Goal: Task Accomplishment & Management: Manage account settings

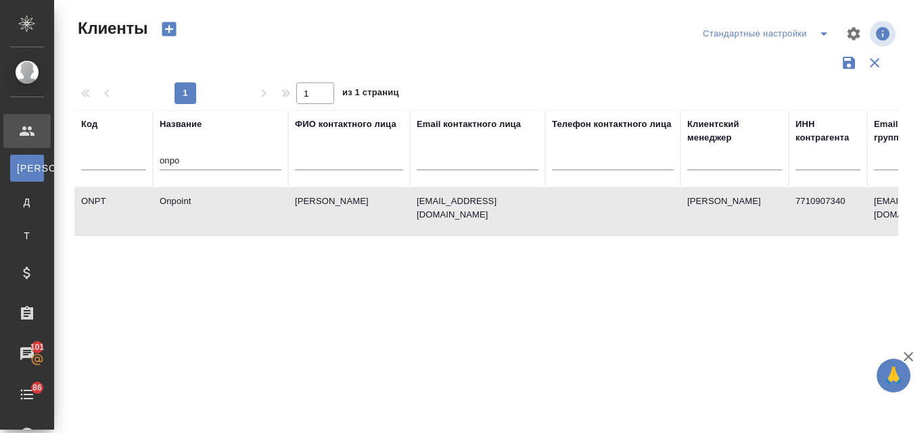
select select "RU"
drag, startPoint x: 160, startPoint y: 159, endPoint x: 145, endPoint y: 159, distance: 14.9
click at [145, 159] on tr "Код Название onpo ФИО контактного лица Email контактного лица Телефон контактно…" at bounding box center [585, 148] width 1022 height 77
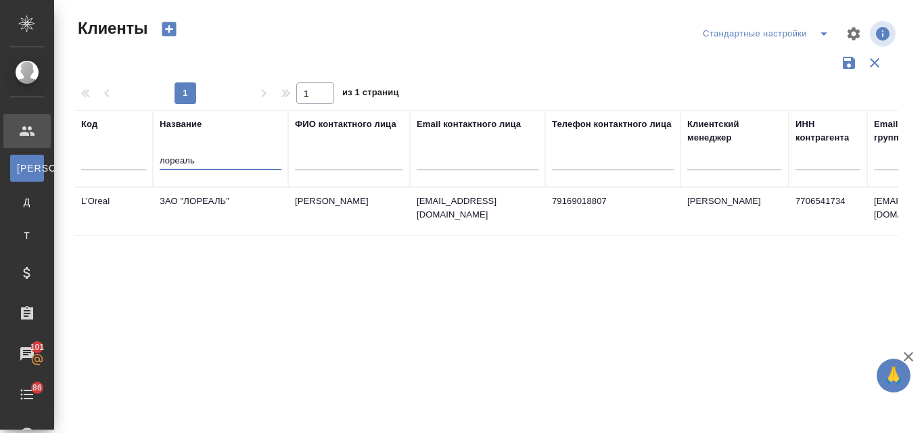
type input "лореаль"
click at [202, 197] on td "ЗАО "ЛОРЕАЛЬ"" at bounding box center [220, 211] width 135 height 47
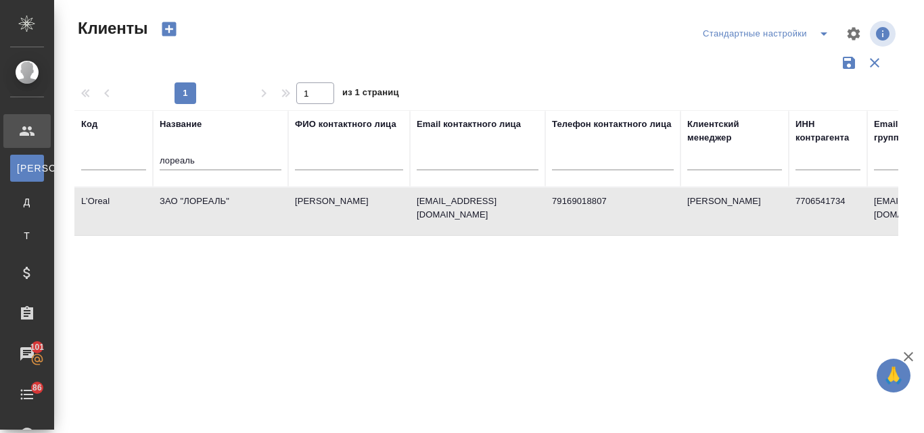
click at [202, 197] on td "ЗАО "ЛОРЕАЛЬ"" at bounding box center [220, 211] width 135 height 47
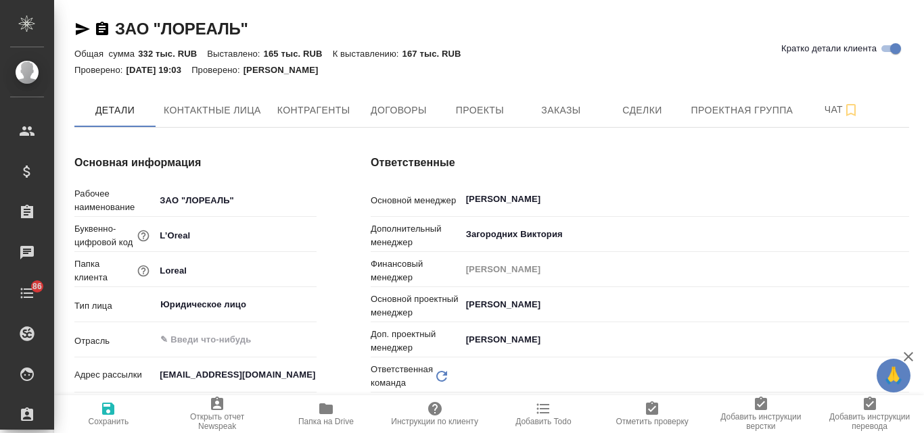
type input "(OTP) Общество с ограниченной ответственностью «Вектор Развития»"
type textarea "x"
type input "Локализация"
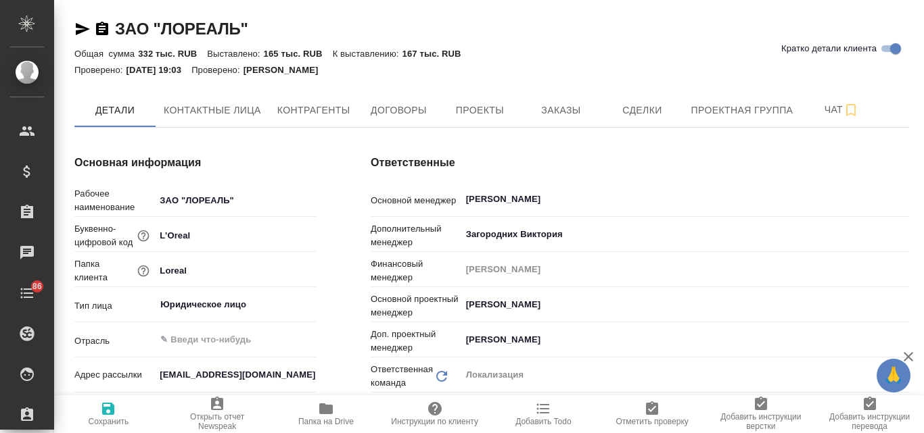
type textarea "x"
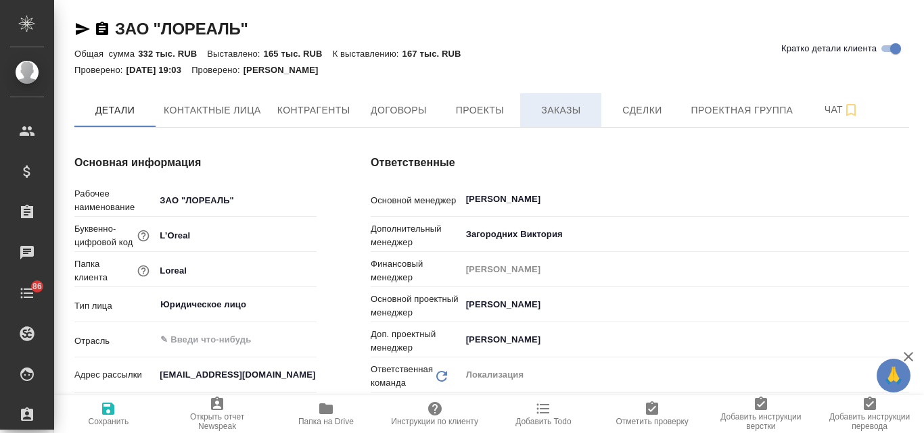
type textarea "x"
click at [550, 114] on span "Заказы" at bounding box center [560, 110] width 65 height 17
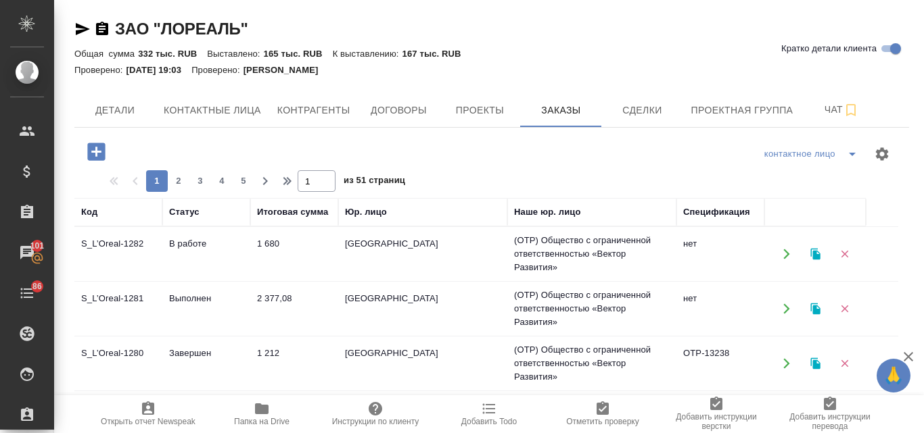
click at [815, 258] on icon "button" at bounding box center [814, 254] width 9 height 11
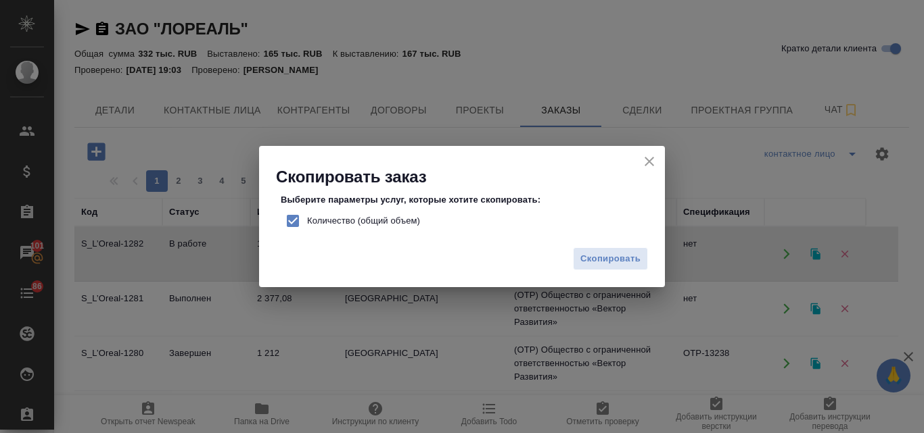
click at [293, 224] on input "Количество (общий объем)" at bounding box center [293, 221] width 28 height 28
checkbox input "false"
click at [605, 268] on button "Скопировать" at bounding box center [610, 259] width 75 height 24
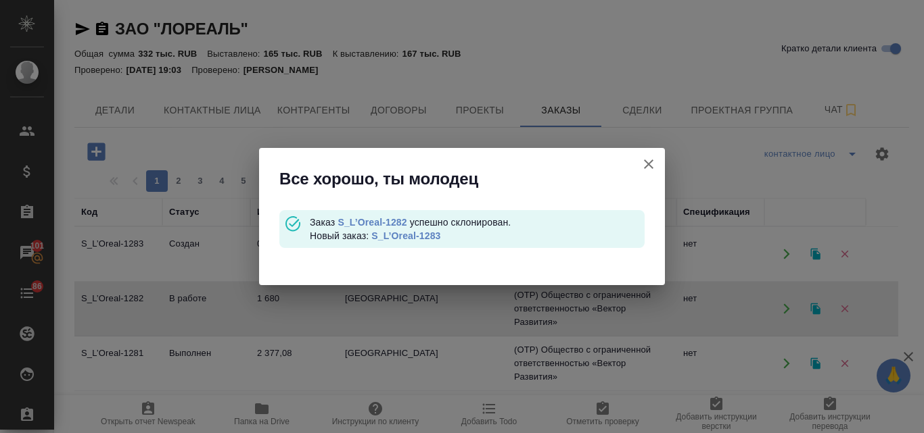
click at [398, 235] on link "S_L’Oreal-1283" at bounding box center [405, 236] width 69 height 11
click at [652, 164] on icon "button" at bounding box center [648, 164] width 16 height 16
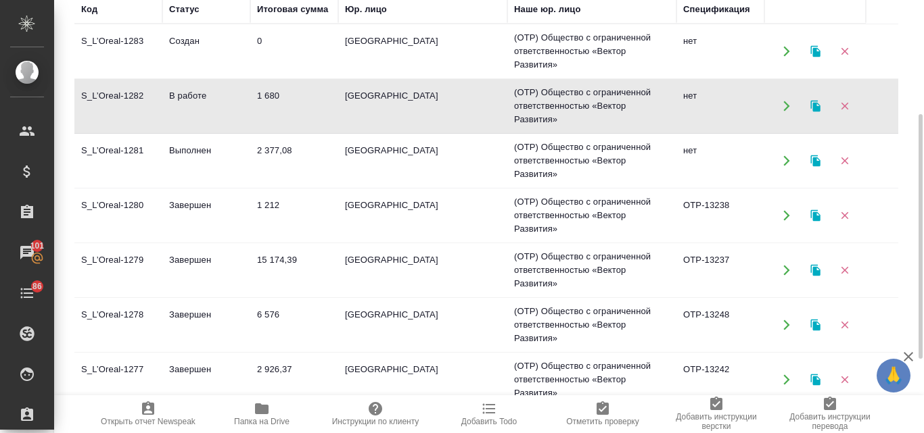
scroll to position [270, 0]
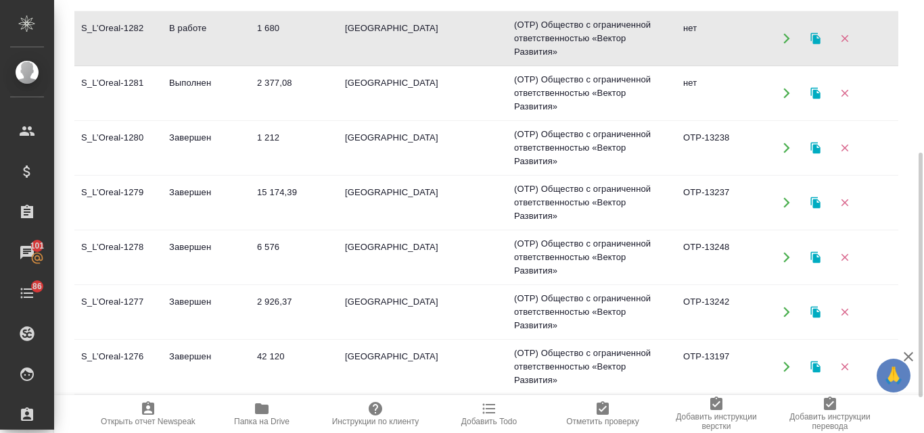
click at [284, 356] on td "42 120" at bounding box center [294, 366] width 88 height 47
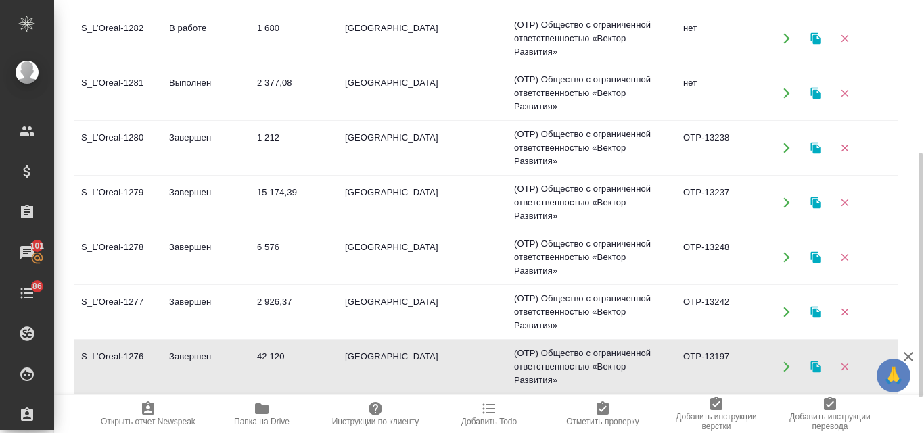
click at [284, 356] on td "42 120" at bounding box center [294, 366] width 88 height 47
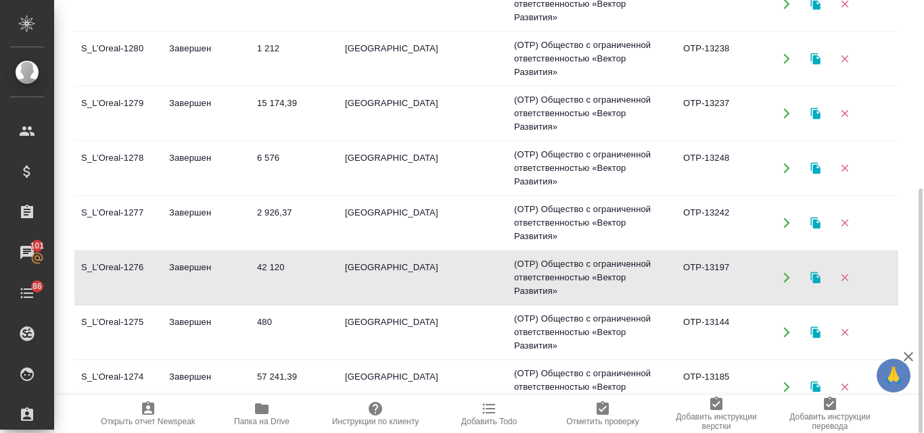
scroll to position [49, 0]
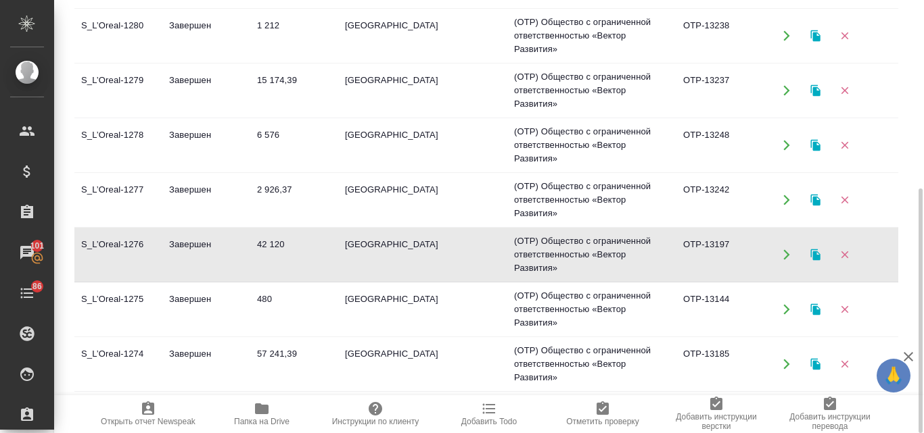
click at [279, 352] on td "57 241,39" at bounding box center [294, 364] width 88 height 47
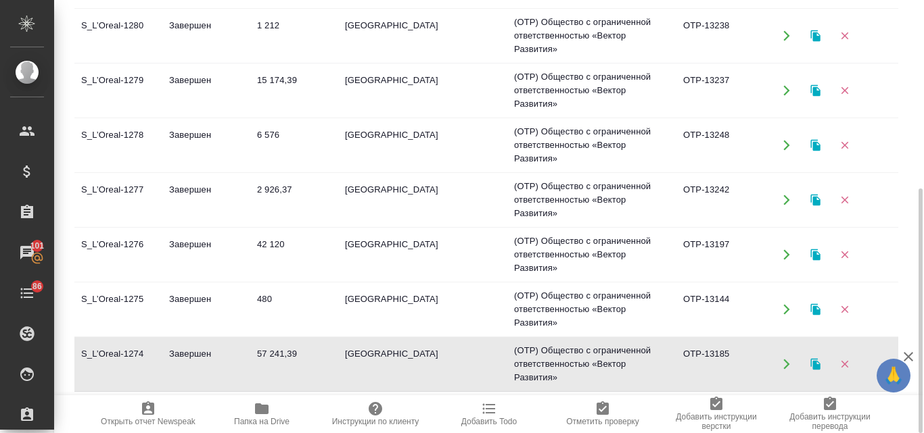
click at [279, 352] on td "57 241,39" at bounding box center [294, 364] width 88 height 47
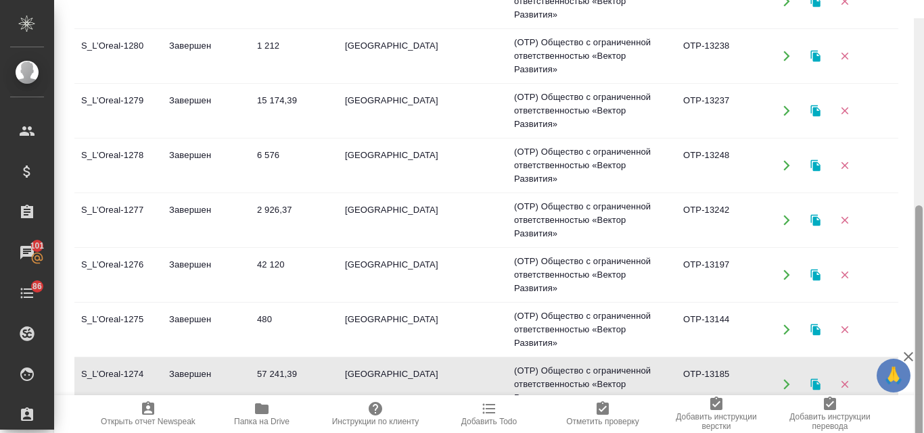
scroll to position [333, 0]
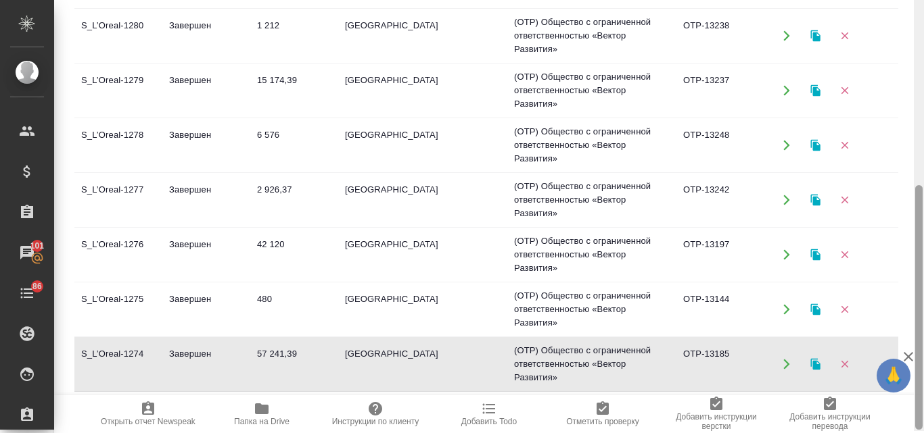
drag, startPoint x: 917, startPoint y: 172, endPoint x: 890, endPoint y: 296, distance: 127.3
click at [904, 291] on div "ЗАО "ЛОРЕАЛЬ" Кратко детали клиента Общая сумма 332 тыс. RUB Выставлено: 165 ты…" at bounding box center [488, 216] width 869 height 433
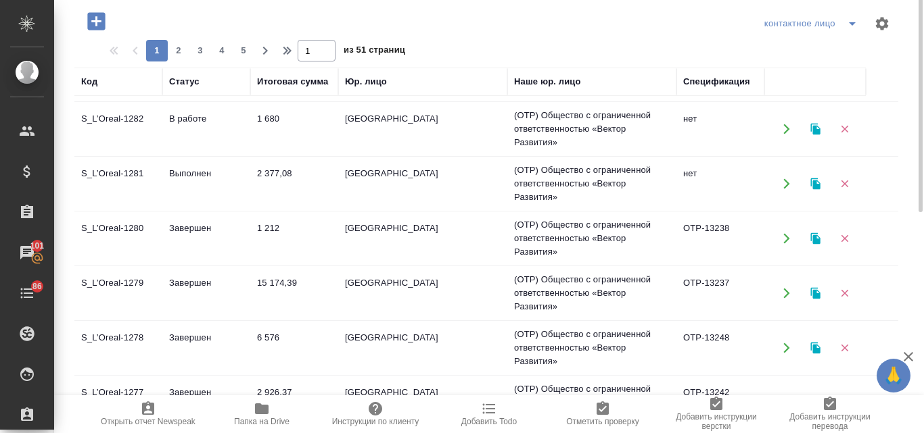
scroll to position [63, 0]
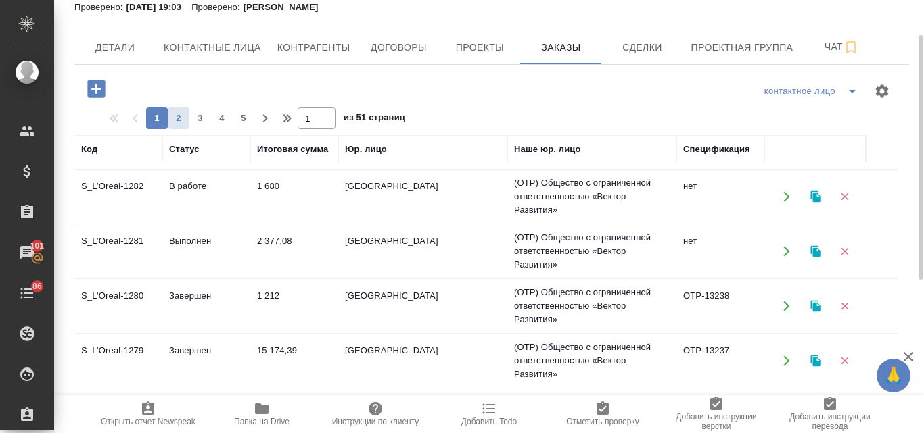
click at [180, 114] on span "2" at bounding box center [179, 119] width 22 height 14
type input "2"
click at [297, 293] on td "37 188,82" at bounding box center [294, 306] width 88 height 47
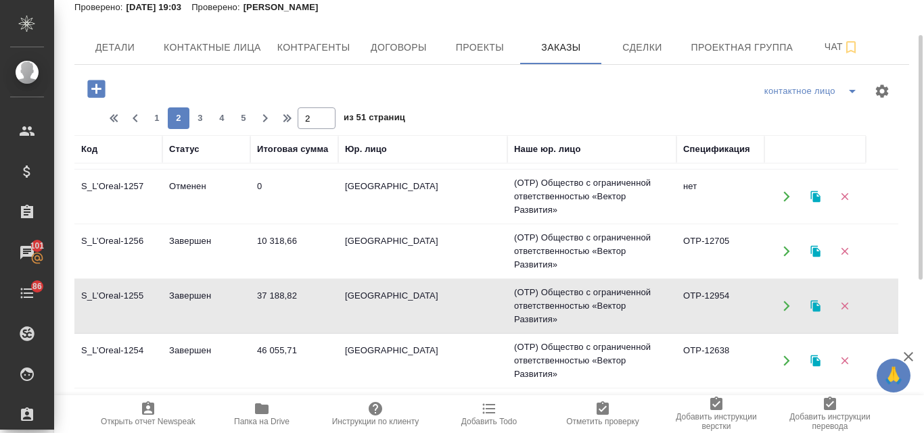
click at [268, 243] on td "10 318,66" at bounding box center [294, 251] width 88 height 47
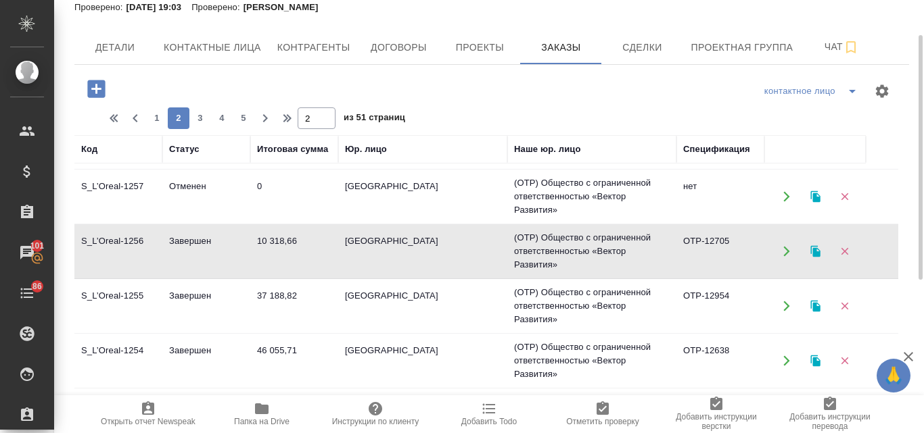
click at [268, 243] on td "10 318,66" at bounding box center [294, 251] width 88 height 47
click at [285, 295] on td "37 188,82" at bounding box center [294, 306] width 88 height 47
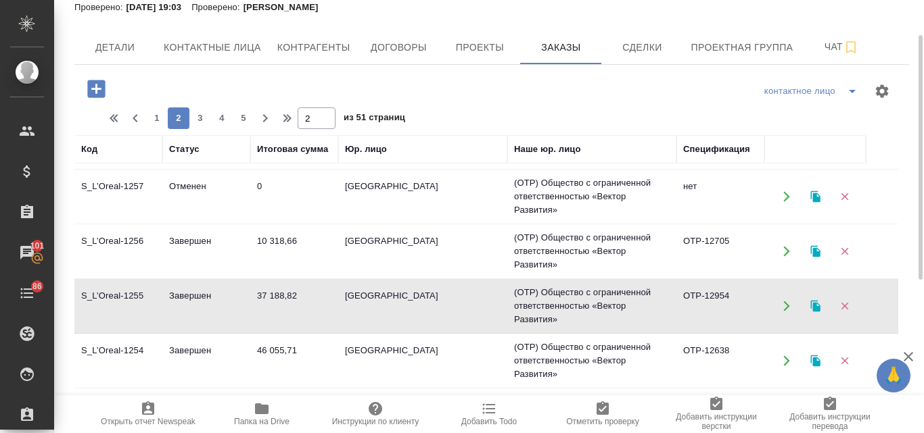
click at [273, 354] on td "46 055,71" at bounding box center [294, 360] width 88 height 47
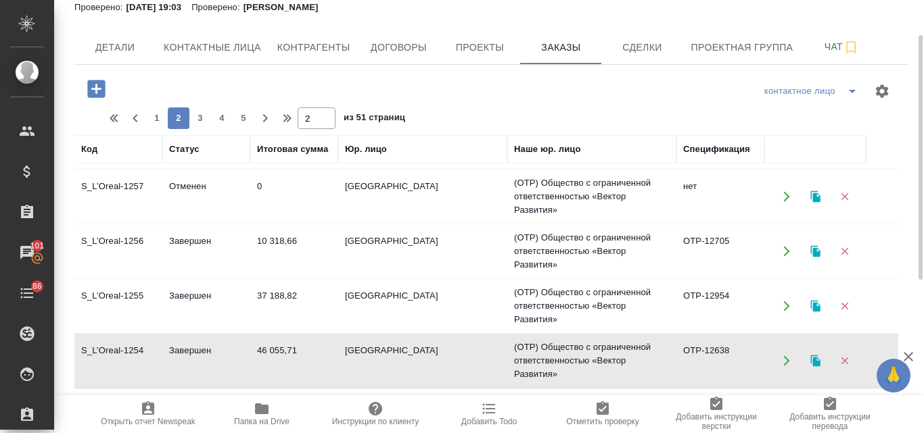
click at [273, 354] on td "46 055,71" at bounding box center [294, 360] width 88 height 47
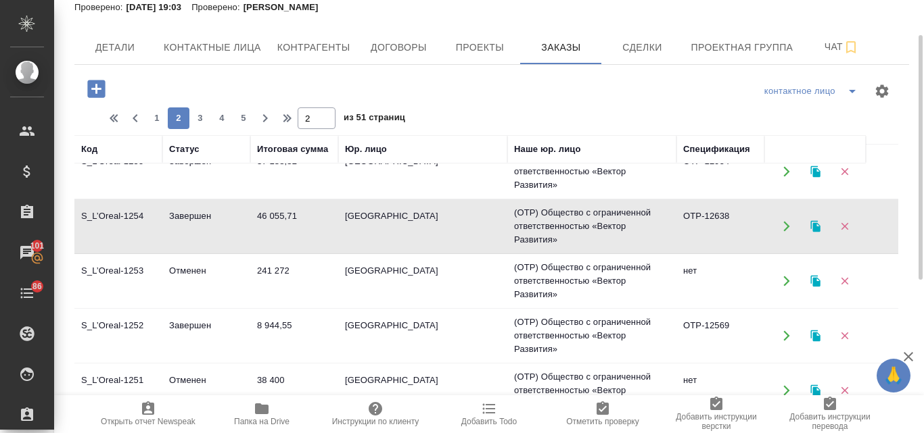
scroll to position [185, 0]
click at [297, 324] on td "8 944,55" at bounding box center [294, 335] width 88 height 47
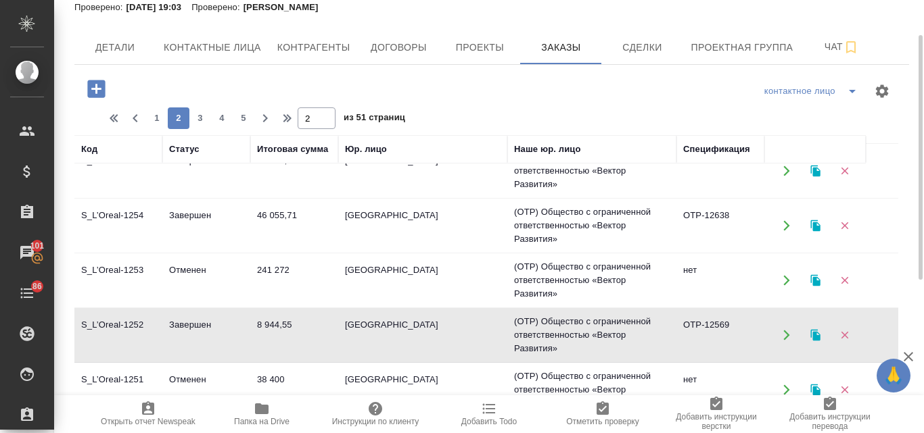
click at [297, 324] on td "8 944,55" at bounding box center [294, 335] width 88 height 47
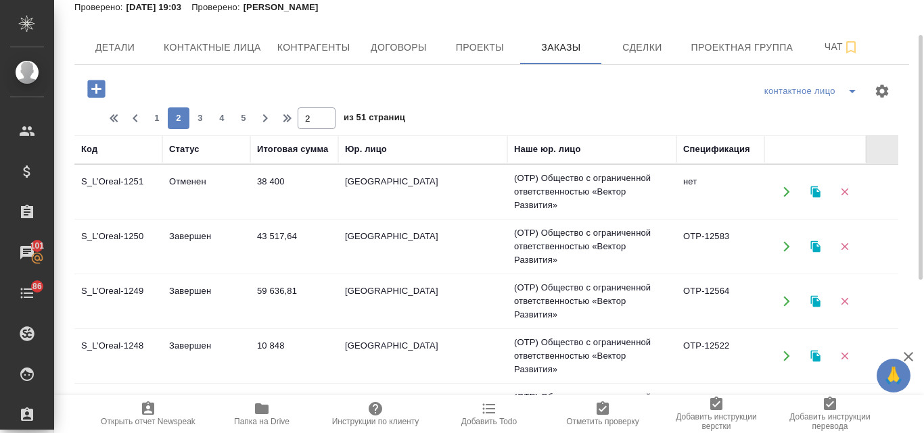
scroll to position [387, 0]
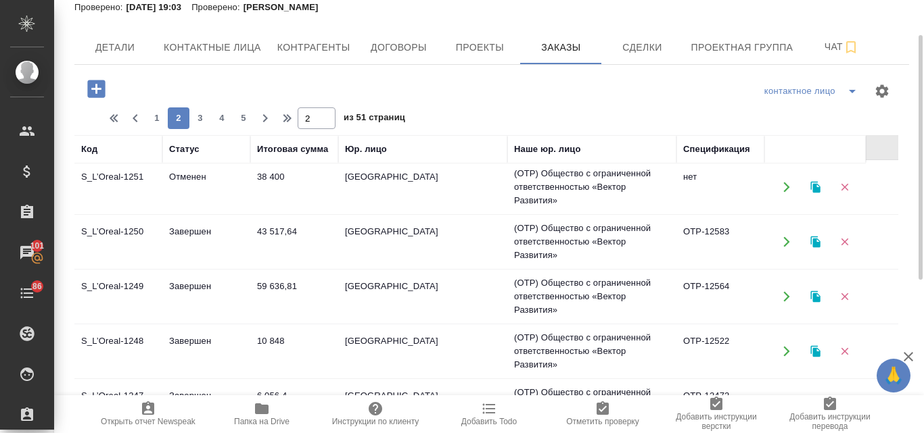
click at [287, 196] on td "38 400" at bounding box center [294, 187] width 88 height 47
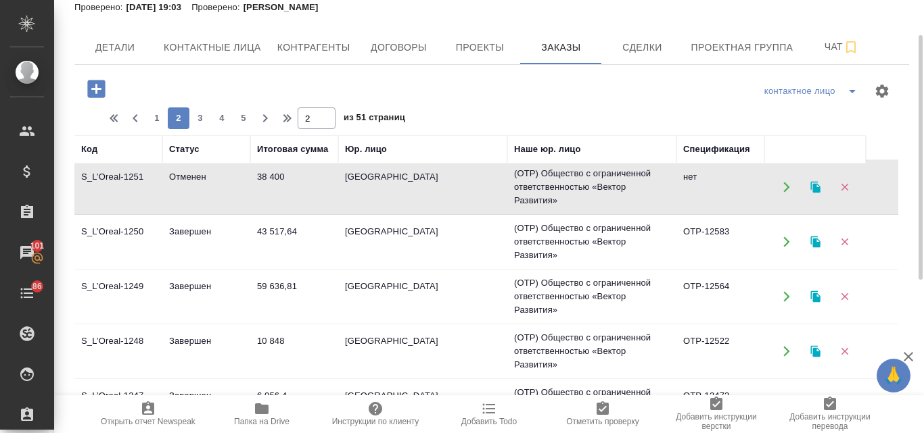
click at [287, 196] on td "38 400" at bounding box center [294, 187] width 88 height 47
click at [291, 236] on td "43 517,64" at bounding box center [294, 241] width 88 height 47
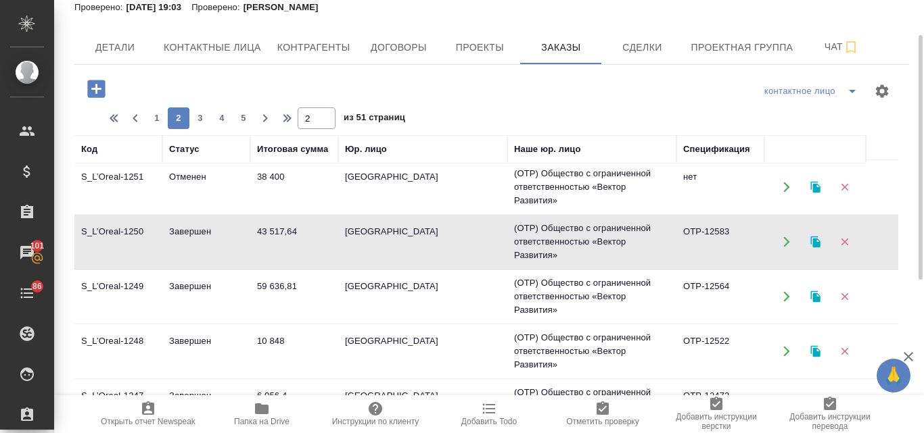
click at [291, 236] on td "43 517,64" at bounding box center [294, 241] width 88 height 47
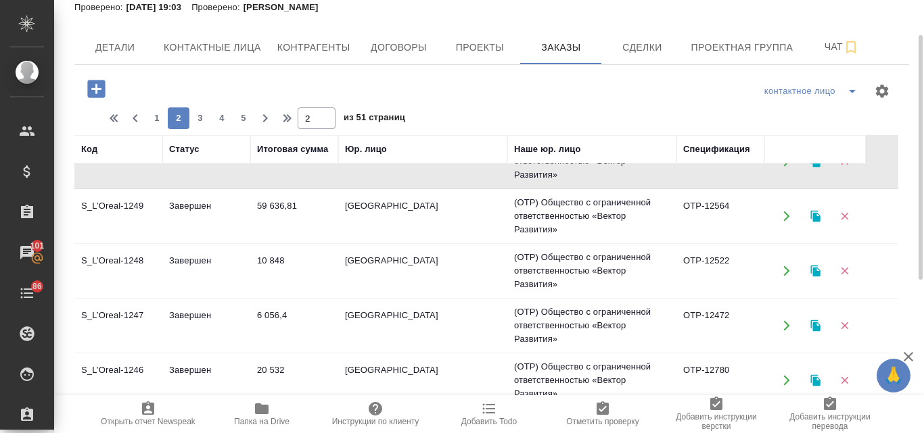
scroll to position [523, 0]
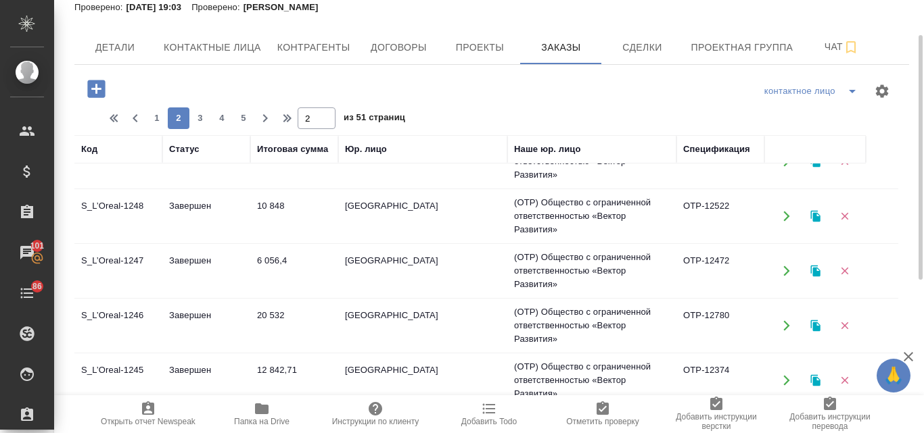
click at [198, 211] on td "Завершен" at bounding box center [206, 216] width 88 height 47
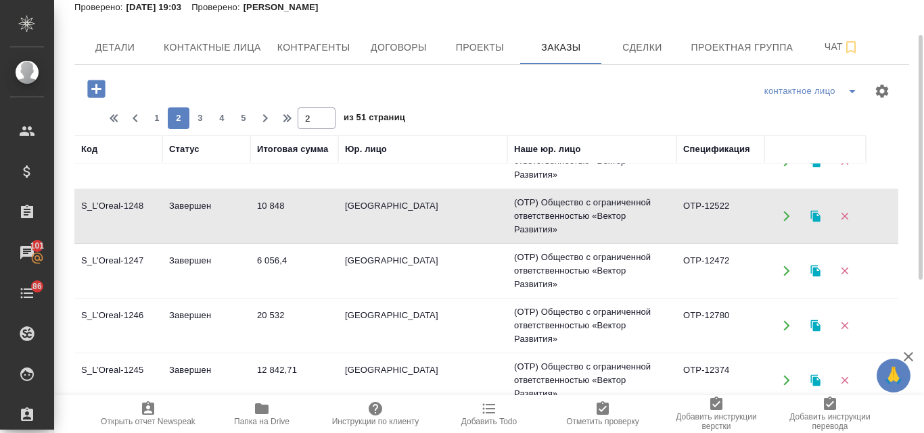
click at [198, 211] on td "Завершен" at bounding box center [206, 216] width 88 height 47
click at [402, 52] on span "Договоры" at bounding box center [398, 47] width 65 height 17
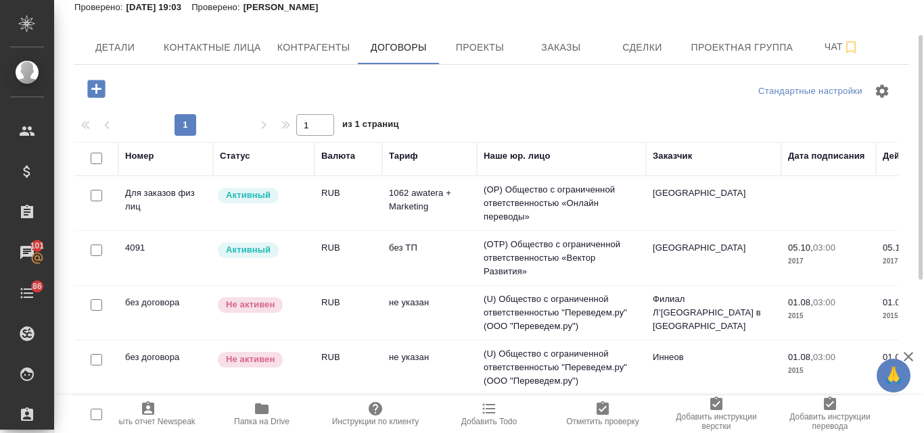
click at [153, 245] on td "4091" at bounding box center [165, 258] width 95 height 47
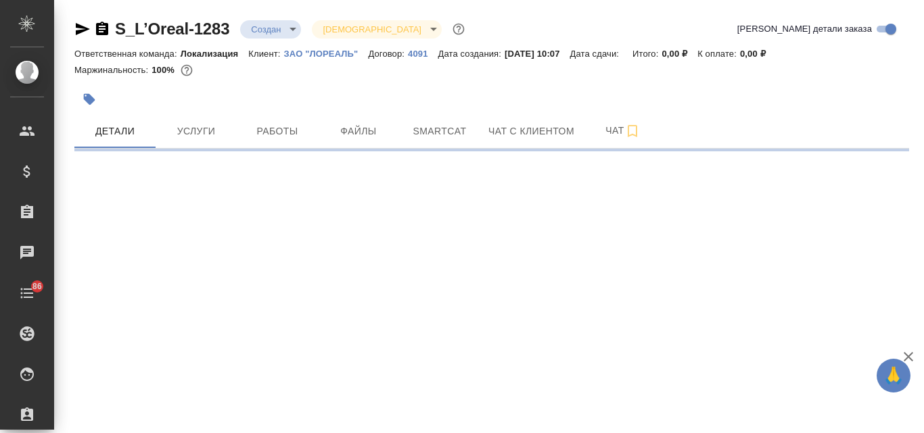
select select "RU"
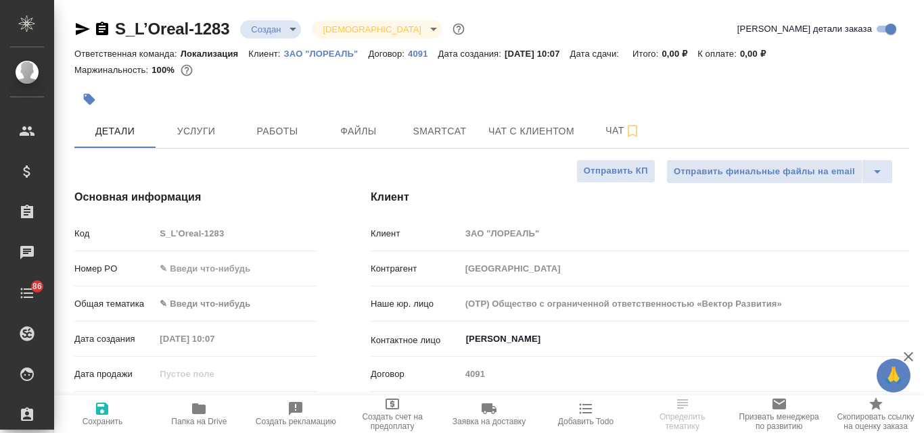
type textarea "x"
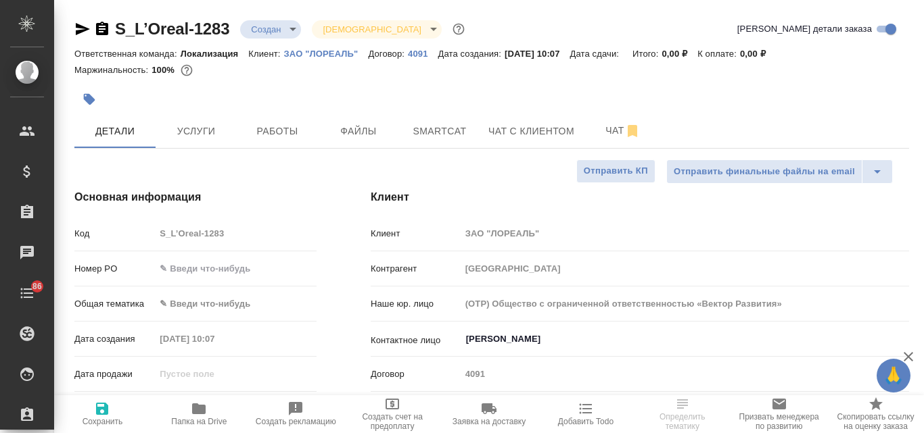
type textarea "x"
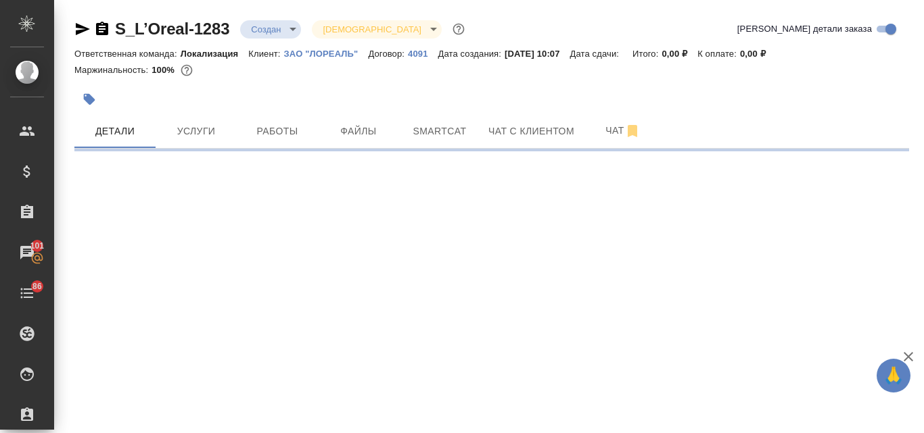
select select "RU"
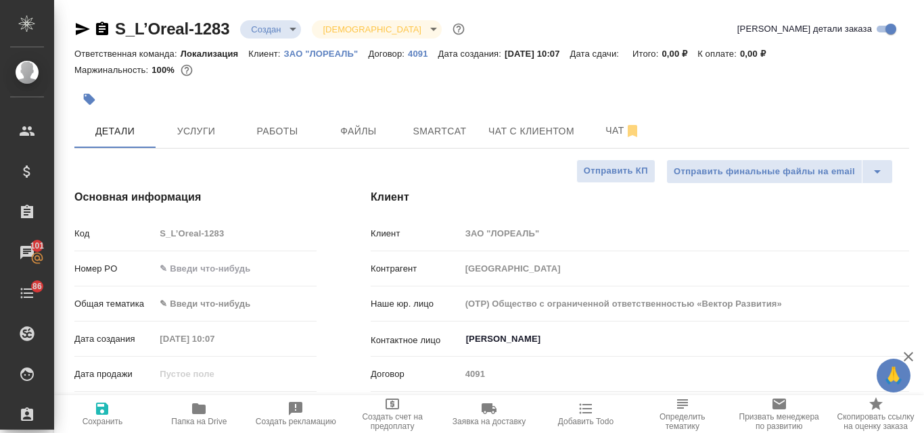
type textarea "x"
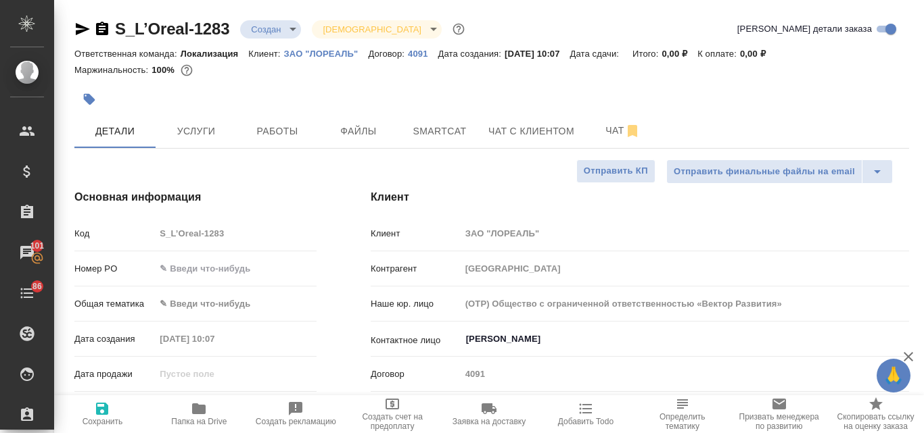
type textarea "x"
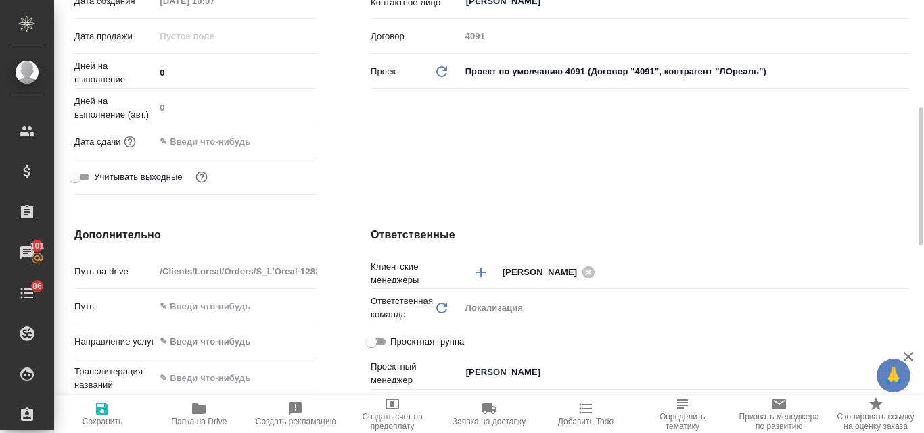
scroll to position [609, 0]
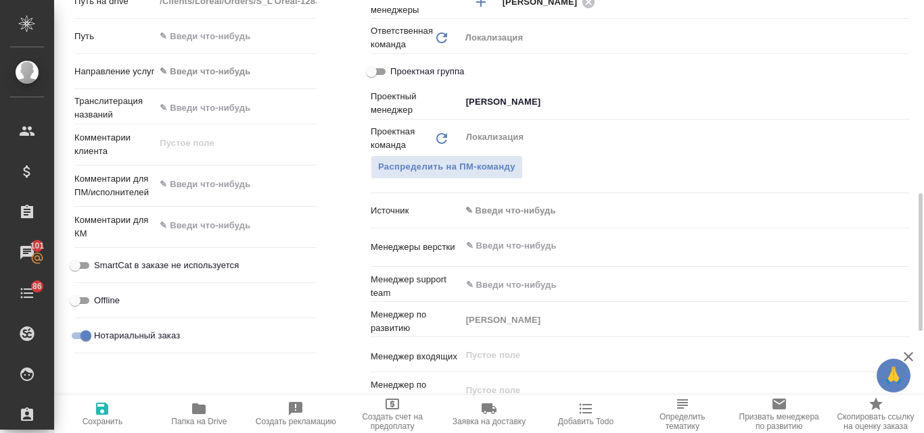
click at [216, 185] on textarea at bounding box center [236, 184] width 162 height 23
type textarea "x"
paste textarea "Для Лореаль нужно перевести видео – наложить субтитры на русском, но т.к. в вид…"
type textarea "Для Лореаль нужно перевести видео – наложить субтитры на русском, но т.к. в вид…"
type textarea "x"
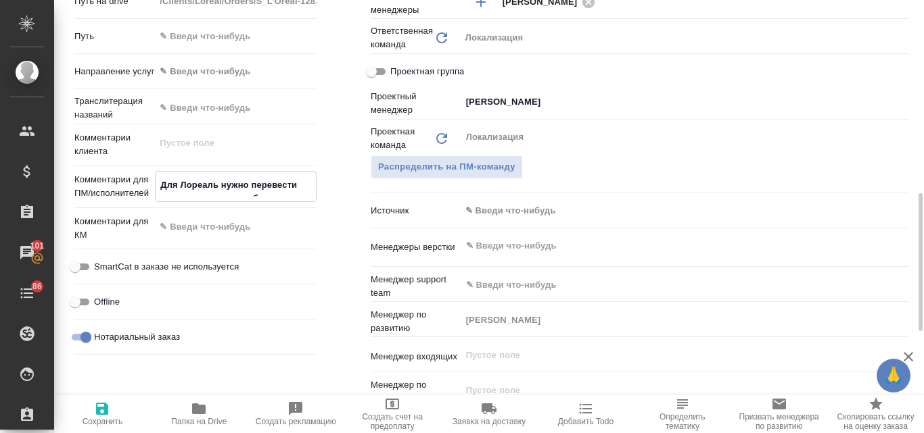
type textarea "x"
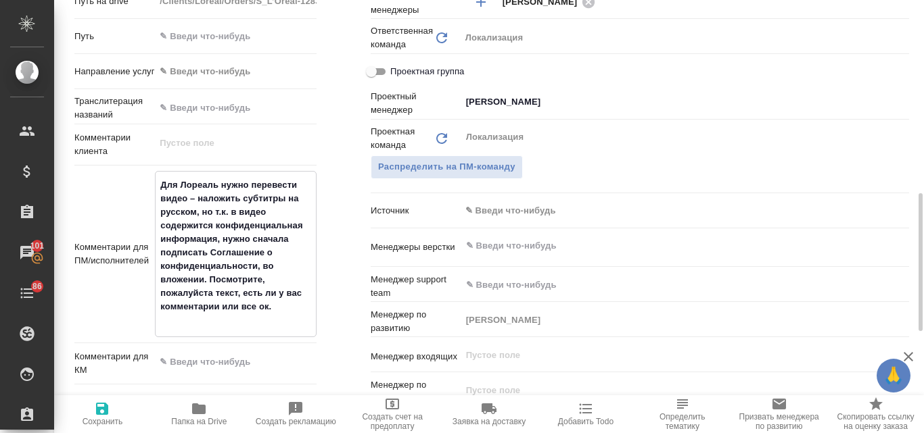
type textarea "Для Лореаль нужно перевести видео – наложить субтитры на русском, но т.к. в вид…"
click at [102, 410] on icon "button" at bounding box center [102, 409] width 12 height 12
type textarea "x"
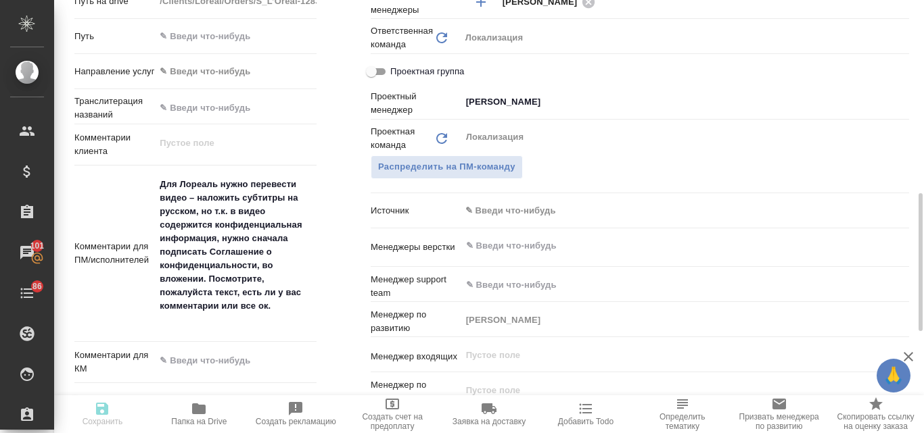
type textarea "x"
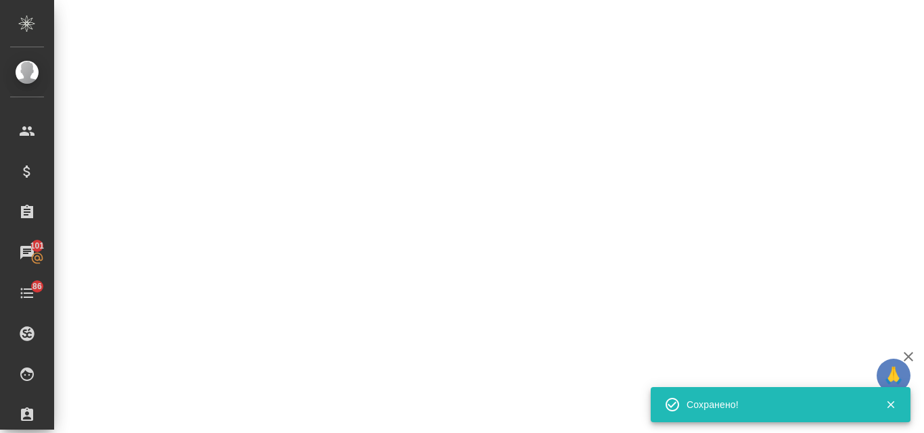
select select "RU"
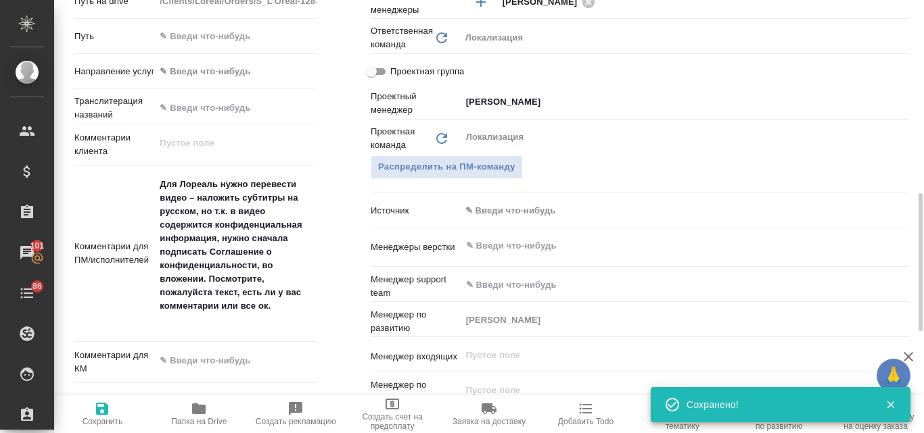
type textarea "x"
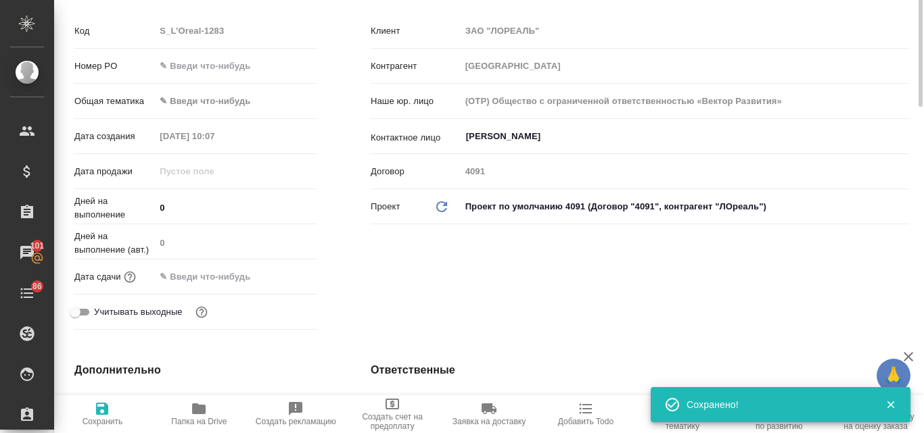
scroll to position [135, 0]
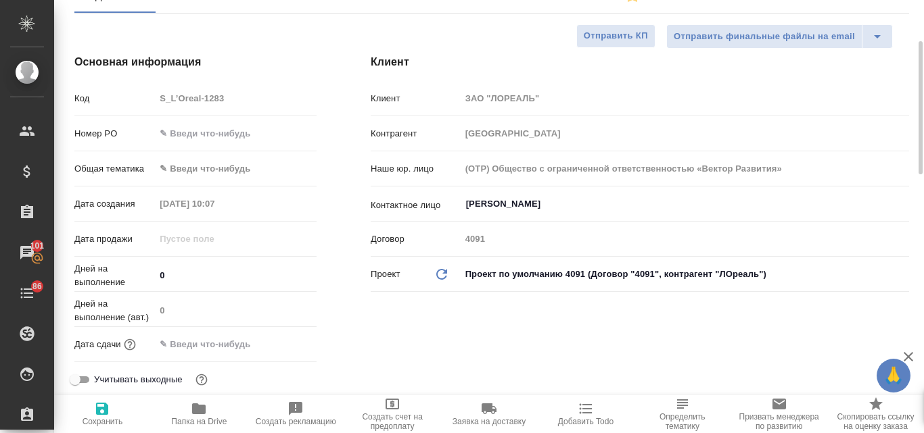
click at [199, 133] on input "text" at bounding box center [236, 134] width 162 height 20
type input "!"
type textarea "x"
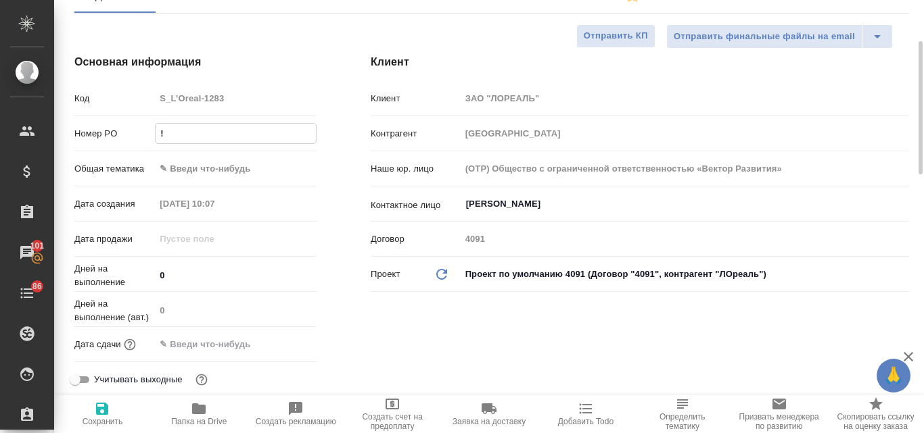
click at [185, 166] on body "🙏 .cls-1 fill:#fff; AWATERA Valyaeva Anna Клиенты Спецификации Заказы 101 Чаты …" at bounding box center [462, 216] width 924 height 433
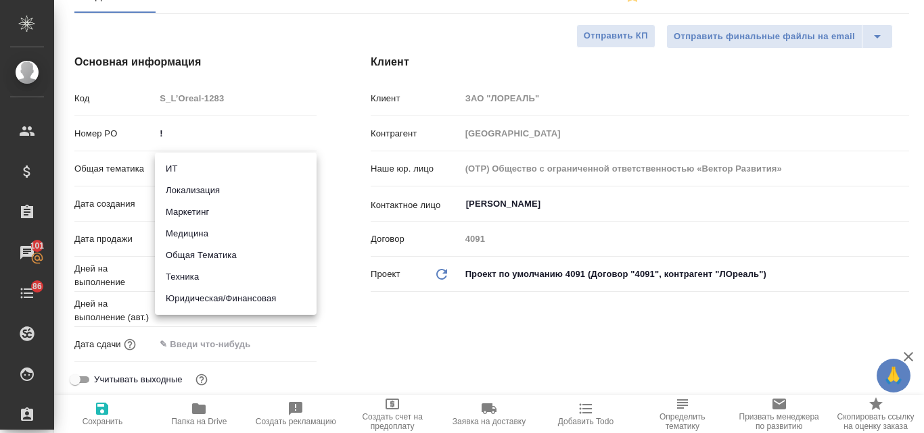
click at [197, 212] on li "Маркетинг" at bounding box center [236, 212] width 162 height 22
type input "marketing"
type textarea "x"
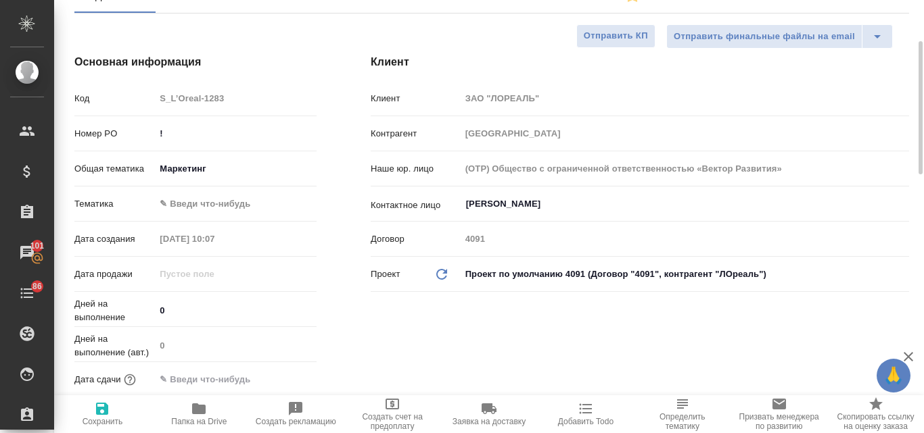
click at [190, 200] on body "🙏 .cls-1 fill:#fff; AWATERA Valyaeva Anna Клиенты Спецификации Заказы 101 Чаты …" at bounding box center [462, 216] width 924 height 433
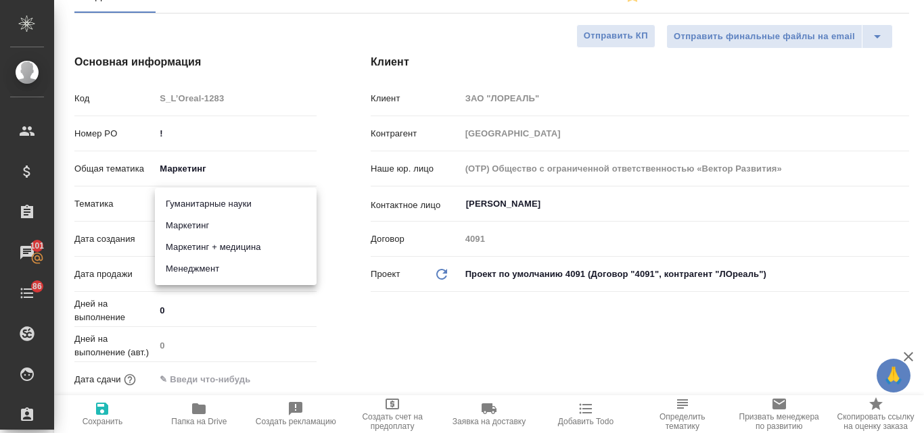
click at [195, 226] on li "Маркетинг" at bounding box center [236, 226] width 162 height 22
type textarea "x"
type input "5a8b8b956a9677013d343d63"
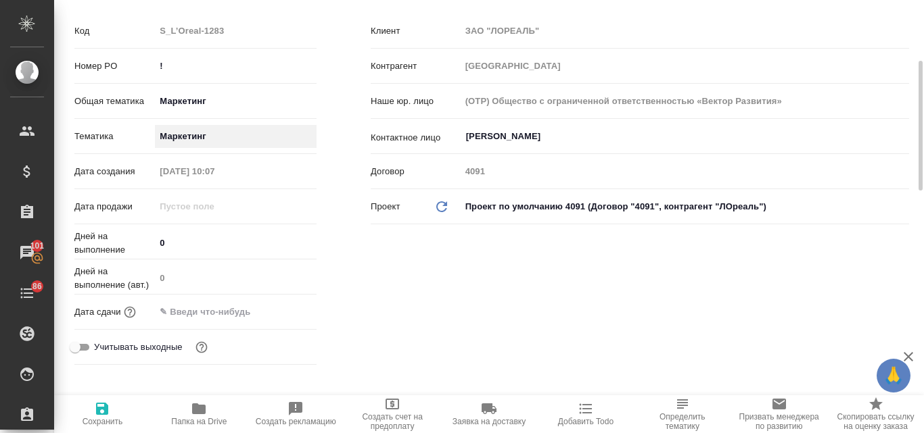
scroll to position [0, 0]
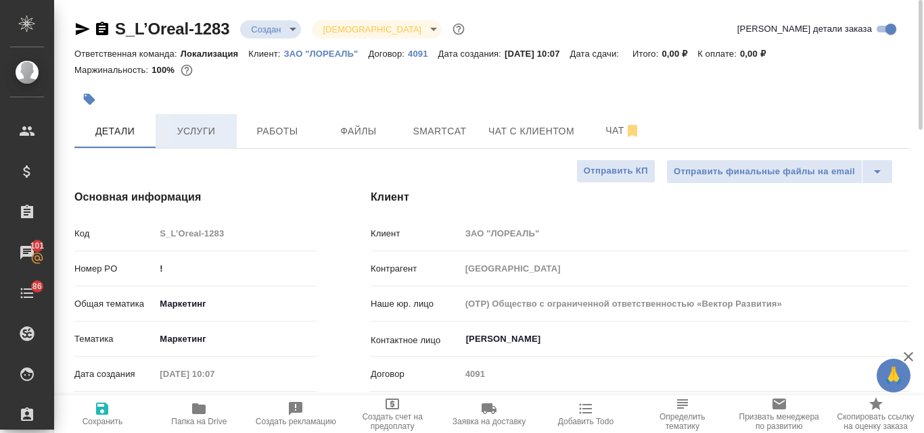
click at [211, 135] on span "Услуги" at bounding box center [196, 131] width 65 height 17
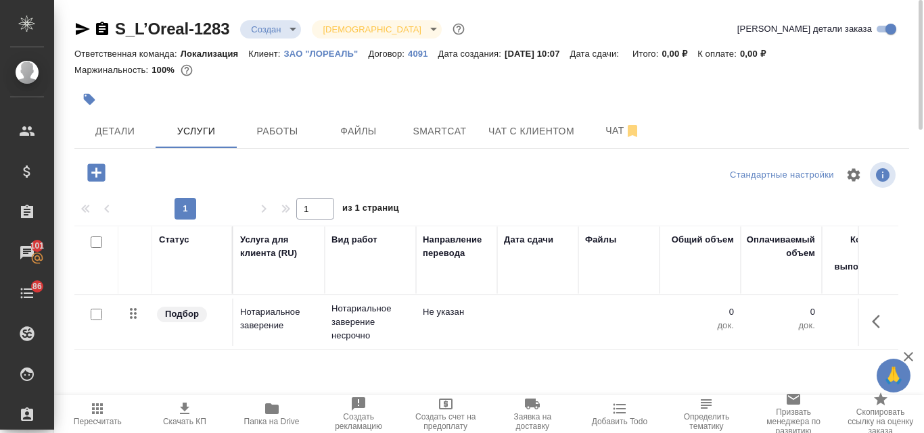
click at [96, 316] on input "checkbox" at bounding box center [96, 314] width 11 height 11
checkbox input "true"
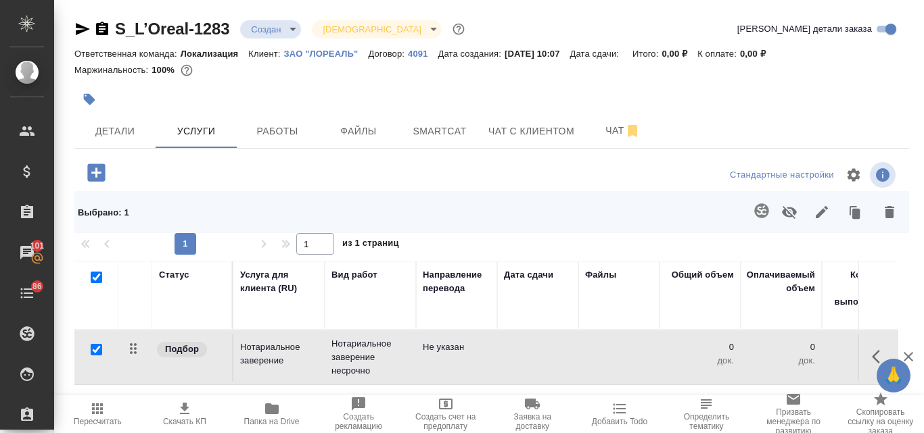
click at [886, 219] on icon "button" at bounding box center [889, 212] width 16 height 16
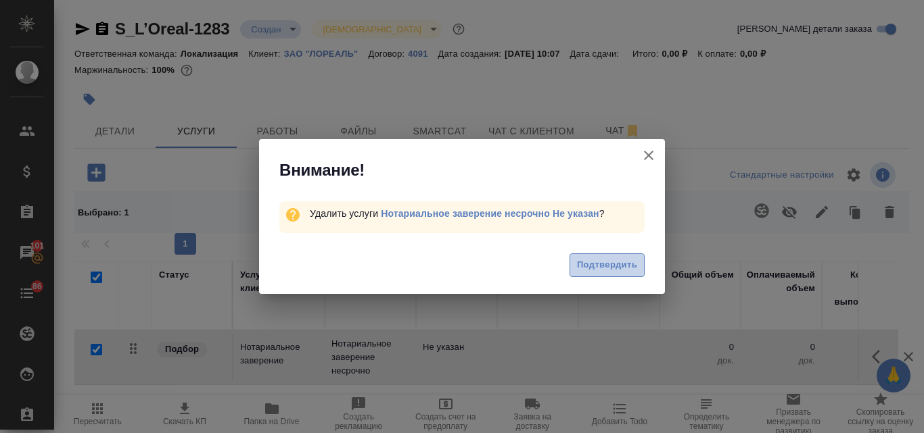
click at [581, 266] on span "Подтвердить" at bounding box center [607, 266] width 60 height 16
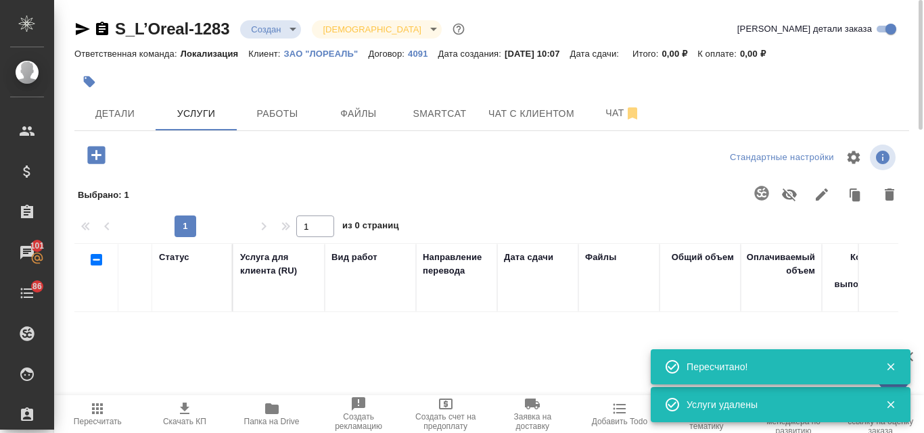
click at [89, 153] on icon "button" at bounding box center [96, 155] width 18 height 18
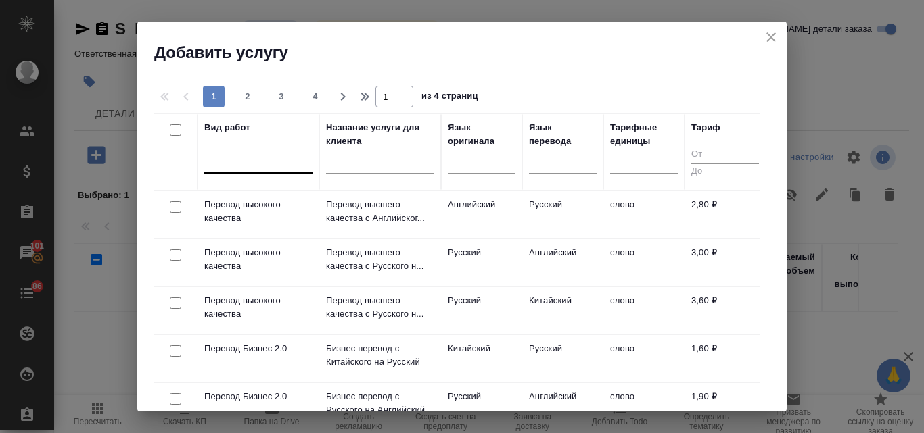
click at [245, 163] on div at bounding box center [258, 160] width 108 height 20
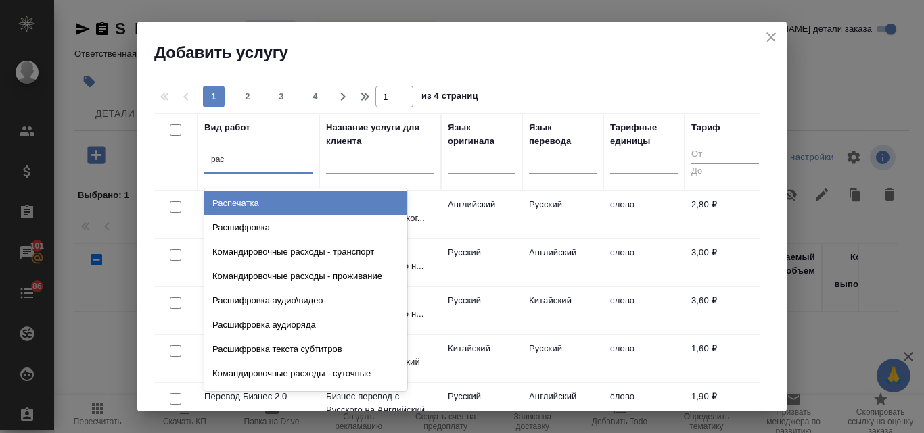
type input "расш"
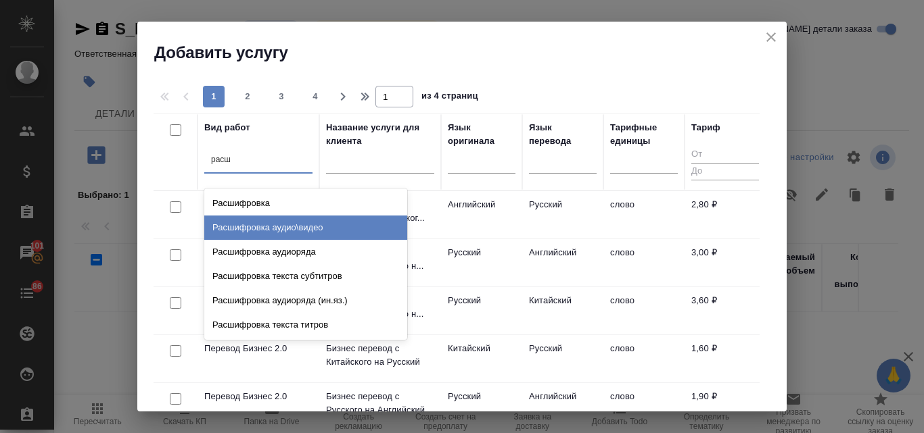
click at [233, 224] on div "Расшифровка аудио\видео" at bounding box center [305, 228] width 203 height 24
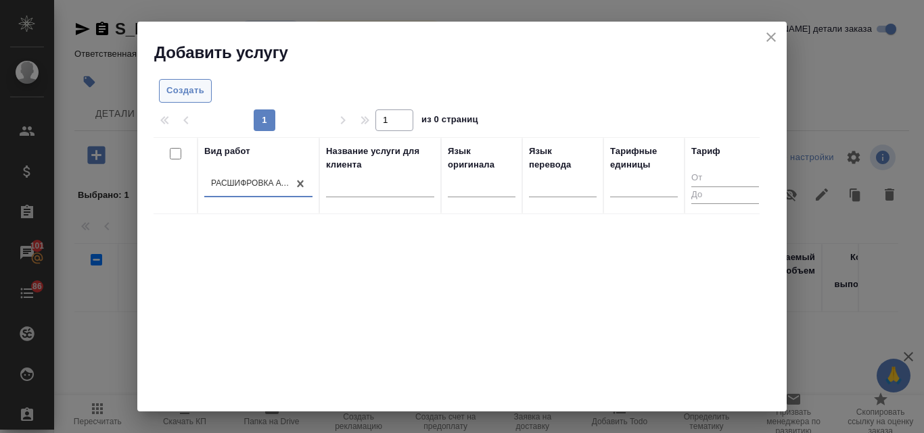
click at [202, 91] on span "Создать" at bounding box center [185, 91] width 38 height 16
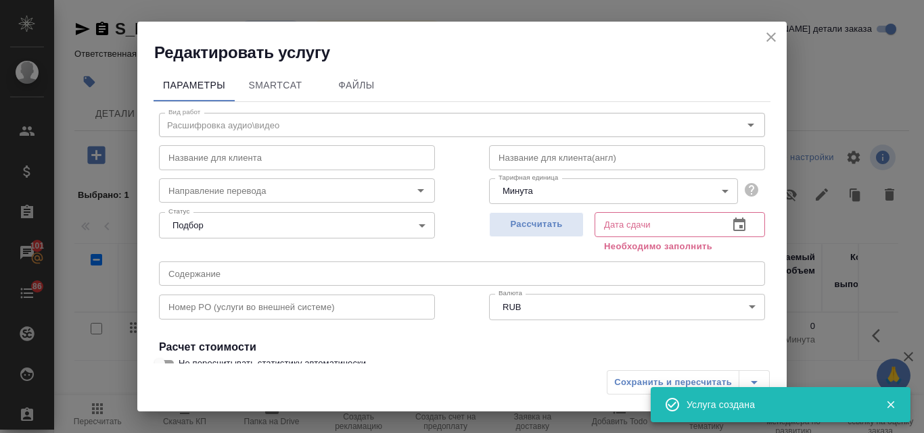
click at [772, 37] on icon "close" at bounding box center [770, 36] width 9 height 9
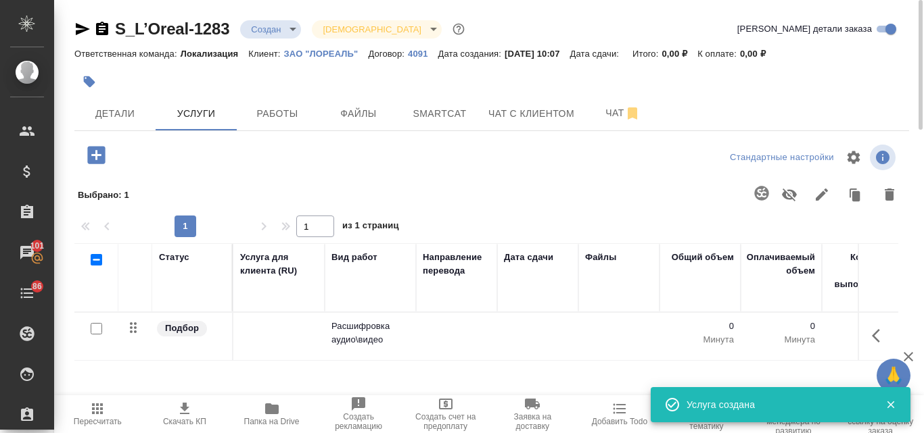
click at [97, 159] on icon "button" at bounding box center [96, 155] width 18 height 18
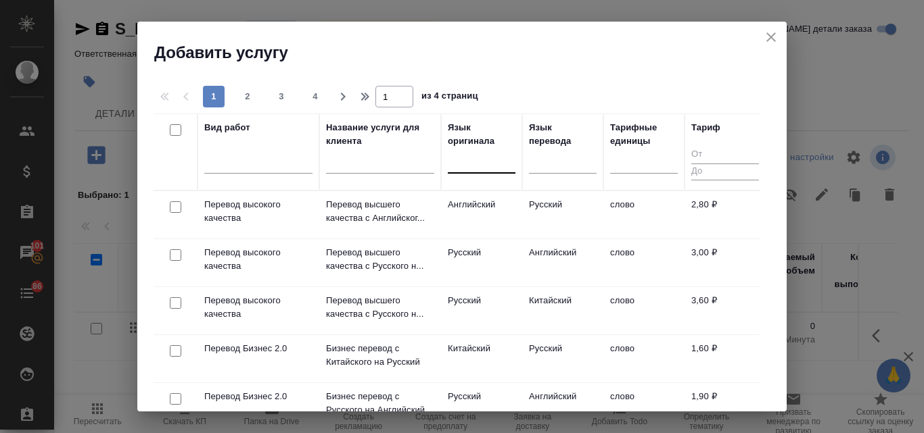
click at [479, 161] on div at bounding box center [482, 160] width 68 height 20
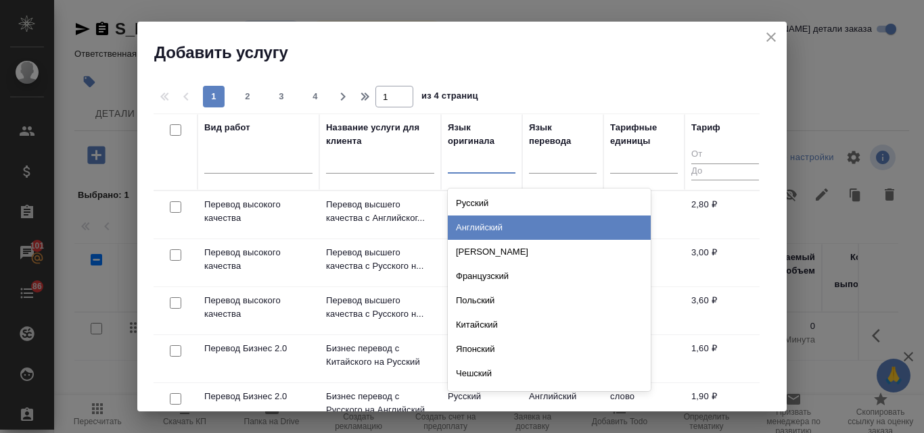
click at [492, 220] on div "Английский" at bounding box center [549, 228] width 203 height 24
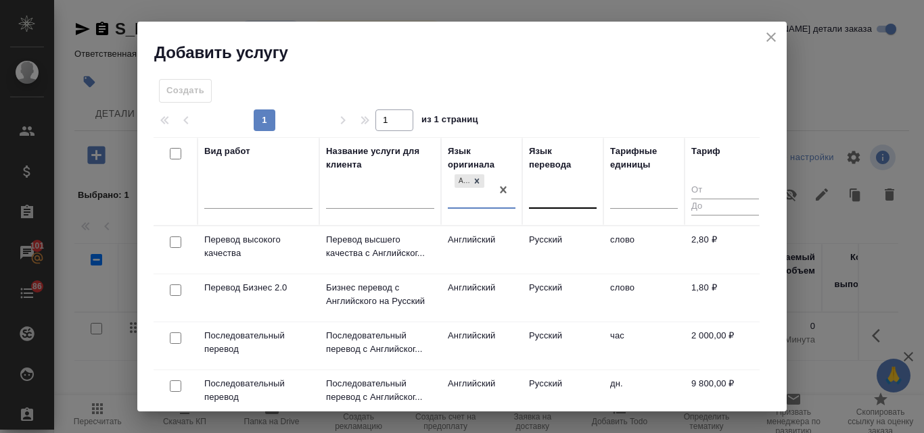
click at [552, 200] on div at bounding box center [563, 196] width 68 height 20
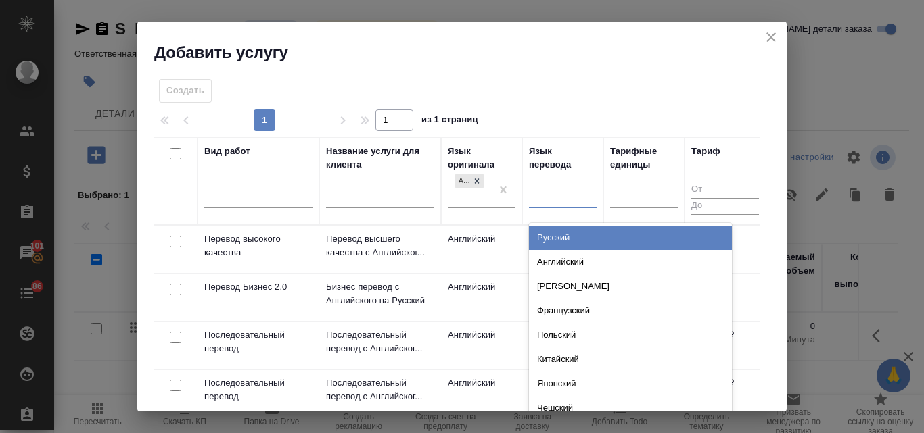
click at [555, 237] on div "Русский" at bounding box center [630, 238] width 203 height 24
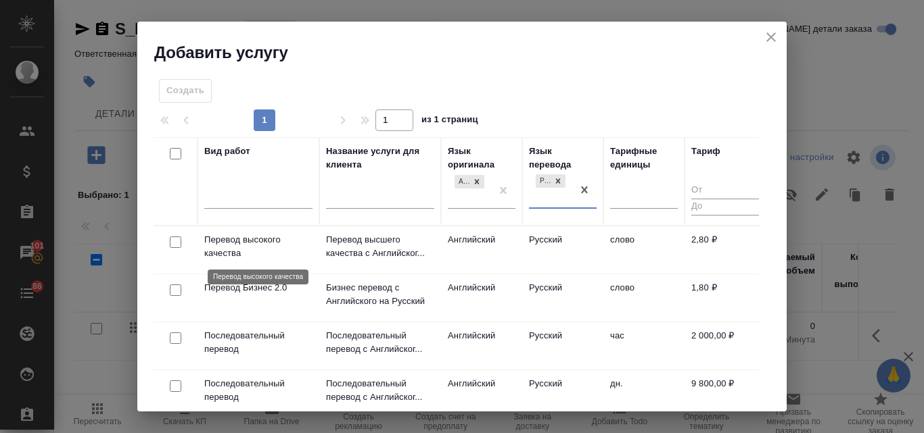
click at [232, 241] on p "Перевод высокого качества" at bounding box center [258, 246] width 108 height 27
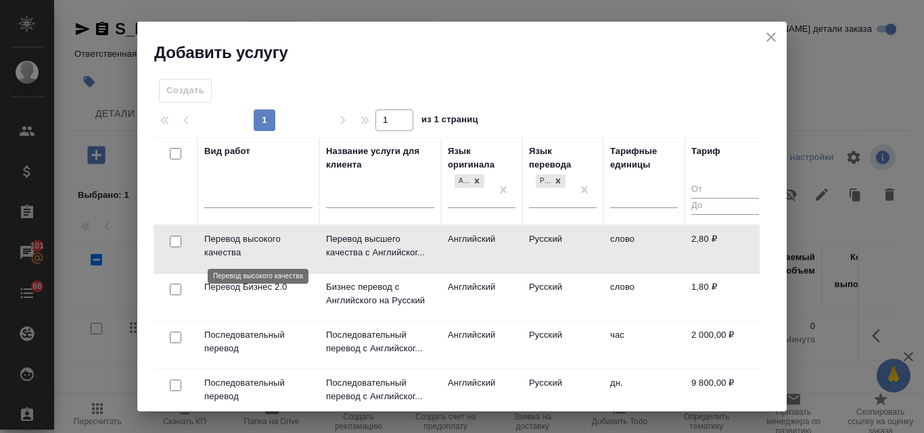
click at [232, 241] on p "Перевод высокого качества" at bounding box center [258, 246] width 108 height 27
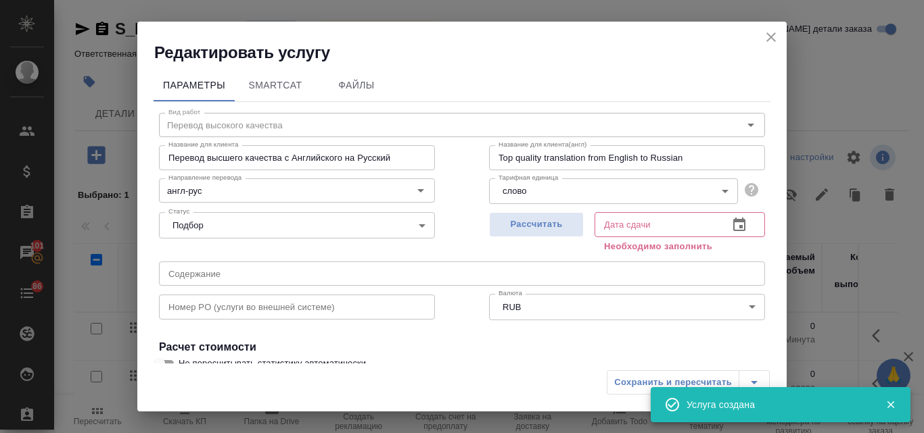
click at [765, 36] on icon "close" at bounding box center [771, 37] width 16 height 16
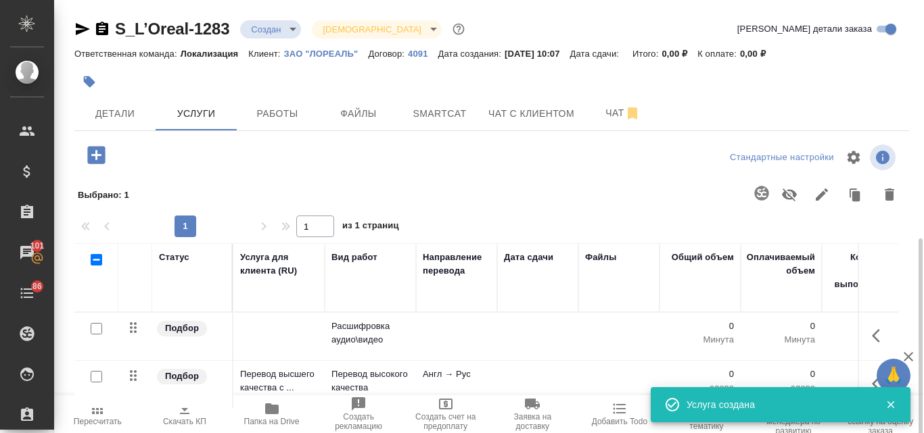
scroll to position [135, 0]
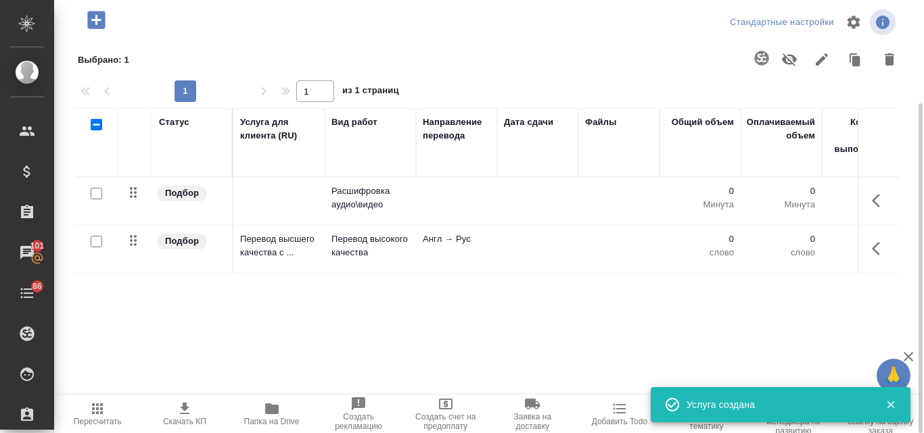
click at [101, 24] on icon "button" at bounding box center [96, 20] width 18 height 18
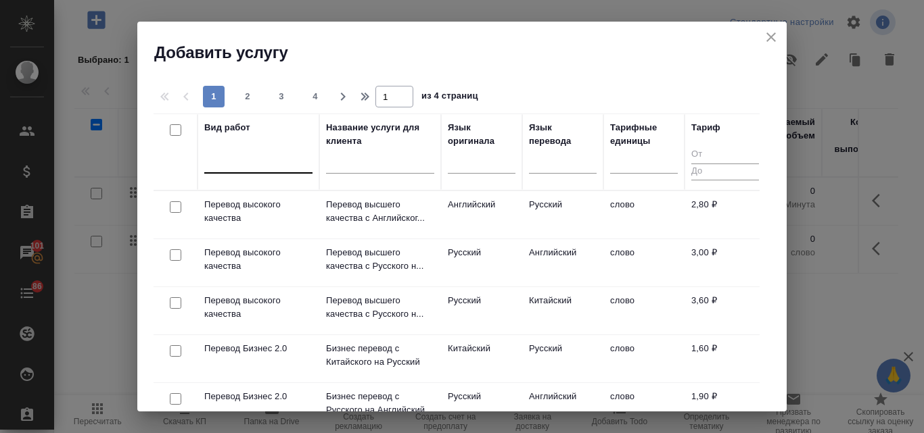
click at [256, 160] on div at bounding box center [258, 160] width 108 height 20
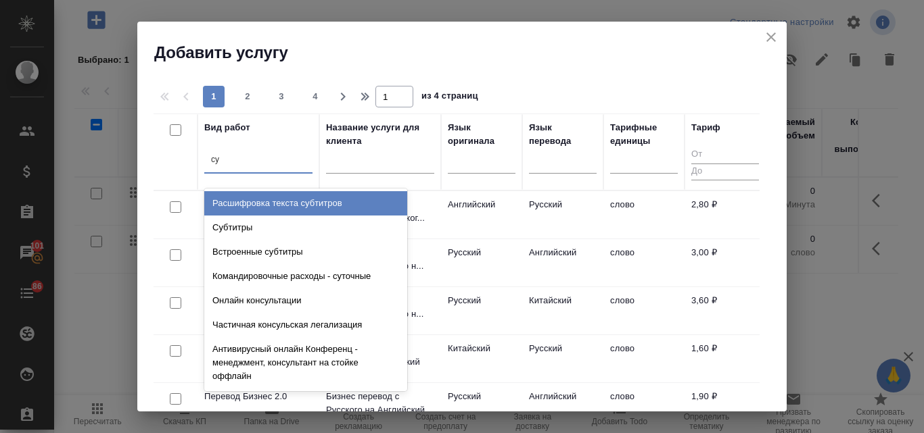
type input "суб"
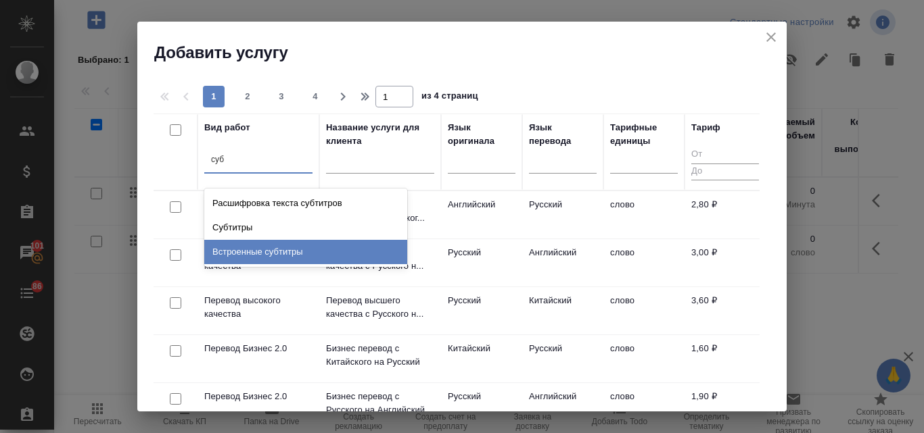
click at [264, 257] on div "Встроенные субтитры" at bounding box center [305, 252] width 203 height 24
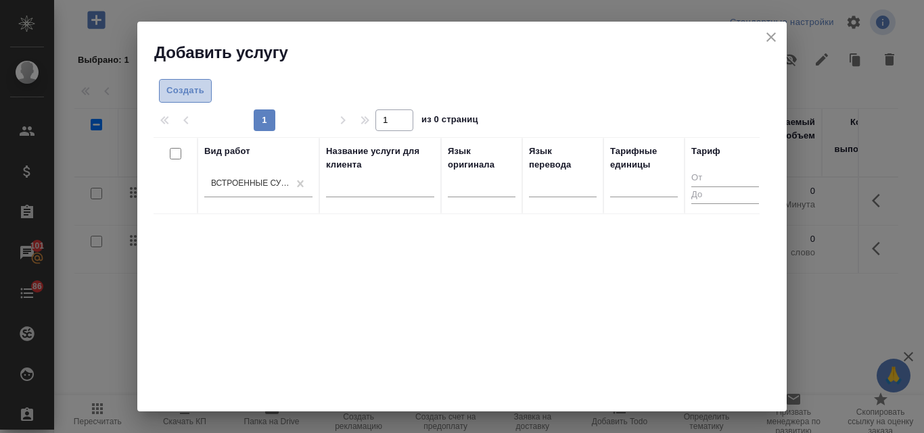
click at [181, 93] on span "Создать" at bounding box center [185, 91] width 38 height 16
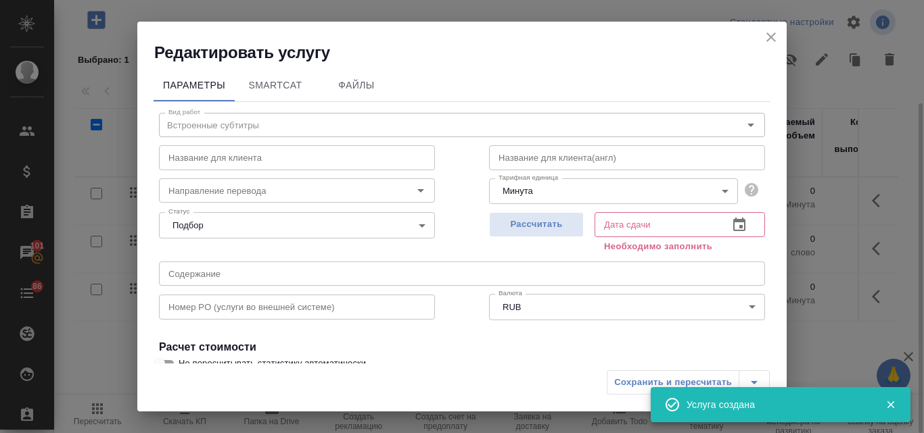
drag, startPoint x: 775, startPoint y: 32, endPoint x: 766, endPoint y: 40, distance: 11.5
click at [776, 33] on icon "close" at bounding box center [771, 37] width 16 height 16
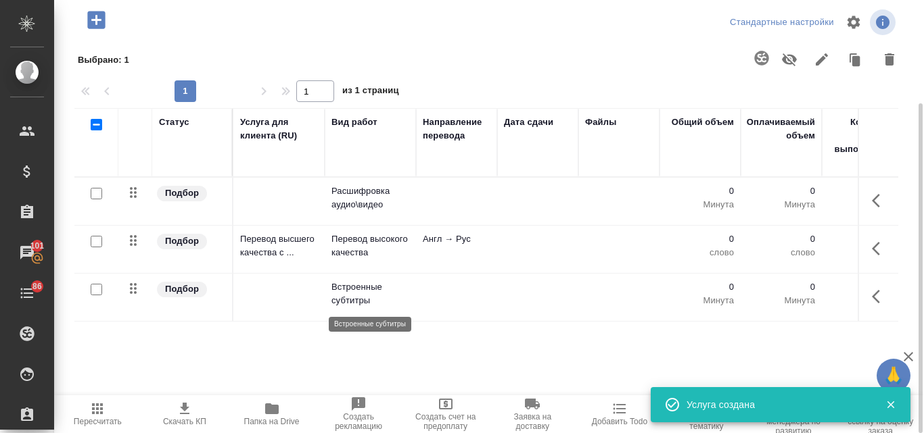
click at [350, 291] on p "Встроенные субтитры" at bounding box center [370, 294] width 78 height 27
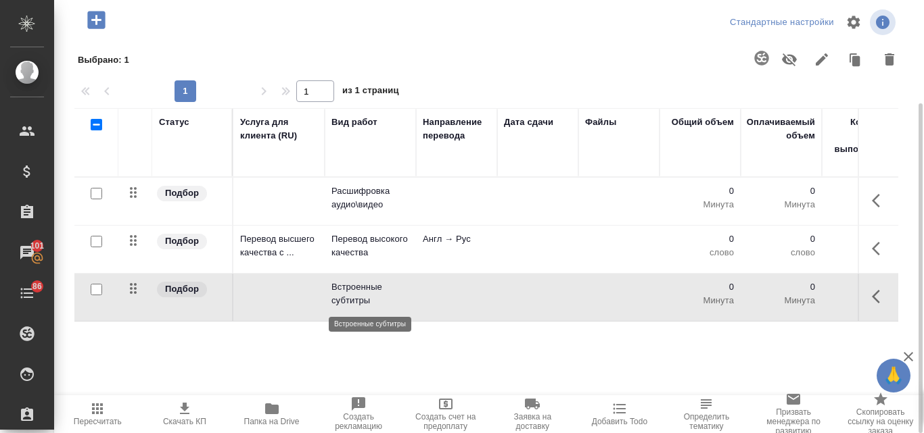
click at [350, 291] on p "Встроенные субтитры" at bounding box center [370, 294] width 78 height 27
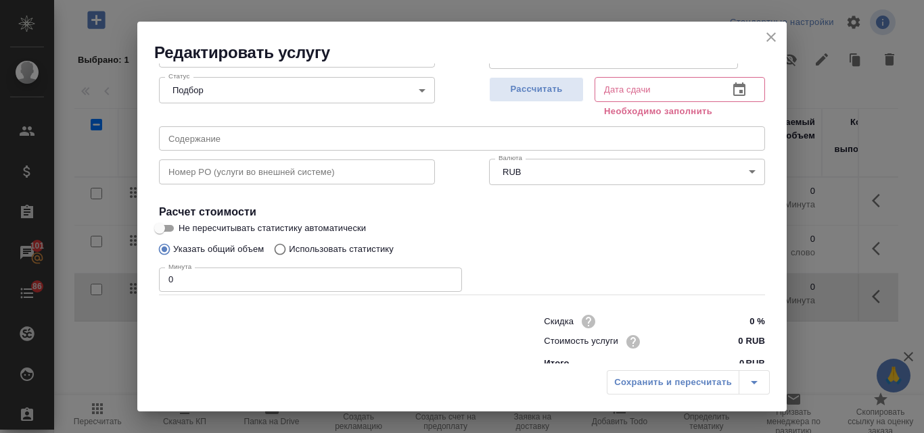
scroll to position [153, 0]
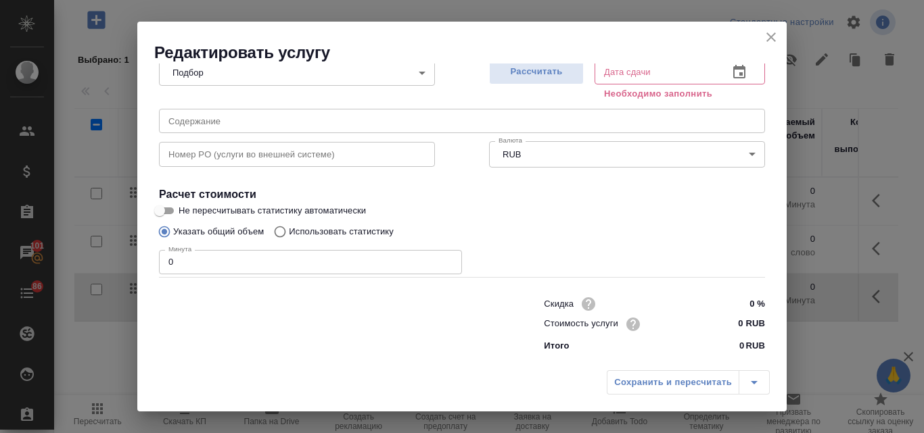
click at [727, 327] on input "0 RUB" at bounding box center [739, 324] width 51 height 20
type input "650 RUB"
click at [546, 72] on span "Рассчитать" at bounding box center [536, 72] width 80 height 16
type input "13.10.2025 10:10"
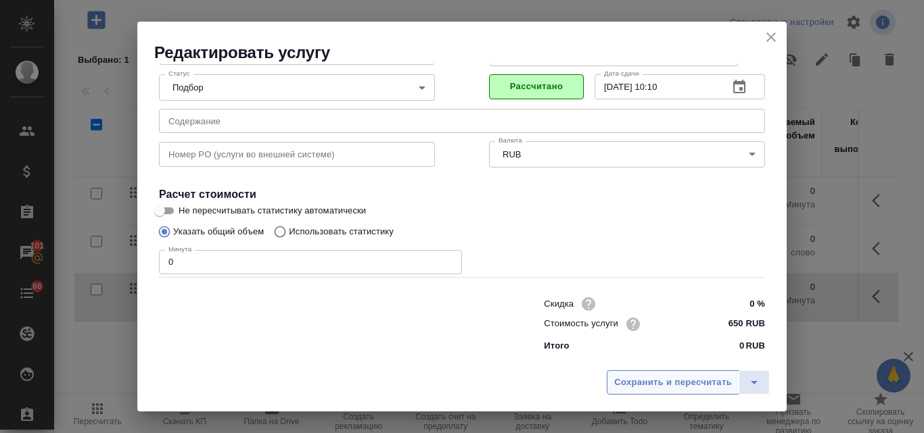
scroll to position [138, 0]
click at [661, 386] on span "Сохранить и пересчитать" at bounding box center [673, 383] width 118 height 16
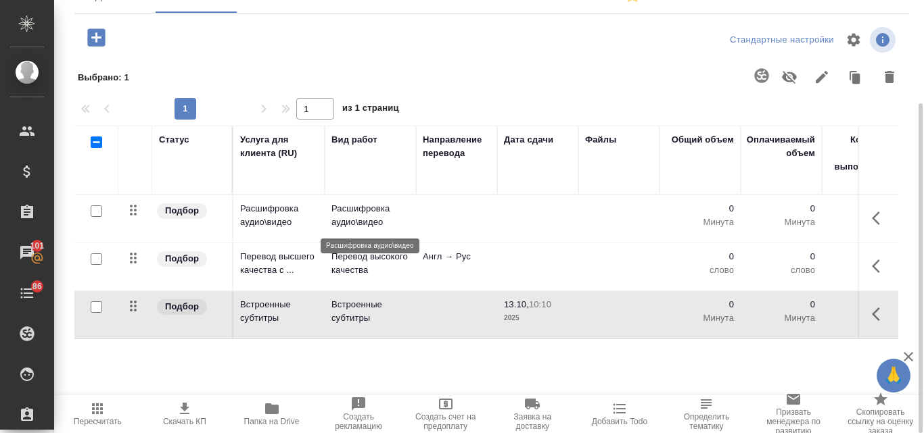
click at [361, 212] on p "Расшифровка аудио\видео" at bounding box center [370, 215] width 78 height 27
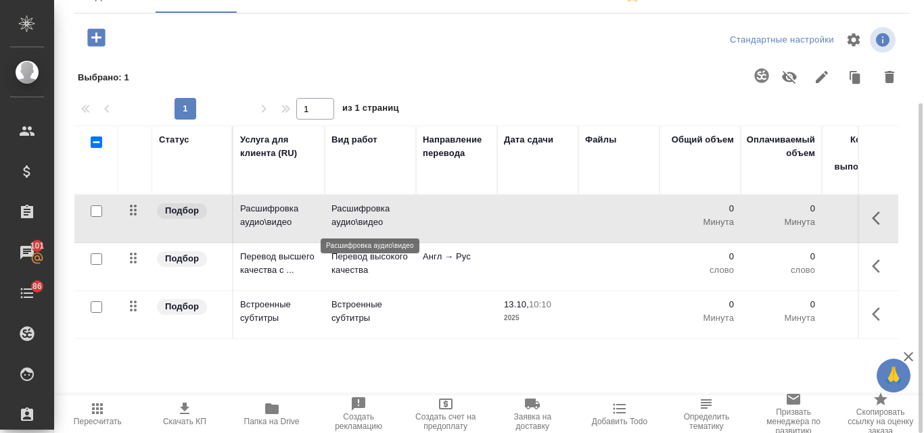
click at [361, 212] on p "Расшифровка аудио\видео" at bounding box center [370, 215] width 78 height 27
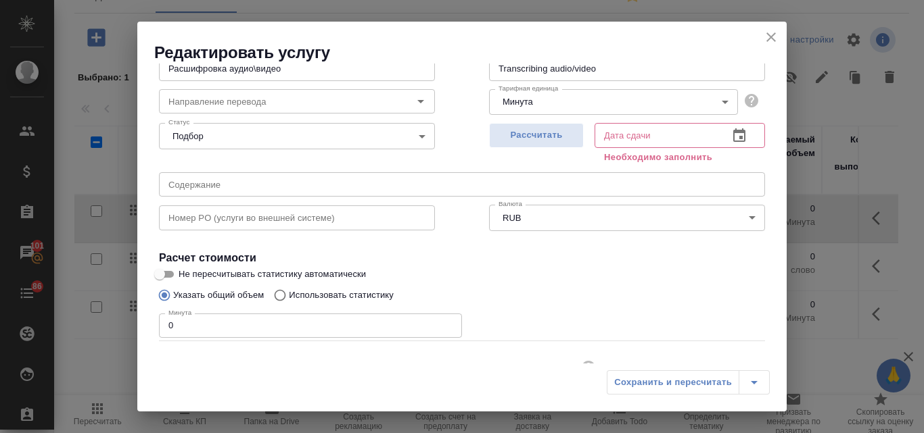
scroll to position [153, 0]
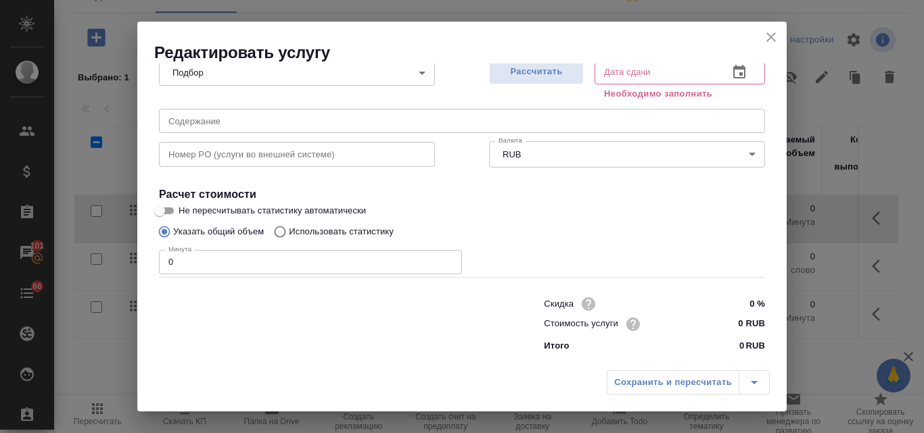
click at [726, 325] on input "0 RUB" at bounding box center [739, 324] width 51 height 20
type input "250 RUB"
click at [525, 72] on span "Рассчитать" at bounding box center [536, 72] width 80 height 16
type input "13.10.2025 10:13"
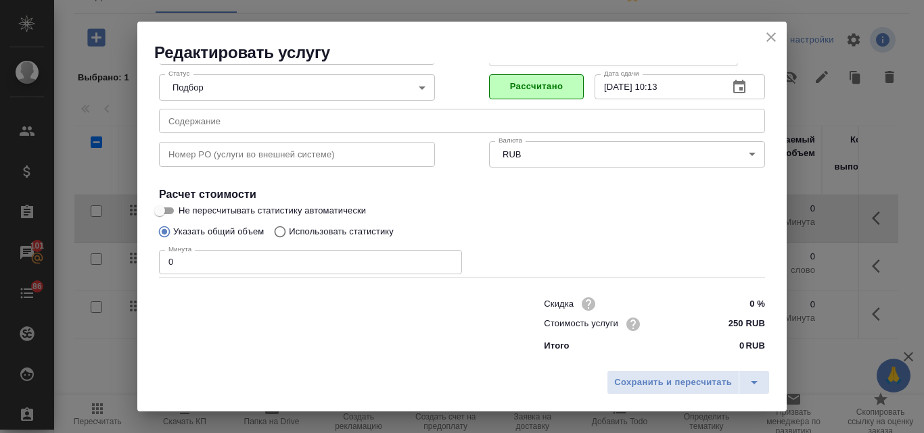
scroll to position [138, 0]
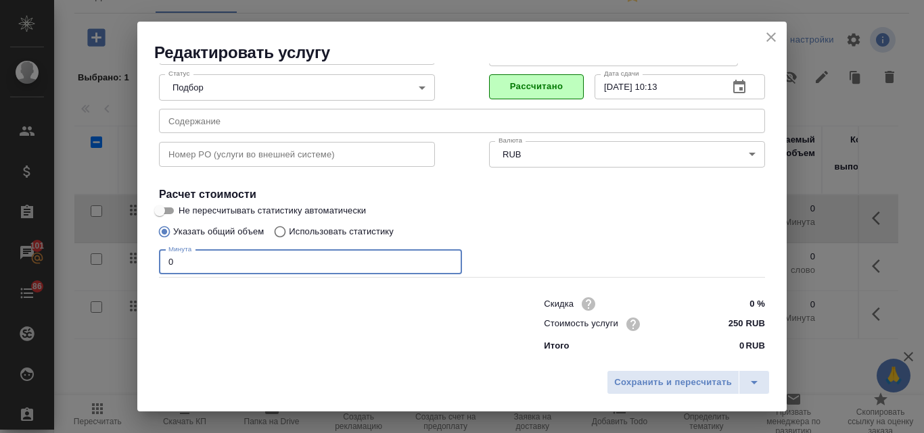
drag, startPoint x: 183, startPoint y: 261, endPoint x: 147, endPoint y: 258, distance: 36.0
click at [147, 258] on div "Параметры SmartCat Файлы Вид работ Расшифровка аудио\видео Вид работ Название д…" at bounding box center [461, 214] width 649 height 300
type input "12"
click at [519, 87] on span "Рассчитать" at bounding box center [536, 87] width 80 height 16
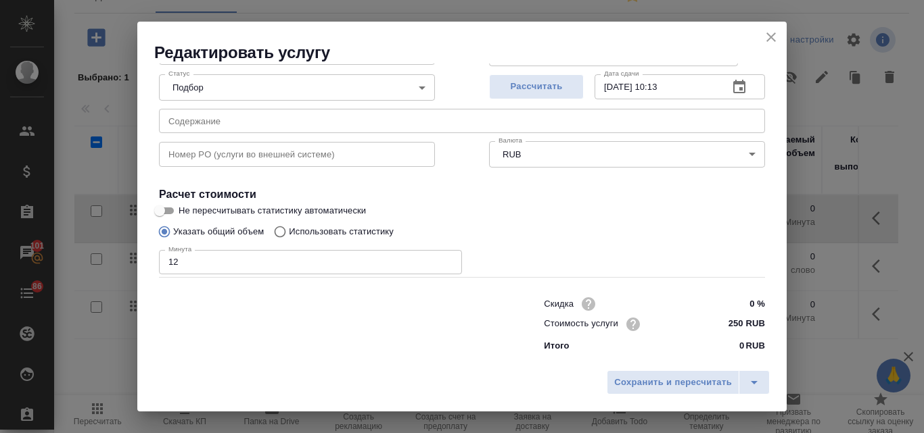
type input "13.10.2025 11:25"
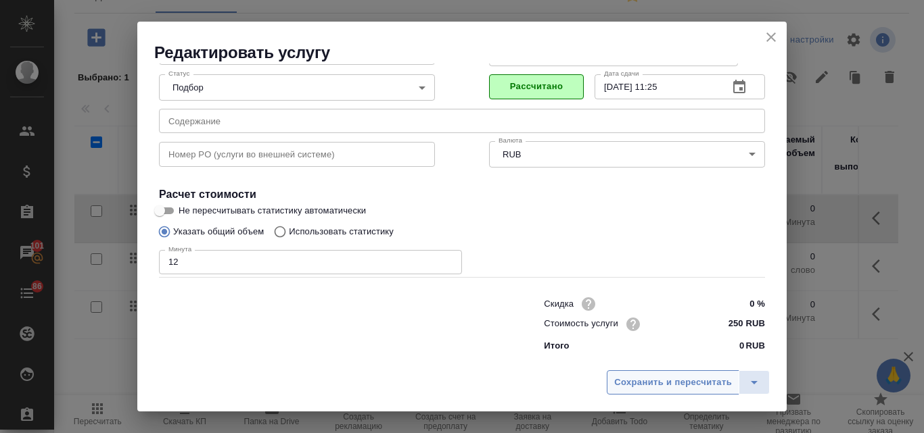
click at [656, 381] on span "Сохранить и пересчитать" at bounding box center [673, 383] width 118 height 16
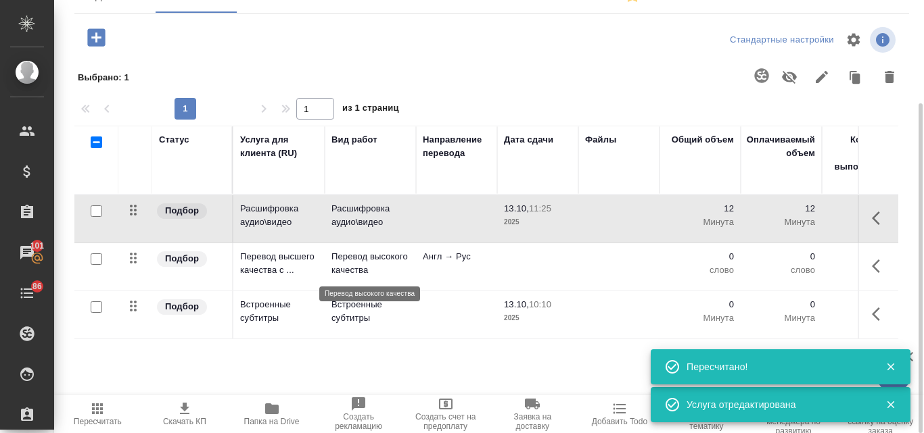
click at [375, 264] on p "Перевод высокого качества" at bounding box center [370, 263] width 78 height 27
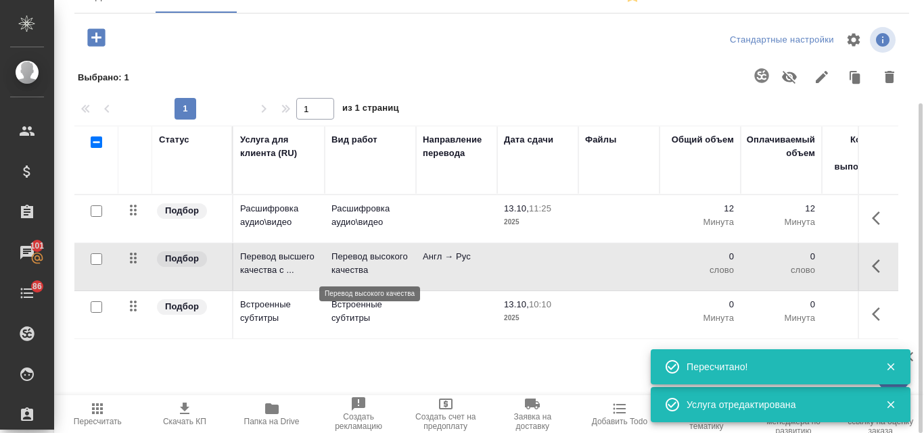
click at [375, 264] on p "Перевод высокого качества" at bounding box center [370, 263] width 78 height 27
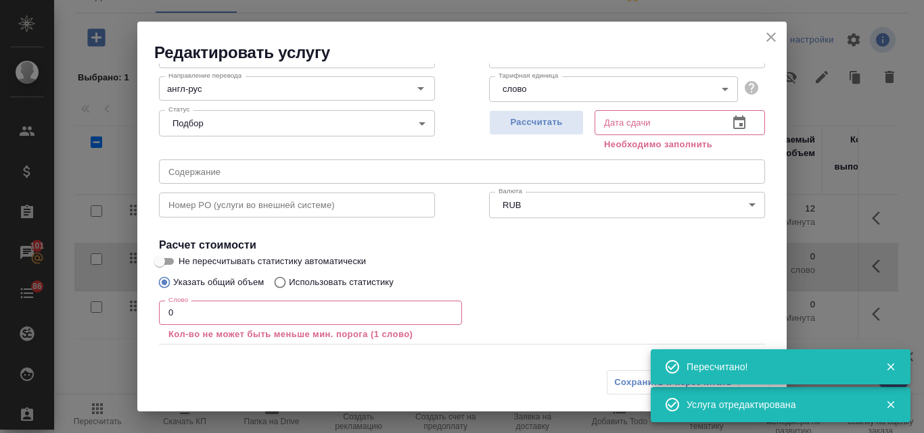
scroll to position [169, 0]
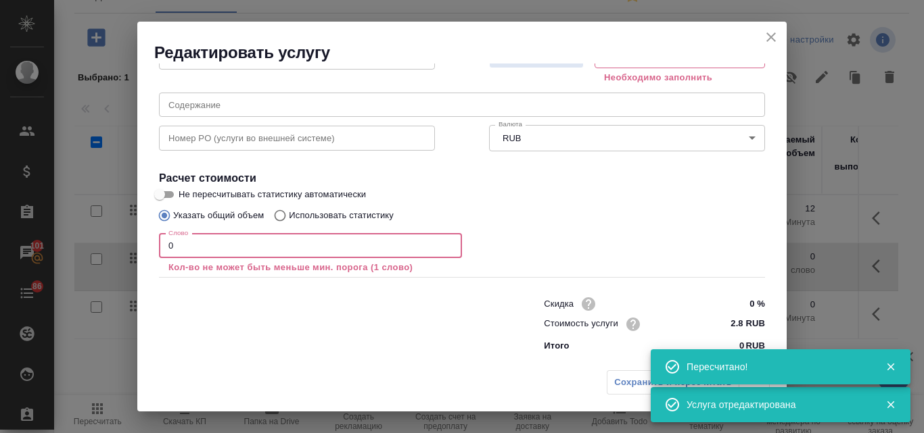
drag, startPoint x: 173, startPoint y: 249, endPoint x: 160, endPoint y: 245, distance: 13.5
click at [161, 245] on input "0" at bounding box center [310, 246] width 303 height 24
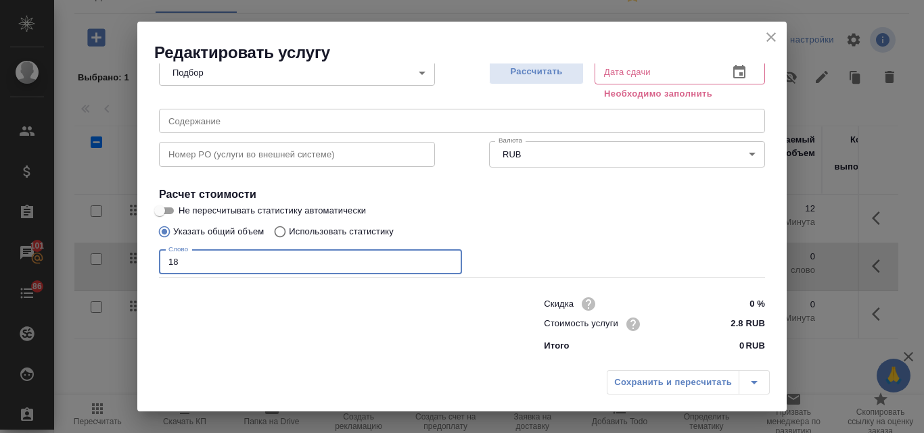
scroll to position [153, 0]
type input "1800"
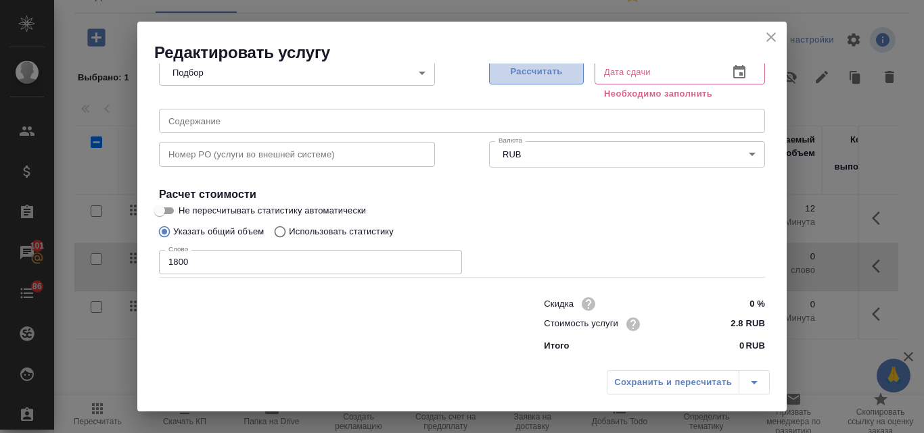
click at [521, 80] on button "Рассчитать" at bounding box center [536, 71] width 95 height 25
type input "13.10.2025 17:26"
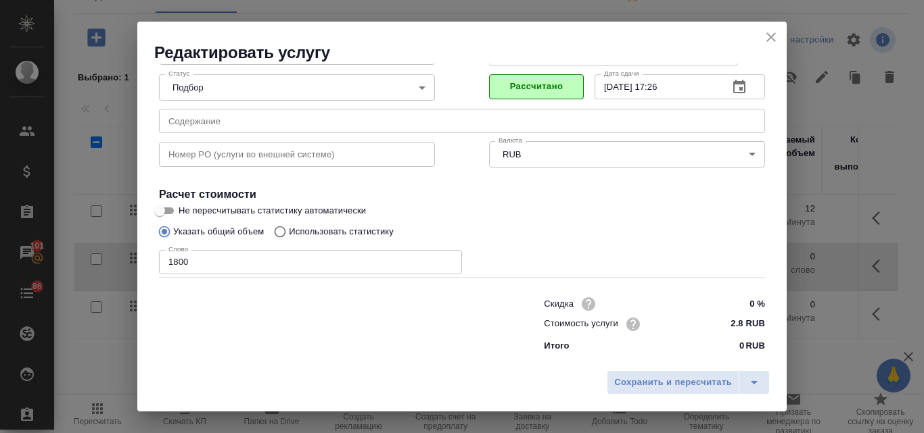
scroll to position [138, 0]
click at [633, 386] on span "Сохранить и пересчитать" at bounding box center [673, 383] width 118 height 16
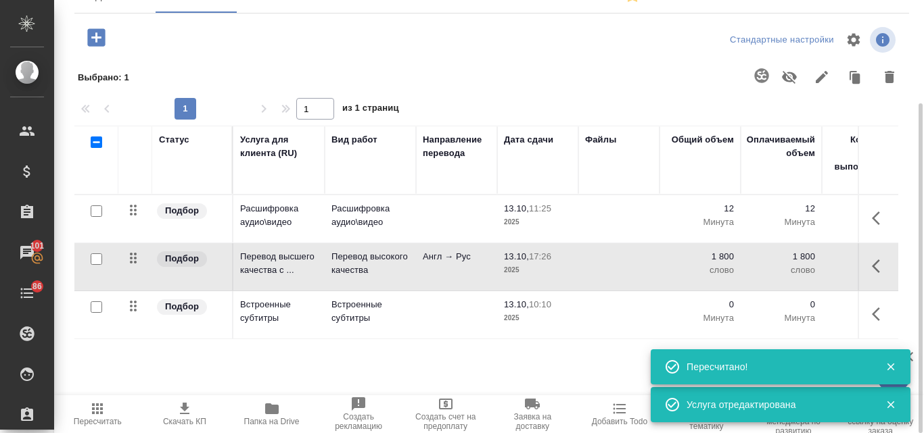
click at [519, 316] on p "2025" at bounding box center [538, 319] width 68 height 14
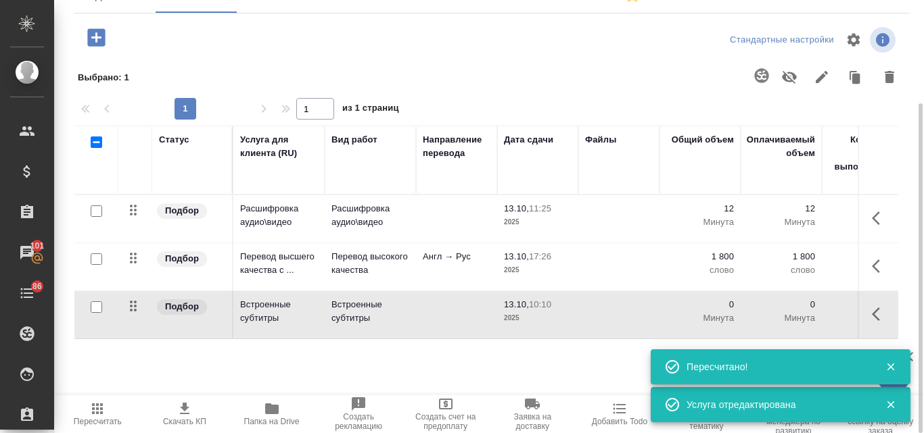
click at [519, 316] on p "2025" at bounding box center [538, 319] width 68 height 14
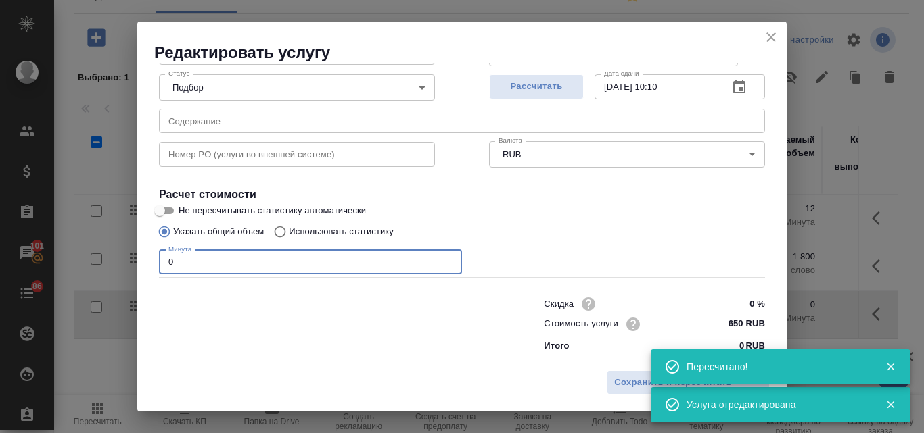
drag, startPoint x: 178, startPoint y: 262, endPoint x: 165, endPoint y: 262, distance: 13.5
click at [165, 262] on input "0" at bounding box center [310, 262] width 303 height 24
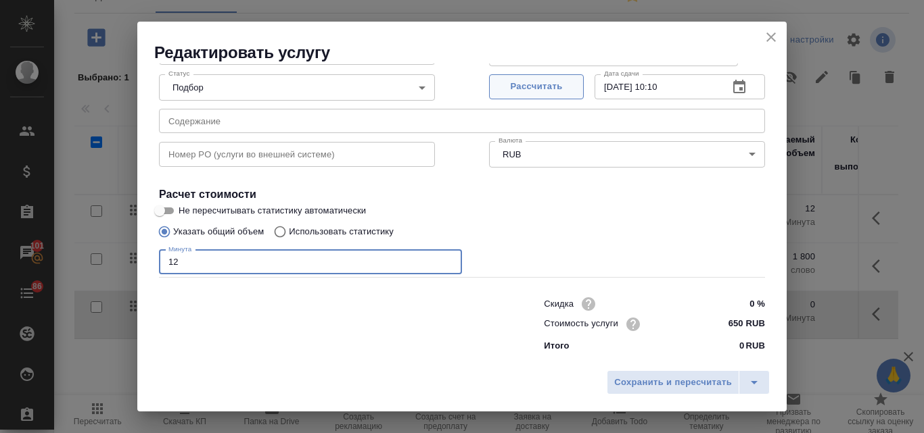
type input "12"
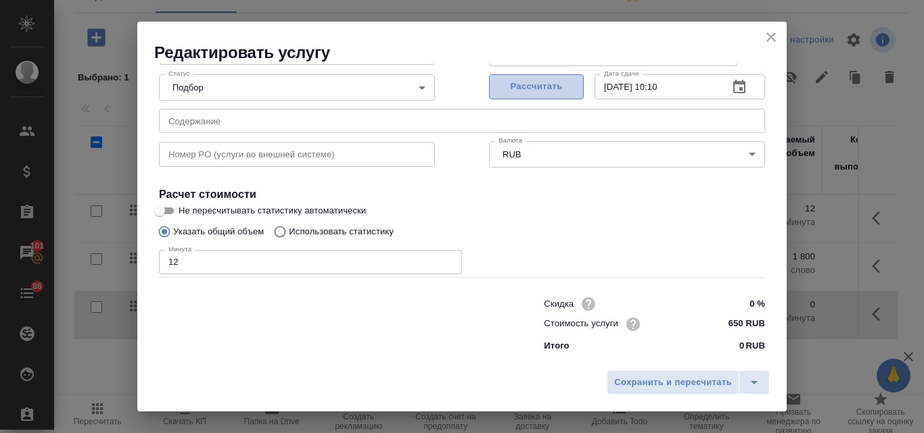
click at [527, 84] on span "Рассчитать" at bounding box center [536, 87] width 80 height 16
type input "13.10.2025 11:02"
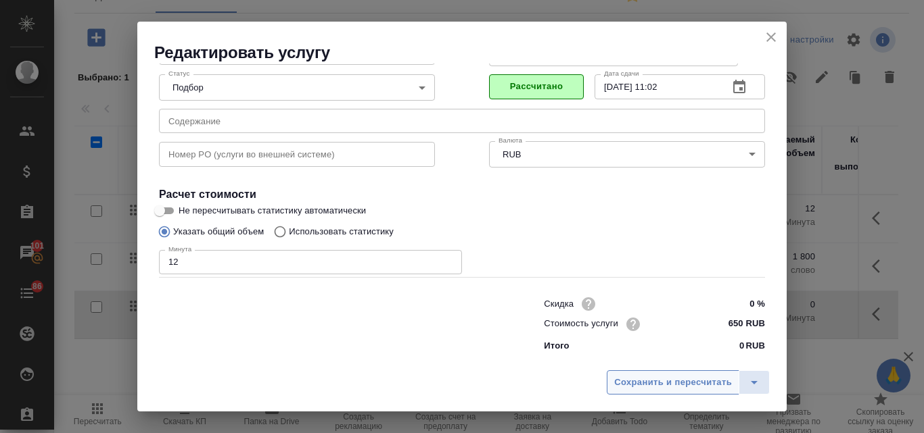
click at [662, 385] on span "Сохранить и пересчитать" at bounding box center [673, 383] width 118 height 16
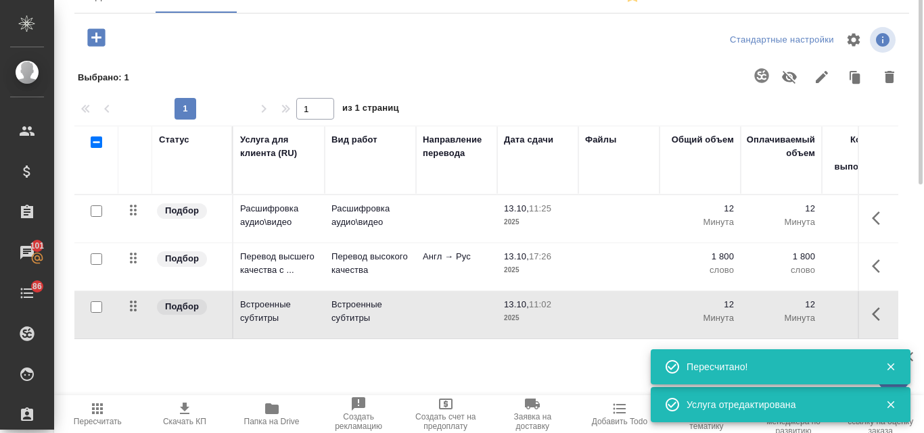
scroll to position [0, 0]
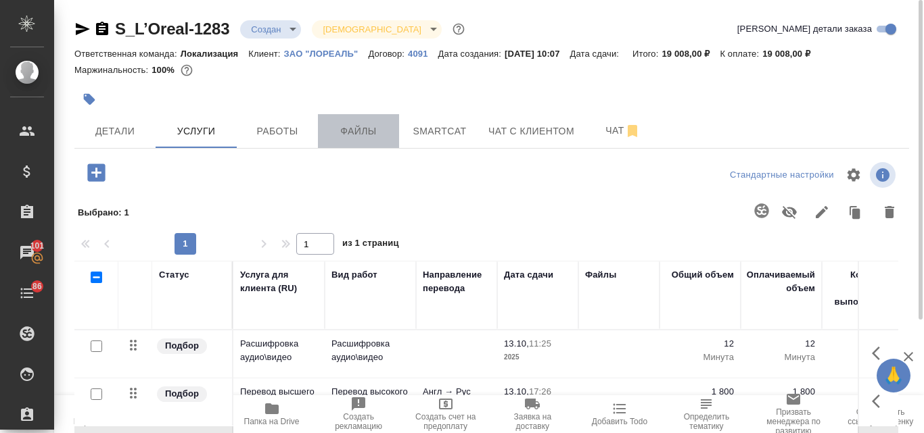
click at [377, 135] on span "Файлы" at bounding box center [358, 131] width 65 height 17
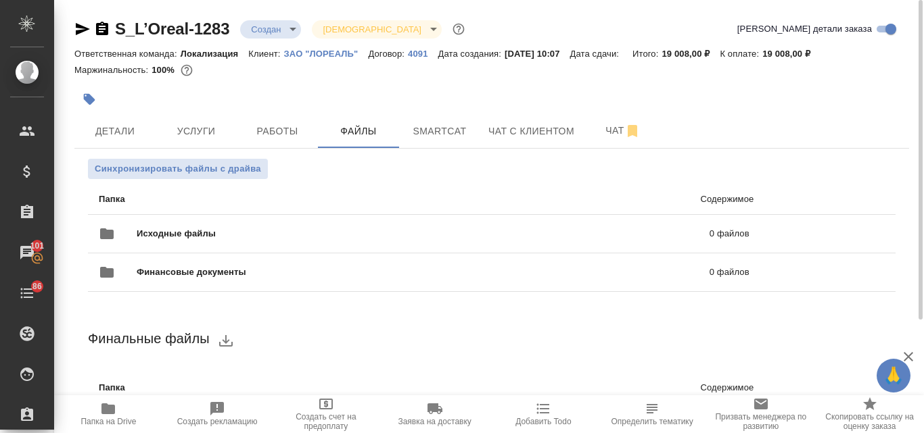
click at [107, 408] on icon "button" at bounding box center [108, 409] width 14 height 11
click at [212, 128] on span "Услуги" at bounding box center [196, 131] width 65 height 17
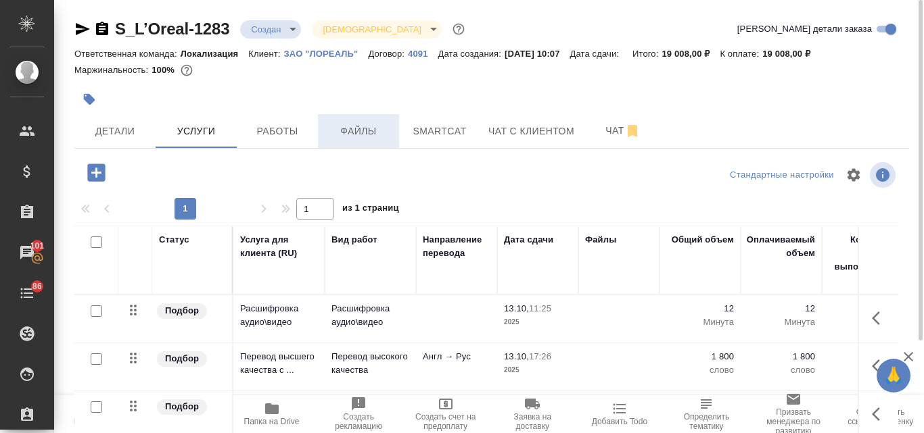
click at [346, 137] on span "Файлы" at bounding box center [358, 131] width 65 height 17
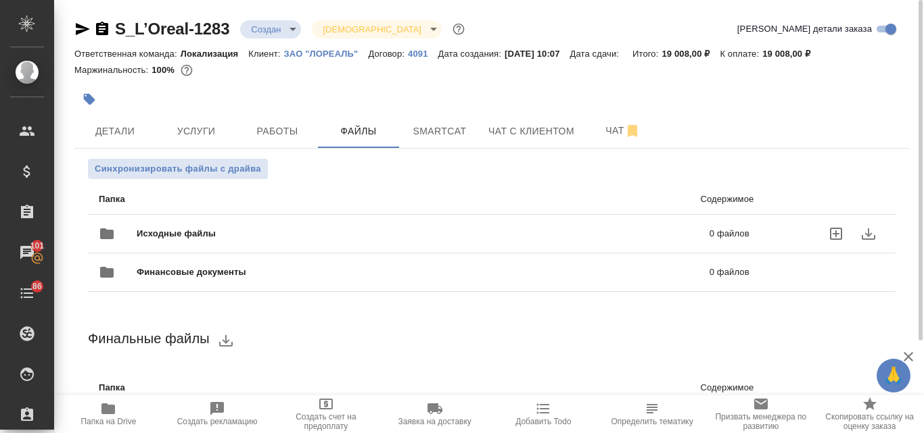
click at [212, 235] on span "Исходные файлы" at bounding box center [300, 234] width 326 height 14
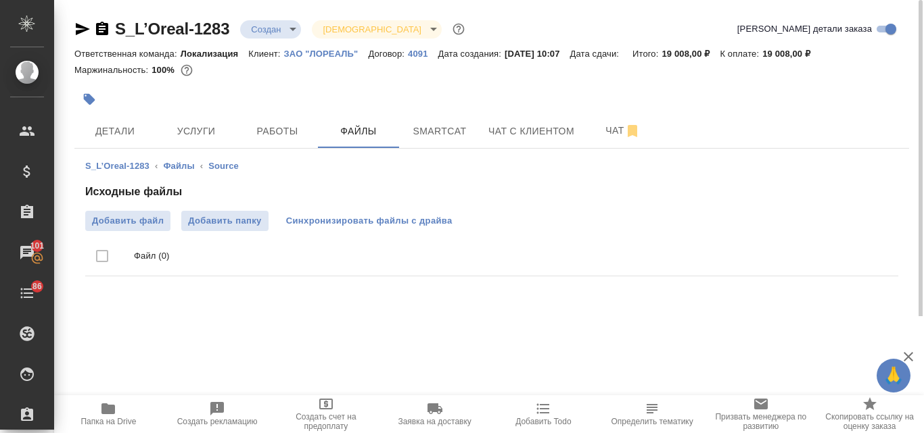
click at [311, 221] on span "Синхронизировать файлы с драйва" at bounding box center [369, 221] width 166 height 14
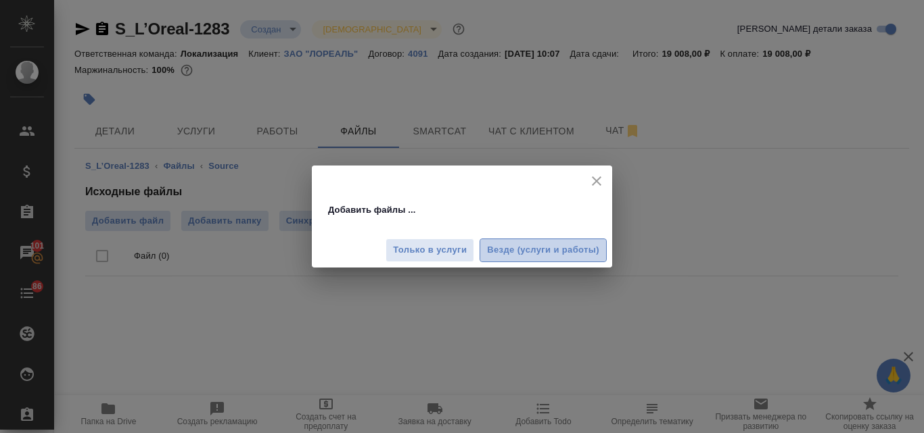
click at [533, 245] on span "Везде (услуги и работы)" at bounding box center [543, 251] width 112 height 16
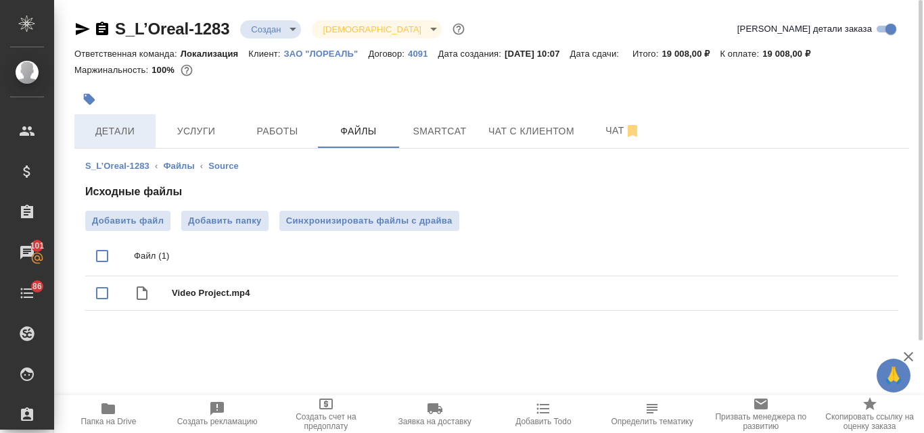
click at [136, 126] on span "Детали" at bounding box center [114, 131] width 65 height 17
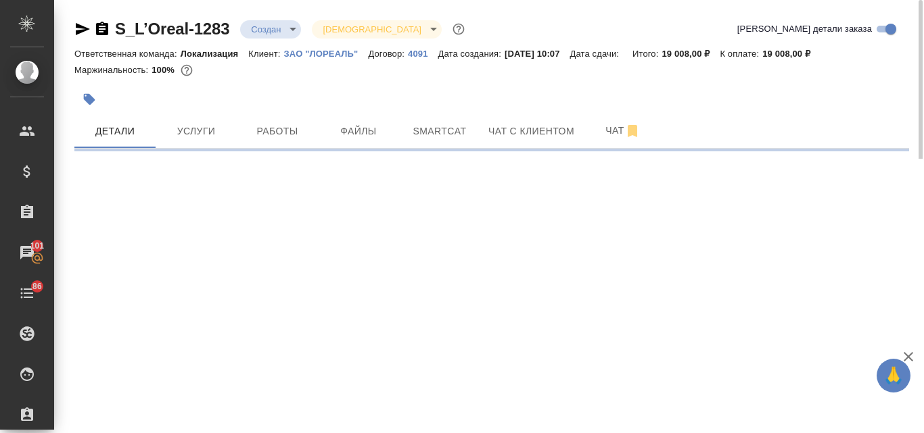
select select "RU"
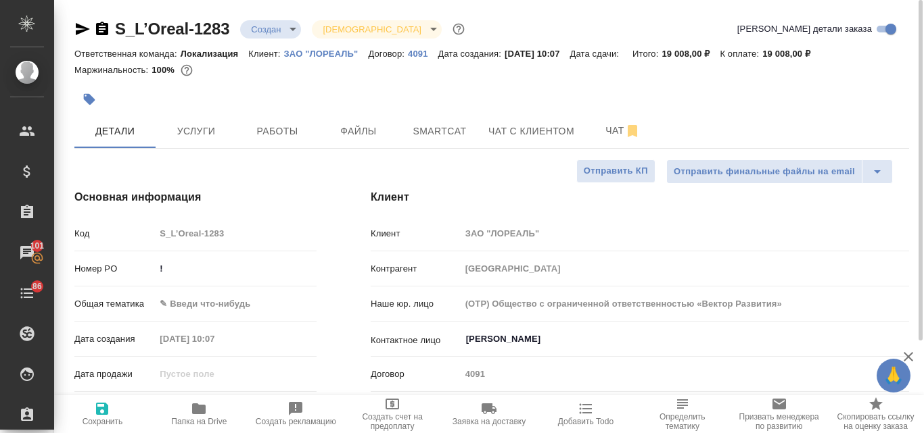
type textarea "x"
click at [82, 27] on icon "button" at bounding box center [83, 29] width 14 height 12
type textarea "x"
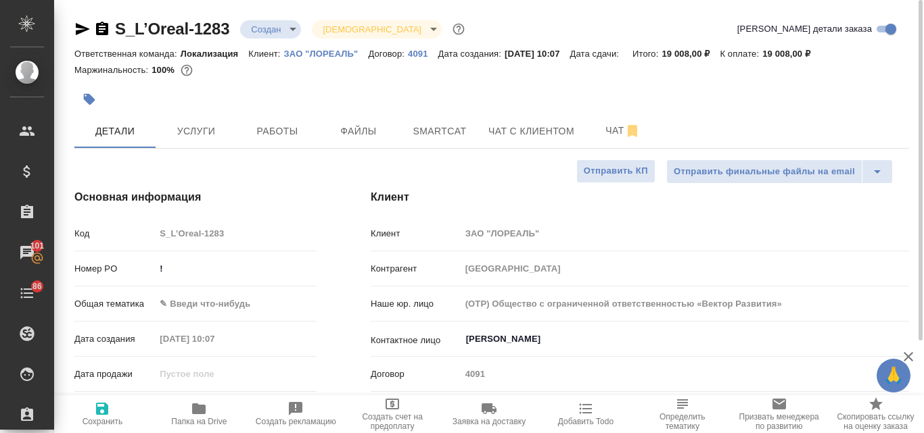
type textarea "x"
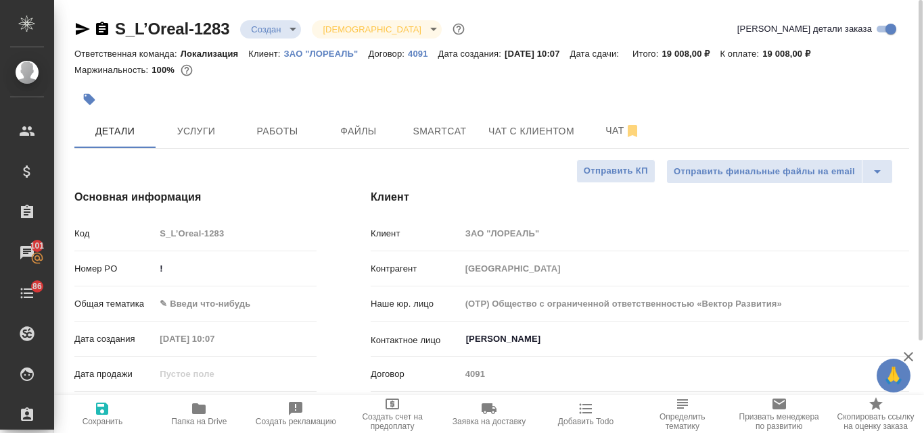
type textarea "x"
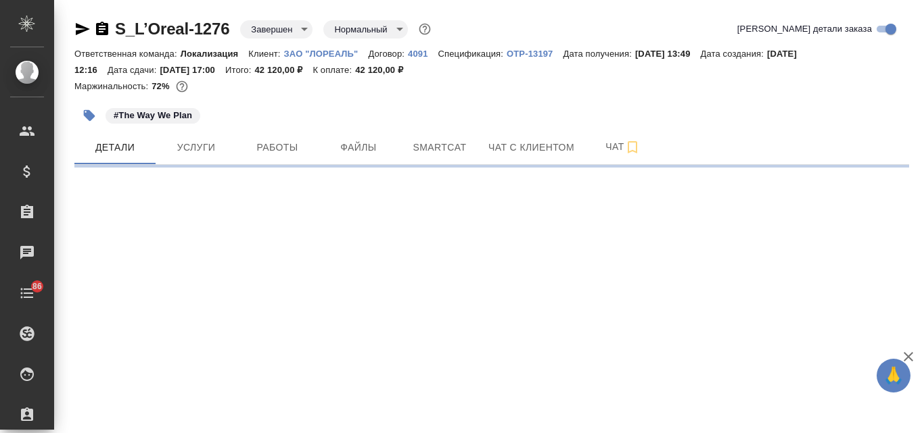
select select "RU"
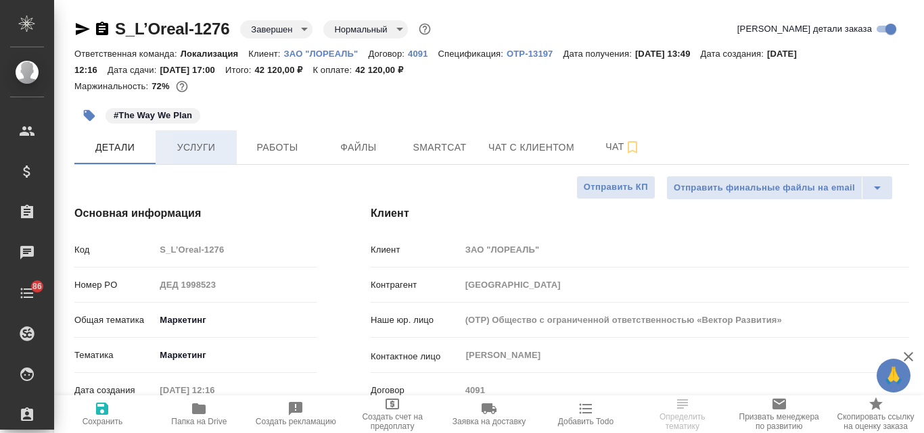
type textarea "x"
click at [208, 137] on button "Услуги" at bounding box center [196, 147] width 81 height 34
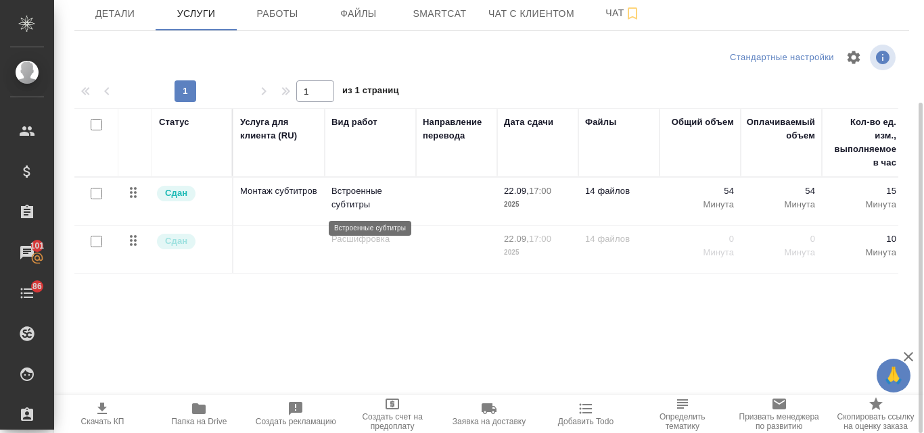
click at [372, 200] on p "Встроенные субтитры" at bounding box center [370, 198] width 78 height 27
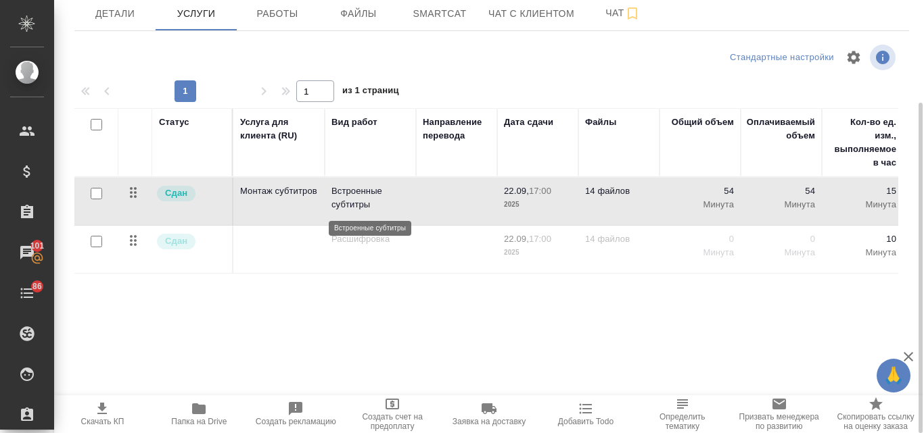
click at [372, 200] on p "Встроенные субтитры" at bounding box center [370, 198] width 78 height 27
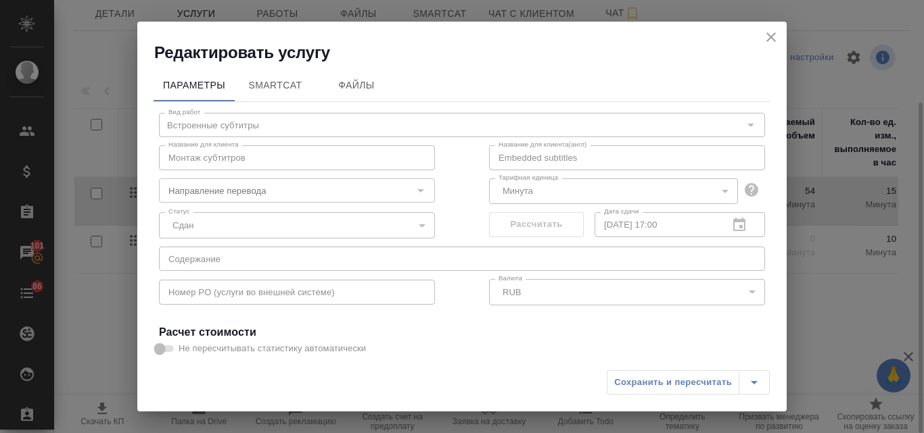
click at [773, 37] on icon "close" at bounding box center [771, 37] width 16 height 16
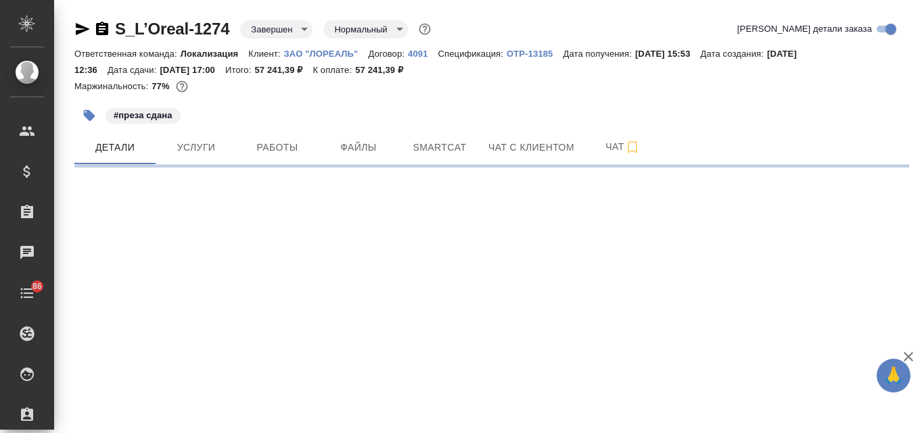
select select "RU"
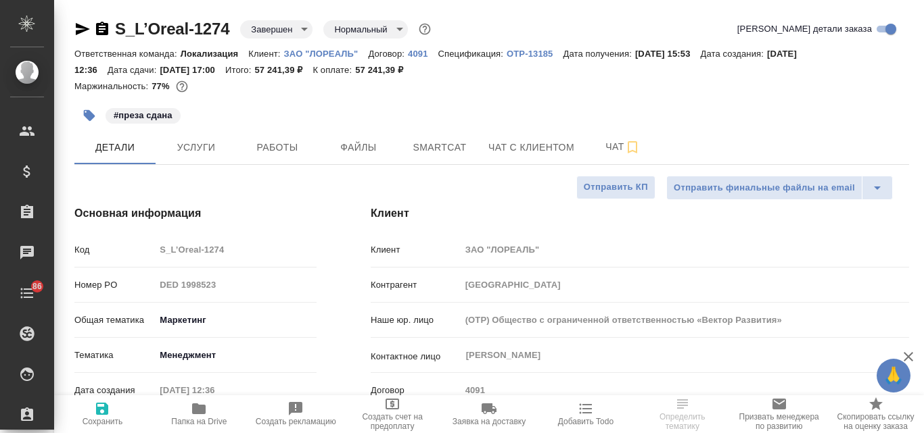
type textarea "x"
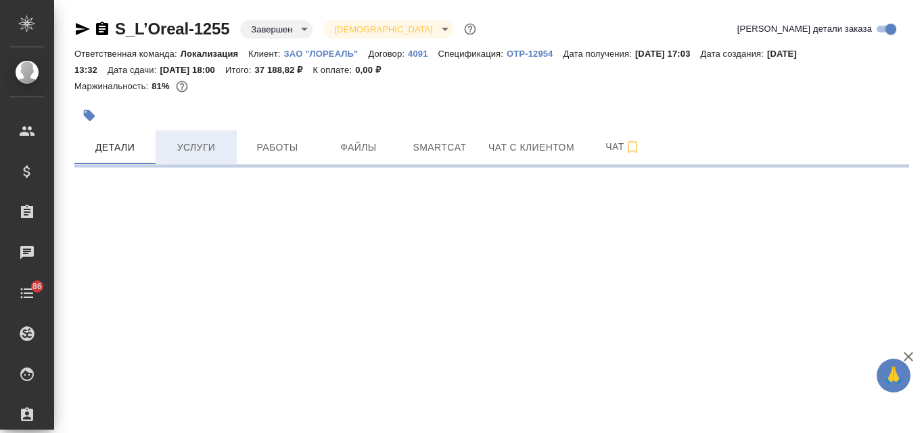
select select "RU"
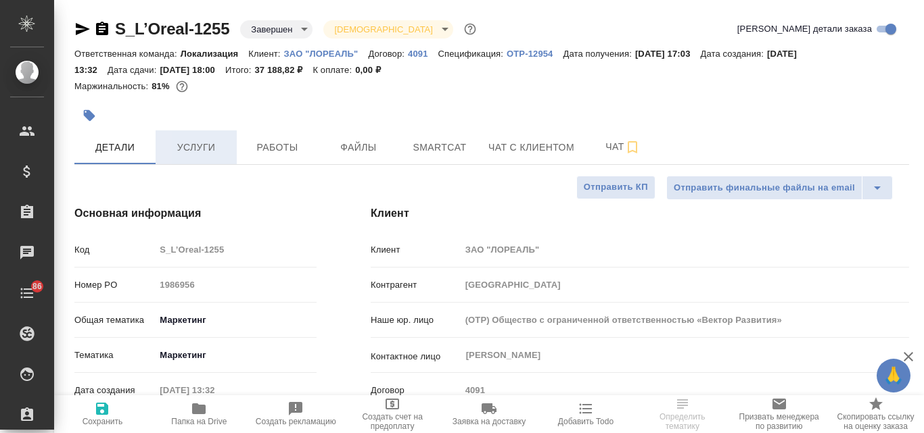
type textarea "x"
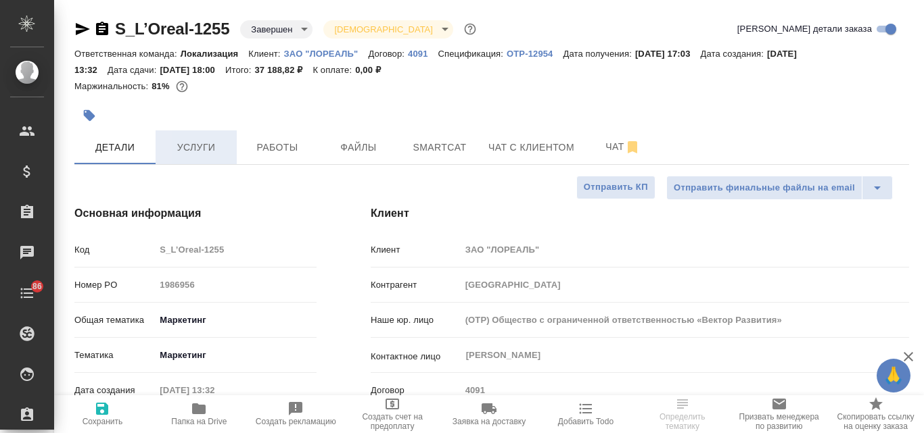
type textarea "x"
click at [187, 151] on span "Услуги" at bounding box center [196, 147] width 65 height 17
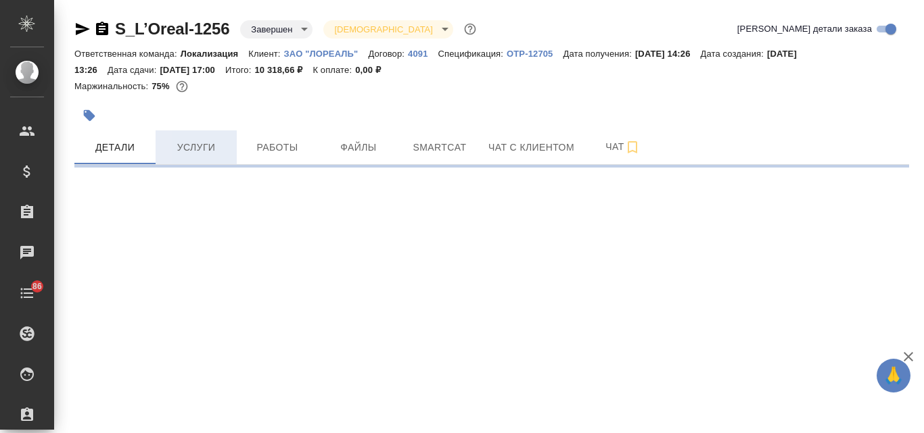
select select "RU"
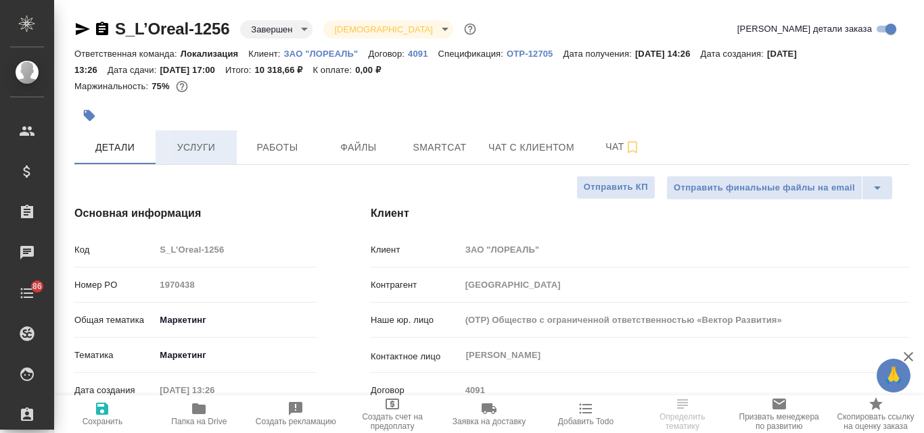
type textarea "x"
click at [193, 147] on span "Услуги" at bounding box center [196, 147] width 65 height 17
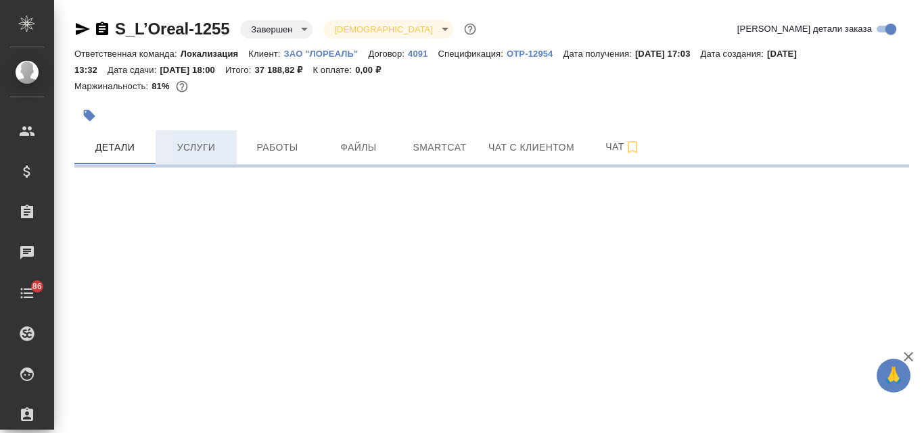
select select "RU"
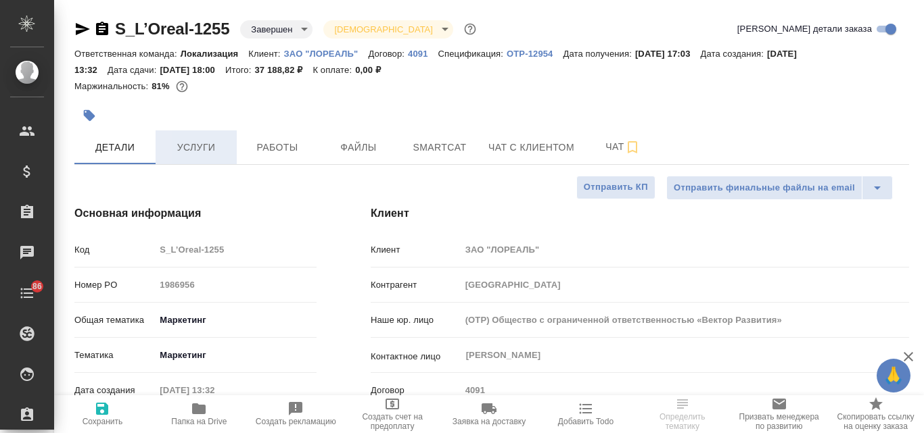
type textarea "x"
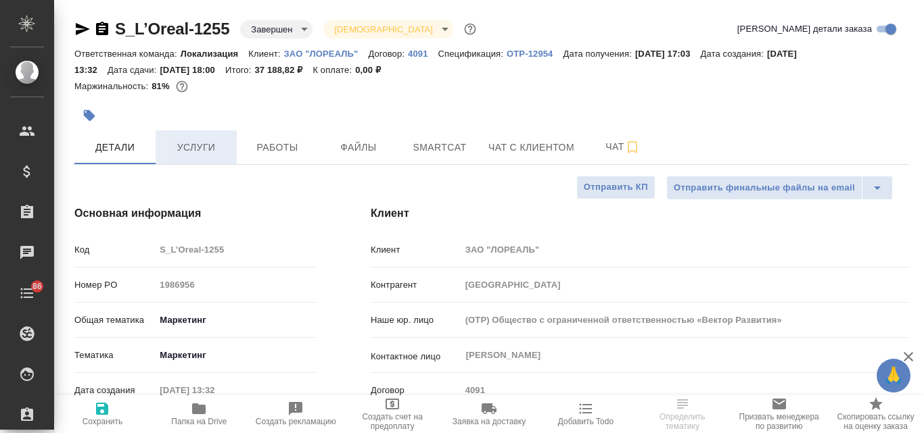
type textarea "x"
click at [209, 143] on span "Услуги" at bounding box center [196, 147] width 65 height 17
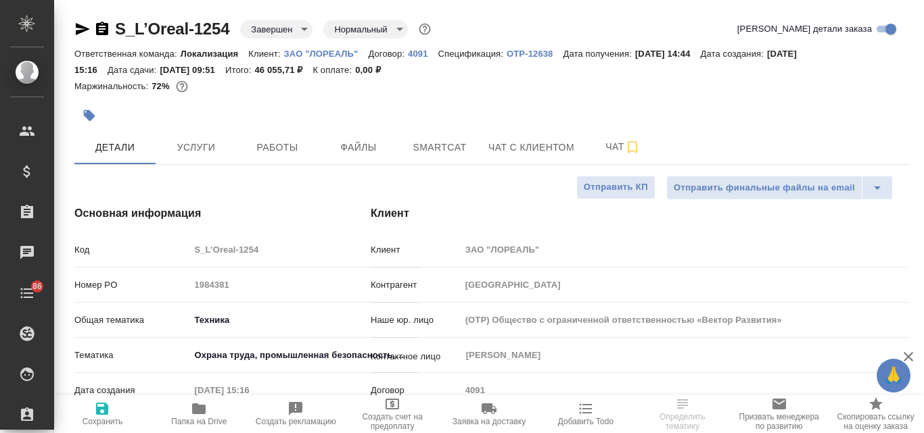
select select "RU"
type textarea "x"
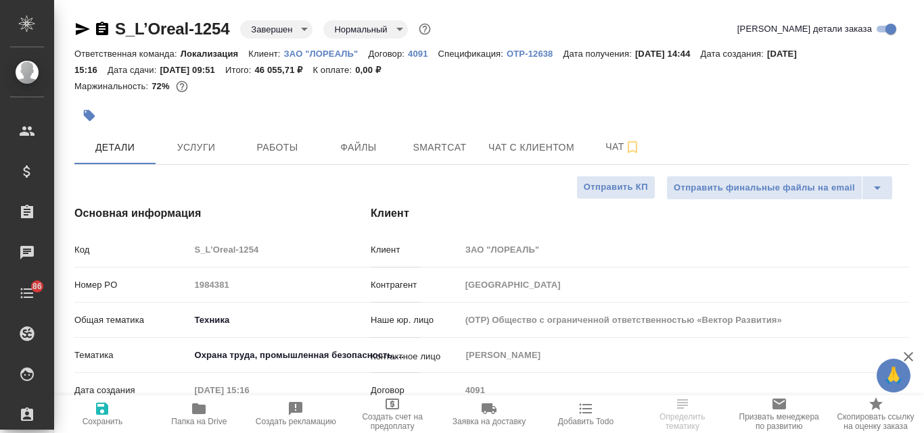
type textarea "x"
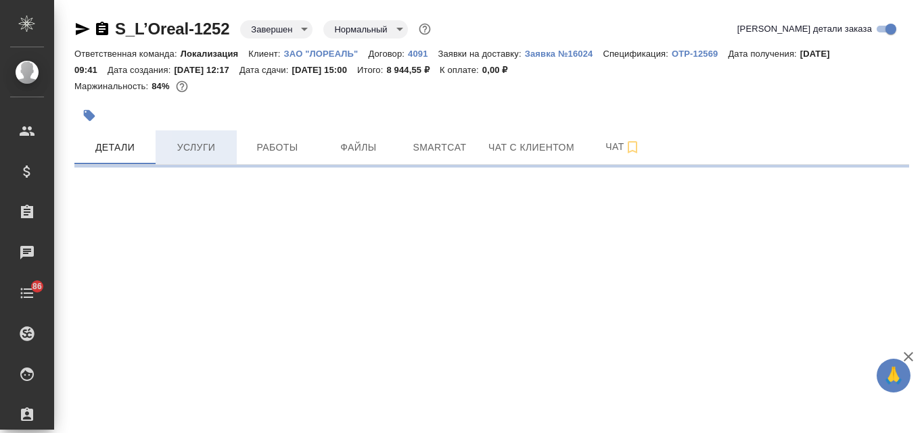
select select "RU"
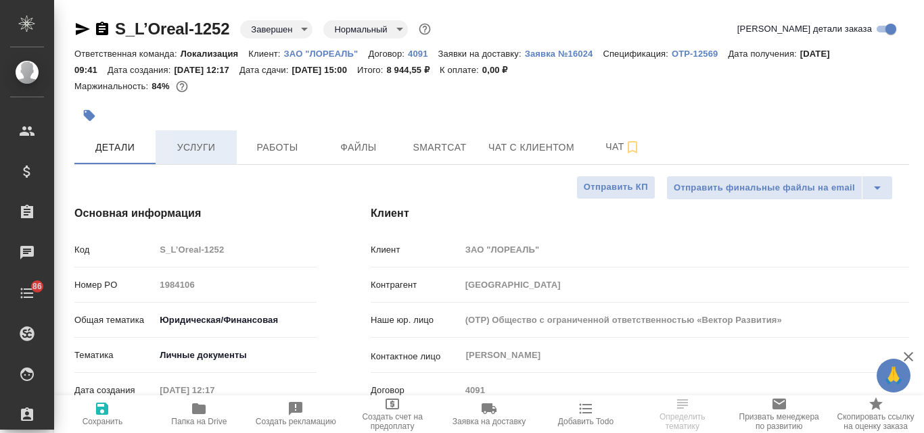
type textarea "x"
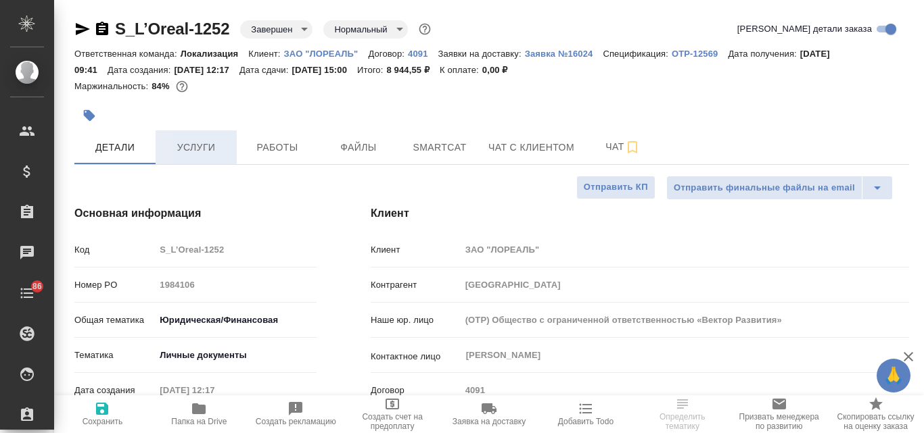
type textarea "x"
click at [207, 143] on span "Услуги" at bounding box center [196, 147] width 65 height 17
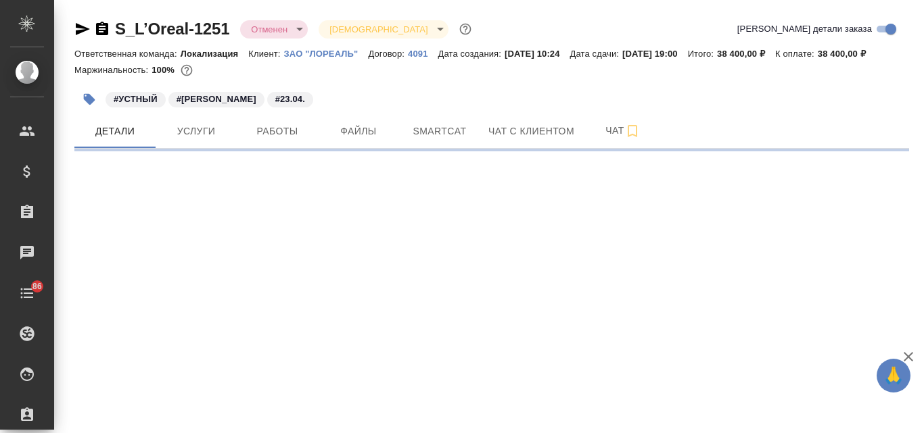
select select "RU"
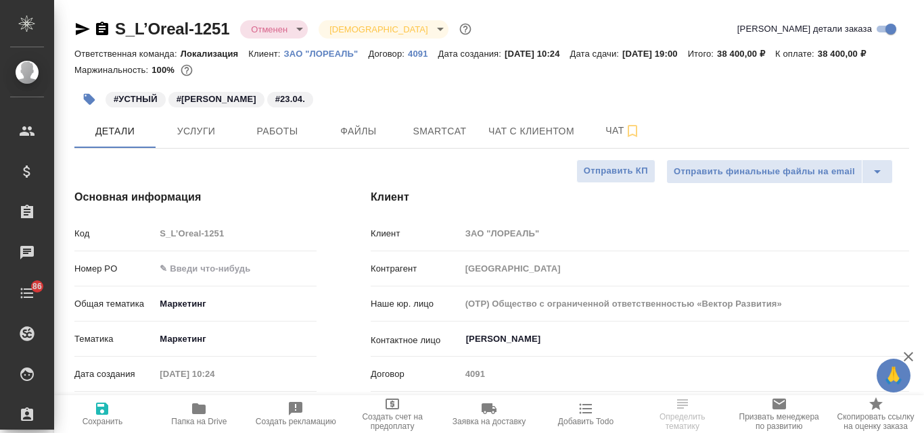
type textarea "x"
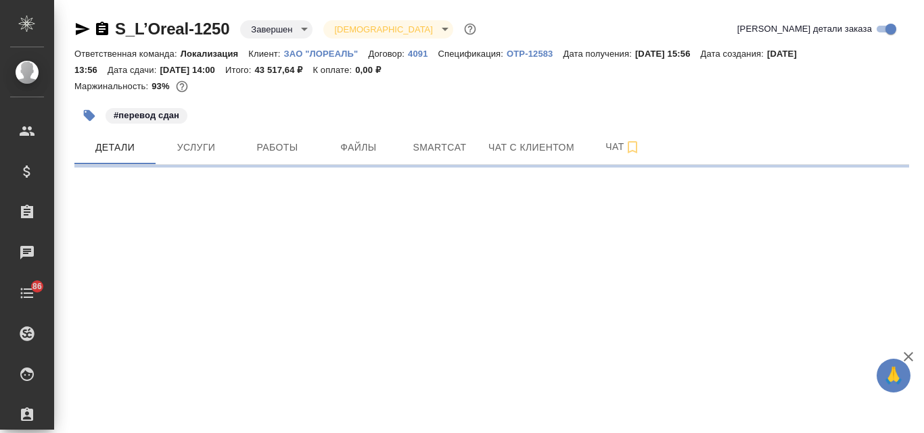
select select "RU"
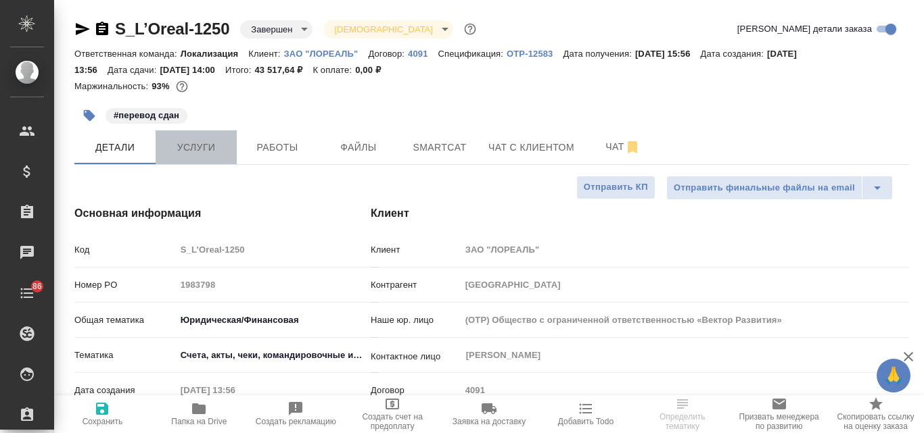
click at [218, 149] on span "Услуги" at bounding box center [196, 147] width 65 height 17
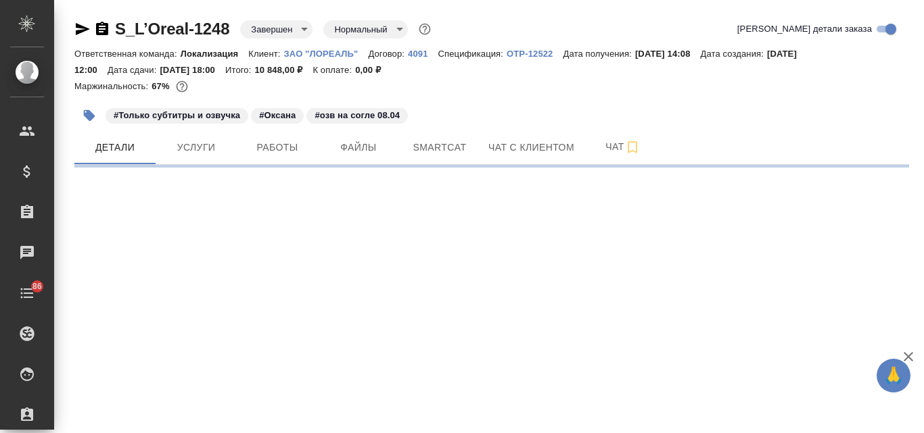
select select "RU"
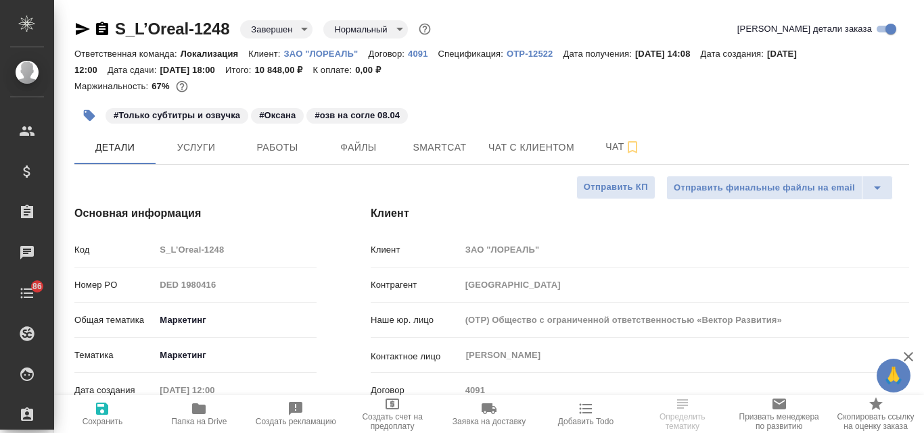
type textarea "x"
click at [203, 150] on span "Услуги" at bounding box center [196, 147] width 65 height 17
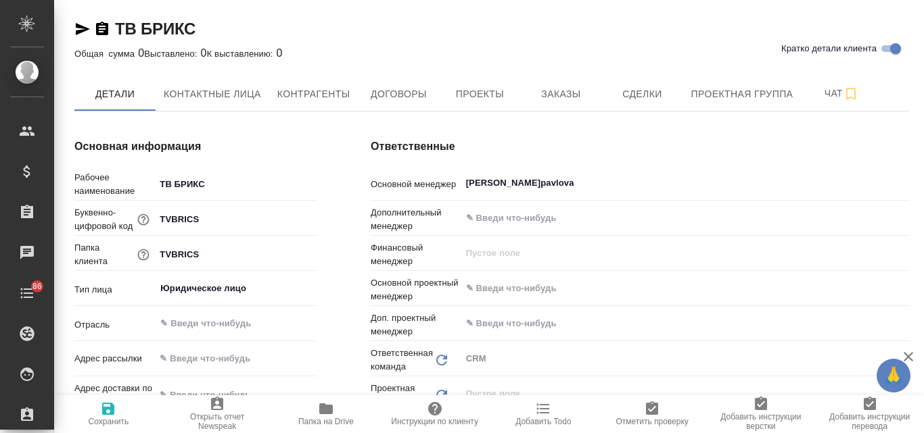
type textarea "x"
click at [537, 90] on span "Заказы" at bounding box center [560, 94] width 65 height 17
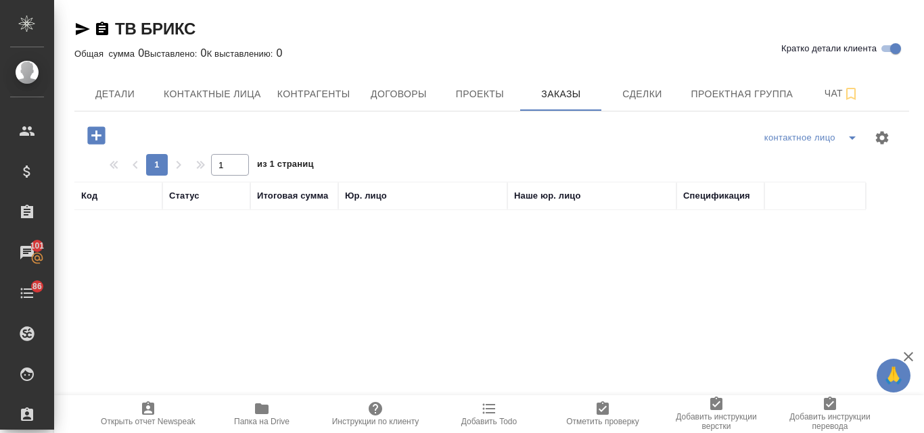
click at [95, 133] on icon "button" at bounding box center [96, 135] width 18 height 18
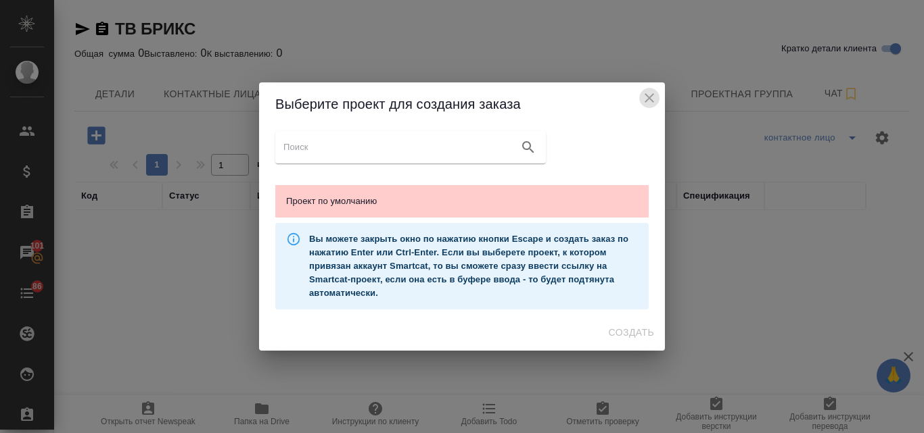
click at [646, 99] on icon "close" at bounding box center [649, 98] width 16 height 16
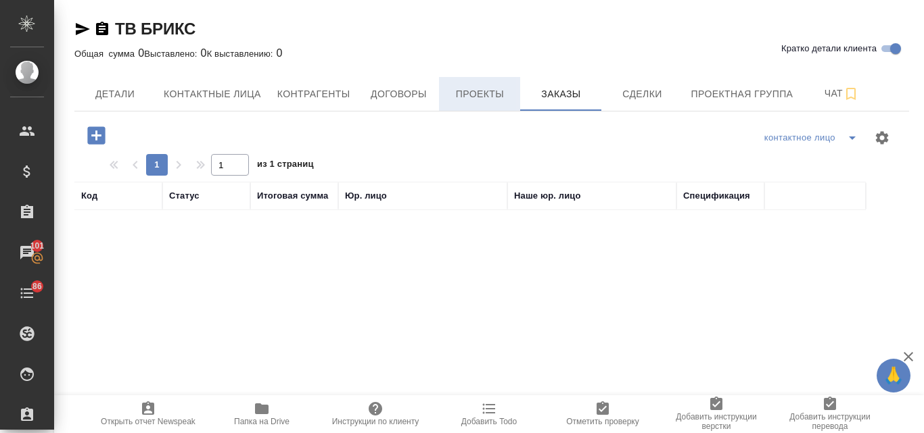
click at [472, 92] on span "Проекты" at bounding box center [479, 94] width 65 height 17
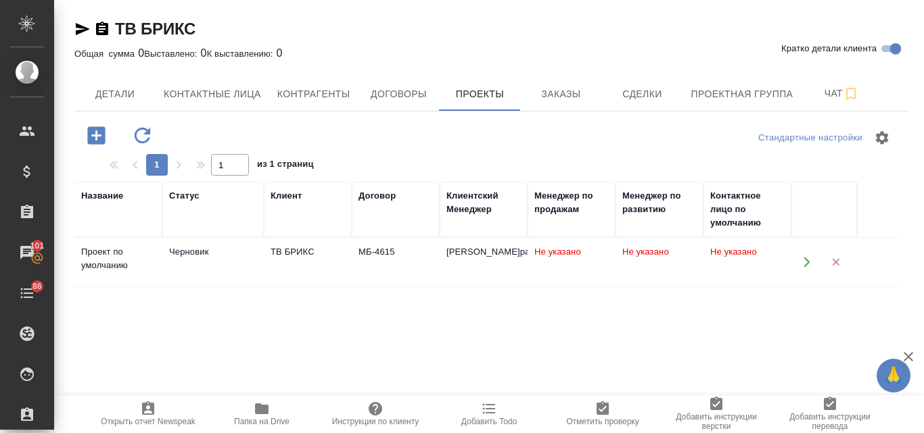
click at [191, 271] on td "Черновик" at bounding box center [212, 262] width 101 height 47
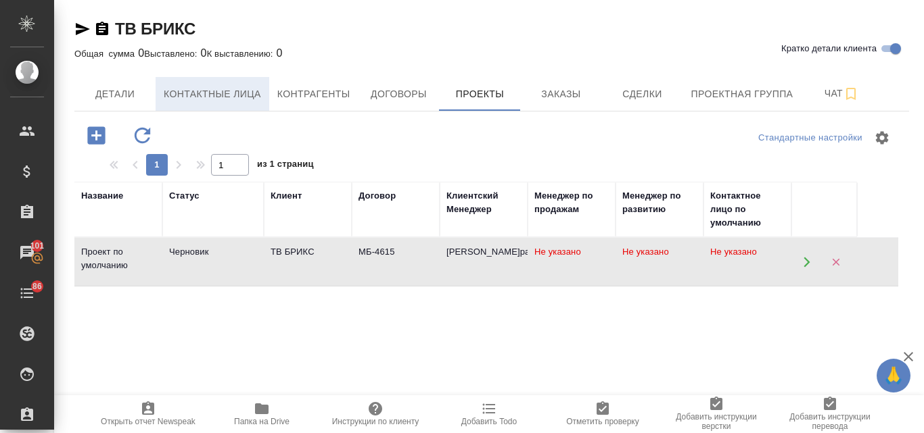
click at [178, 91] on span "Контактные лица" at bounding box center [212, 94] width 97 height 17
select select "RU"
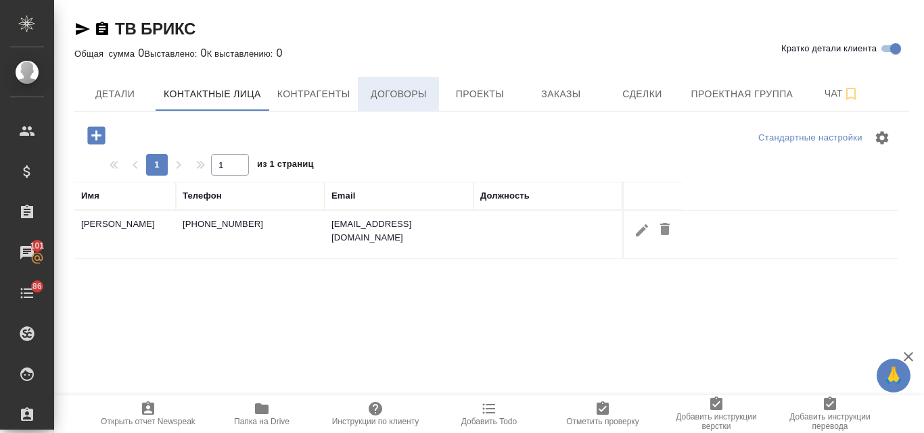
click at [385, 99] on span "Договоры" at bounding box center [398, 94] width 65 height 17
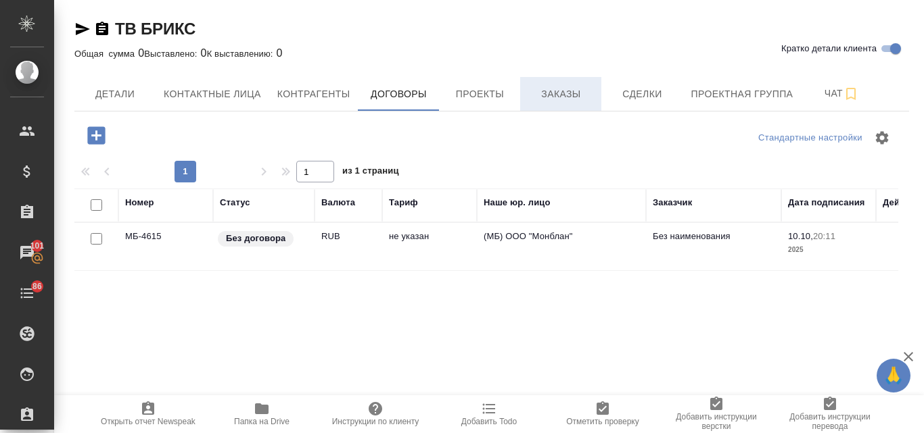
click at [567, 103] on button "Заказы" at bounding box center [560, 94] width 81 height 34
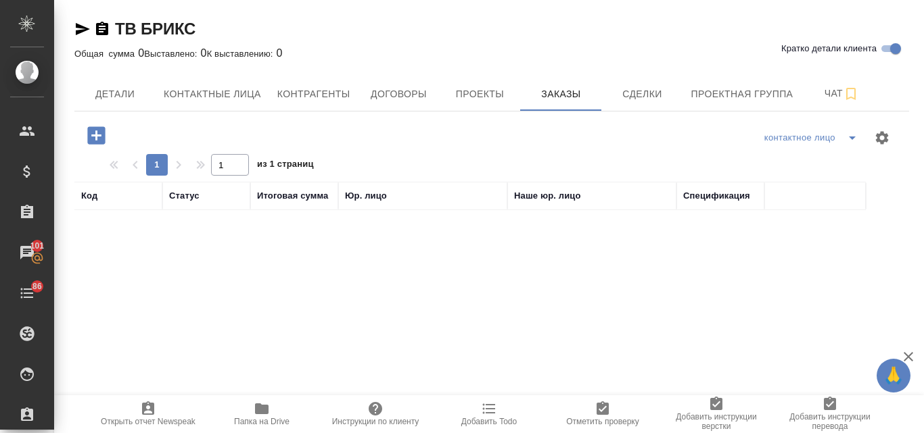
click at [101, 140] on icon "button" at bounding box center [96, 135] width 18 height 18
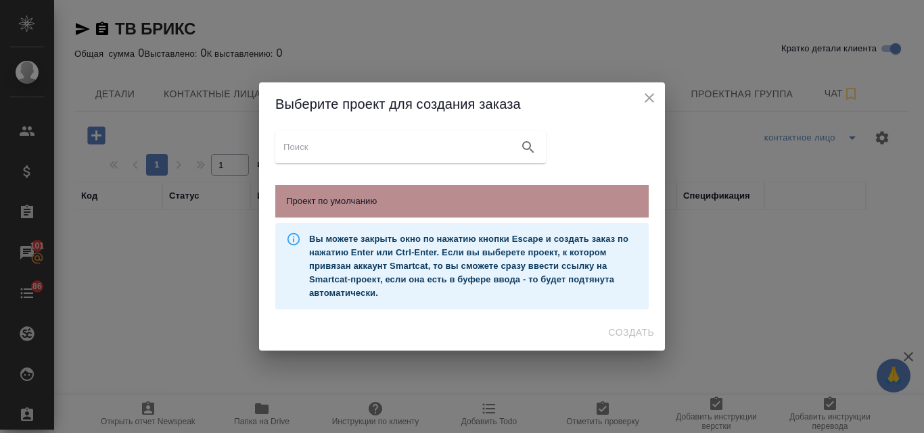
click at [351, 208] on span "Проект по умолчанию" at bounding box center [462, 202] width 352 height 14
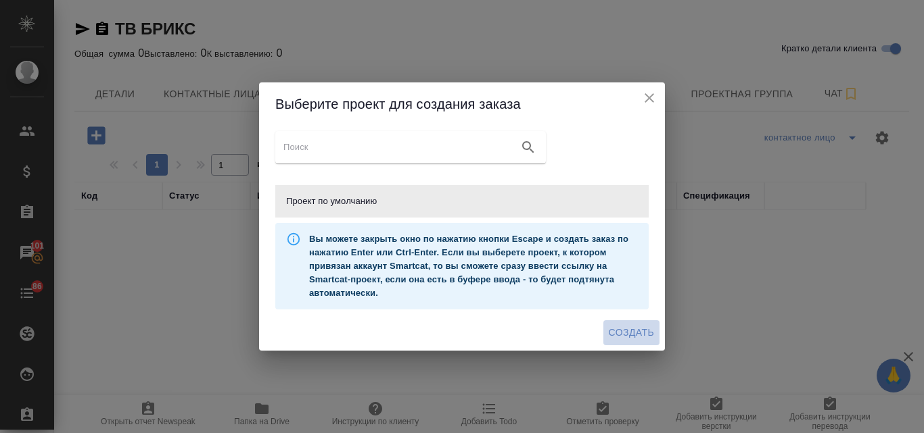
click at [619, 337] on span "Создать" at bounding box center [631, 333] width 45 height 17
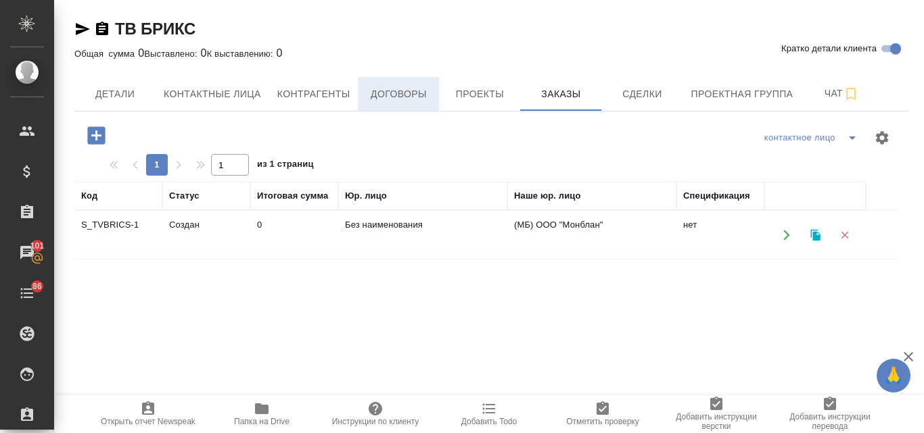
click at [408, 89] on span "Договоры" at bounding box center [398, 94] width 65 height 17
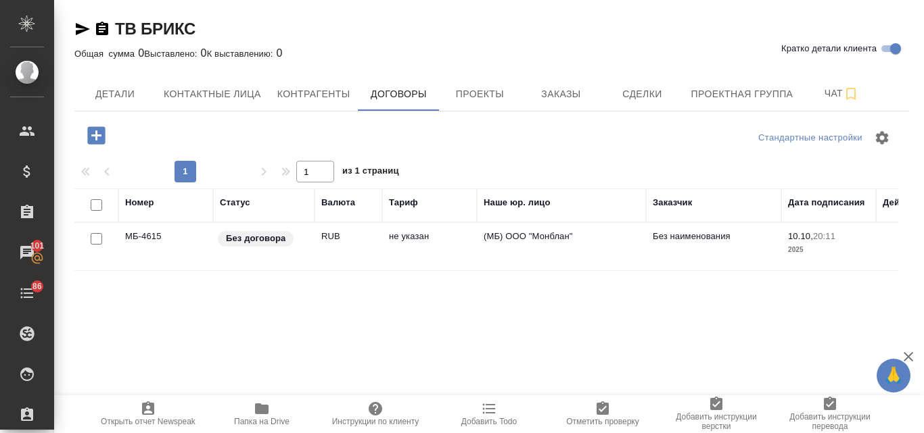
click at [254, 239] on p "Без договора" at bounding box center [255, 239] width 59 height 14
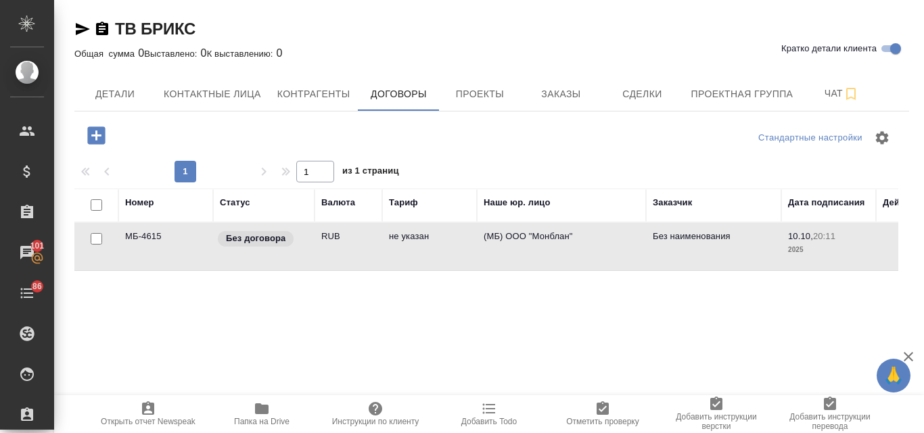
click at [254, 239] on p "Без договора" at bounding box center [255, 239] width 59 height 14
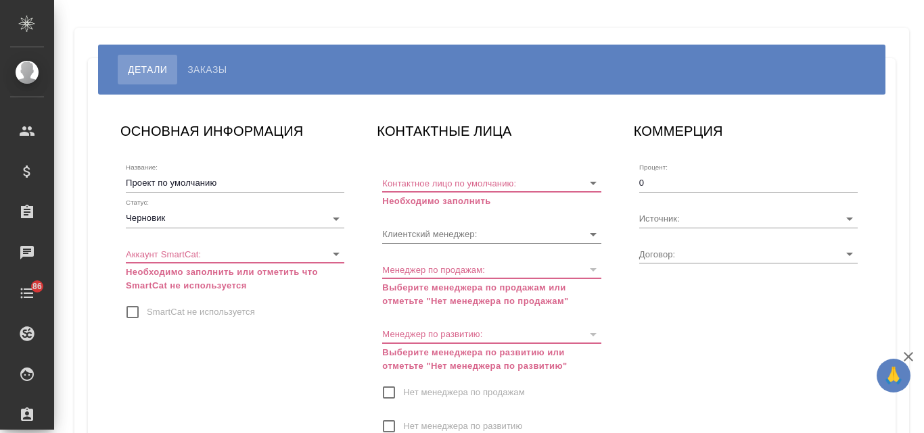
type input "МБ-4615"
click at [337, 218] on body "🙏 .cls-1 fill:#fff; AWATERA Valyaeva [PERSON_NAME] Спецификации Заказы Чаты 86 …" at bounding box center [462, 216] width 924 height 433
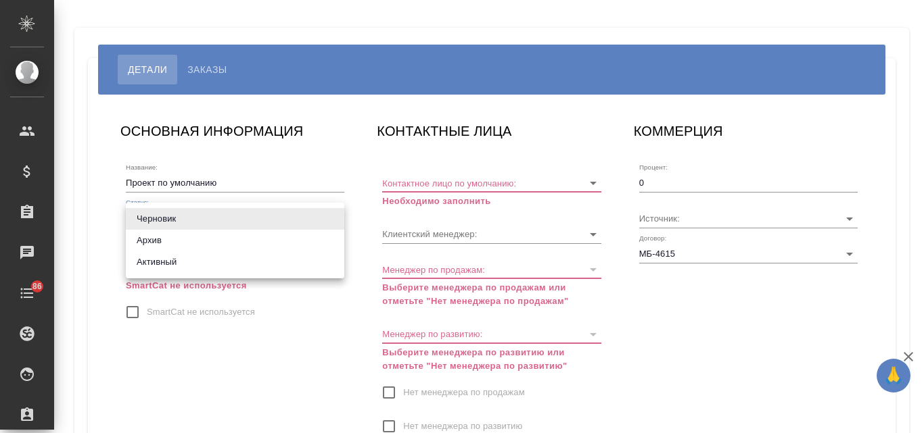
click at [184, 265] on li "Активный" at bounding box center [235, 263] width 218 height 22
type input "active"
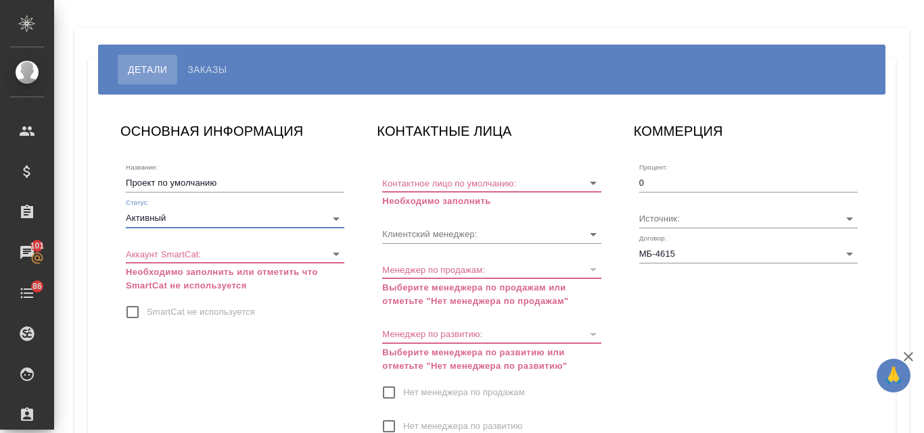
click at [153, 256] on body "🙏 .cls-1 fill:#fff; AWATERA Valyaeva [PERSON_NAME] Спецификации Заказы 101 Чаты…" at bounding box center [462, 216] width 924 height 433
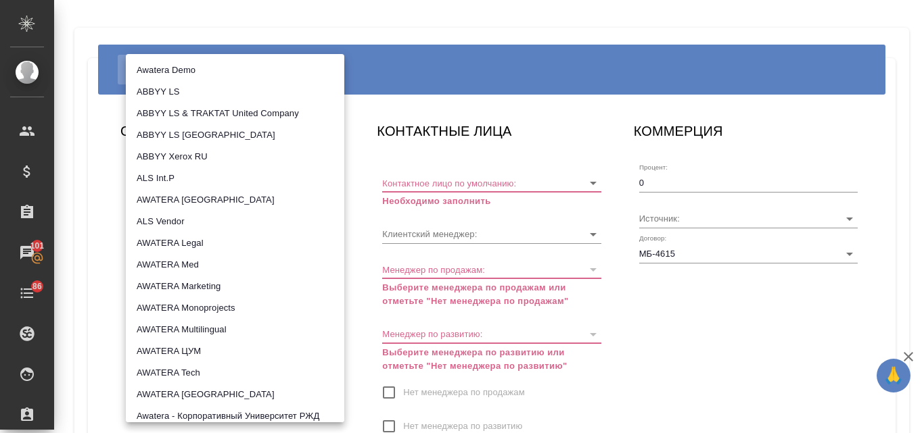
click at [185, 291] on li "AWATERA Marketing" at bounding box center [235, 287] width 218 height 22
type input "5ee7302d78bc4a4c4880ed94"
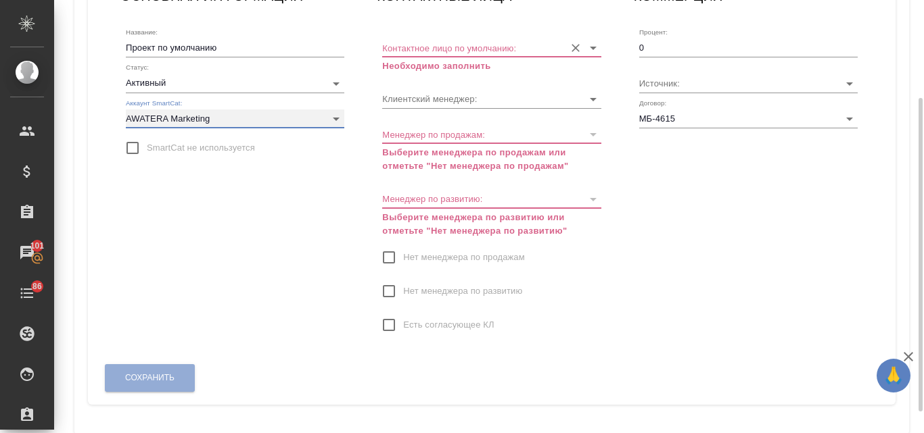
scroll to position [68, 0]
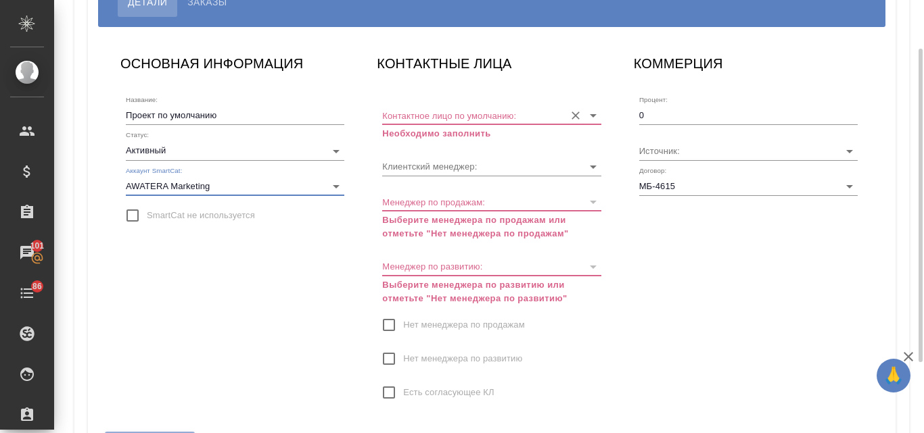
click at [429, 118] on input "Контактное лицо по умолчанию:" at bounding box center [469, 115] width 175 height 18
click at [484, 116] on input "Контактное лицо по умолчанию:" at bounding box center [469, 115] width 175 height 18
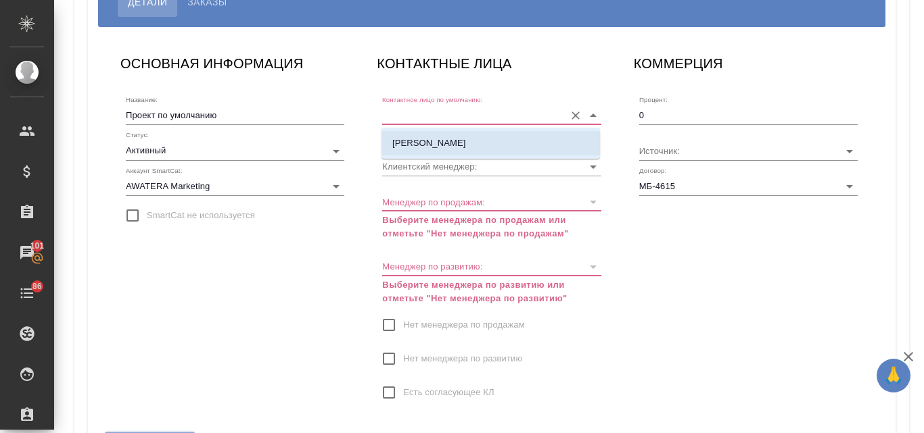
click at [425, 139] on p "[PERSON_NAME]" at bounding box center [429, 144] width 74 height 14
type input "[PERSON_NAME]"
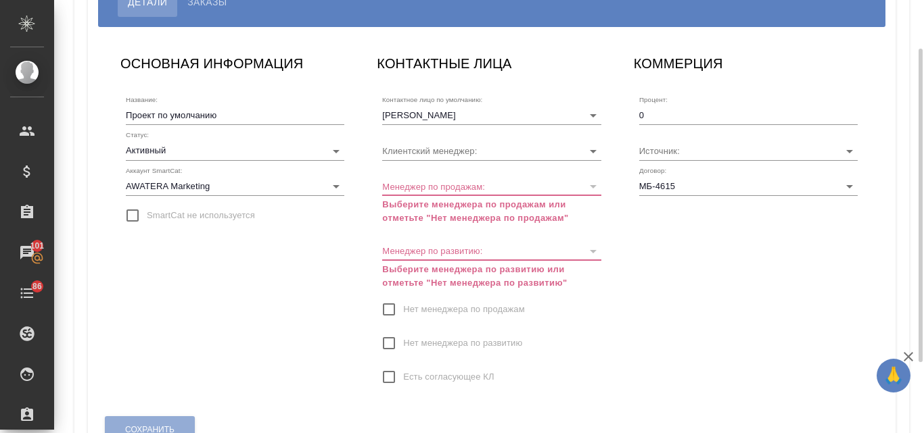
click at [590, 191] on div at bounding box center [592, 186] width 18 height 19
click at [504, 212] on p "Выберите менеджера по продажам или отметьте "Нет менеджера по продажам"" at bounding box center [491, 211] width 218 height 27
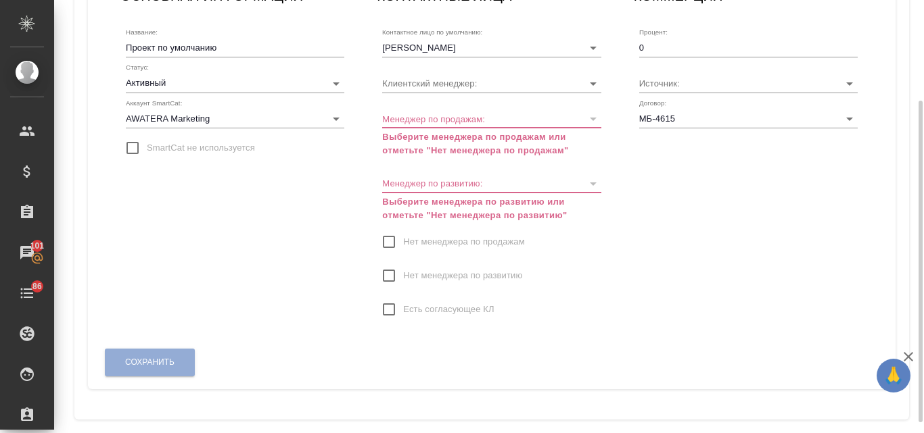
click at [389, 241] on input "Нет менеджера по продажам" at bounding box center [389, 242] width 28 height 28
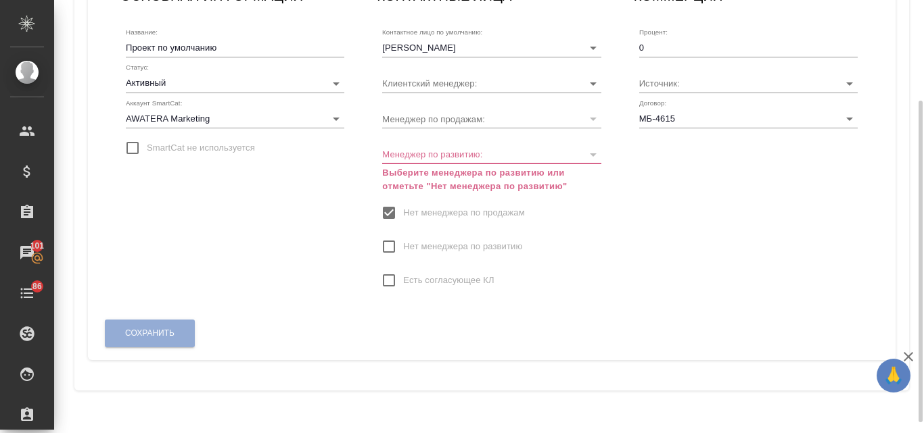
click at [391, 243] on input "Нет менеджера по развитию" at bounding box center [389, 247] width 28 height 28
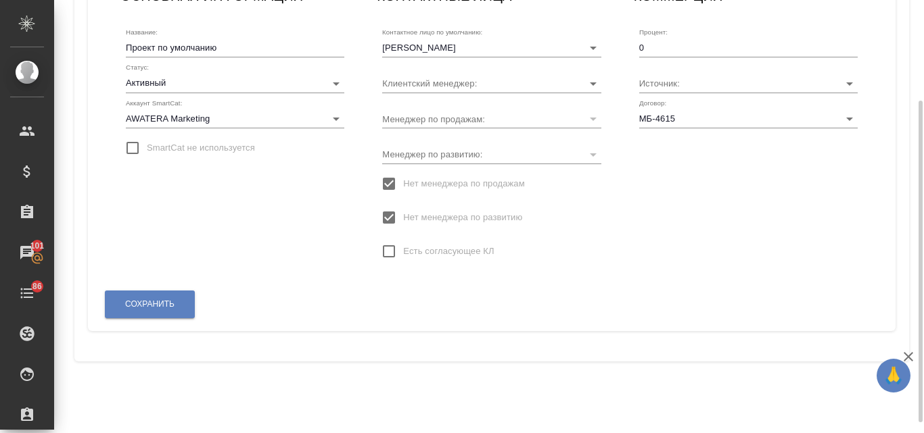
click at [589, 117] on div at bounding box center [592, 119] width 18 height 19
click at [165, 296] on button "Сохранить" at bounding box center [150, 305] width 90 height 28
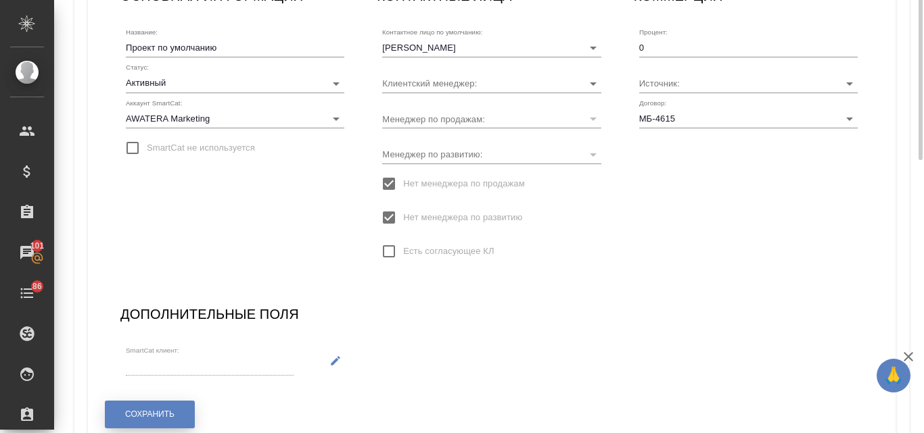
scroll to position [0, 0]
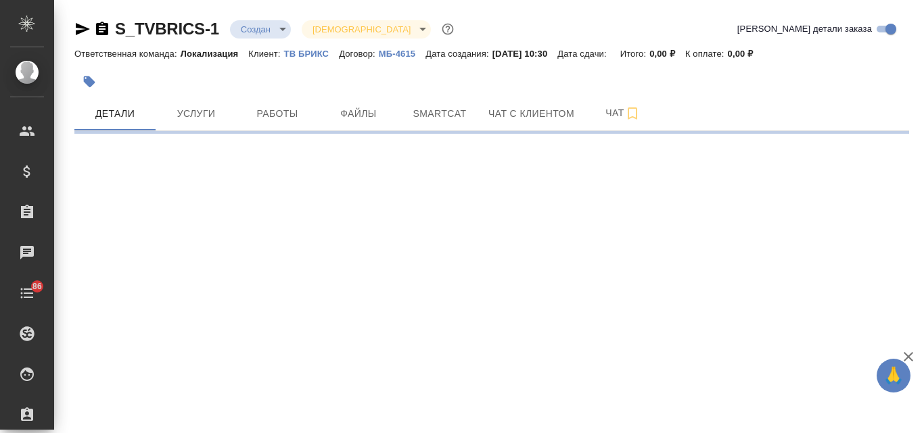
select select "RU"
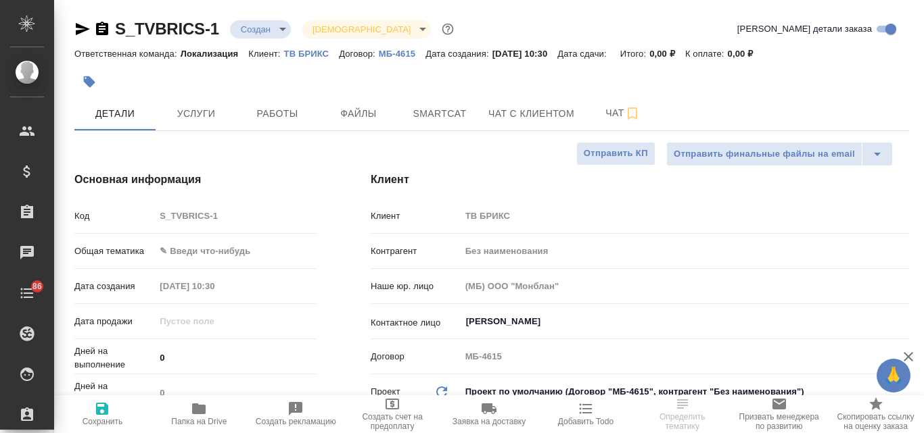
type textarea "x"
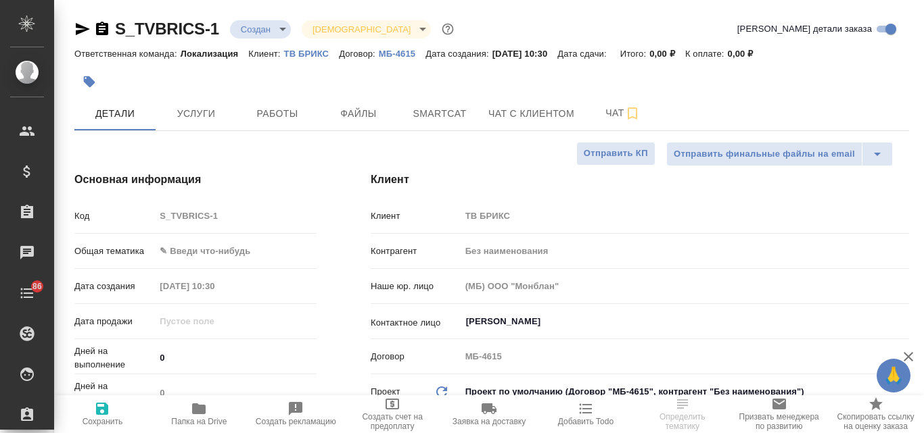
type textarea "x"
select select "RU"
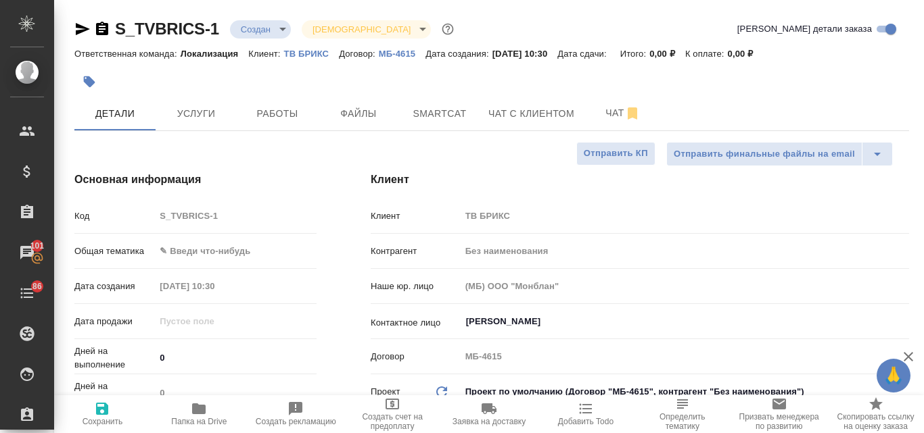
type textarea "x"
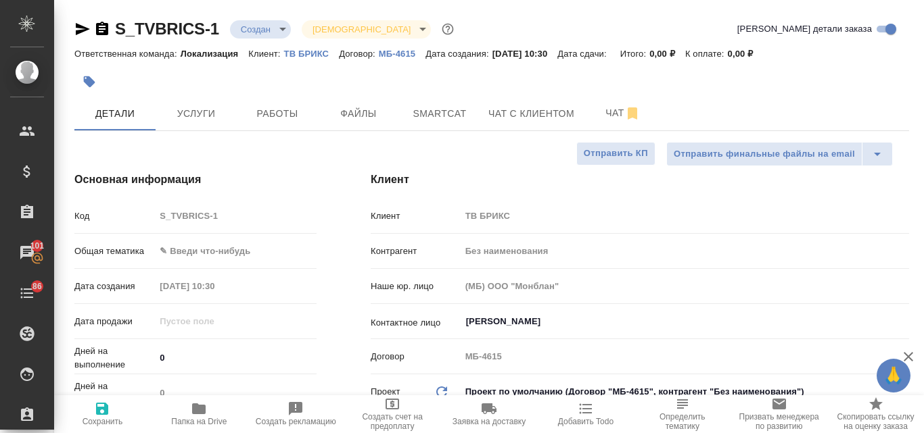
type textarea "x"
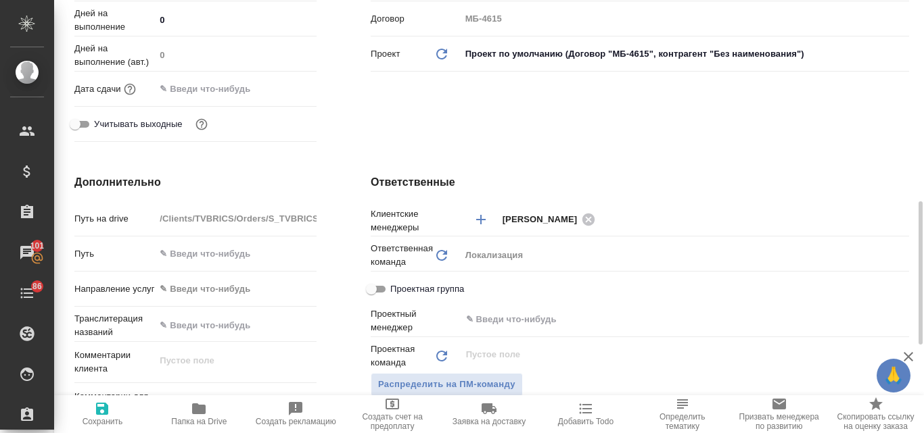
scroll to position [406, 0]
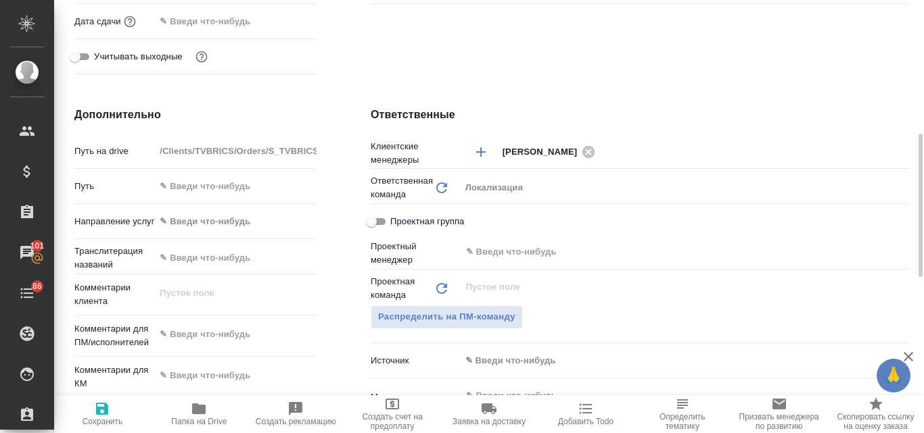
click at [193, 323] on div "x" at bounding box center [236, 336] width 162 height 30
type textarea "x"
paste textarea "Обращаю внимание, что есть персонаж-[PERSON_NAME] (девочка с [PERSON_NAME], она…"
type textarea "Обращаю внимание, что есть персонаж-[PERSON_NAME] (девочка с [PERSON_NAME], она…"
type textarea "x"
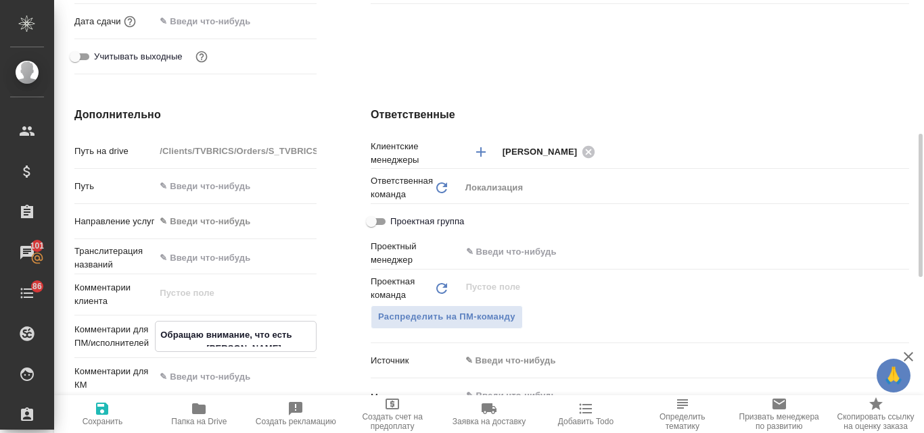
type textarea "x"
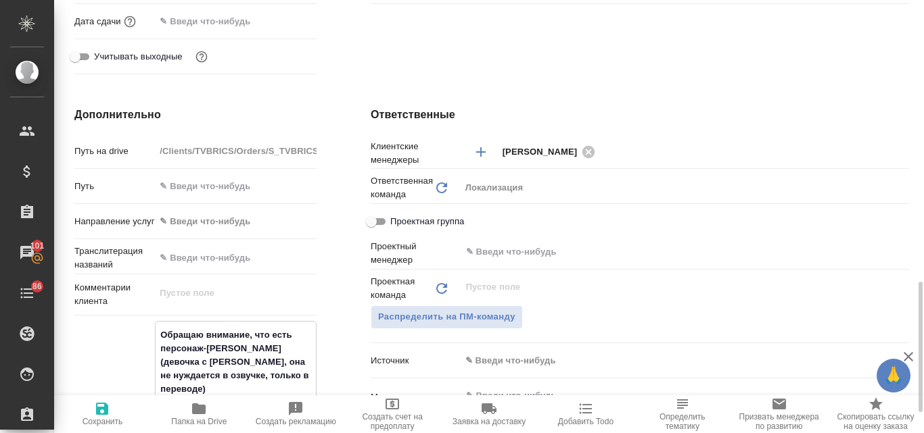
scroll to position [529, 0]
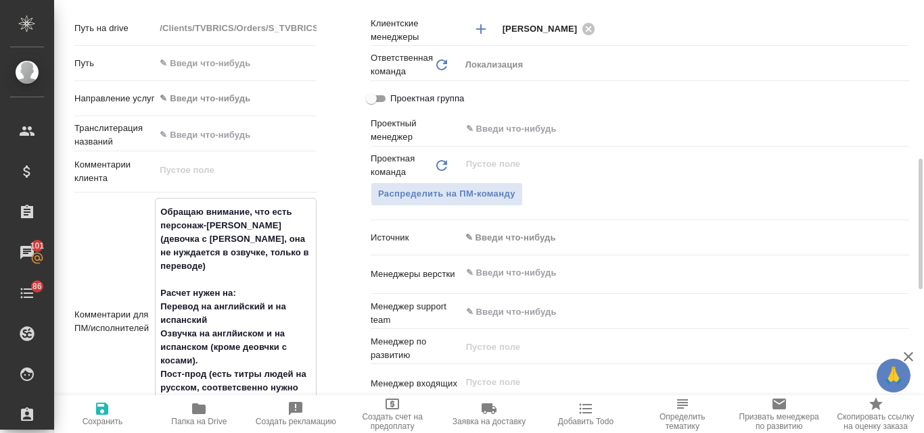
type textarea "Обращаю внимание, что есть персонаж-[PERSON_NAME] (девочка с [PERSON_NAME], она…"
type textarea "x"
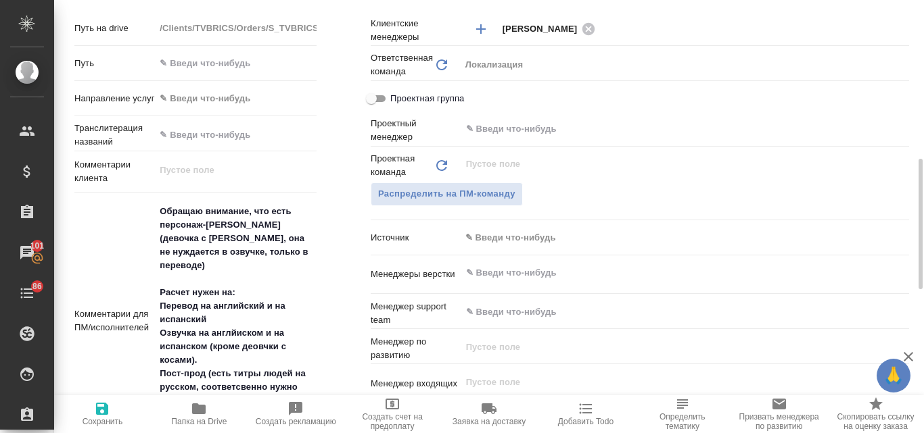
type textarea "x"
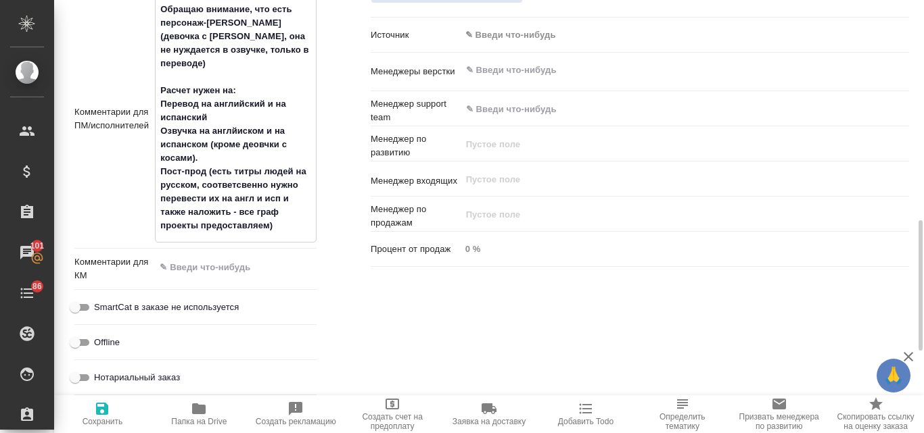
type textarea "Обращаю внимание, что есть персонаж-[PERSON_NAME] (девочка с [PERSON_NAME], она…"
type textarea "x"
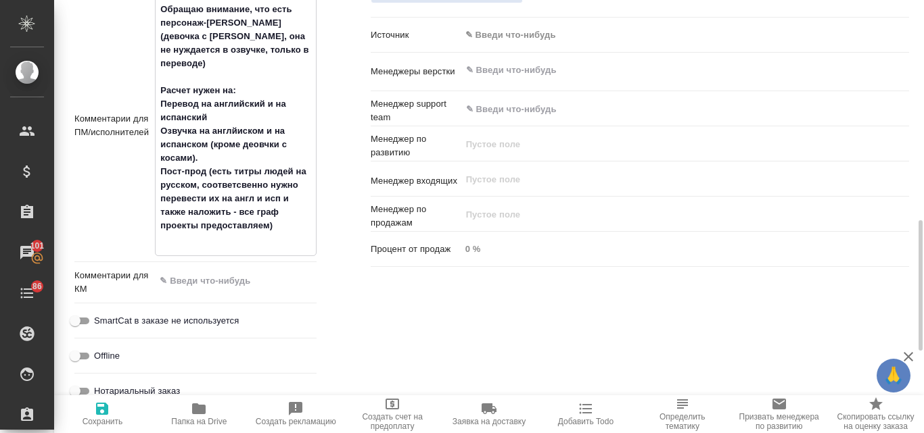
type textarea "x"
type textarea "Обращаю внимание, что есть персонаж-[PERSON_NAME] (девочка с [PERSON_NAME], она…"
type textarea "x"
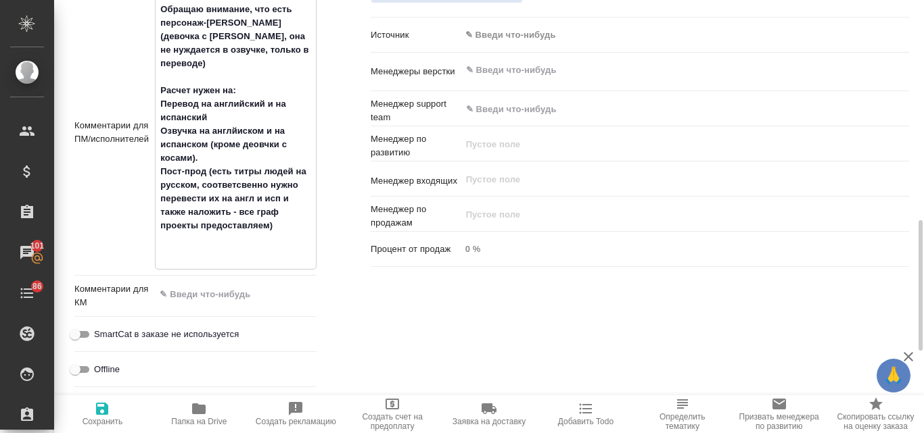
paste textarea "Коллеги, привет! Рассчитайте, пожалуйста, для ТВ [PERSON_NAME] АВП для цикла пе…"
type textarea "Обращаю внимание, что есть персонаж-[PERSON_NAME] (девочка с [PERSON_NAME], она…"
type textarea "x"
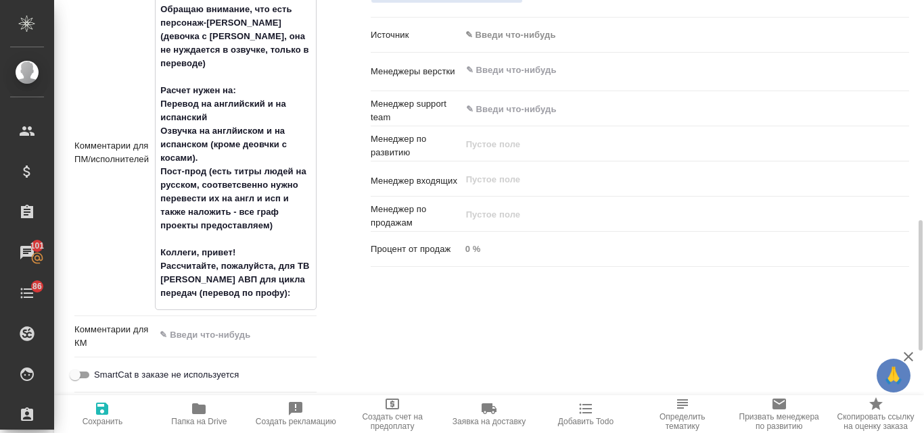
type textarea "Обращаю внимание, что есть персонаж-ИИ (девочка с косами, она не нуждается в оз…"
type textarea "x"
click at [98, 412] on icon "button" at bounding box center [102, 409] width 12 height 12
type textarea "x"
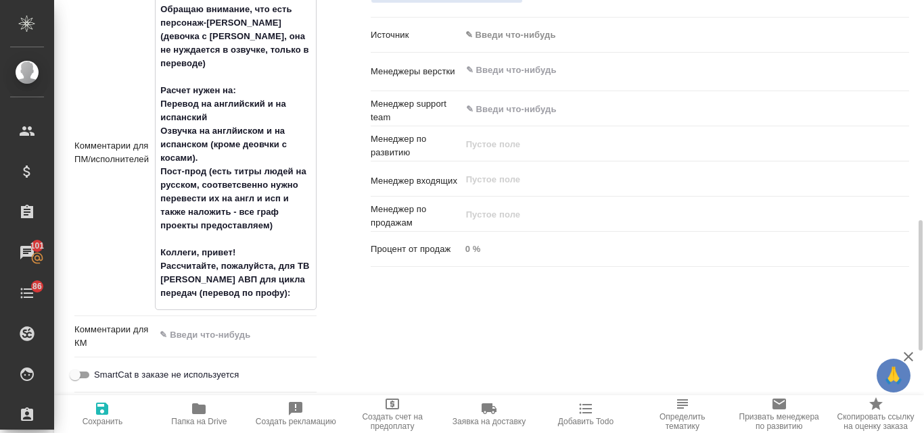
type textarea "x"
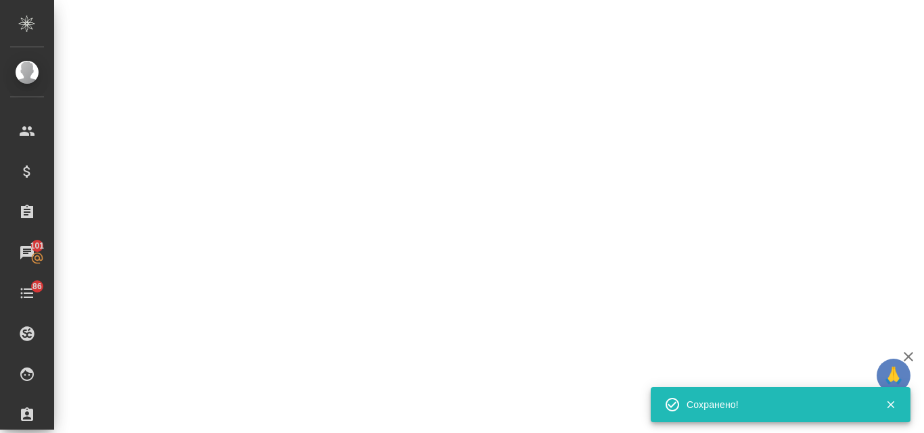
select select "RU"
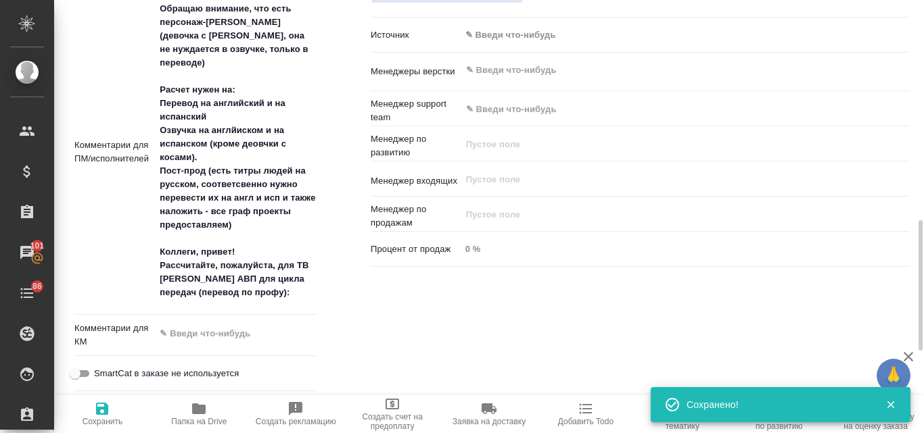
type textarea "x"
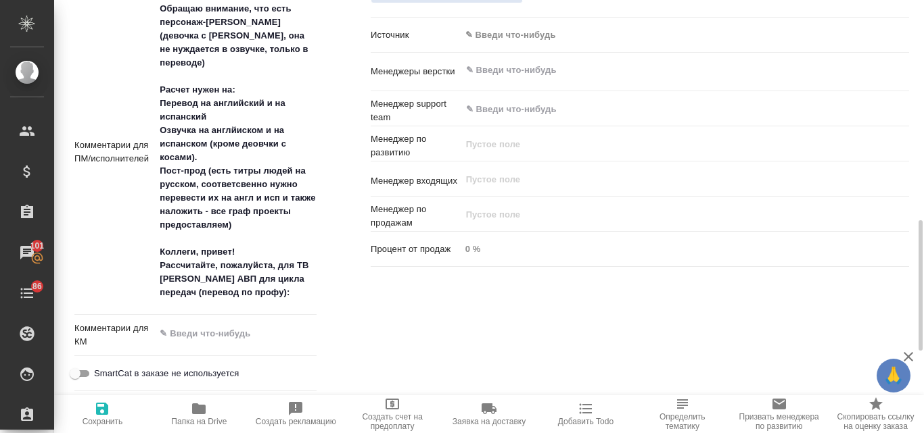
type textarea "x"
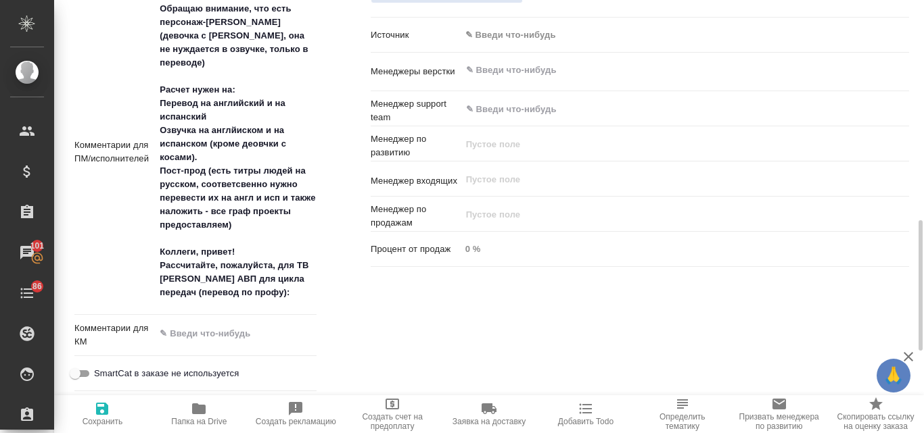
type textarea "x"
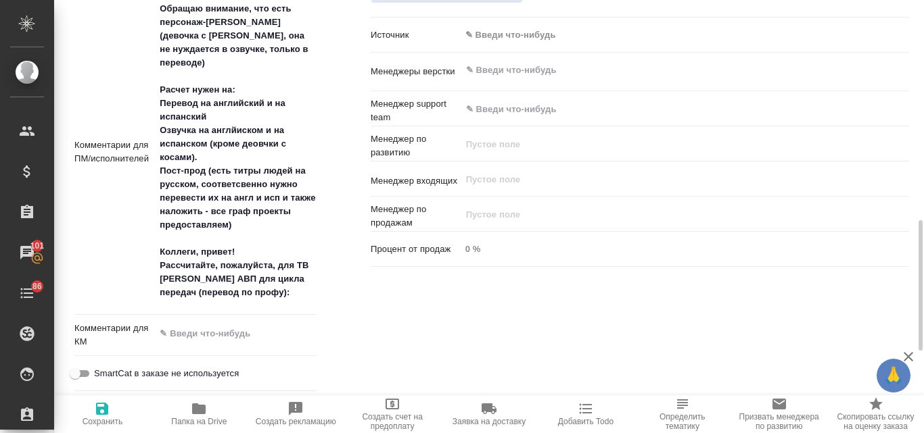
type textarea "x"
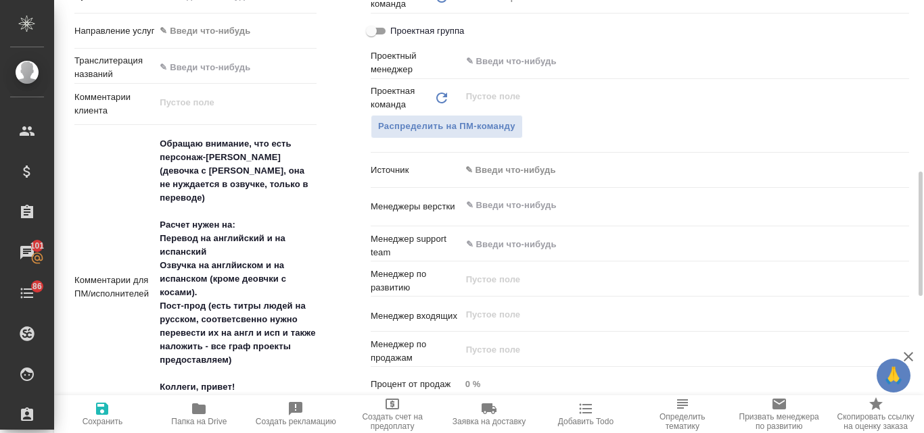
type textarea "x"
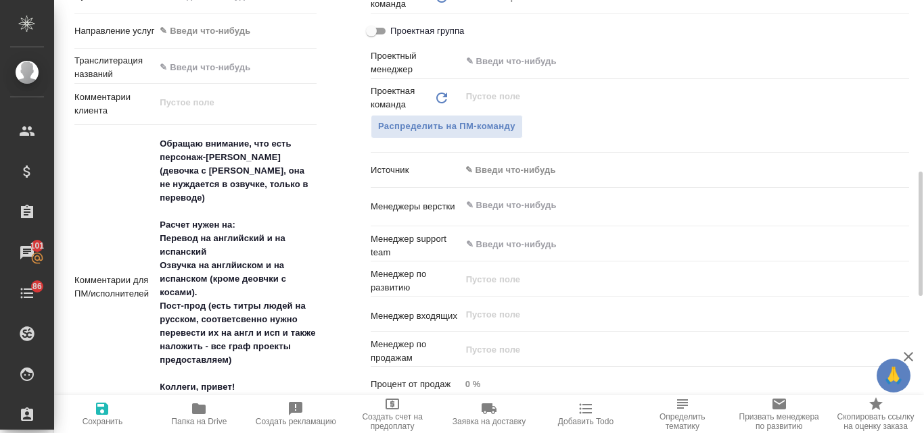
type textarea "x"
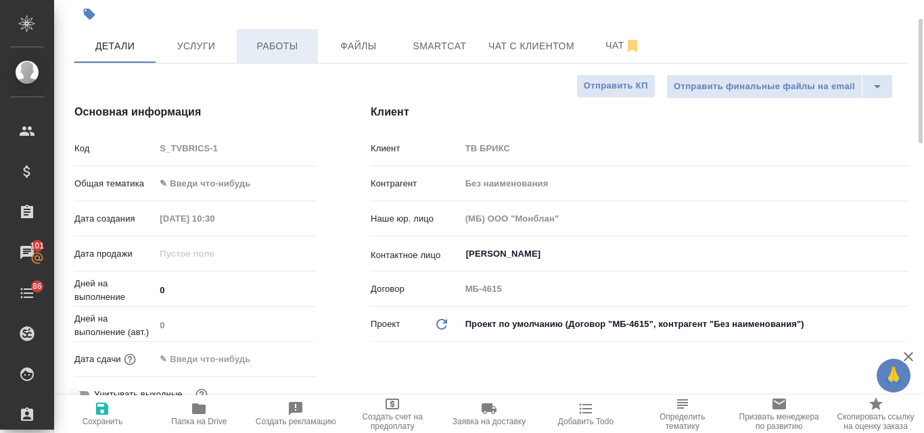
scroll to position [0, 0]
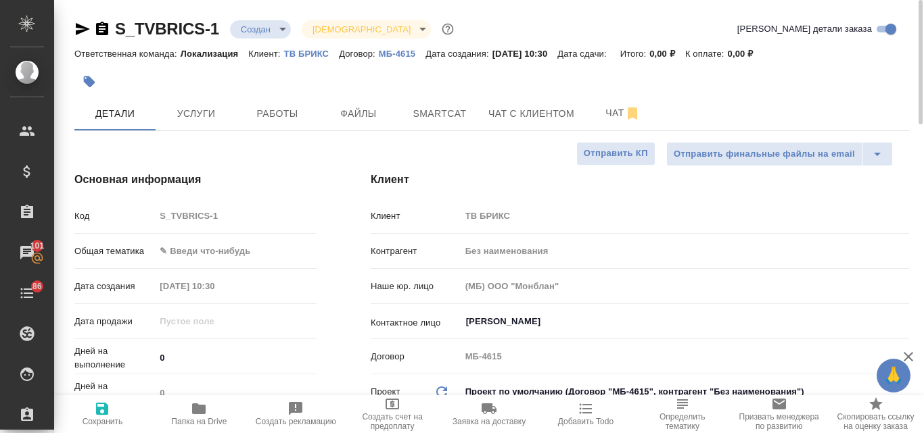
type textarea "x"
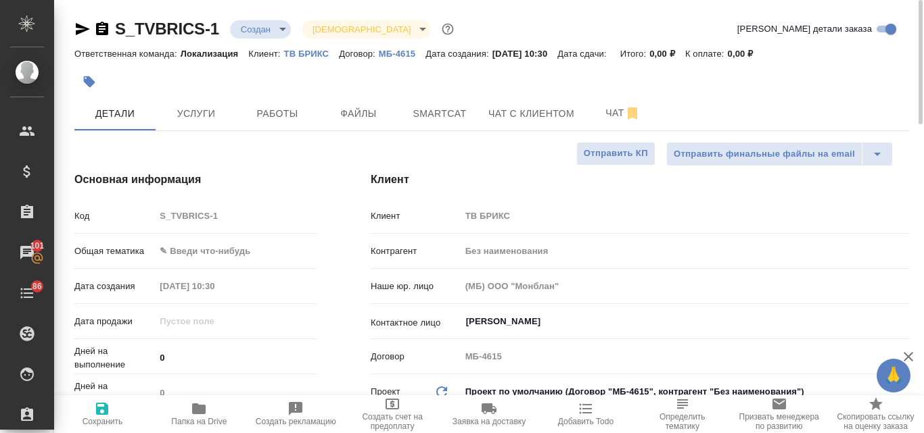
type textarea "x"
click at [297, 53] on p "ТВ БРИКС" at bounding box center [311, 54] width 55 height 10
type textarea "x"
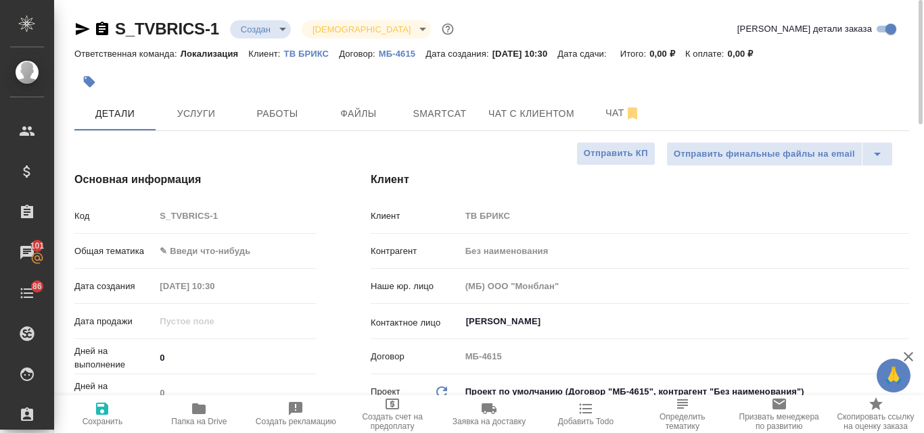
type textarea "x"
click at [189, 254] on body "🙏 .cls-1 fill:#fff; AWATERA Valyaeva Anna Клиенты Спецификации Заказы 101 Чаты …" at bounding box center [462, 216] width 924 height 433
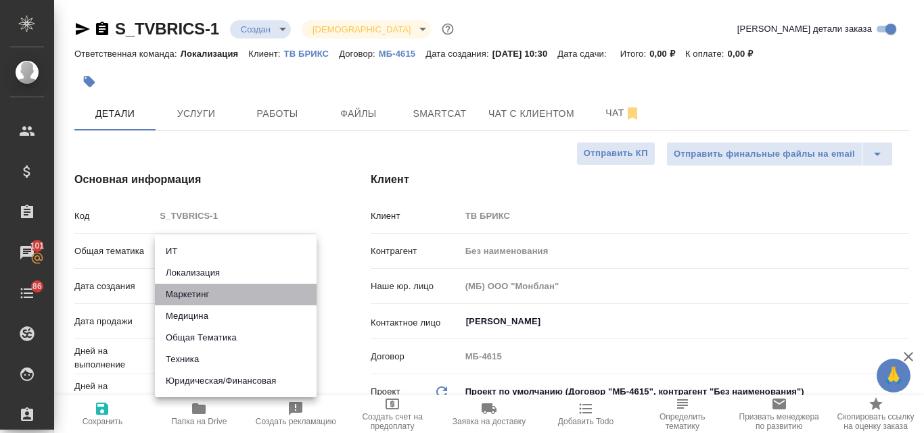
click at [201, 300] on li "Маркетинг" at bounding box center [236, 295] width 162 height 22
type input "marketing"
type textarea "x"
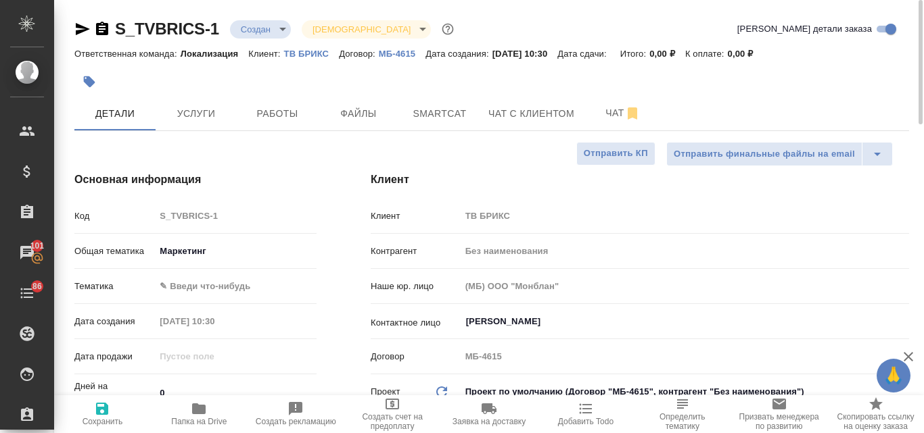
click at [189, 289] on body "🙏 .cls-1 fill:#fff; AWATERA Valyaeva Anna Клиенты Спецификации Заказы 101 Чаты …" at bounding box center [462, 216] width 924 height 433
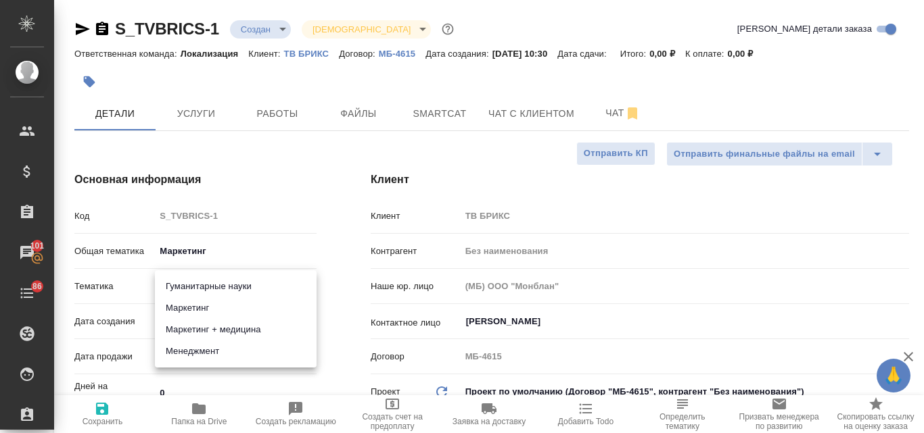
click at [189, 312] on li "Маркетинг" at bounding box center [236, 308] width 162 height 22
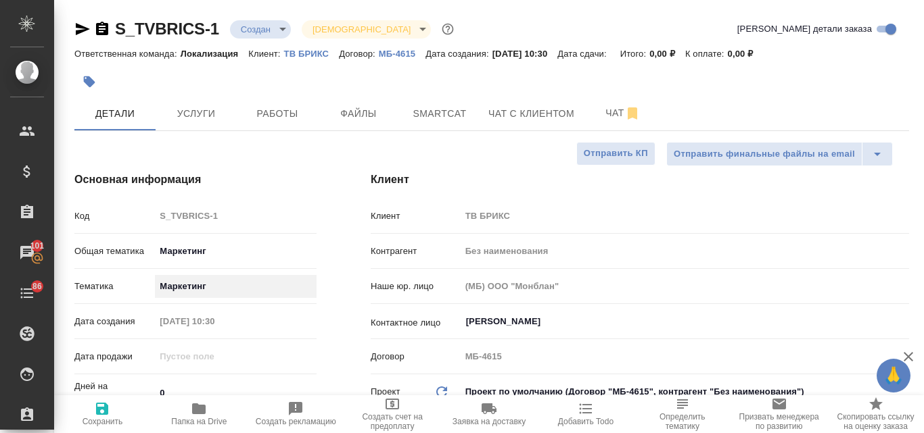
type textarea "x"
type input "5a8b8b956a9677013d343d63"
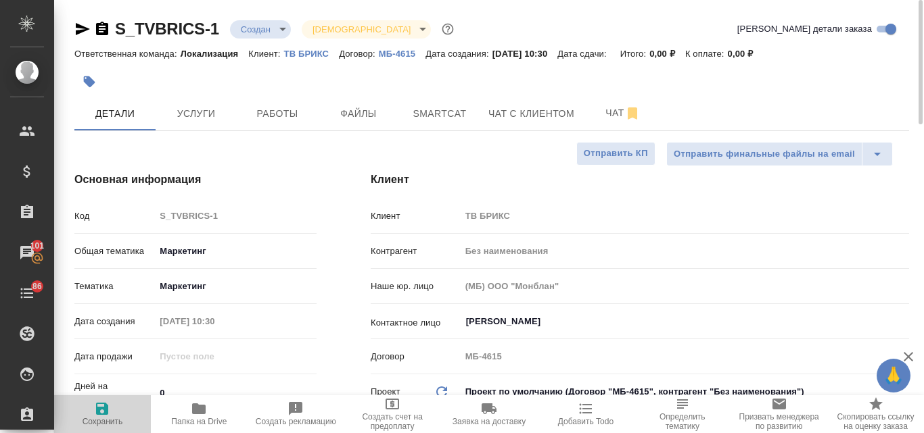
click at [105, 419] on span "Сохранить" at bounding box center [102, 421] width 41 height 9
type textarea "x"
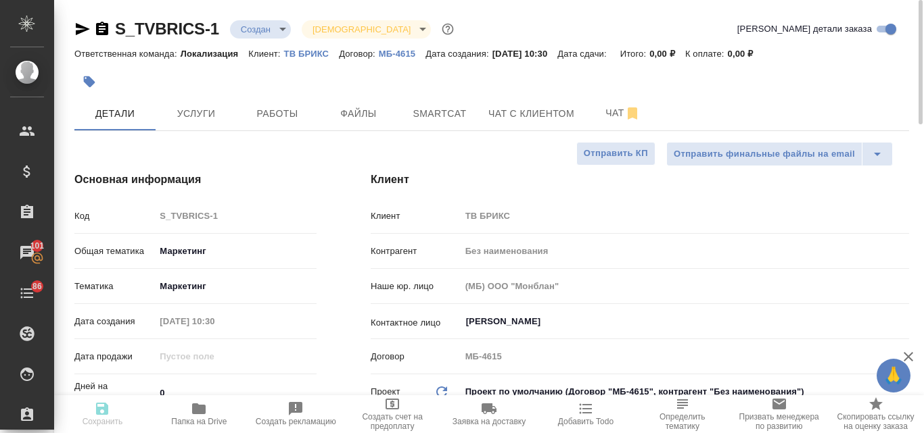
type textarea "x"
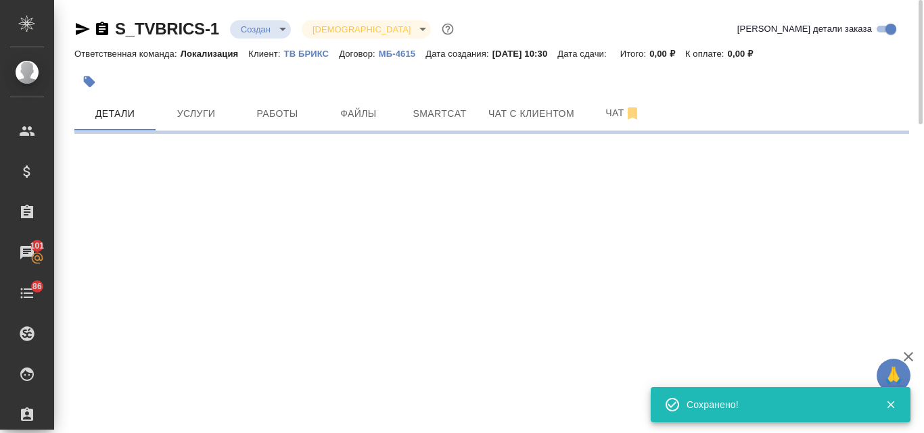
select select "RU"
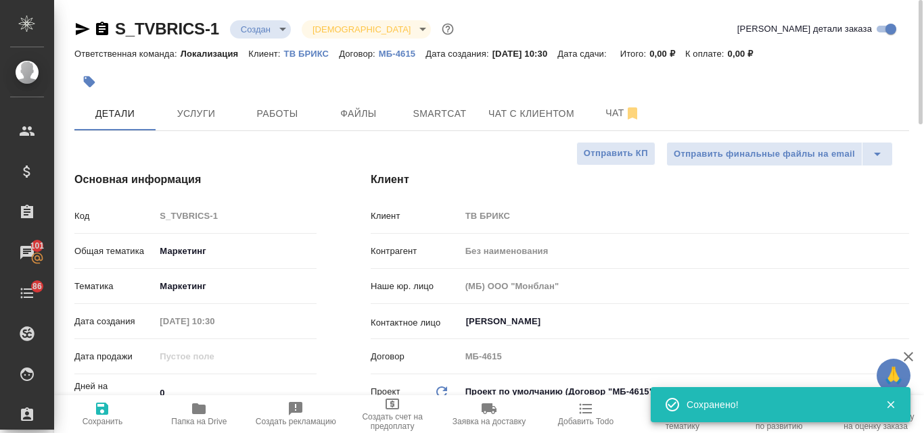
type textarea "x"
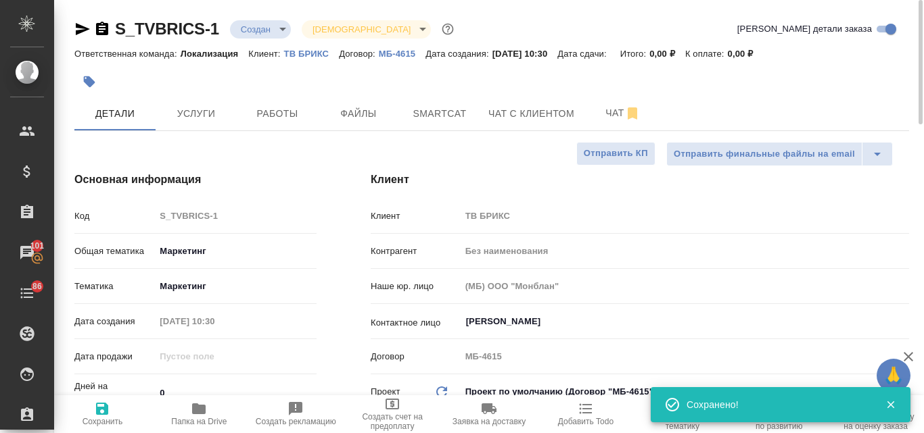
type textarea "x"
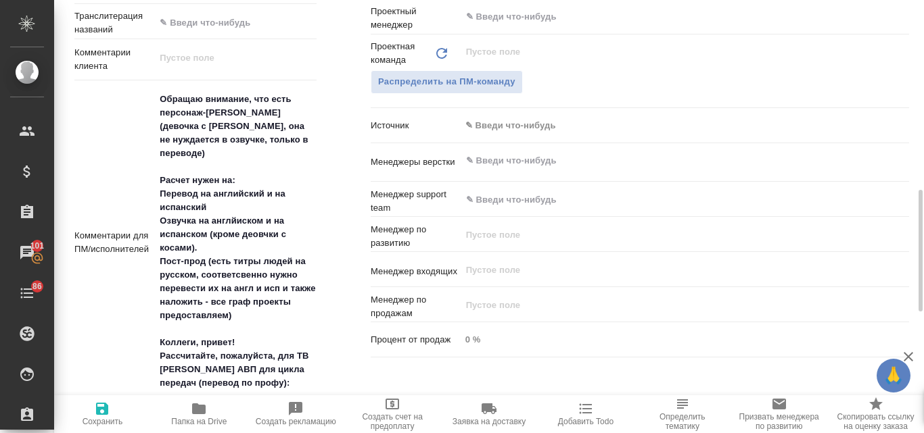
scroll to position [879, 0]
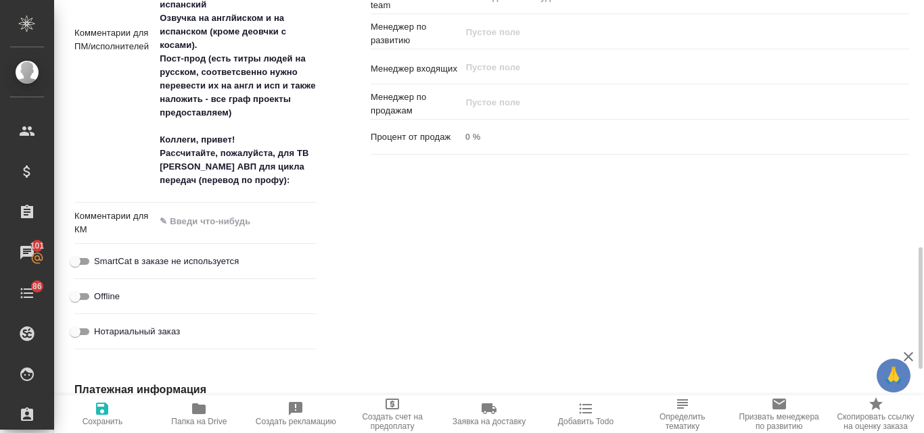
click at [269, 188] on textarea "Обращаю внимание, что есть персонаж-ИИ (девочка с косами, она не нуждается в оз…" at bounding box center [236, 38] width 162 height 307
type textarea "x"
type textarea "Обращаю внимание, что есть персонаж-ИИ (девочка с косами, она не нуждается в оз…"
type textarea "x"
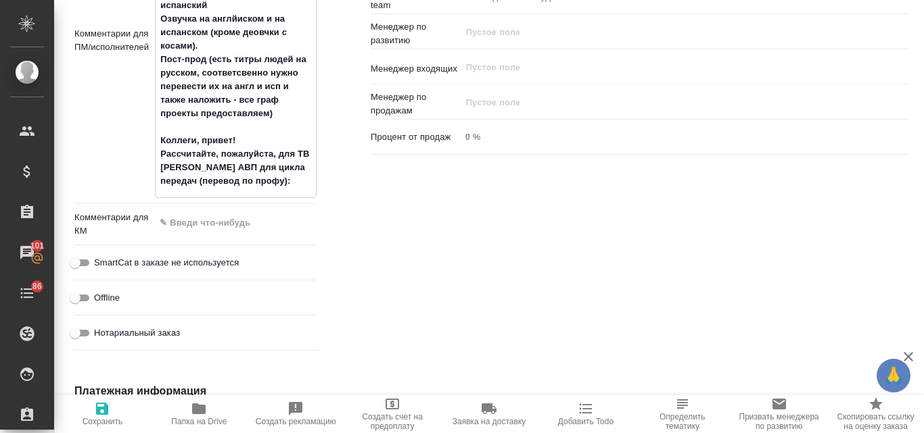
type textarea "x"
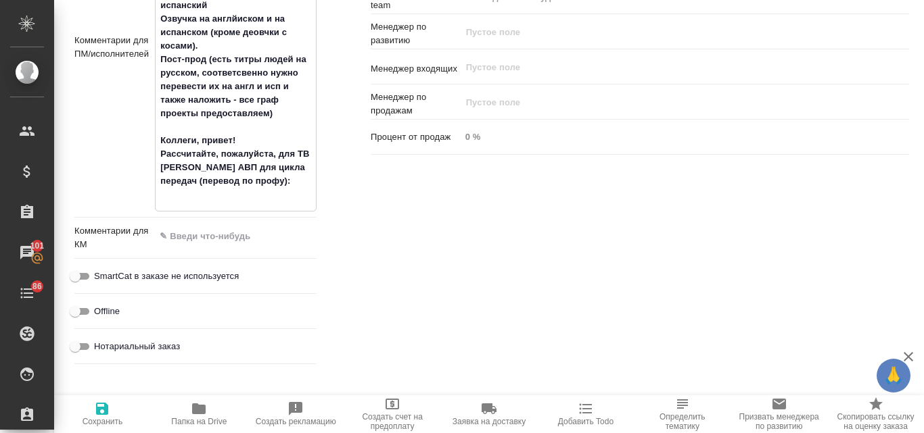
type textarea "Обращаю внимание, что есть персонаж-ИИ (девочка с косами, она не нуждается в оз…"
type textarea "x"
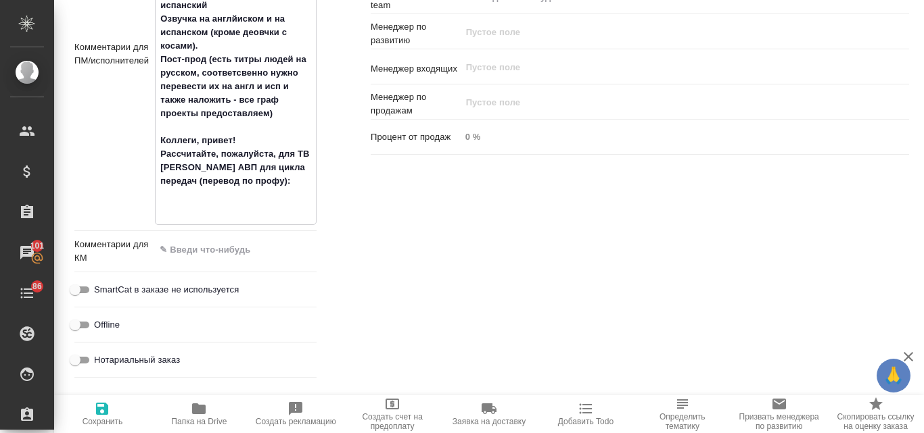
type textarea "Обращаю внимание, что есть персонаж-ИИ (девочка с косами, она не нуждается в оз…"
type textarea "x"
type textarea "Обращаю внимание, что есть персонаж-ИИ (девочка с косами, она не нуждается в оз…"
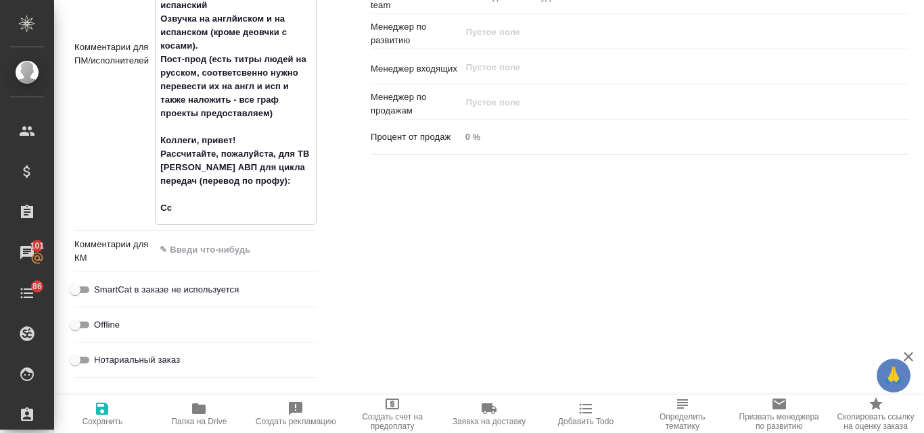
type textarea "x"
type textarea "Обращаю внимание, что есть персонаж-ИИ (девочка с косами, она не нуждается в оз…"
type textarea "x"
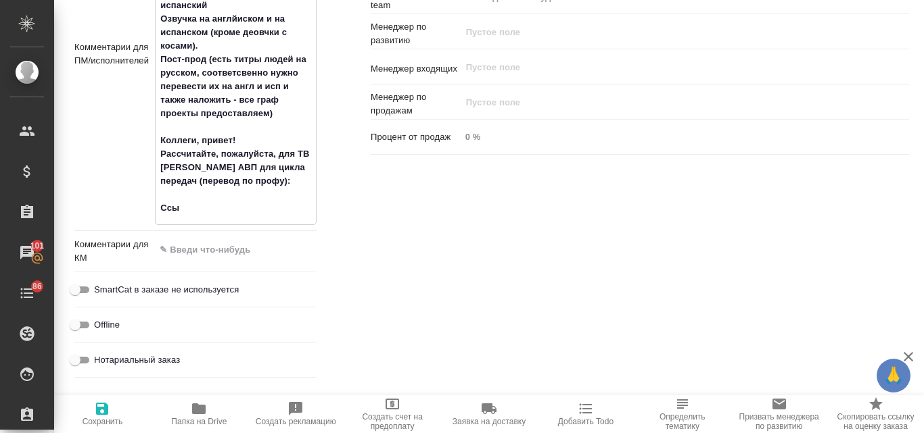
type textarea "x"
type textarea "Обращаю внимание, что есть персонаж-ИИ (девочка с косами, она не нуждается в оз…"
type textarea "x"
type textarea "Обращаю внимание, что есть персонаж-ИИ (девочка с косами, она не нуждается в оз…"
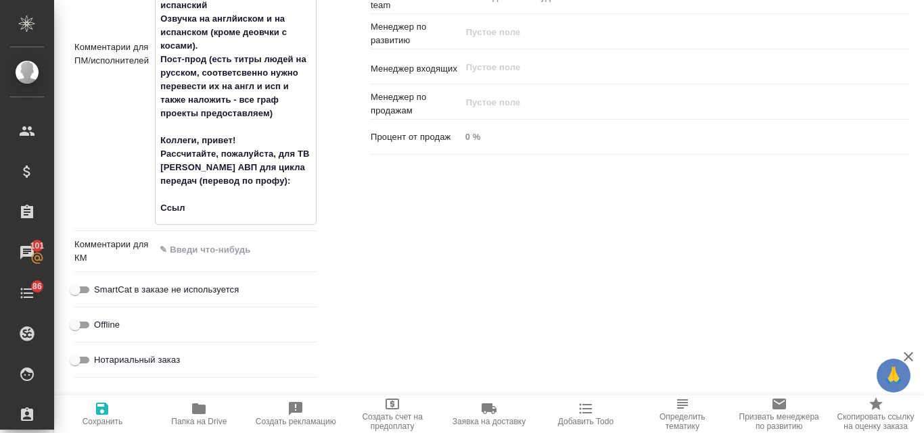
type textarea "x"
type textarea "Обращаю внимание, что есть персонаж-ИИ (девочка с косами, она не нуждается в оз…"
type textarea "x"
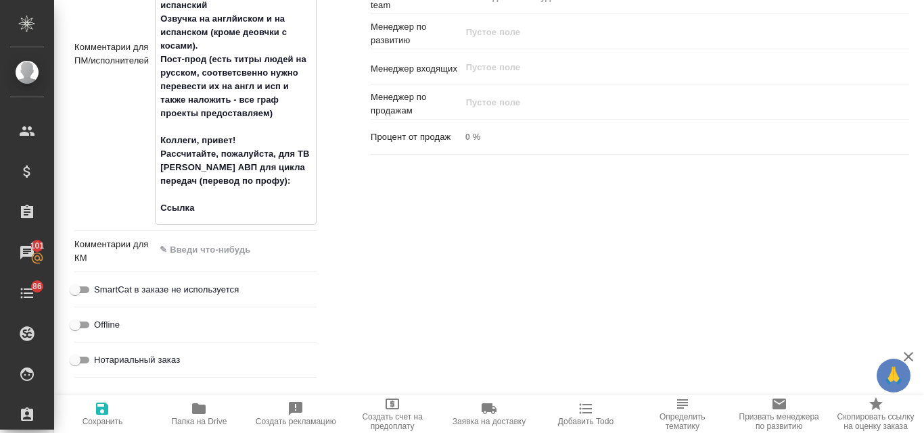
type textarea "x"
type textarea "Обращаю внимание, что есть персонаж-ИИ (девочка с косами, она не нуждается в оз…"
type textarea "x"
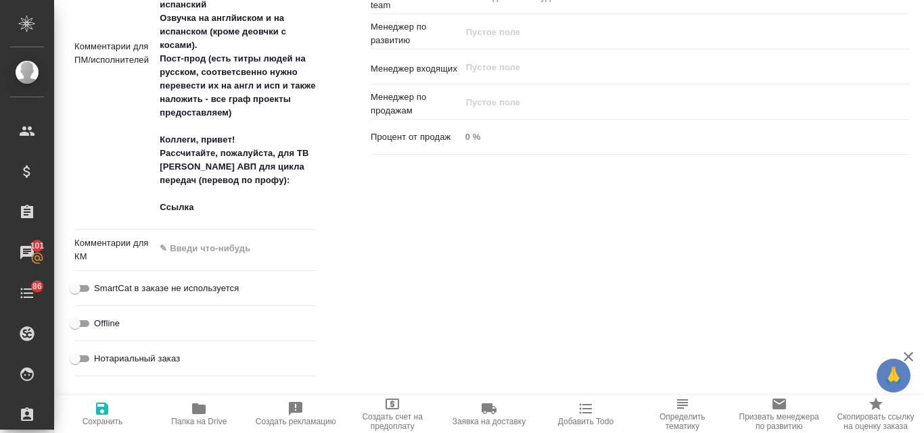
type textarea "x"
type textarea "Обращаю внимание, что есть персонаж-ИИ (девочка с косами, она не нуждается в оз…"
type textarea "x"
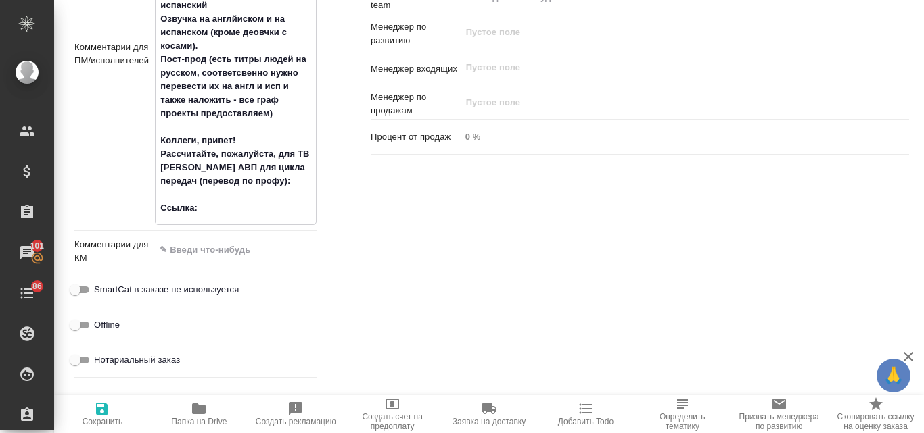
type textarea "x"
paste textarea "https://disk.yandex.ru/d/Sh_00617S124eA/03_LABORATORIUM_2_%D0%A1%D0%BF%D1%83%D1…"
type textarea "Обращаю внимание, что есть персонаж-ИИ (девочка с косами, она не нуждается в оз…"
type textarea "x"
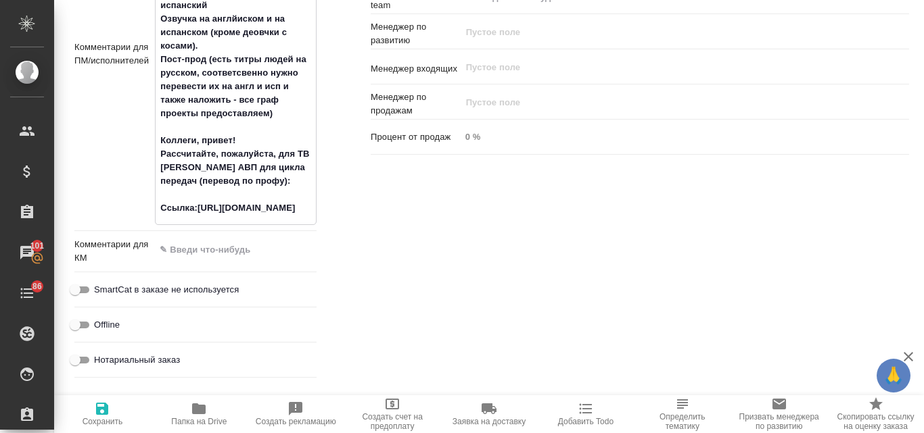
type textarea "x"
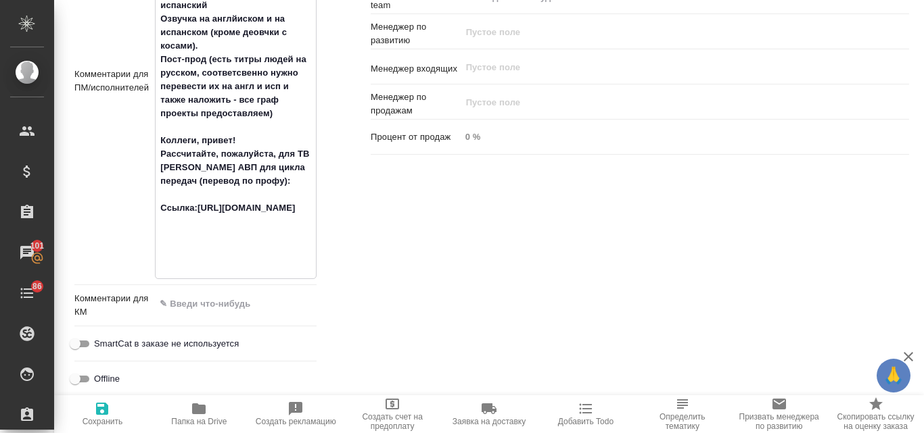
type textarea "Обращаю внимание, что есть персонаж-ИИ (девочка с косами, она не нуждается в оз…"
type textarea "x"
type textarea "Обращаю внимание, что есть персонаж-ИИ (девочка с косами, она не нуждается в оз…"
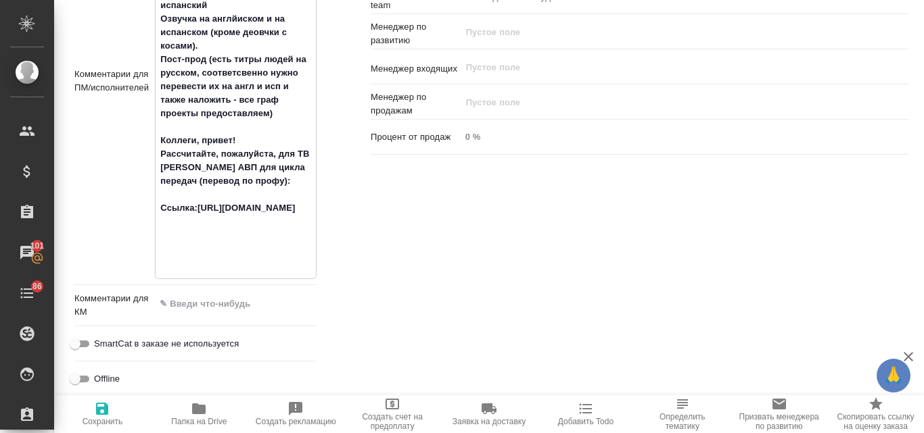
click at [105, 412] on icon "button" at bounding box center [102, 409] width 12 height 12
type textarea "x"
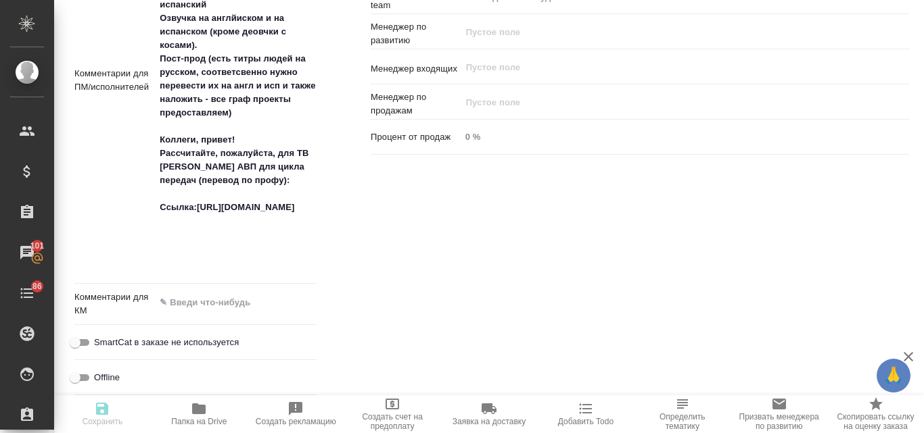
type textarea "x"
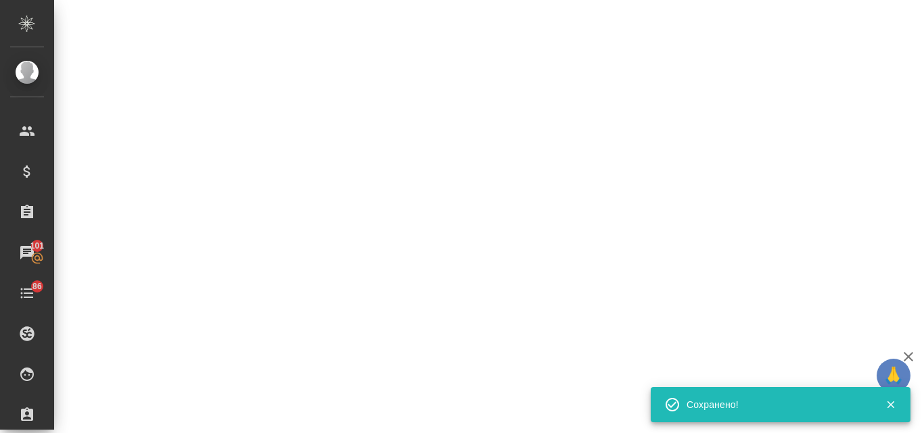
select select "RU"
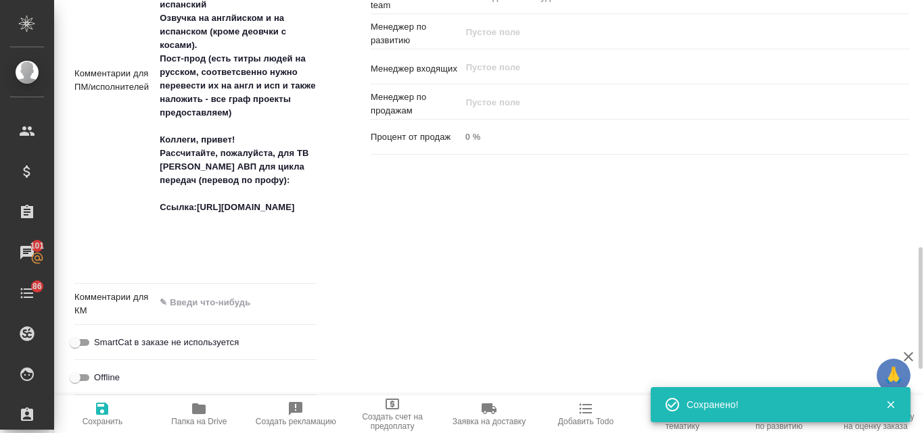
type textarea "x"
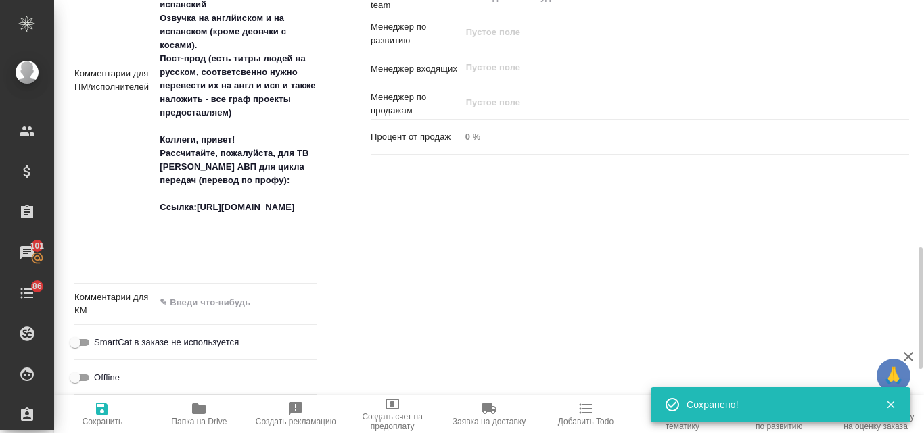
type textarea "x"
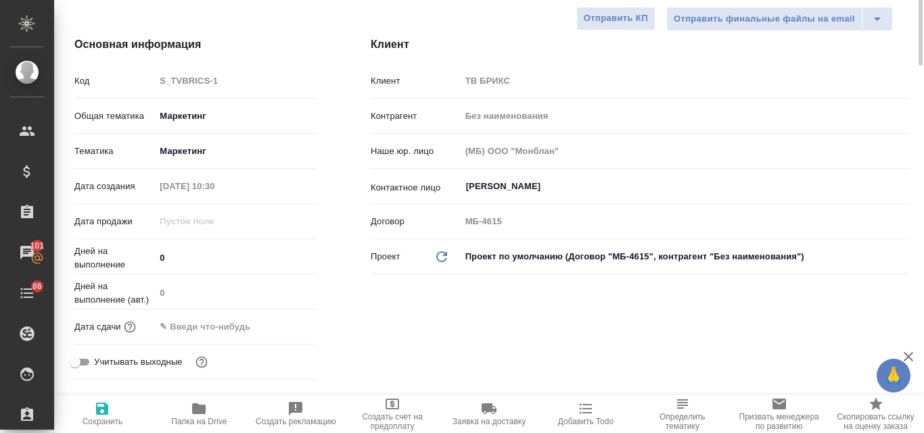
scroll to position [68, 0]
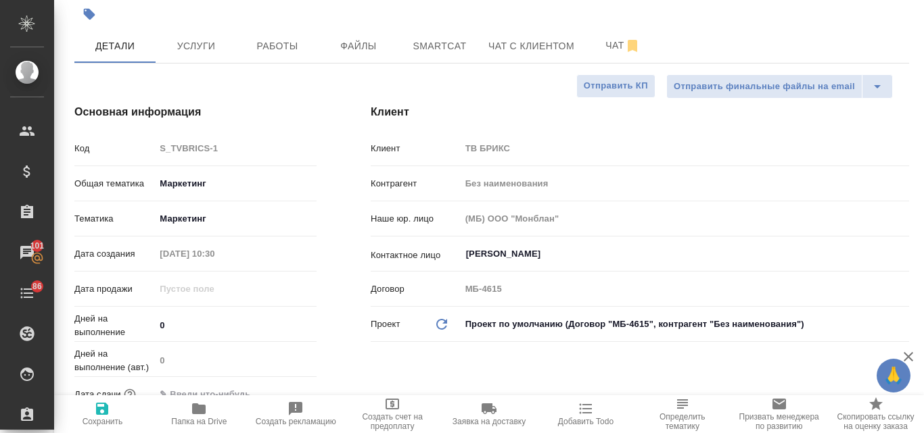
type textarea "x"
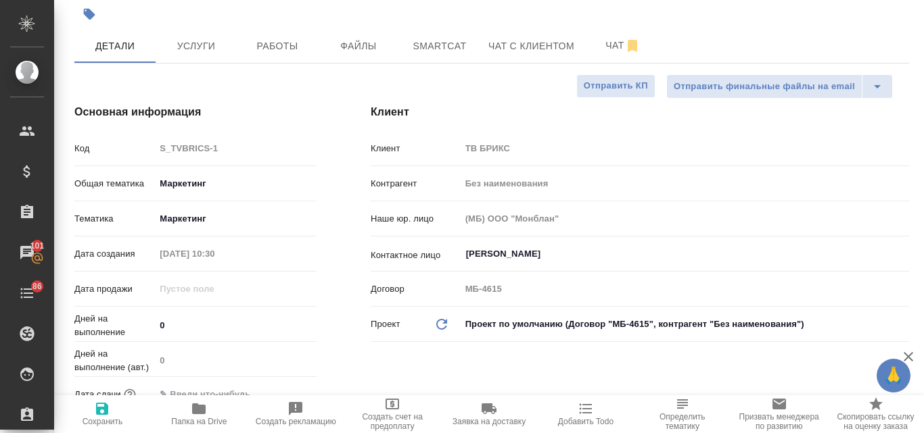
type textarea "x"
click at [203, 46] on span "Услуги" at bounding box center [196, 46] width 65 height 17
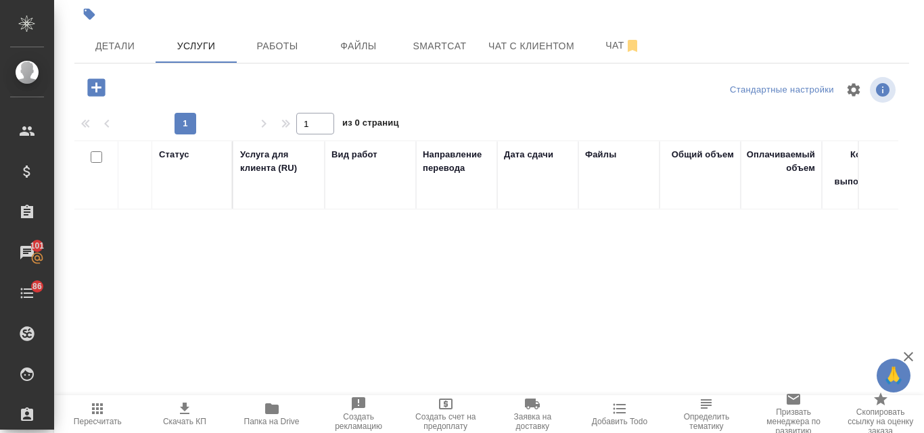
click at [95, 86] on icon "button" at bounding box center [96, 87] width 18 height 18
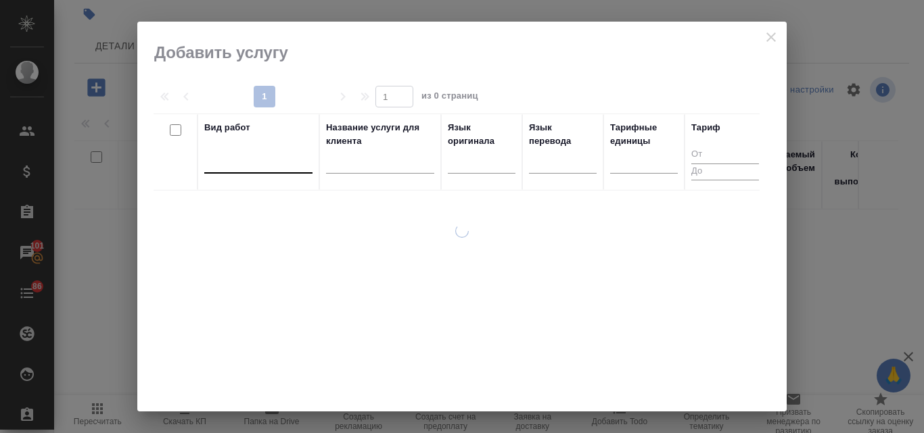
click at [240, 168] on div at bounding box center [258, 160] width 108 height 20
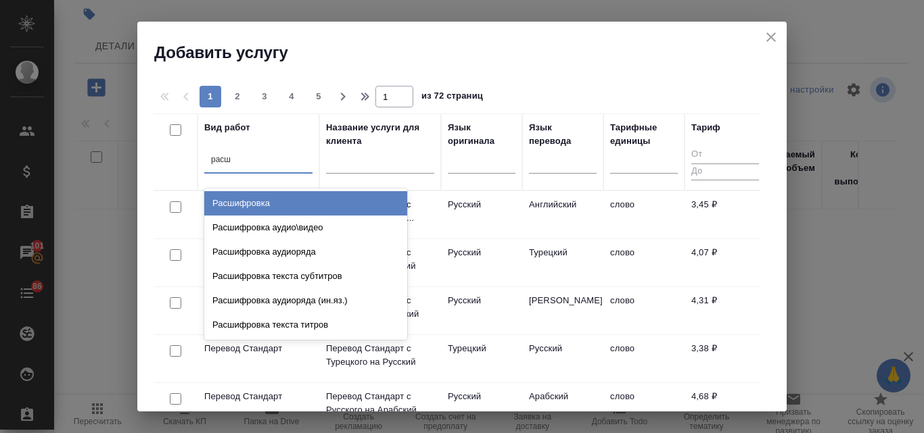
type input "расши"
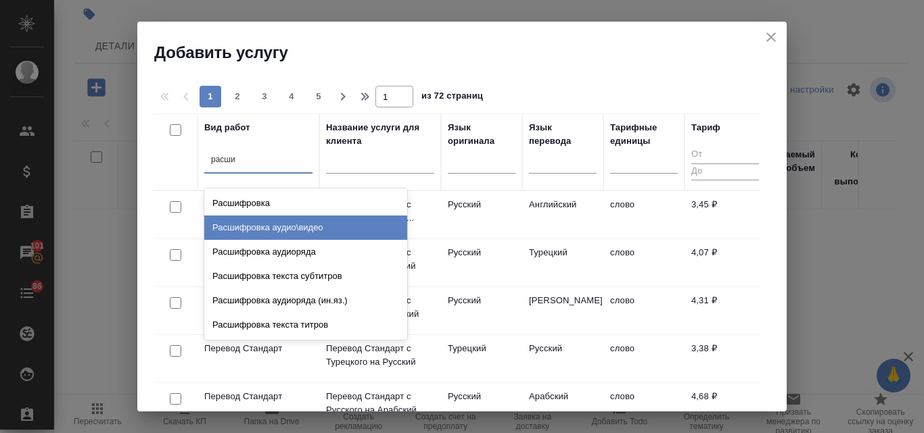
click at [274, 224] on div "Расшифровка аудио\видео" at bounding box center [305, 228] width 203 height 24
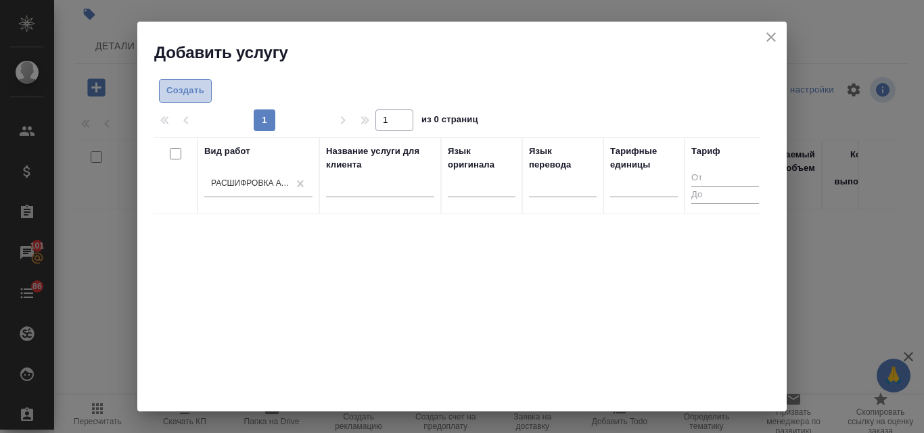
click at [198, 95] on span "Создать" at bounding box center [185, 91] width 38 height 16
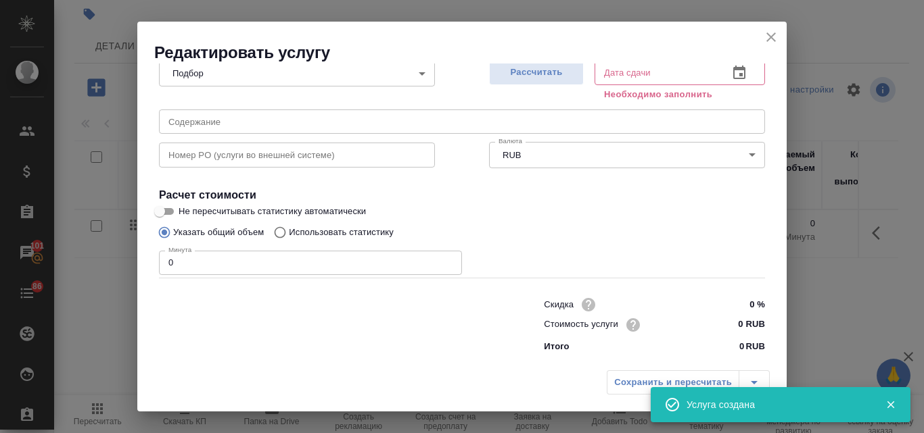
scroll to position [153, 0]
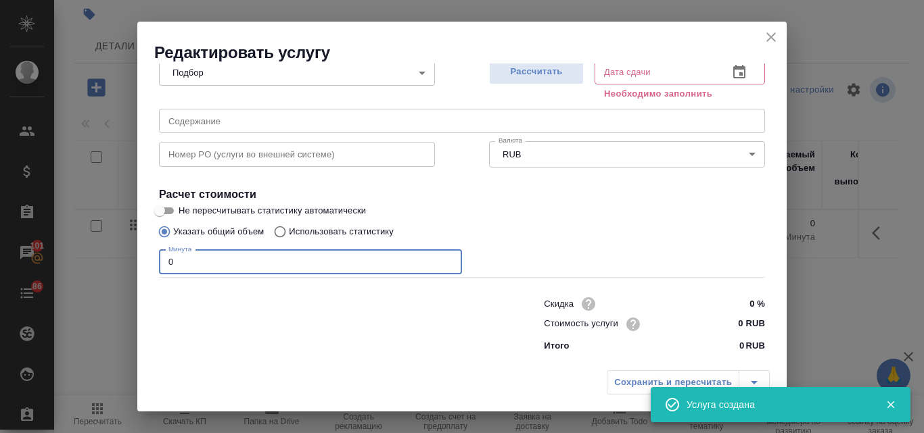
click at [165, 262] on input "0" at bounding box center [310, 262] width 303 height 24
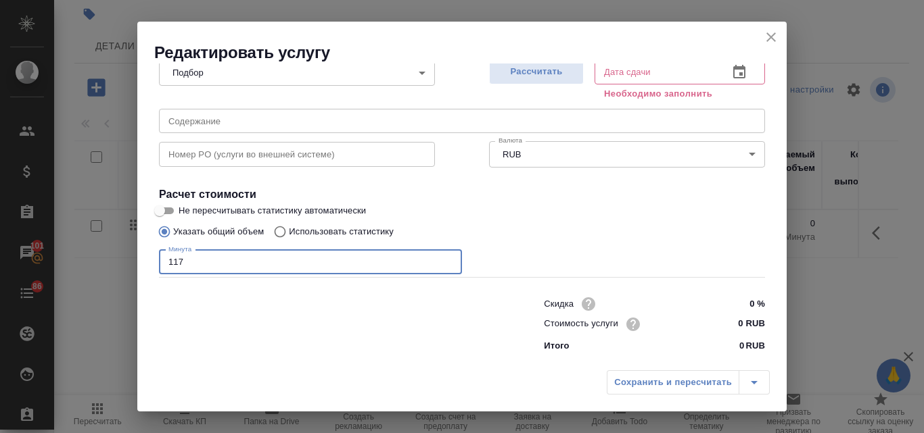
type input "117"
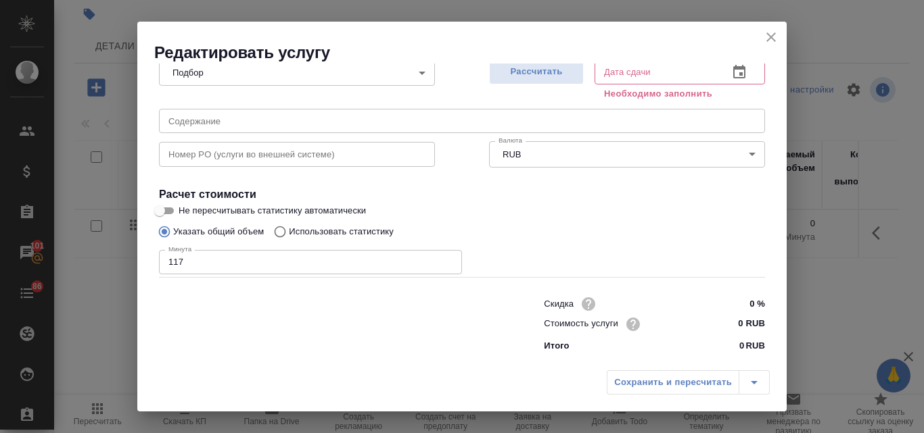
click at [220, 331] on div at bounding box center [324, 324] width 385 height 54
click at [515, 66] on span "Рассчитать" at bounding box center [536, 72] width 80 height 16
type input "14.10.2025 14:24"
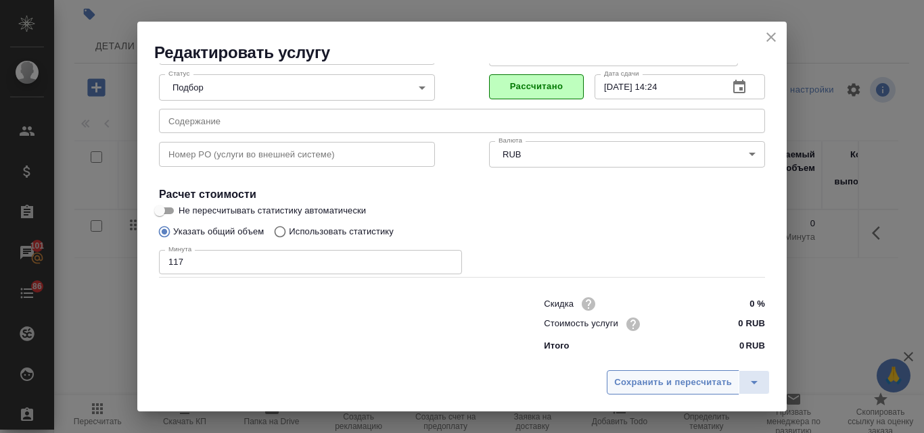
click at [684, 382] on span "Сохранить и пересчитать" at bounding box center [673, 383] width 118 height 16
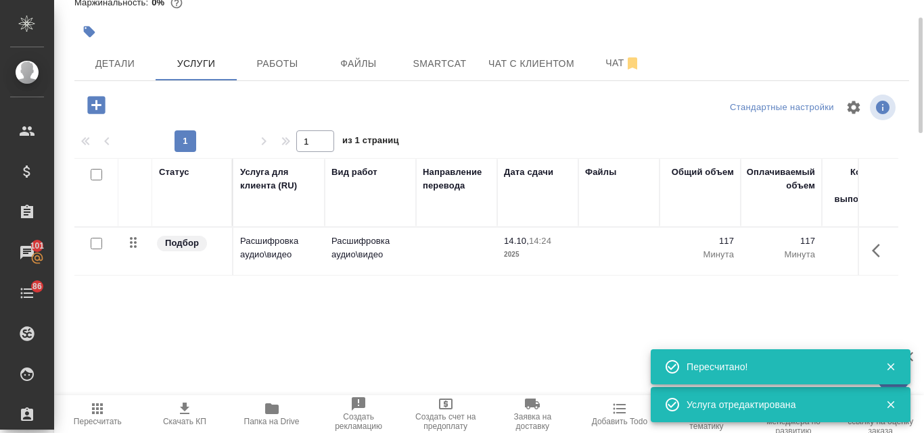
click at [93, 103] on icon "button" at bounding box center [96, 105] width 18 height 18
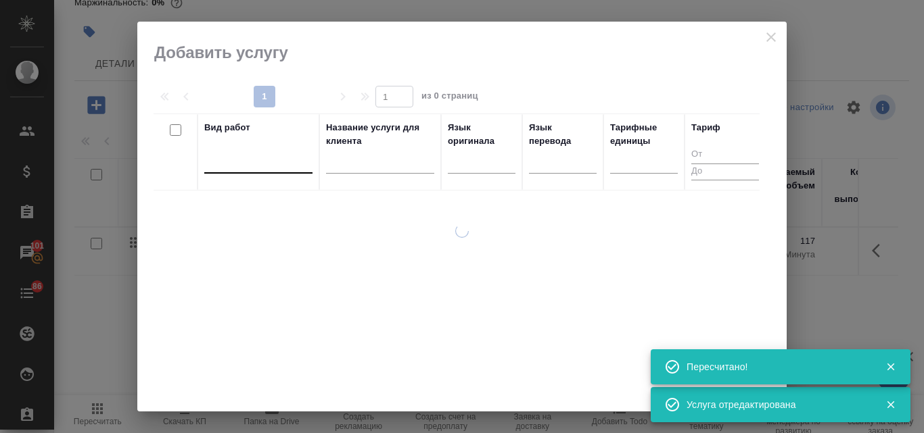
click at [226, 159] on div at bounding box center [258, 160] width 108 height 20
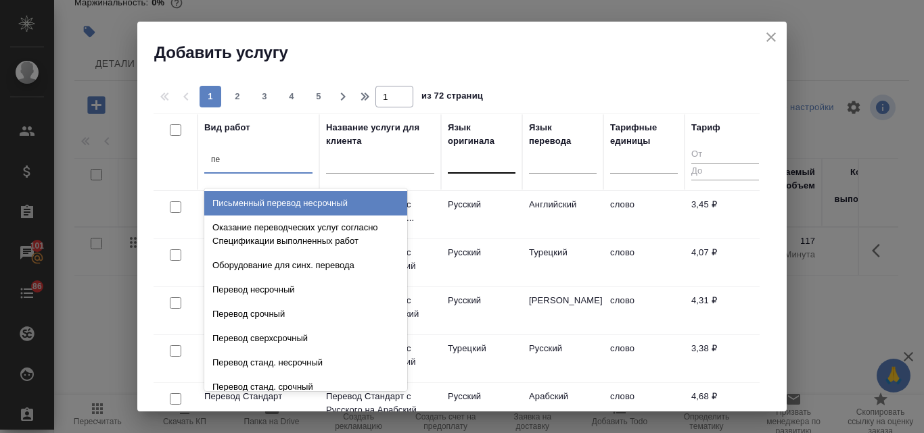
type input "п"
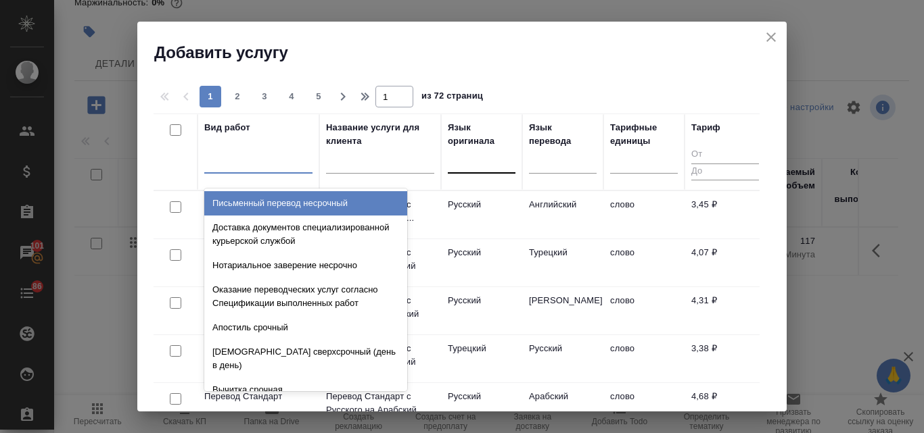
click at [460, 162] on div at bounding box center [482, 160] width 68 height 20
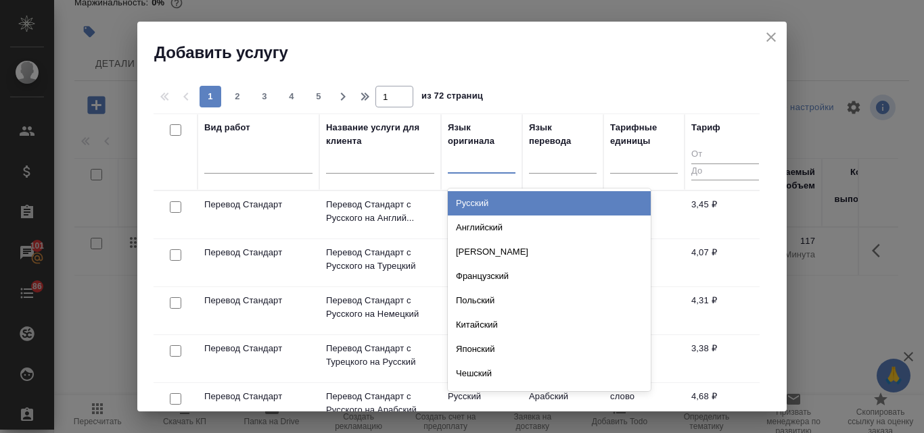
click at [469, 199] on div "Русский" at bounding box center [549, 203] width 203 height 24
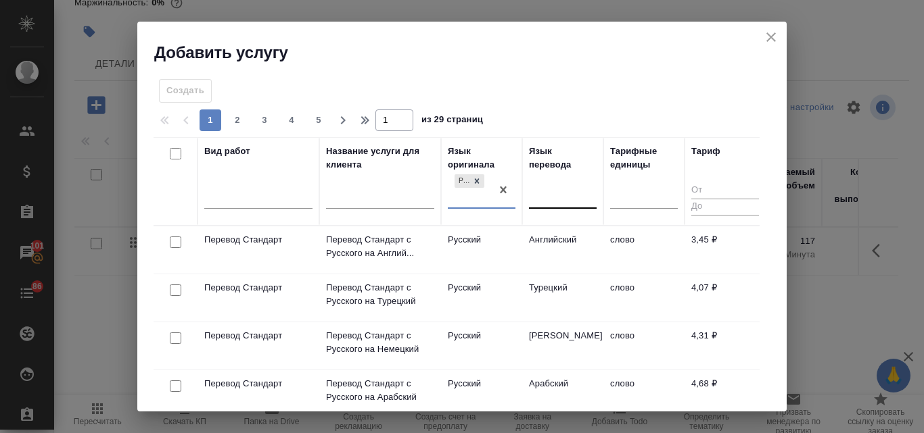
click at [554, 197] on div at bounding box center [563, 196] width 68 height 20
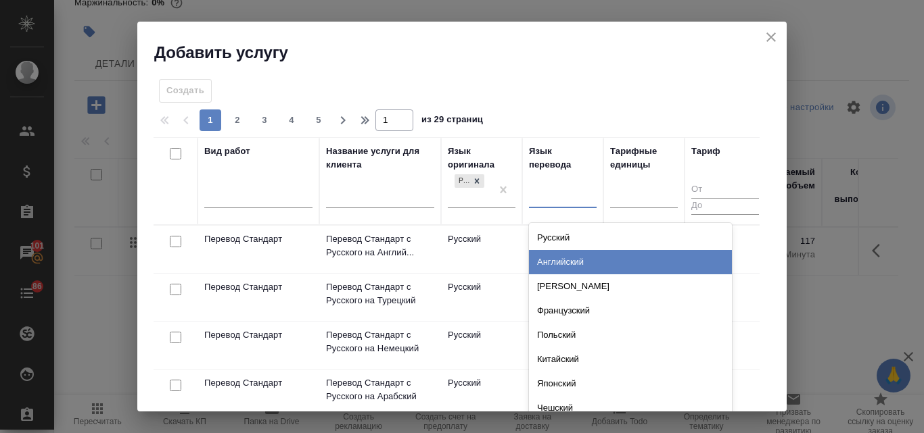
click at [557, 262] on div "Английский" at bounding box center [630, 262] width 203 height 24
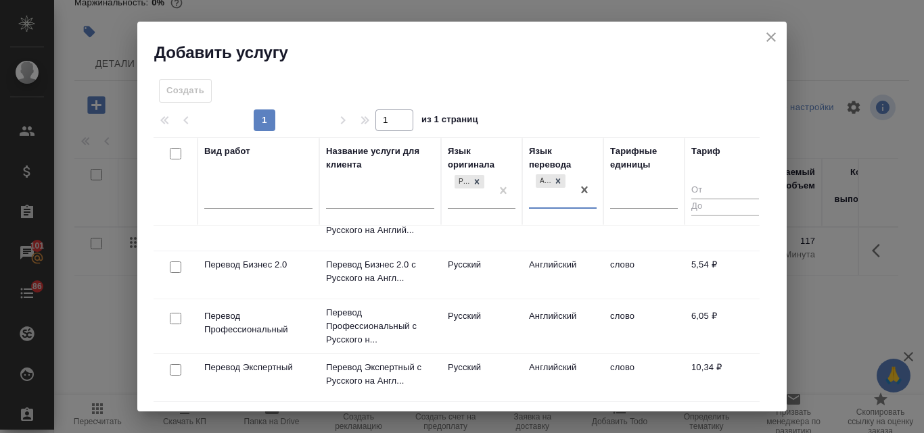
scroll to position [135, 0]
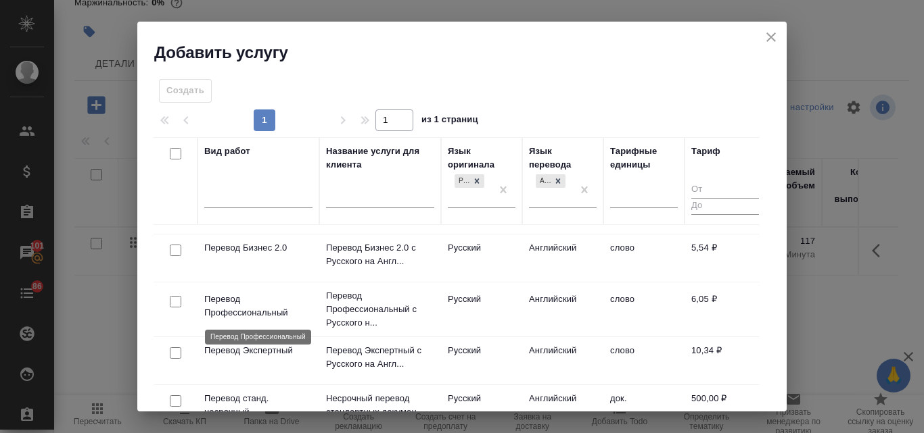
click at [236, 302] on p "Перевод Профессиональный" at bounding box center [258, 306] width 108 height 27
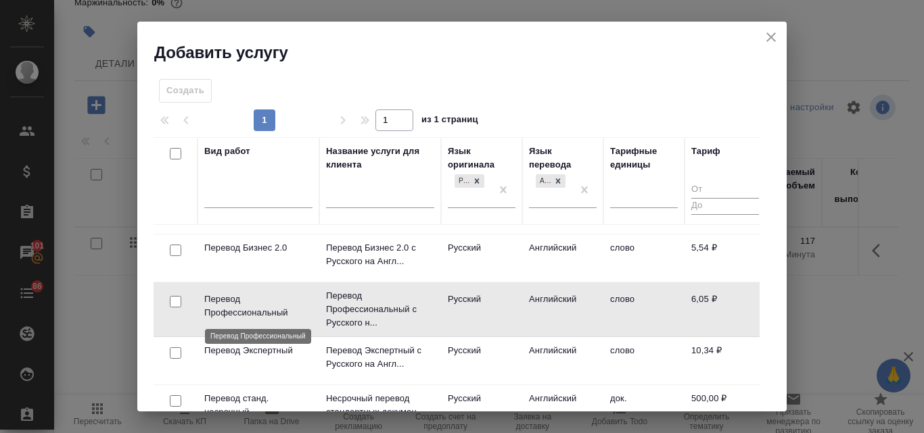
click at [239, 306] on p "Перевод Профессиональный" at bounding box center [258, 306] width 108 height 27
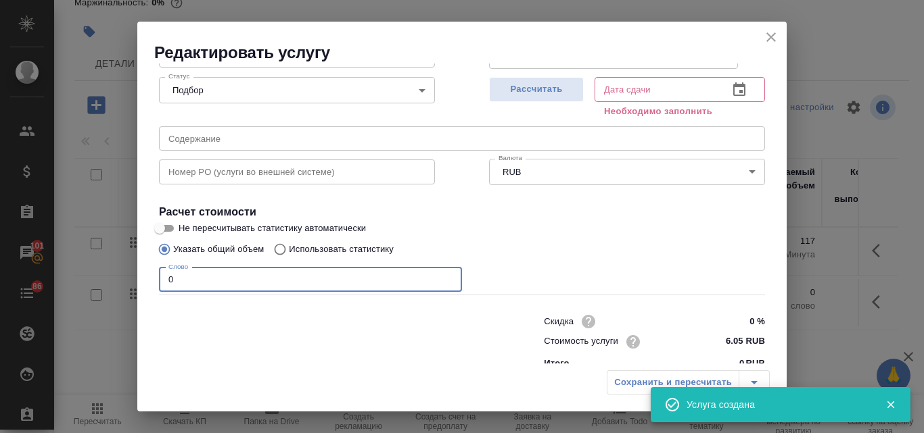
drag, startPoint x: 184, startPoint y: 274, endPoint x: 161, endPoint y: 277, distance: 23.1
click at [161, 277] on input "0" at bounding box center [310, 280] width 303 height 24
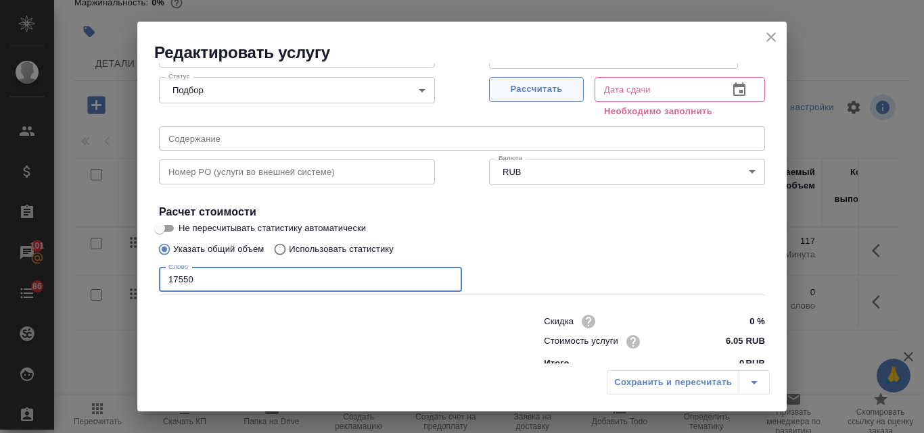
type input "17550"
click at [532, 83] on span "Рассчитать" at bounding box center [536, 90] width 80 height 16
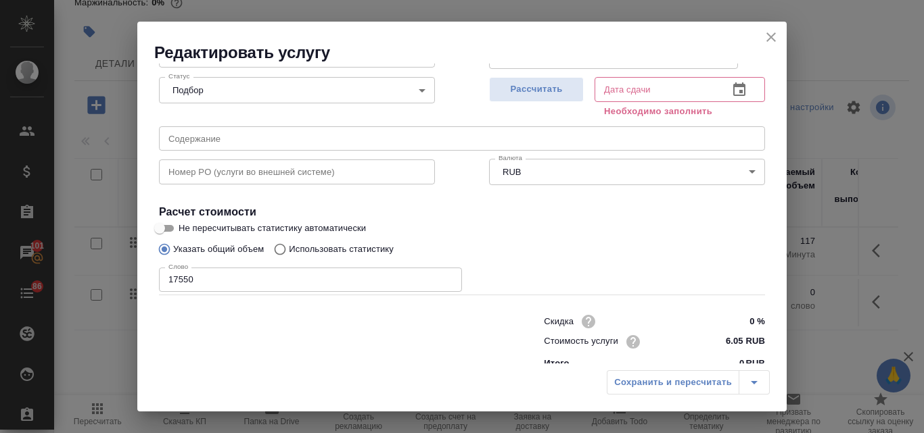
type input "23.10.2025 16:55"
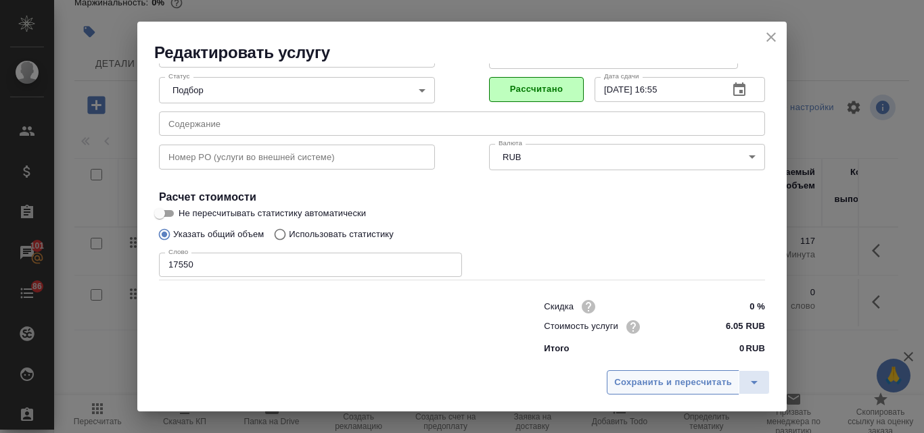
click at [638, 389] on span "Сохранить и пересчитать" at bounding box center [673, 383] width 118 height 16
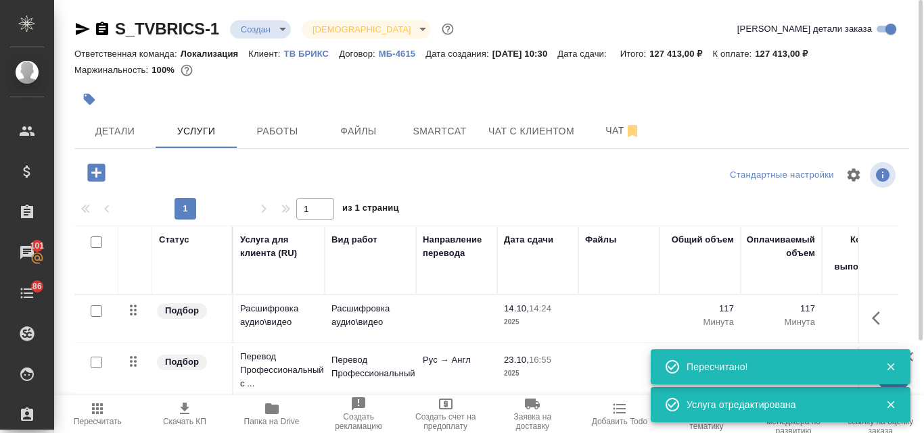
scroll to position [118, 0]
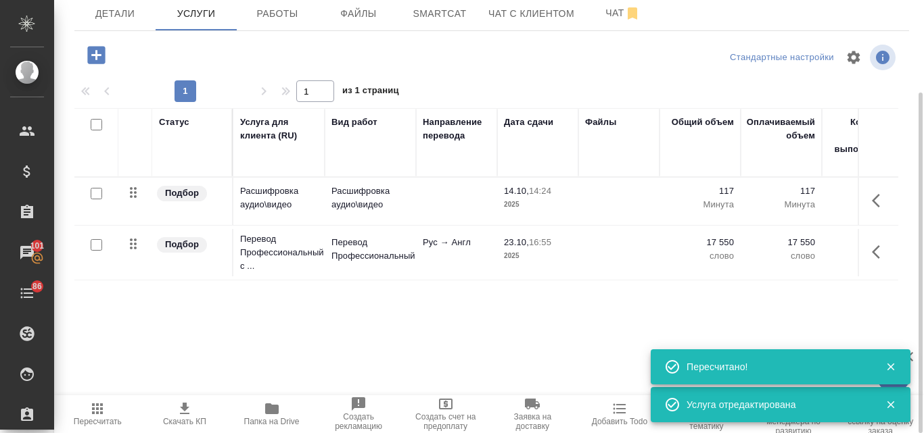
click at [99, 53] on icon "button" at bounding box center [96, 55] width 18 height 18
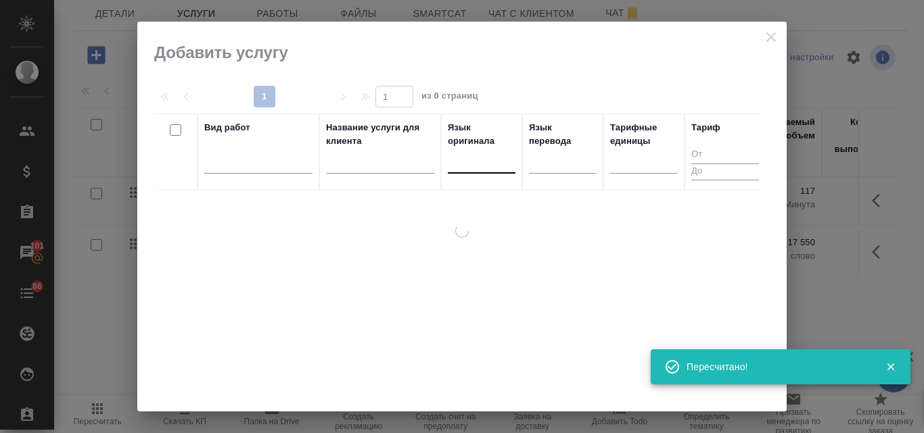
click at [468, 163] on div at bounding box center [482, 160] width 68 height 20
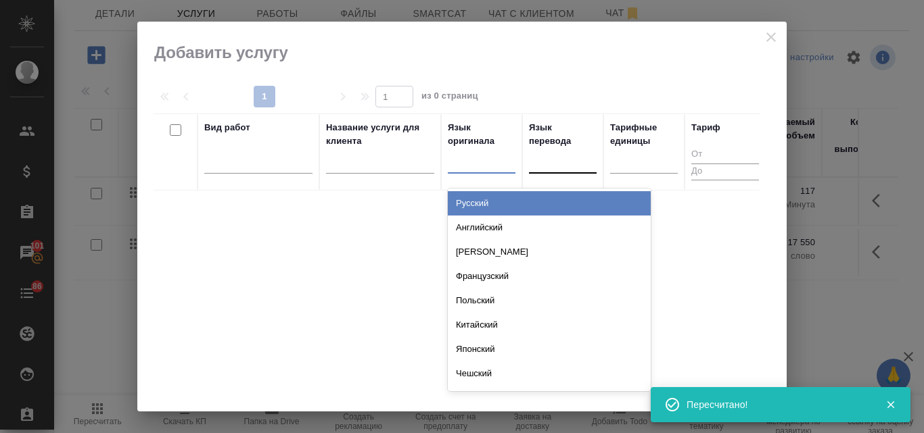
click at [472, 201] on div "Русский" at bounding box center [549, 203] width 203 height 24
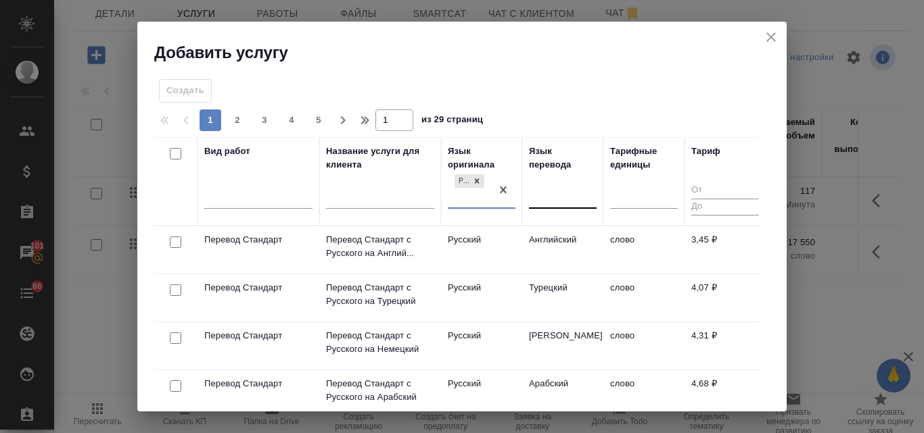
click at [566, 191] on div at bounding box center [563, 196] width 68 height 20
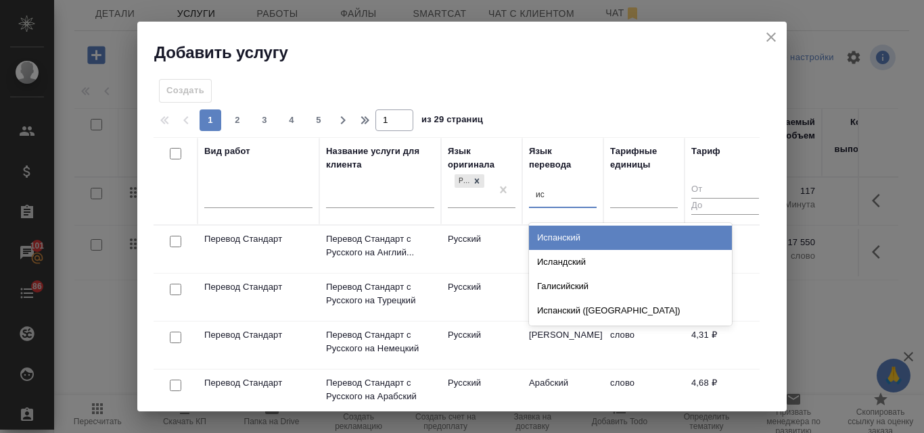
type input "исп"
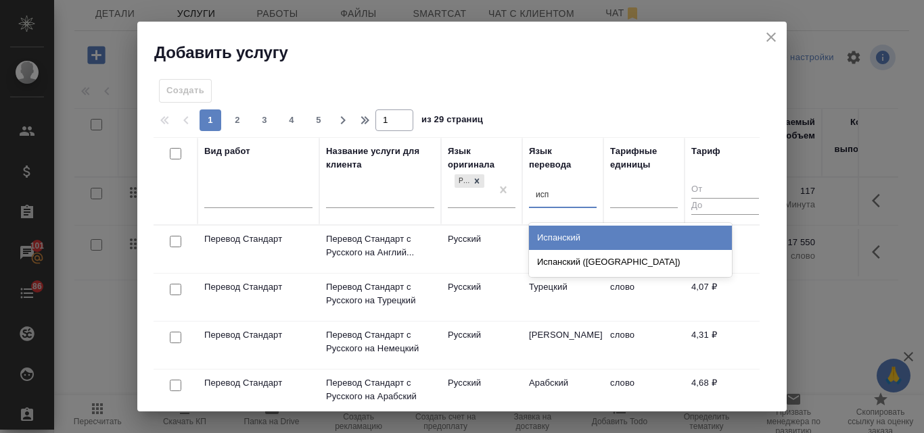
click at [577, 228] on div "Испанский" at bounding box center [630, 238] width 203 height 24
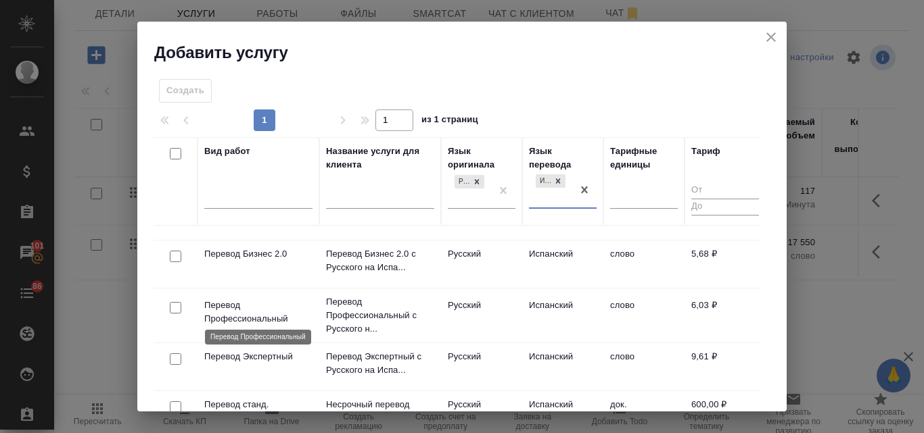
scroll to position [135, 0]
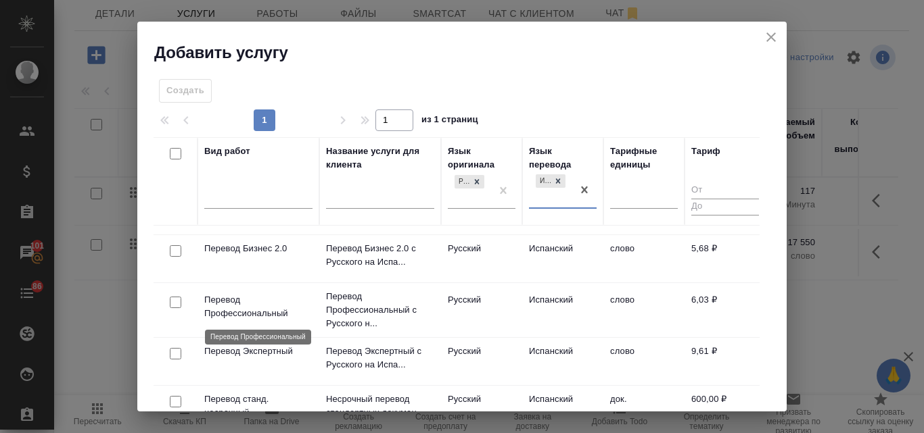
click at [255, 311] on p "Перевод Профессиональный" at bounding box center [258, 306] width 108 height 27
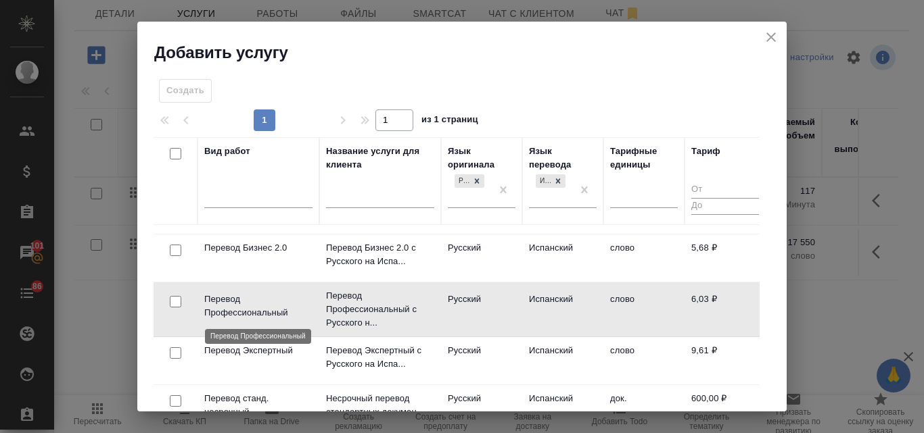
click at [253, 308] on p "Перевод Профессиональный" at bounding box center [258, 306] width 108 height 27
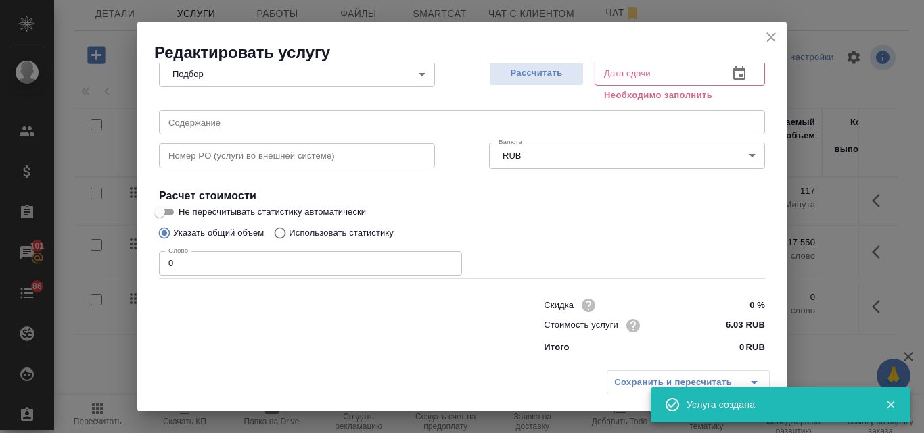
scroll to position [153, 0]
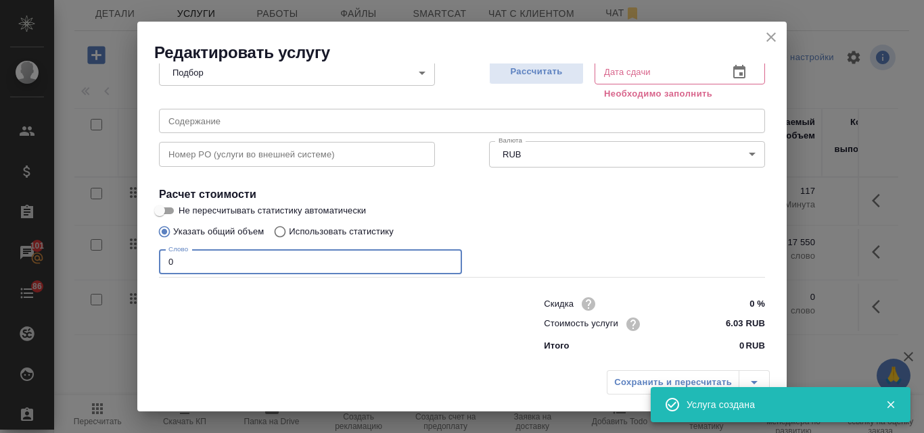
click at [166, 260] on input "0" at bounding box center [310, 262] width 303 height 24
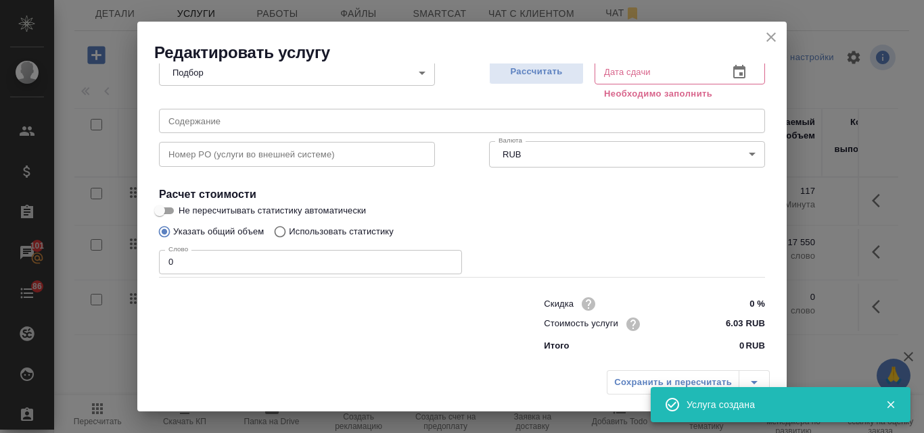
click at [206, 260] on input "0" at bounding box center [310, 262] width 303 height 24
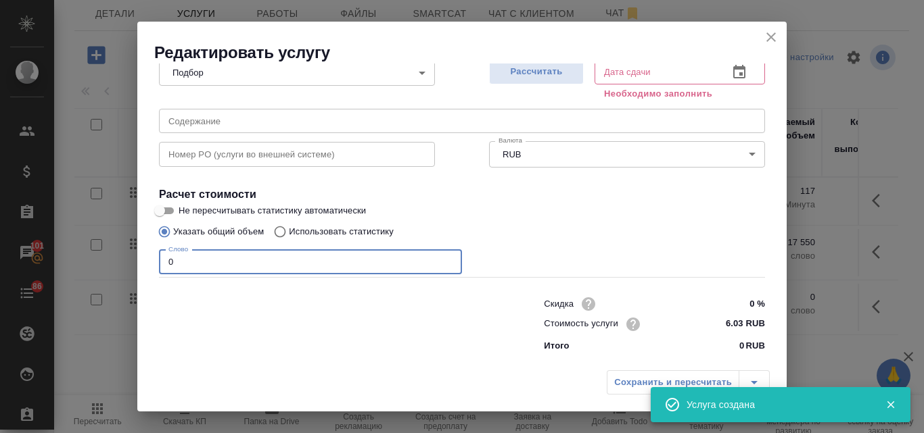
drag, startPoint x: 176, startPoint y: 260, endPoint x: 163, endPoint y: 262, distance: 13.8
click at [163, 262] on input "0" at bounding box center [310, 262] width 303 height 24
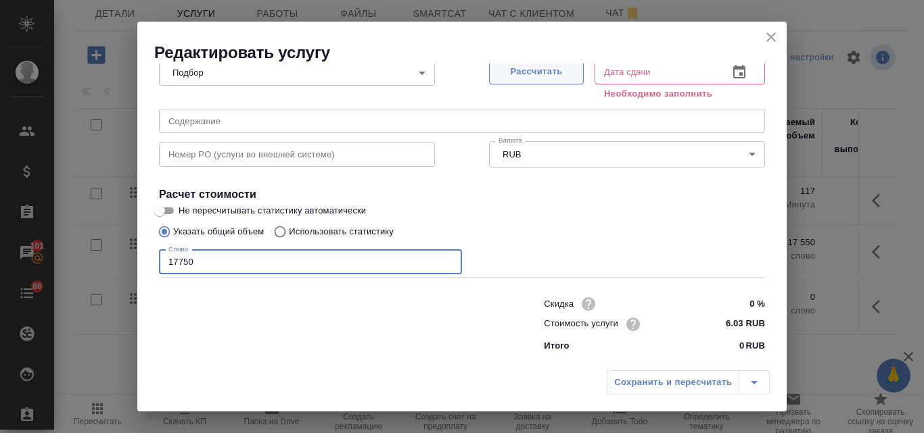
type input "17750"
click at [531, 76] on span "Рассчитать" at bounding box center [536, 72] width 80 height 16
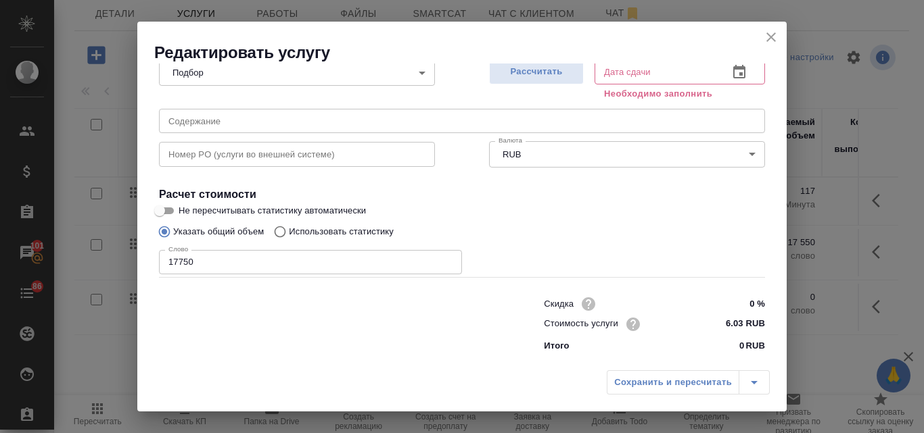
type input "23.10.2025 17:43"
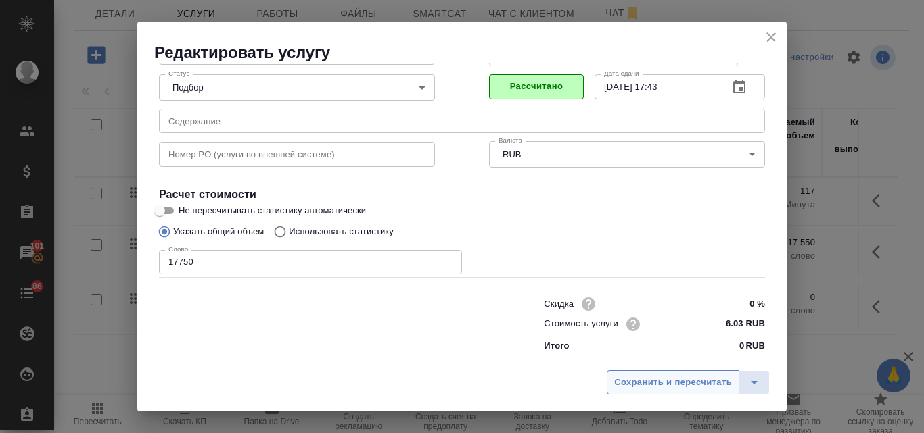
scroll to position [138, 0]
click at [669, 378] on span "Сохранить и пересчитать" at bounding box center [673, 383] width 118 height 16
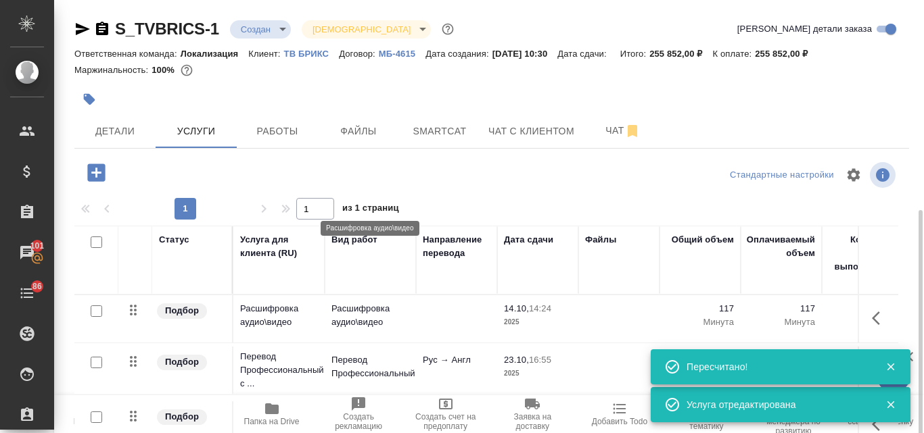
scroll to position [118, 0]
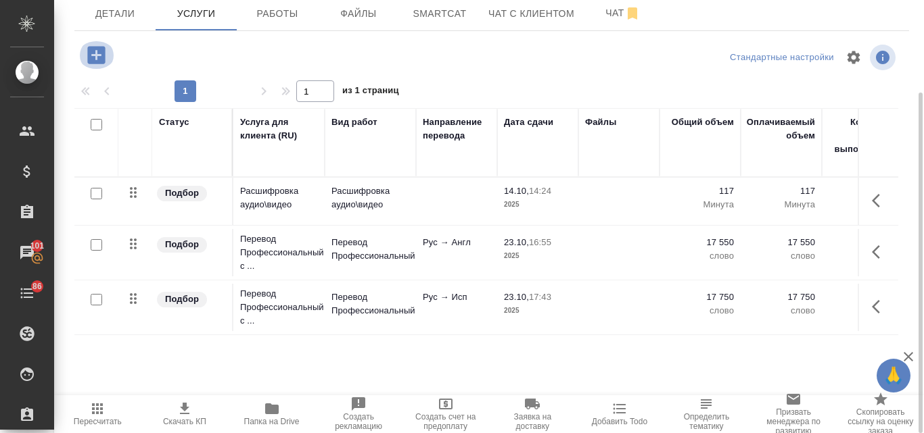
click at [98, 55] on icon "button" at bounding box center [97, 55] width 24 height 24
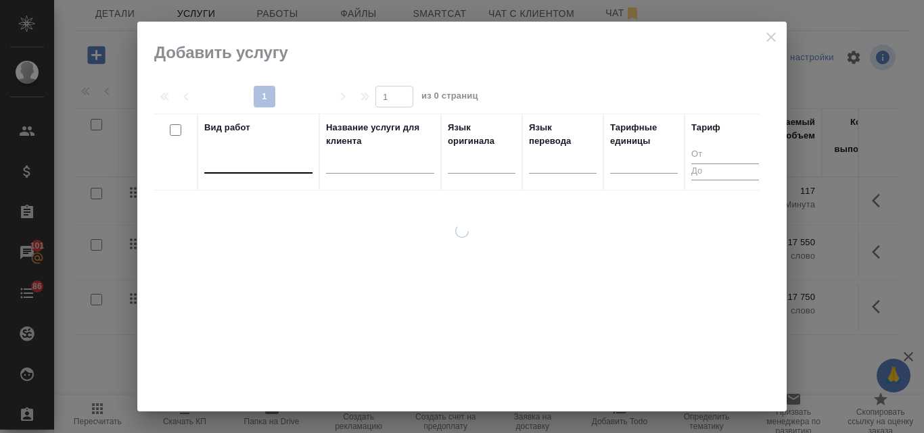
click at [234, 168] on div at bounding box center [258, 160] width 108 height 20
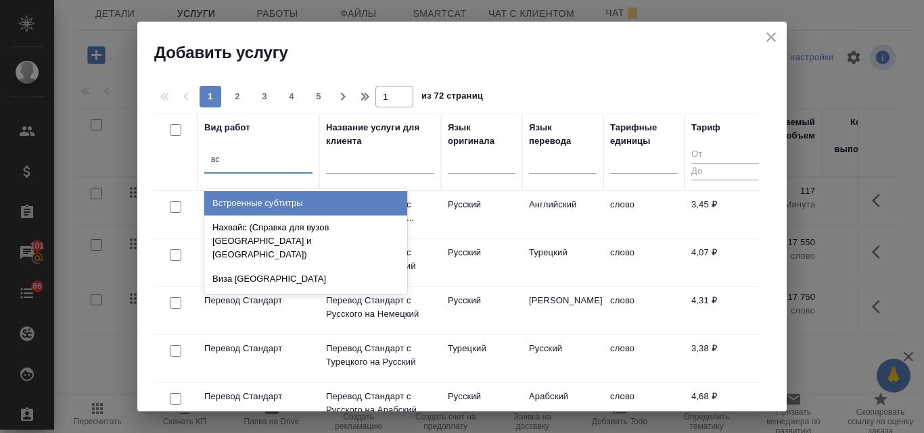
type input "в"
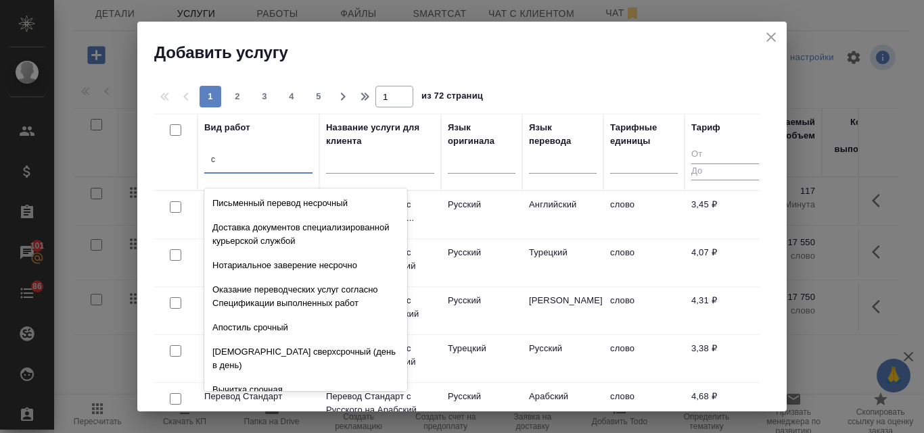
type input "су"
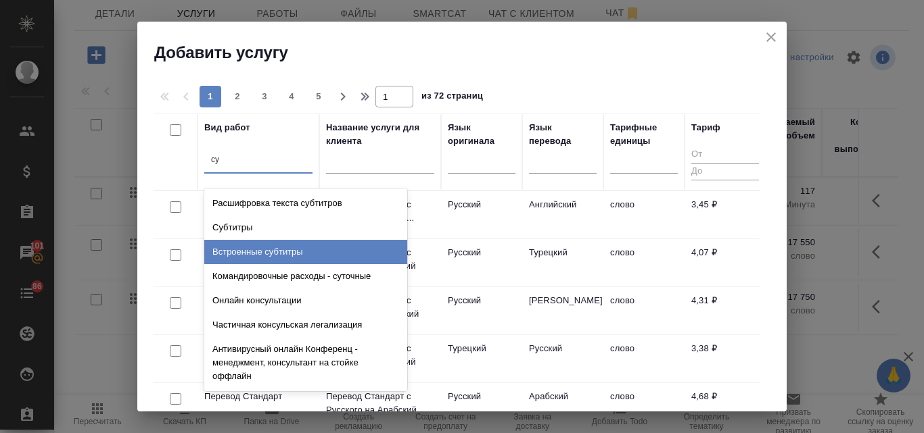
click at [269, 249] on div "Встроенные субтитры" at bounding box center [305, 252] width 203 height 24
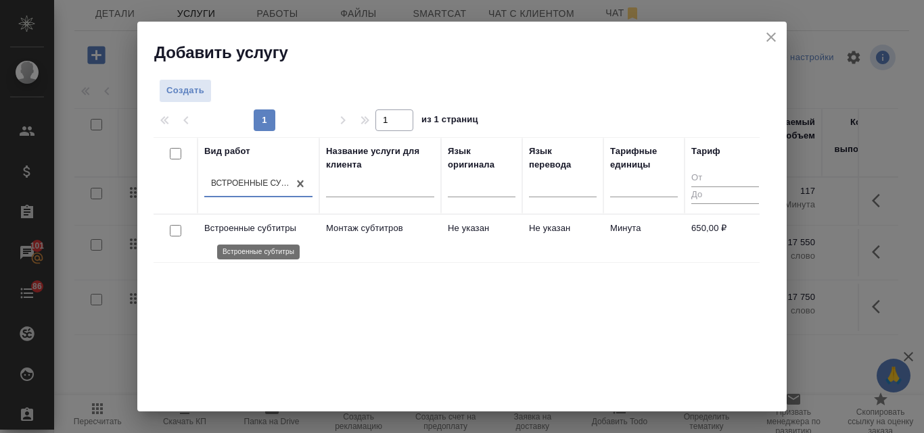
click at [264, 229] on p "Встроенные субтитры" at bounding box center [258, 229] width 108 height 14
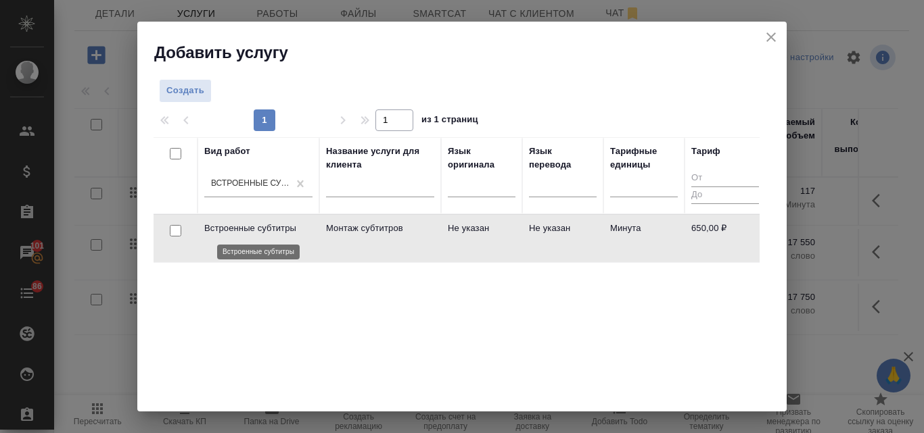
click at [264, 229] on p "Встроенные субтитры" at bounding box center [258, 229] width 108 height 14
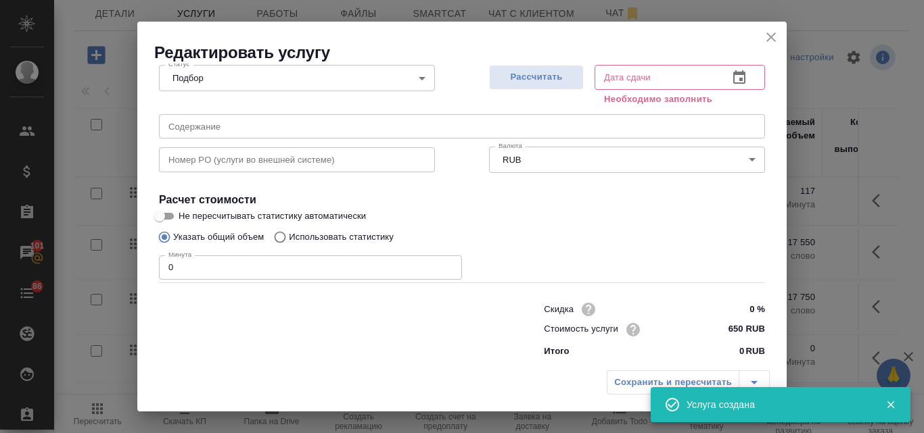
scroll to position [153, 0]
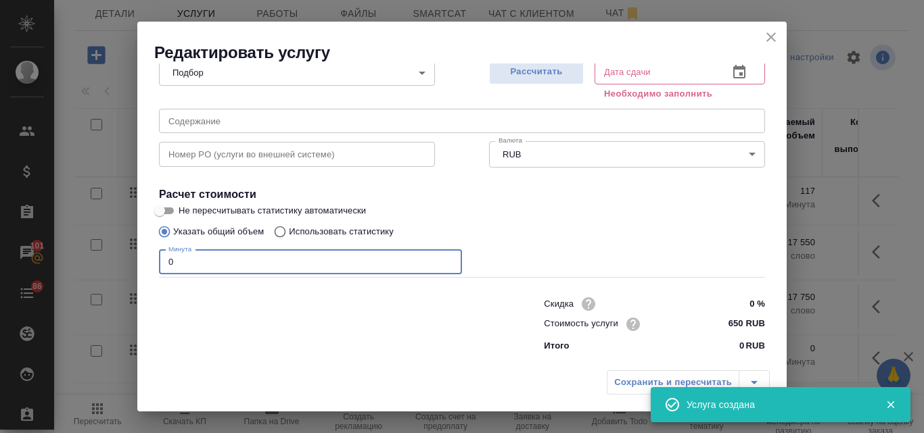
drag, startPoint x: 174, startPoint y: 259, endPoint x: 160, endPoint y: 256, distance: 15.1
click at [160, 256] on input "0" at bounding box center [310, 262] width 303 height 24
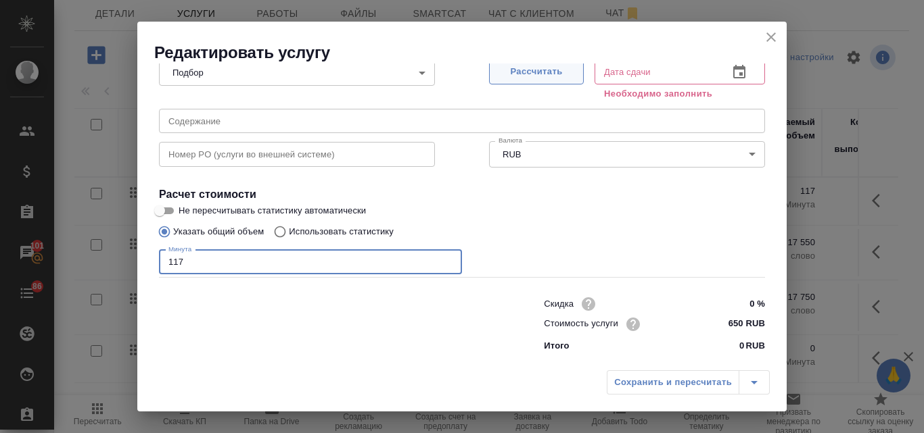
type input "117"
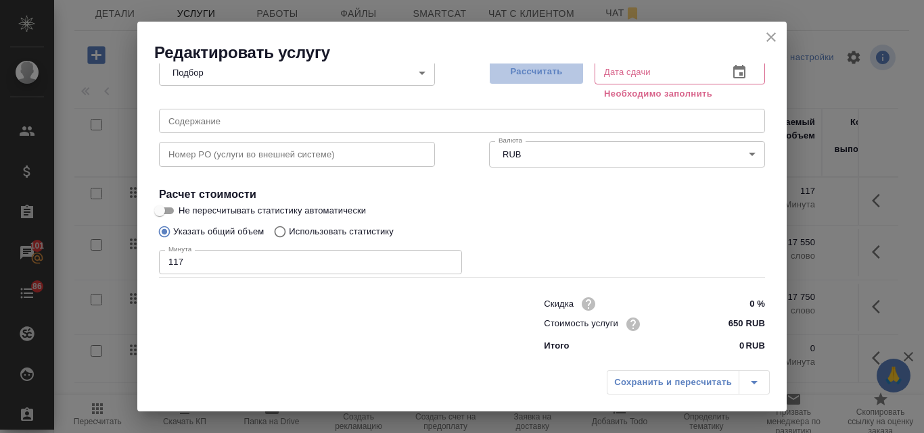
drag, startPoint x: 561, startPoint y: 75, endPoint x: 557, endPoint y: 97, distance: 22.7
click at [561, 75] on span "Рассчитать" at bounding box center [536, 72] width 80 height 16
type input "14.10.2025 10:32"
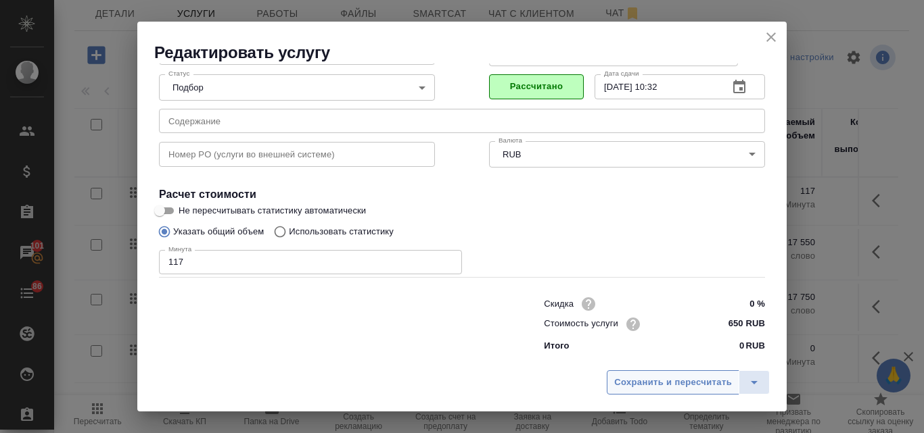
scroll to position [138, 0]
click at [675, 377] on span "Сохранить и пересчитать" at bounding box center [673, 383] width 118 height 16
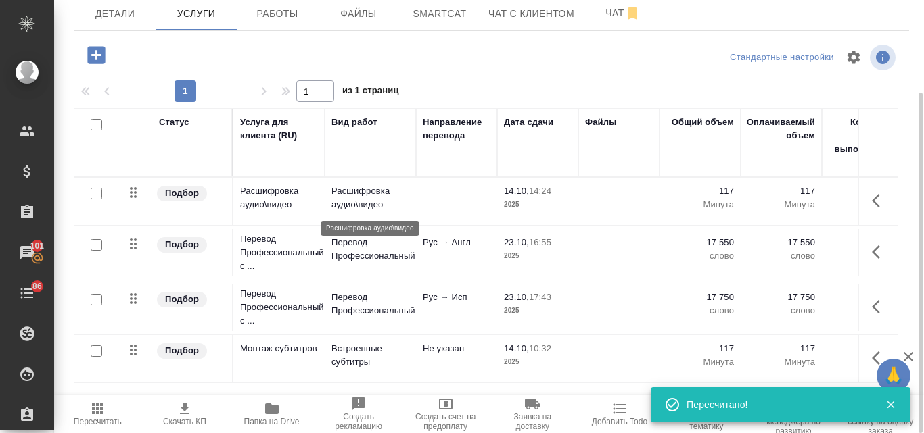
click at [374, 191] on p "Расшифровка аудио\видео" at bounding box center [370, 198] width 78 height 27
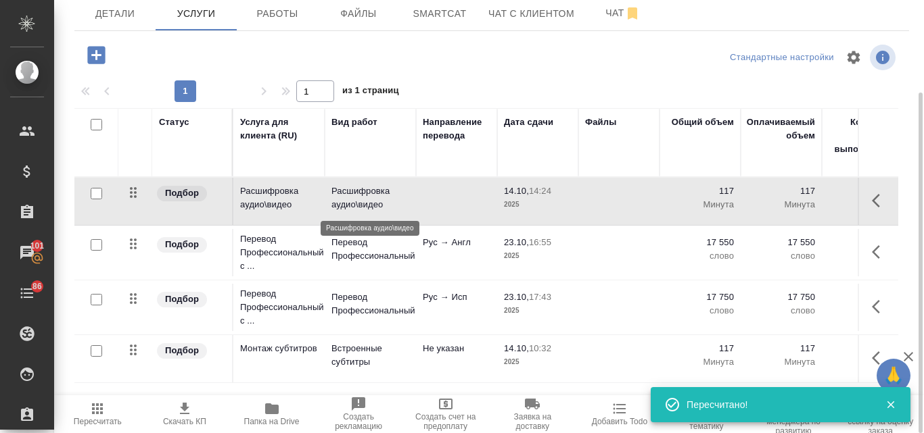
click at [374, 191] on p "Расшифровка аудио\видео" at bounding box center [370, 198] width 78 height 27
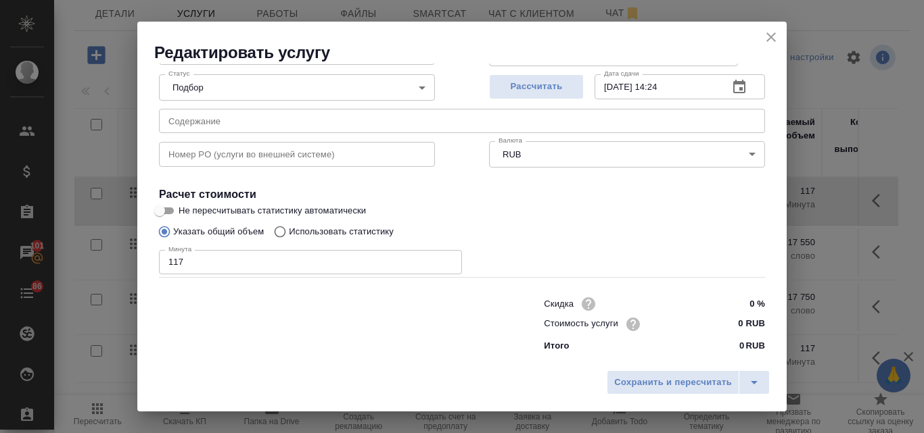
click at [728, 325] on input "0 RUB" at bounding box center [739, 324] width 51 height 20
type input "250 RUB"
click at [560, 89] on span "Рассчитать" at bounding box center [536, 87] width 80 height 16
type input "14.10.2025 14:26"
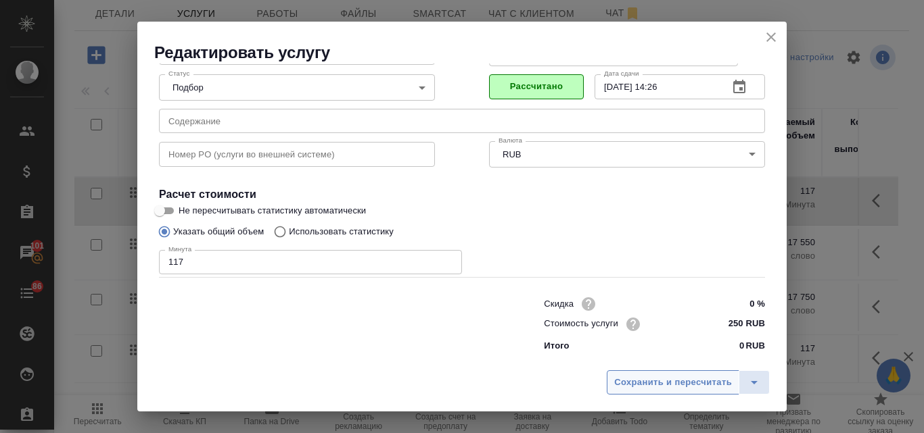
click at [648, 379] on span "Сохранить и пересчитать" at bounding box center [673, 383] width 118 height 16
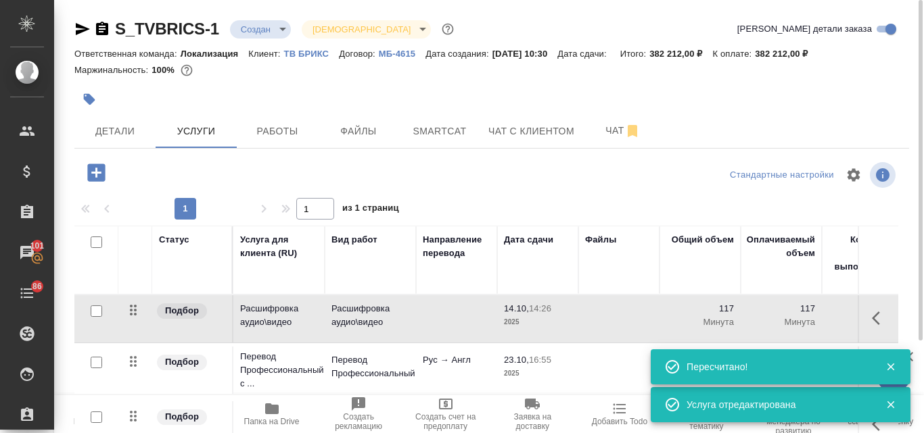
scroll to position [118, 0]
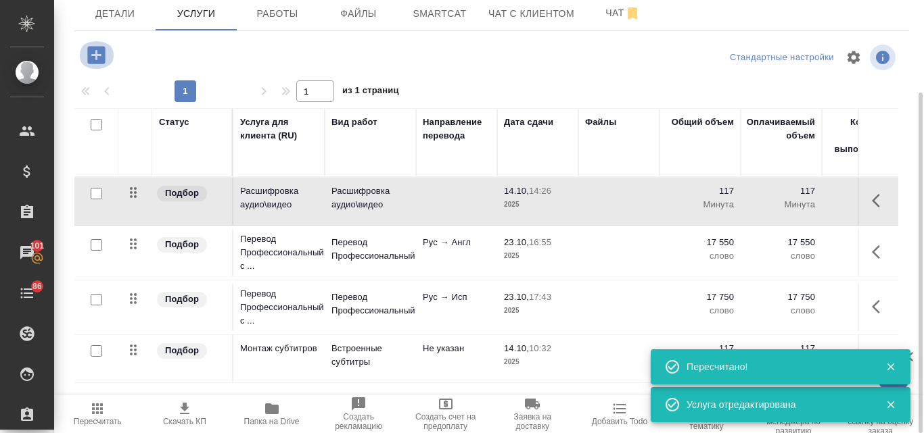
click at [101, 51] on icon "button" at bounding box center [96, 55] width 18 height 18
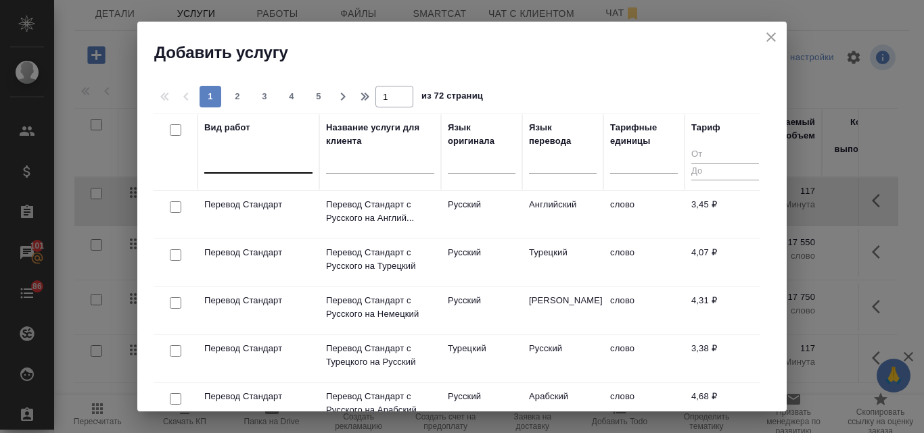
click at [267, 159] on div at bounding box center [258, 160] width 108 height 20
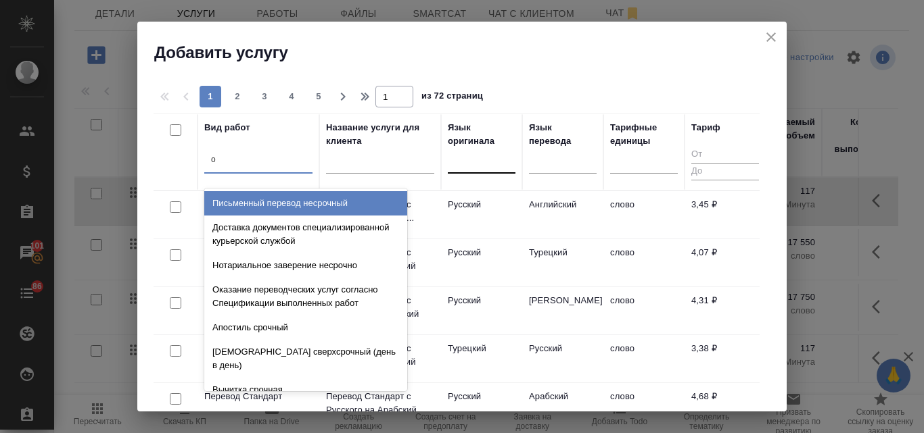
type input "оз"
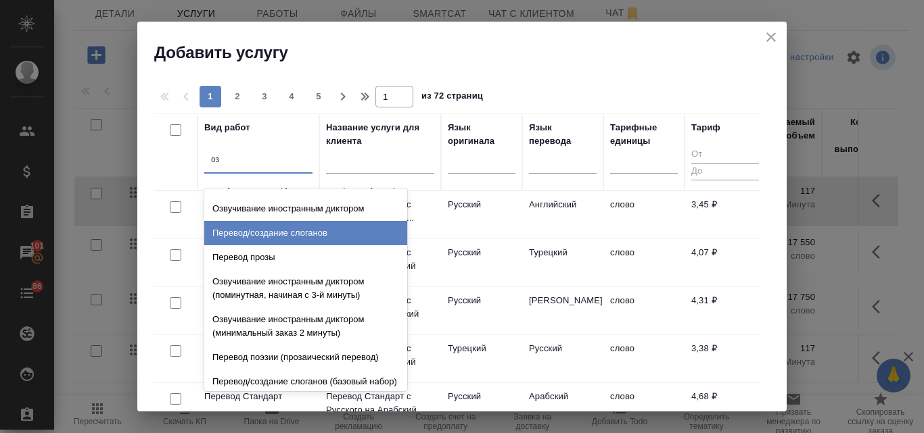
scroll to position [0, 0]
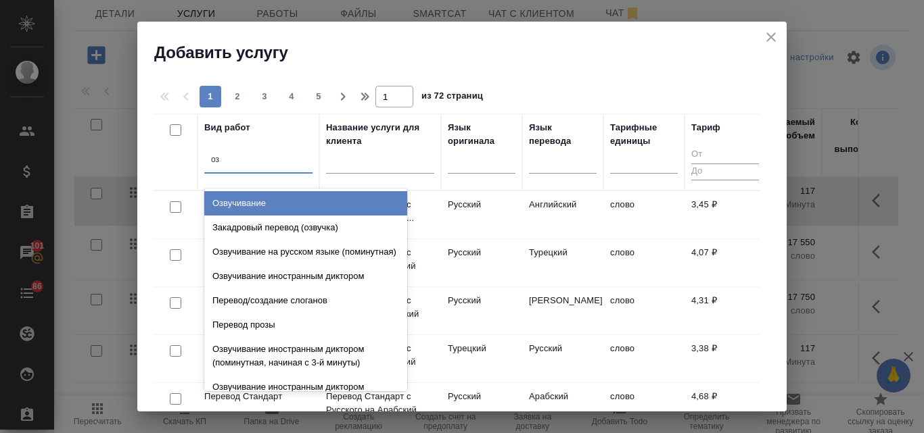
click at [298, 199] on div "Озвучивание" at bounding box center [305, 203] width 203 height 24
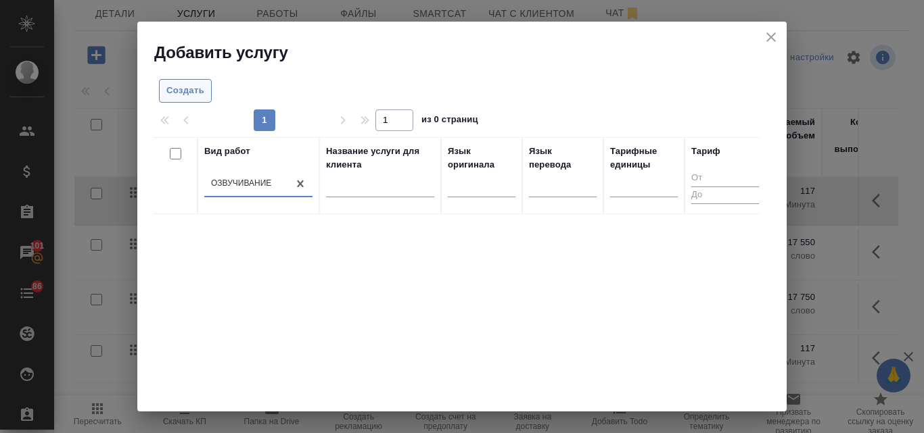
click at [197, 97] on span "Создать" at bounding box center [185, 91] width 38 height 16
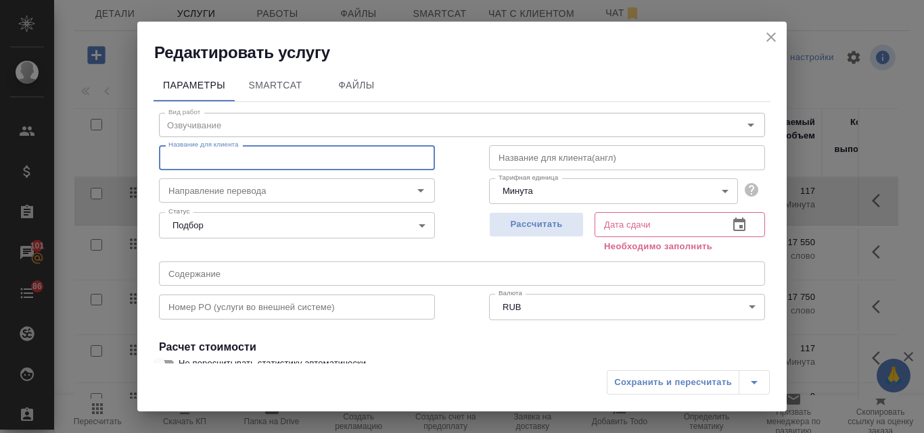
click at [223, 157] on input "text" at bounding box center [297, 157] width 276 height 24
click at [462, 213] on div "Рассчитать Дата сдачи Дата сдачи Необходимо заполнить" at bounding box center [627, 231] width 330 height 103
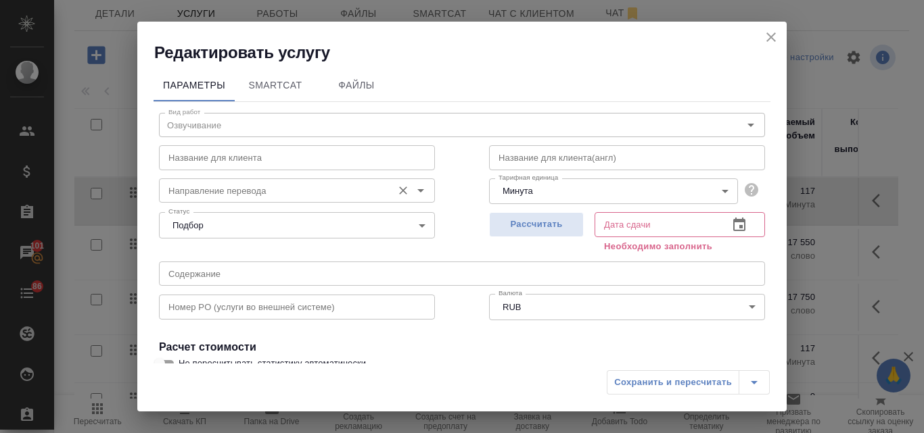
click at [301, 187] on input "Направление перевода" at bounding box center [274, 191] width 222 height 16
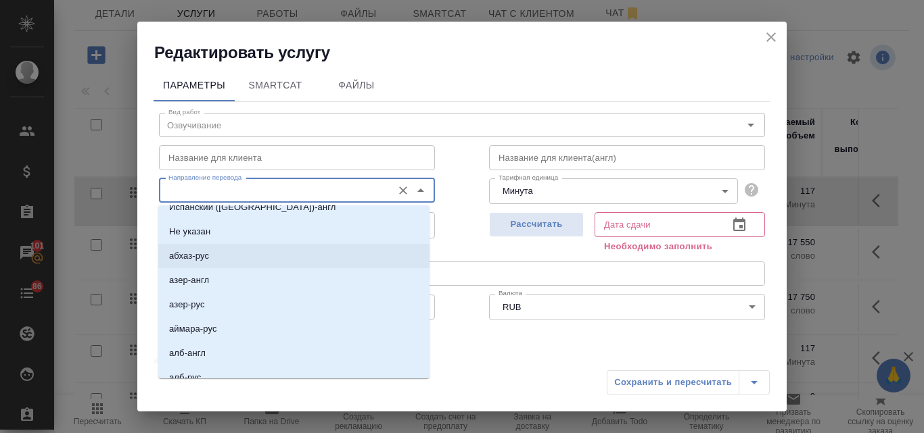
scroll to position [68, 0]
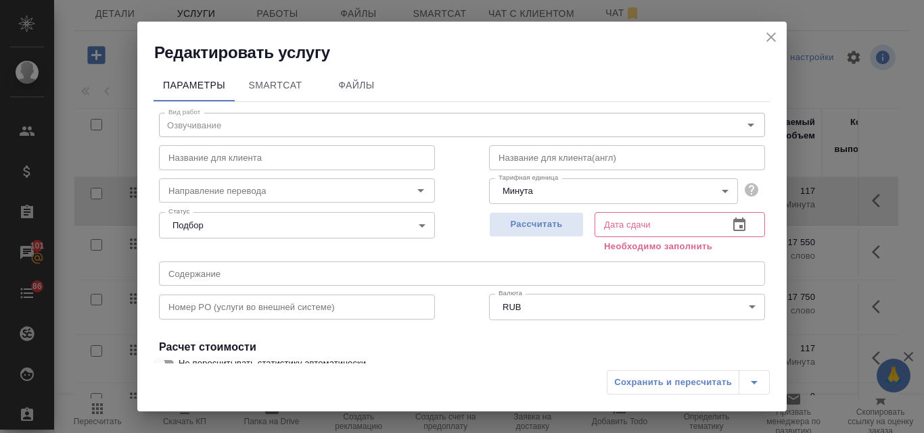
click at [451, 237] on div "Статус Подбор none Статус" at bounding box center [297, 224] width 330 height 88
click at [224, 122] on div "Название для клиента Название для клиента" at bounding box center [297, 156] width 330 height 87
click at [769, 34] on icon "close" at bounding box center [771, 37] width 16 height 16
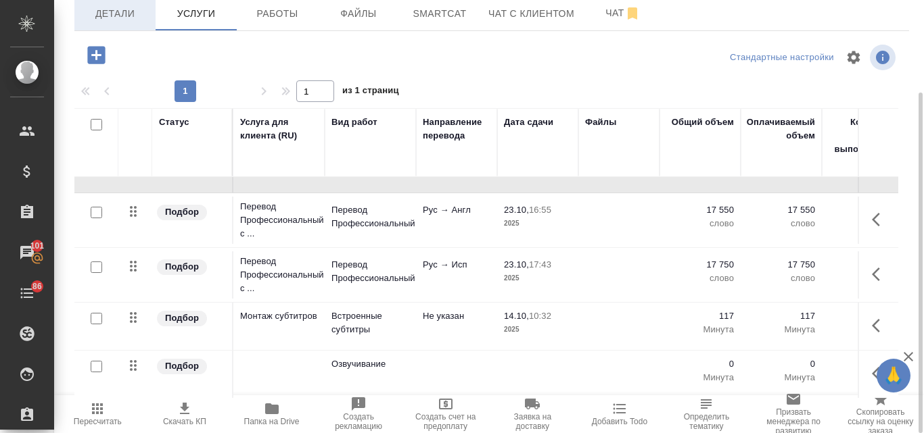
scroll to position [0, 0]
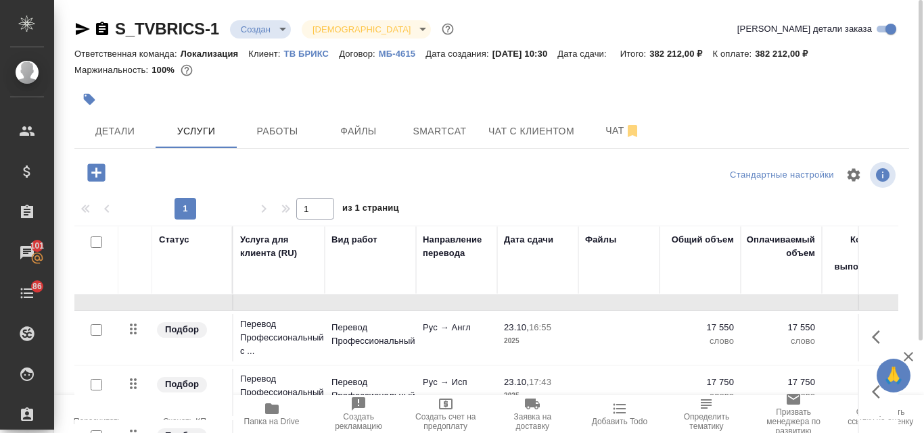
click at [80, 29] on icon "button" at bounding box center [82, 29] width 16 height 16
click at [80, 30] on icon "button" at bounding box center [82, 29] width 16 height 16
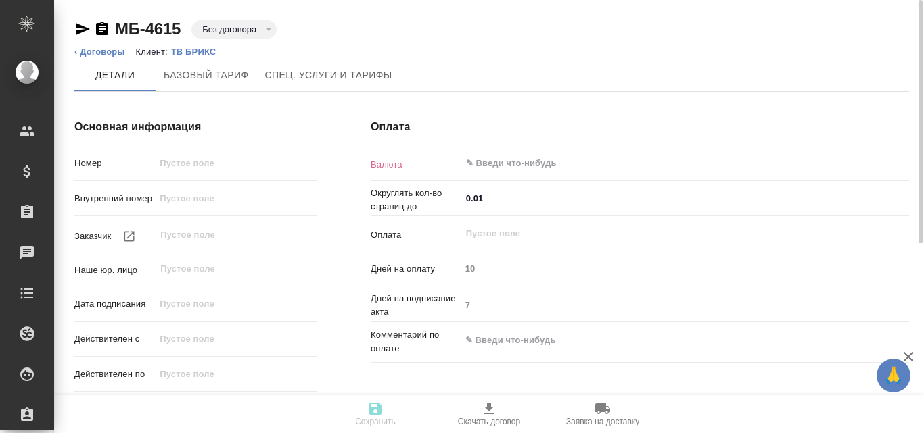
type input "МБ-4615"
type input "Без наименования"
type input "(МБ) ООО "Монблан""
type input "[DATE] 20:11"
type input "RUB"
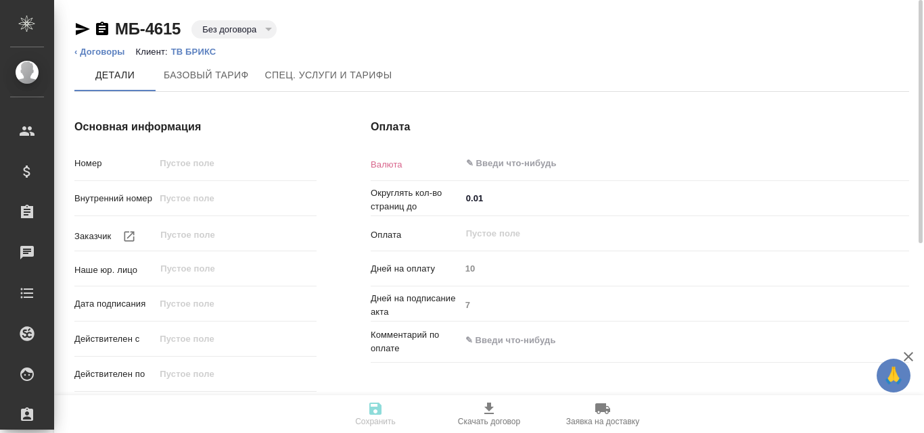
type input "После выставления счета"
type input "russian2"
type input "basic"
type input "manual"
type input "client"
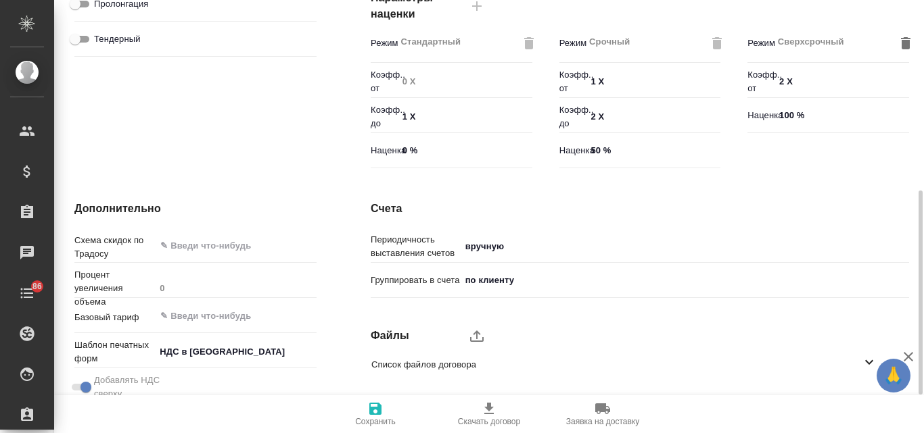
scroll to position [486, 0]
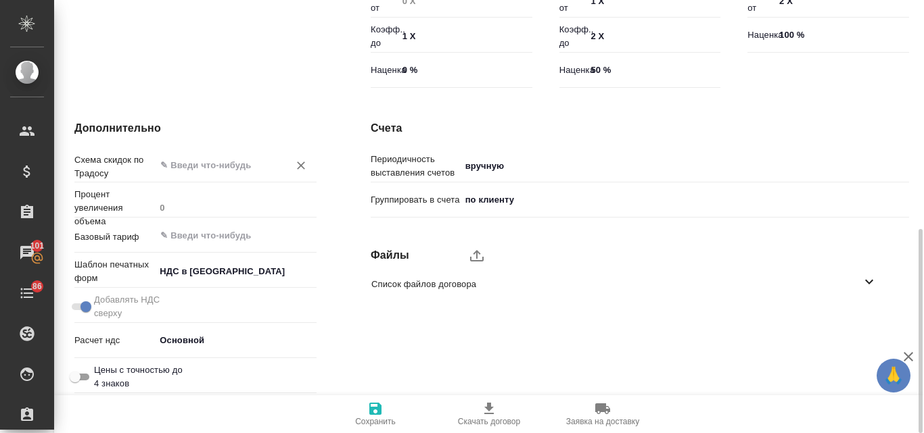
click at [189, 168] on input "text" at bounding box center [213, 165] width 108 height 16
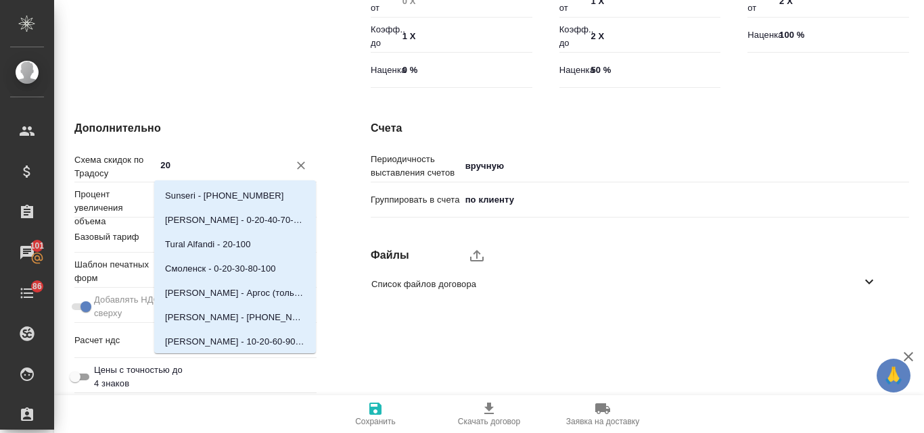
type input "2"
click at [207, 292] on p "Странный шаблон - [PHONE_NUMBER]" at bounding box center [235, 292] width 140 height 14
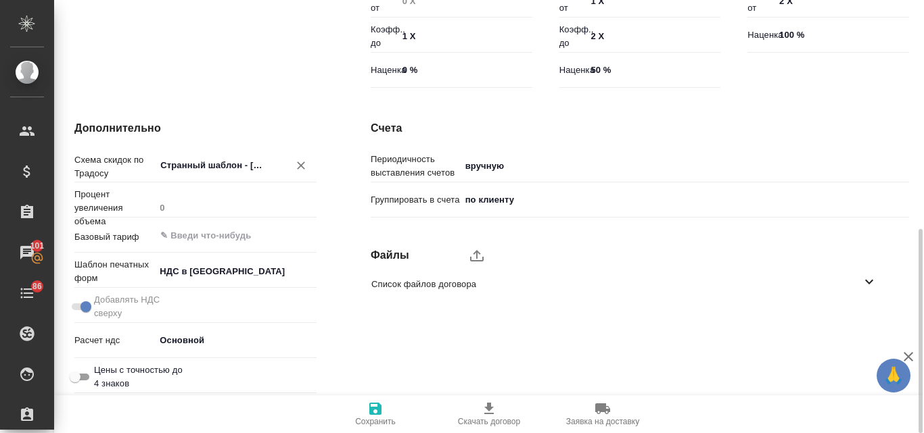
type input "Странный шаблон - [PHONE_NUMBER]"
click at [210, 238] on input "text" at bounding box center [213, 235] width 108 height 16
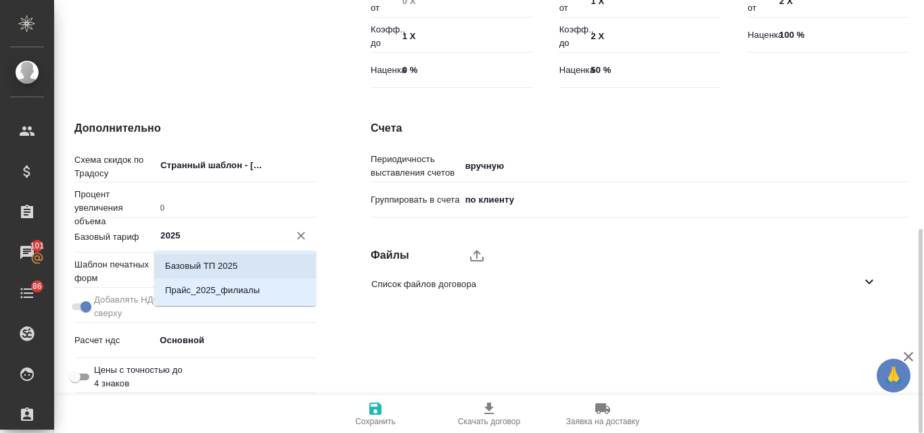
click at [229, 269] on p "Базовый ТП 2025" at bounding box center [201, 267] width 72 height 14
type input "Базовый ТП 2025"
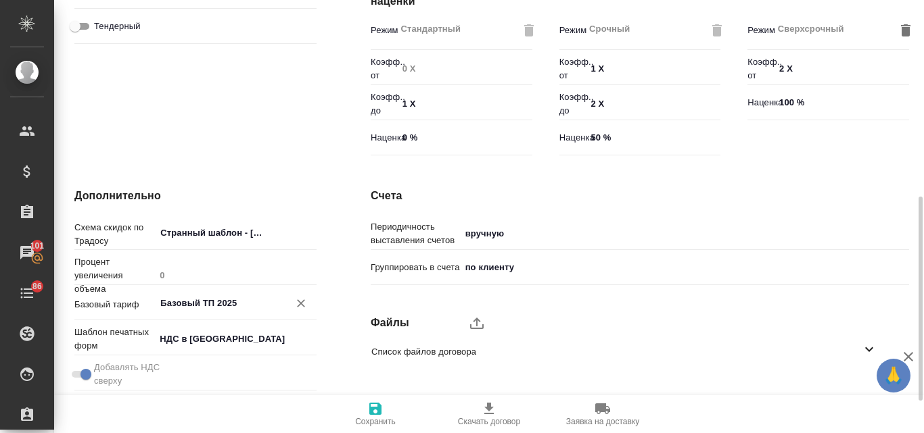
scroll to position [486, 0]
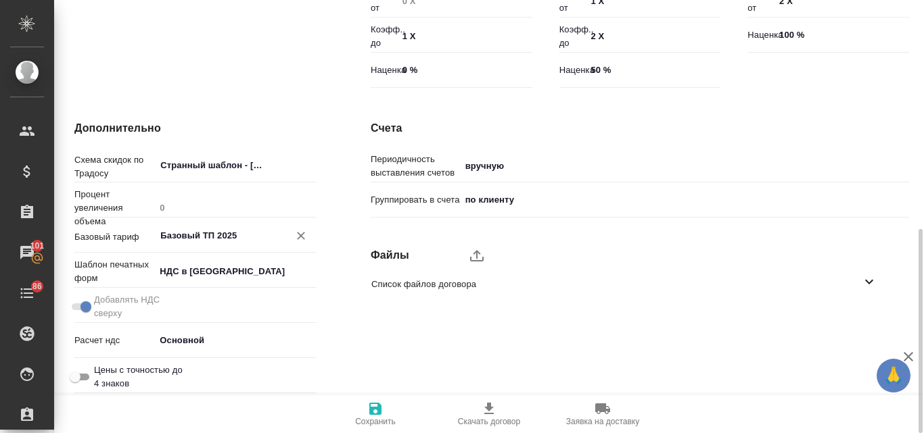
click at [372, 410] on icon "button" at bounding box center [375, 409] width 12 height 12
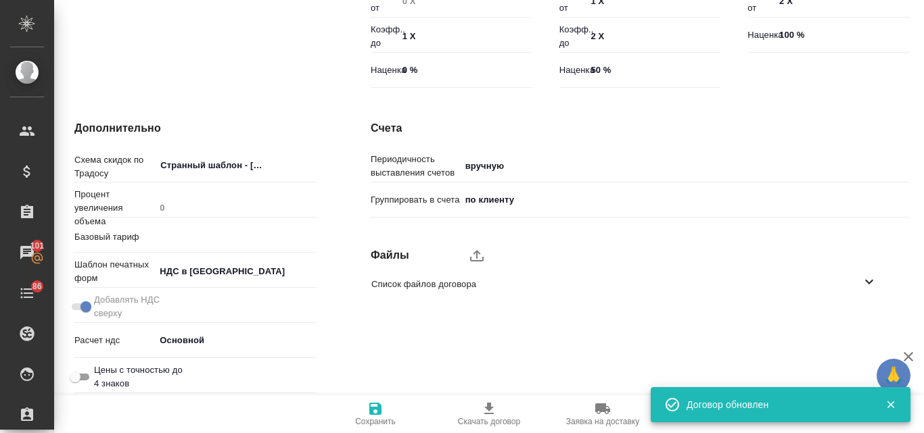
type input "Базовый ТП 2025"
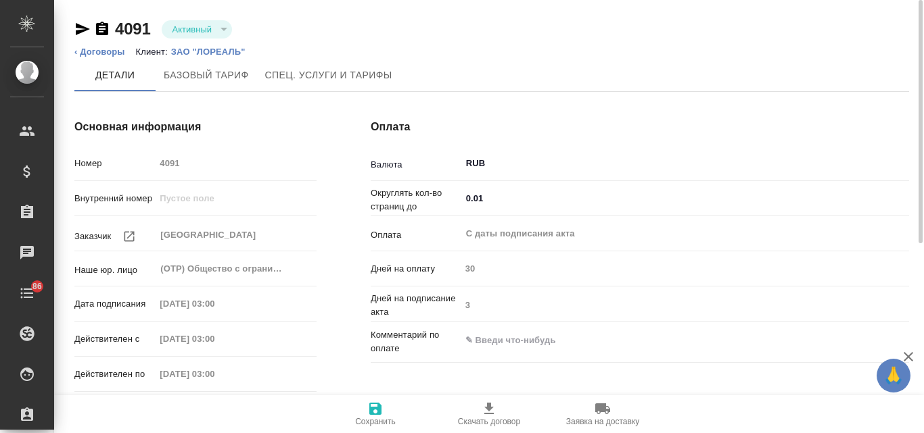
type input "без ТП"
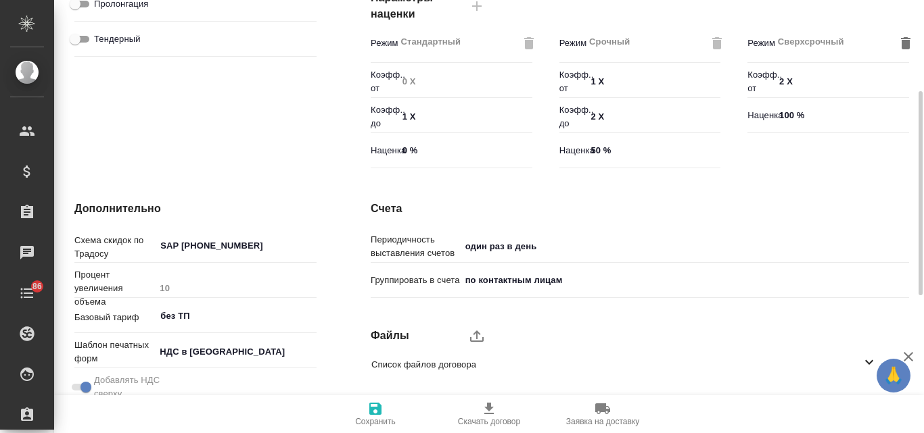
scroll to position [338, 0]
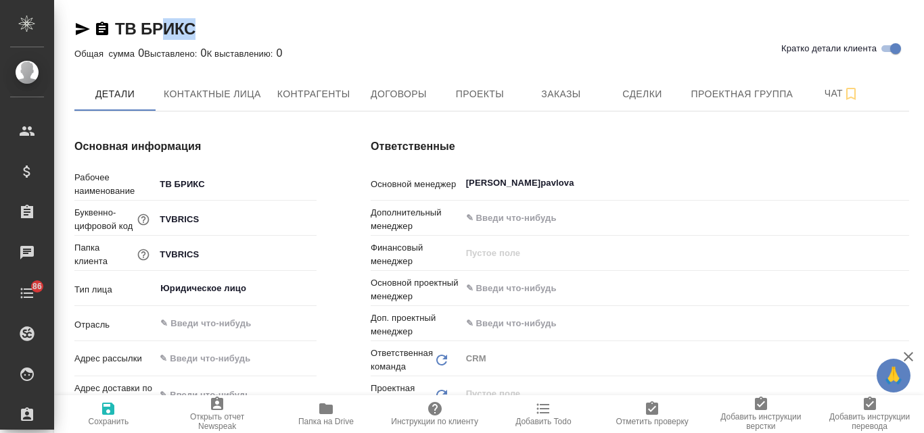
type textarea "x"
drag, startPoint x: 211, startPoint y: 20, endPoint x: 114, endPoint y: 30, distance: 97.9
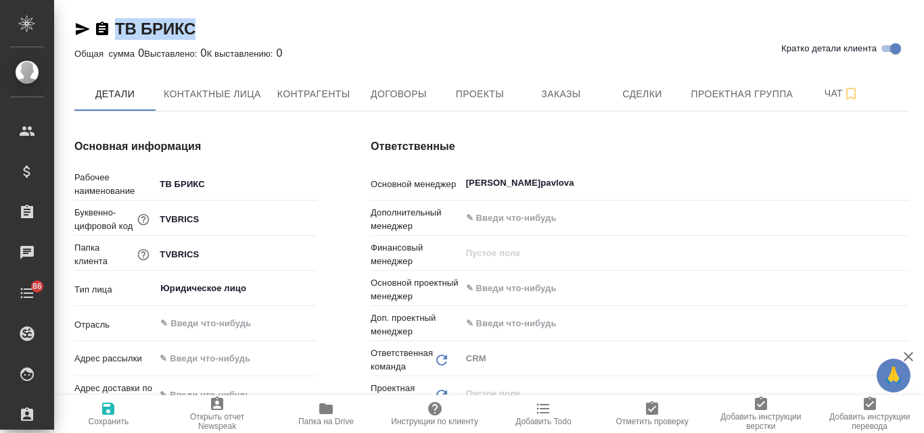
click at [113, 30] on div "ТВ [PERSON_NAME] детали клиента" at bounding box center [491, 29] width 834 height 22
type textarea "x"
copy link "ТВ БРИКС"
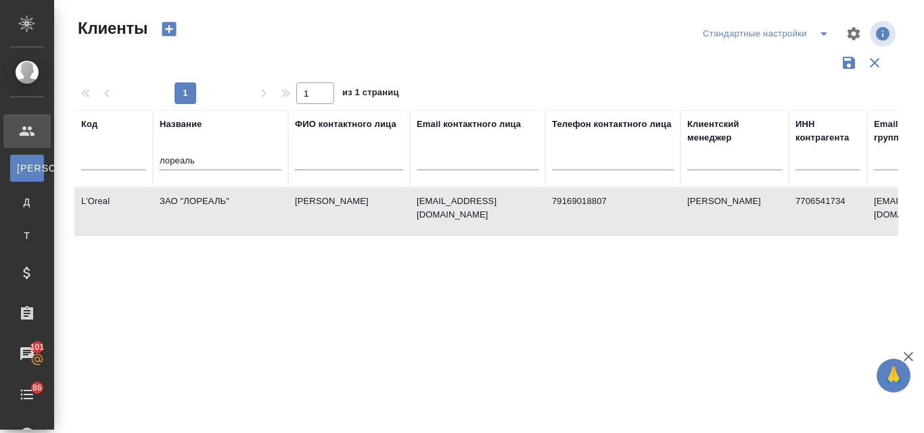
select select "RU"
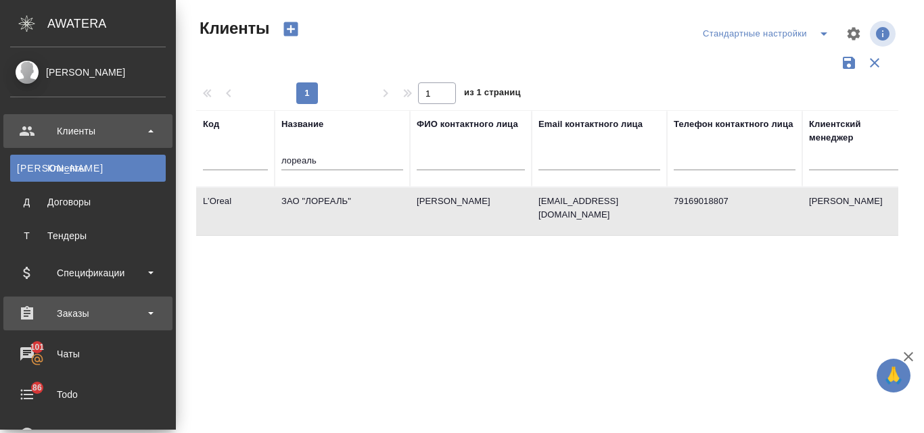
click at [107, 308] on div "Заказы" at bounding box center [88, 314] width 156 height 20
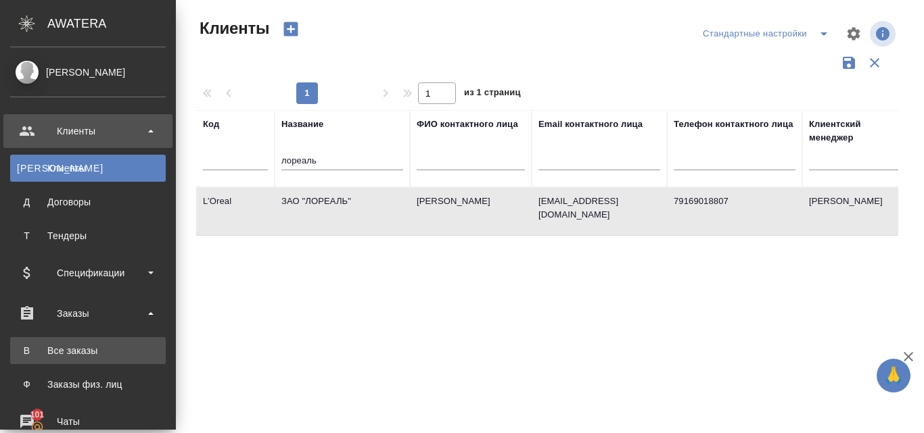
click at [67, 350] on div "Все заказы" at bounding box center [88, 351] width 142 height 14
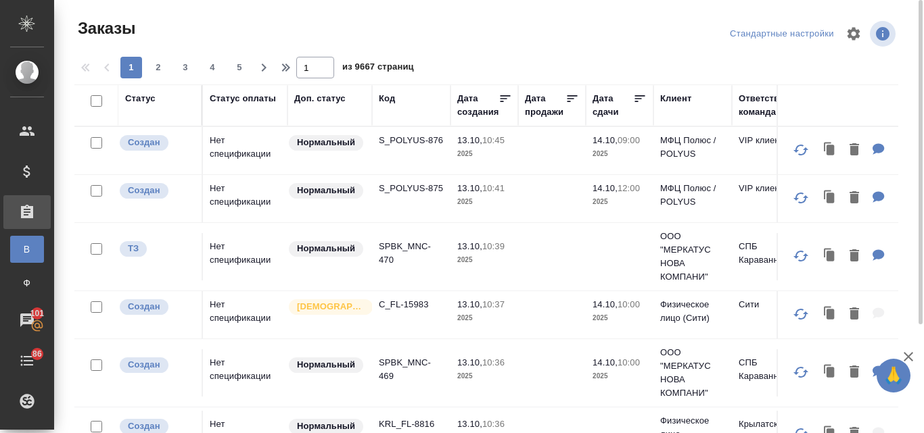
click at [393, 97] on div "Код" at bounding box center [411, 99] width 65 height 14
click at [392, 97] on div "Код" at bounding box center [387, 99] width 16 height 14
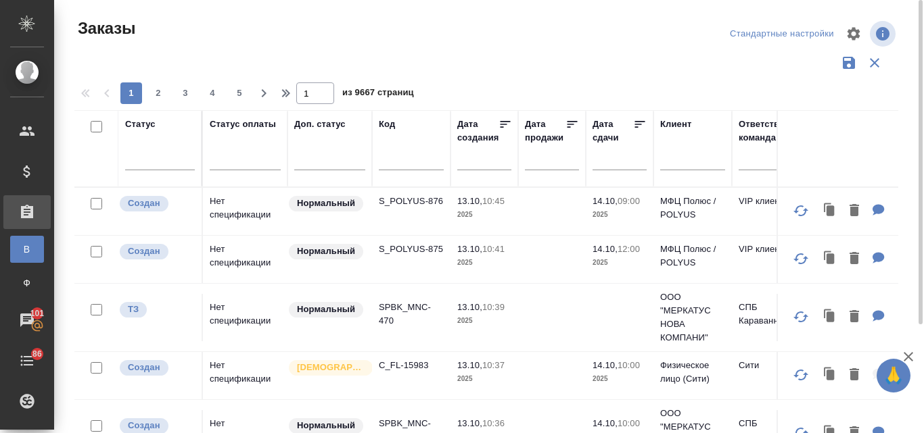
click at [401, 160] on input "text" at bounding box center [411, 161] width 65 height 17
paste input "S_DIGIS-8"
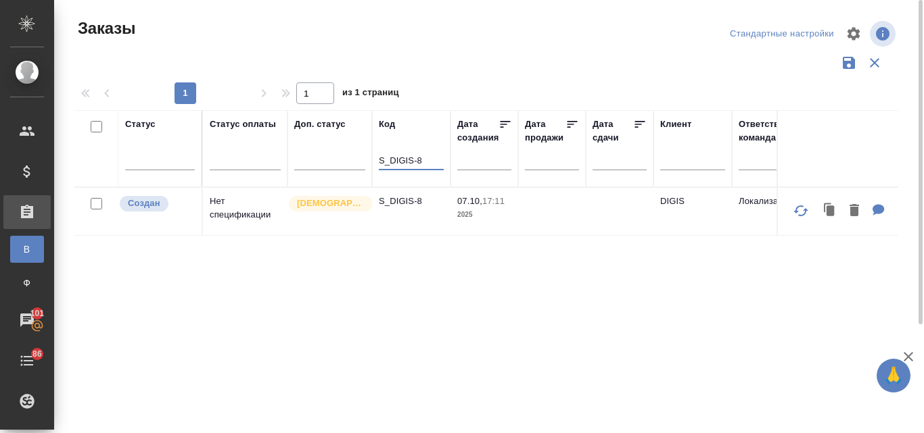
type input "S_DIGIS-8"
click at [231, 205] on td "Нет спецификации" at bounding box center [245, 211] width 85 height 47
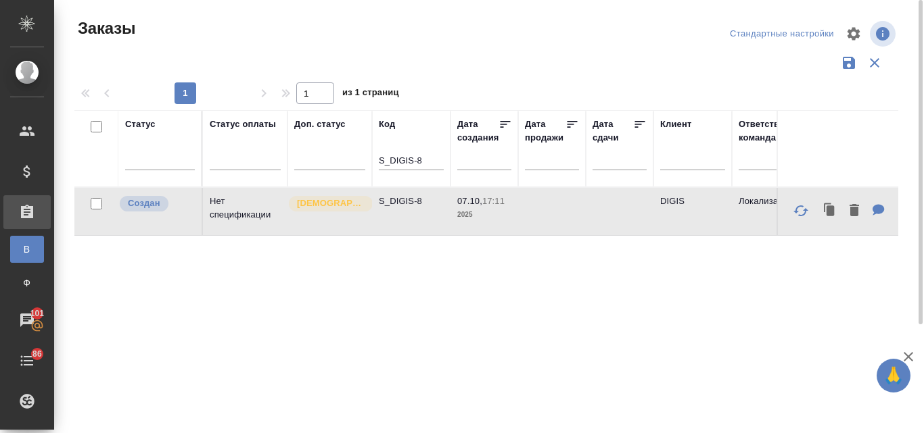
click at [231, 205] on td "Нет спецификации" at bounding box center [245, 211] width 85 height 47
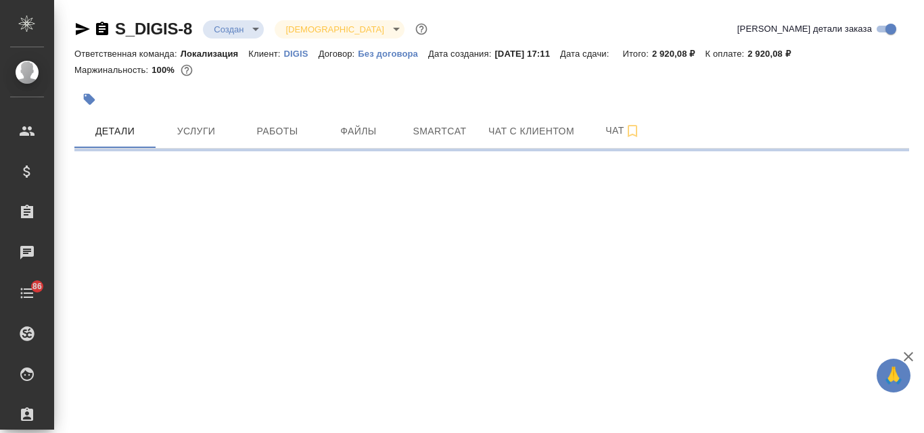
select select "RU"
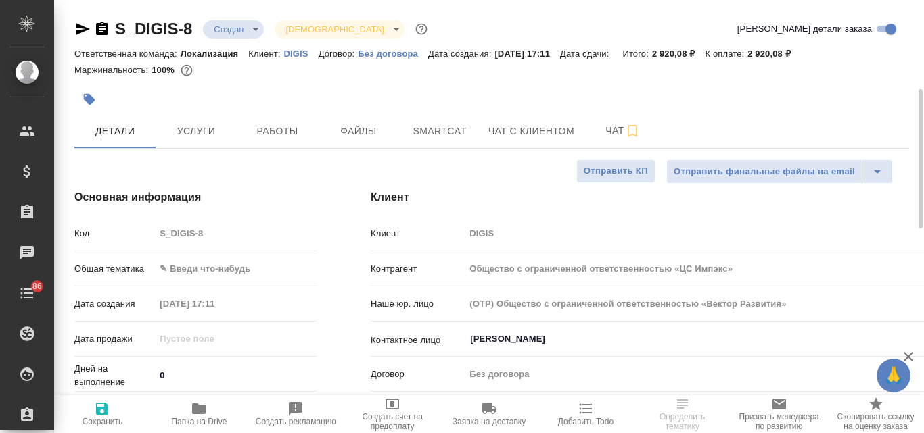
type input "Общество с ограниченной ответственностью «ЦС Импэкс»"
type textarea "x"
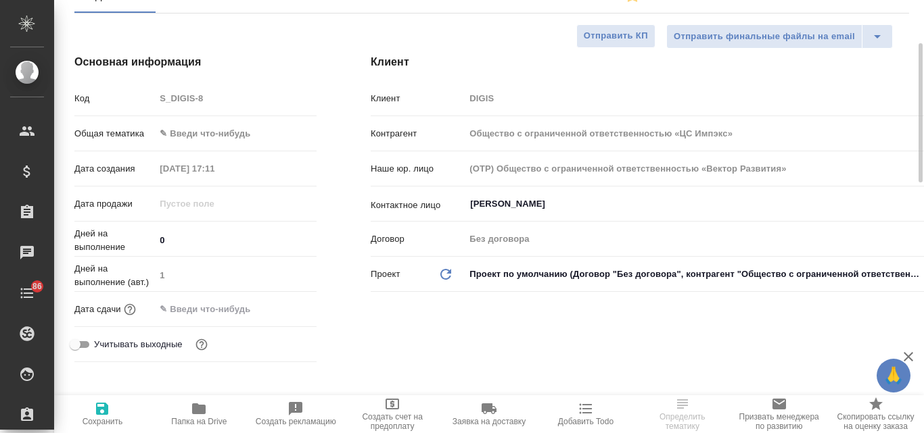
type input "Общество с ограниченной ответственностью «ЦС Импэкс»"
type textarea "x"
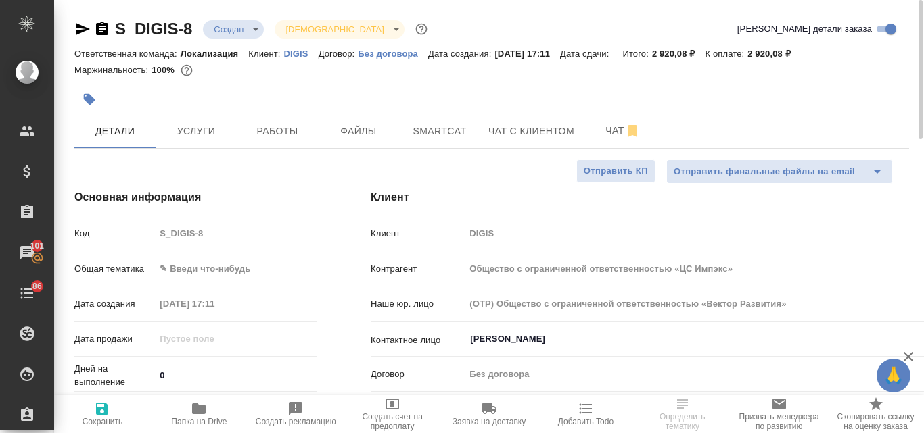
scroll to position [68, 0]
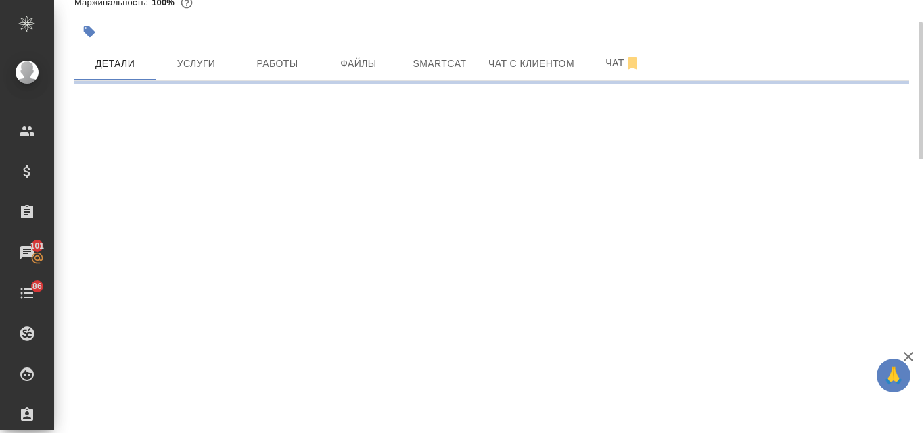
select select "RU"
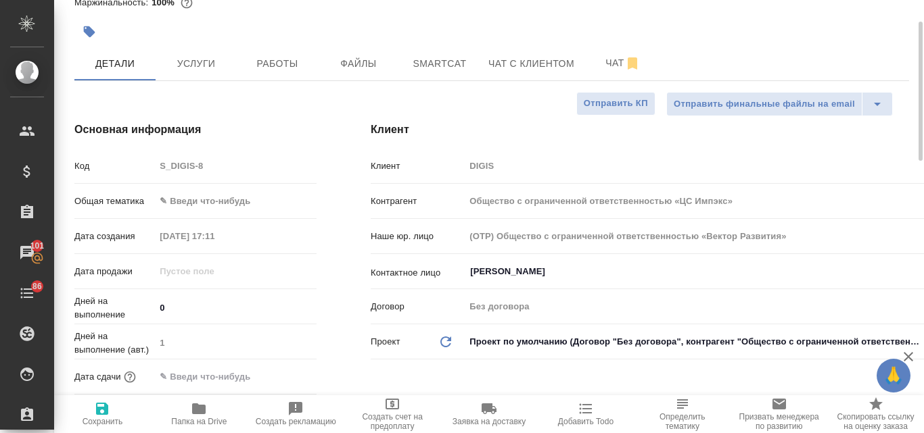
type textarea "x"
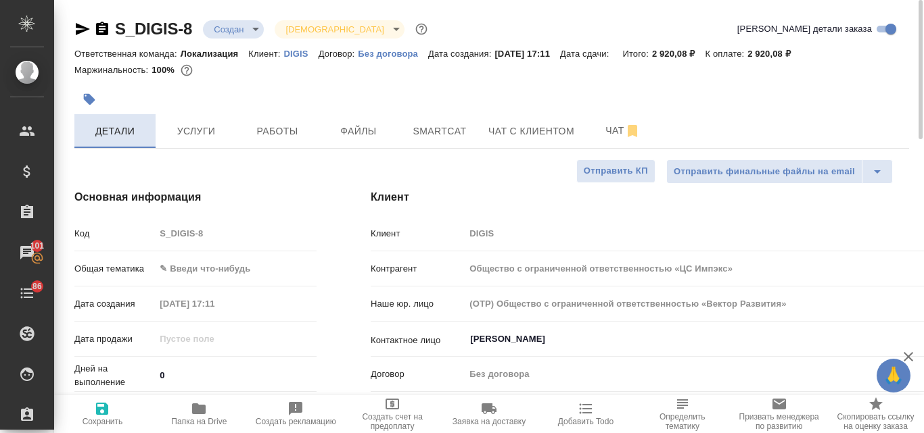
click at [122, 134] on span "Детали" at bounding box center [114, 131] width 65 height 17
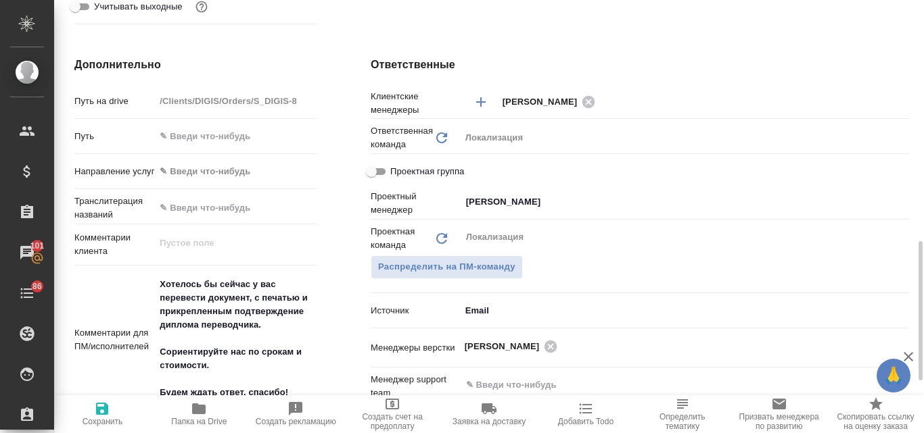
scroll to position [541, 0]
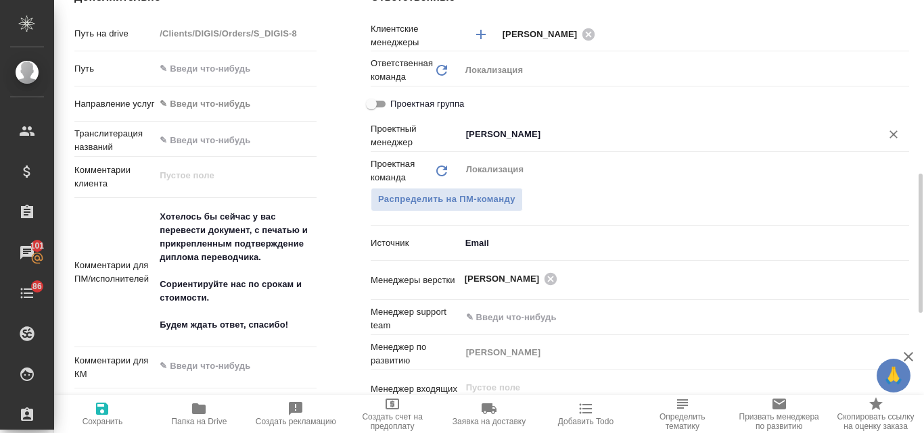
click at [899, 134] on icon "Очистить" at bounding box center [893, 135] width 14 height 14
type input "Общество с ограниченной ответственностью «ЦС Импэкс»"
type textarea "x"
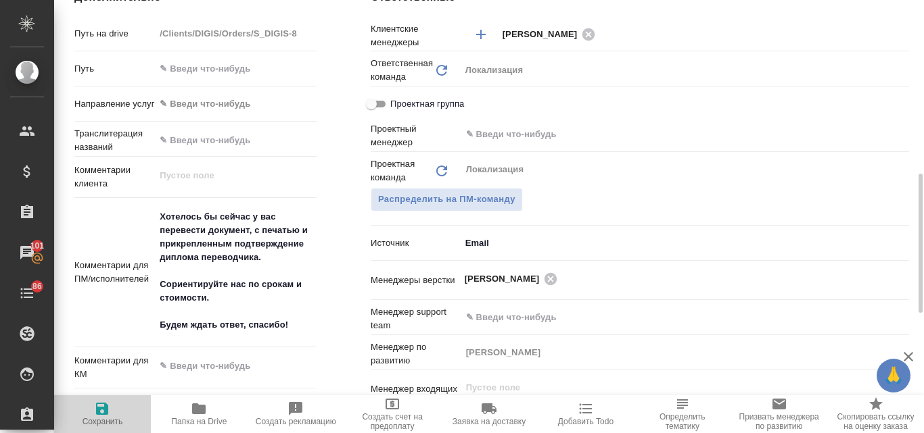
click at [101, 414] on icon "button" at bounding box center [102, 409] width 12 height 12
type input "Общество с ограниченной ответственностью «ЦС Импэкс»"
type textarea "x"
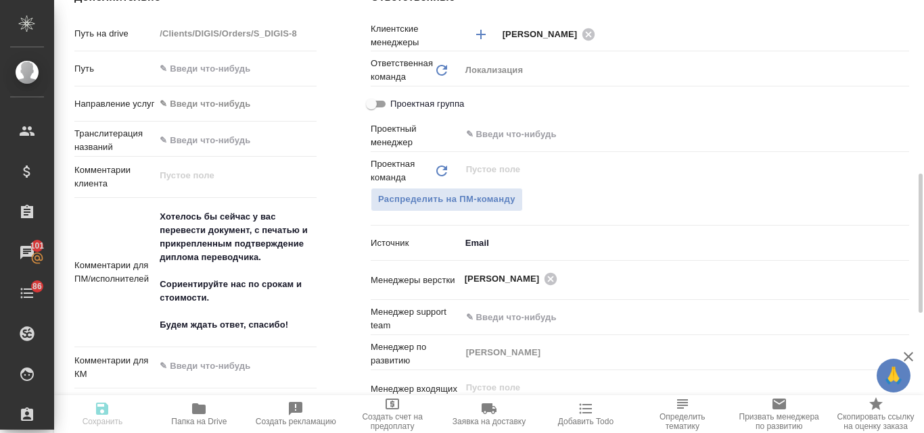
type input "Общество с ограниченной ответственностью «ЦС Импэкс»"
type textarea "x"
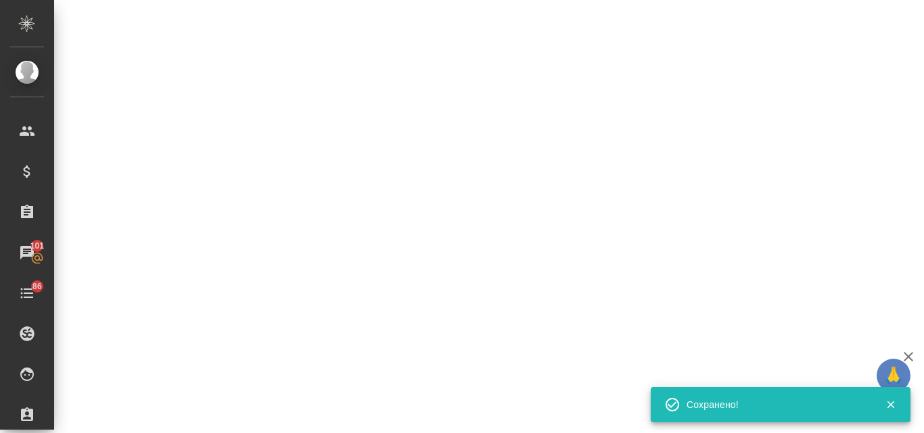
select select "RU"
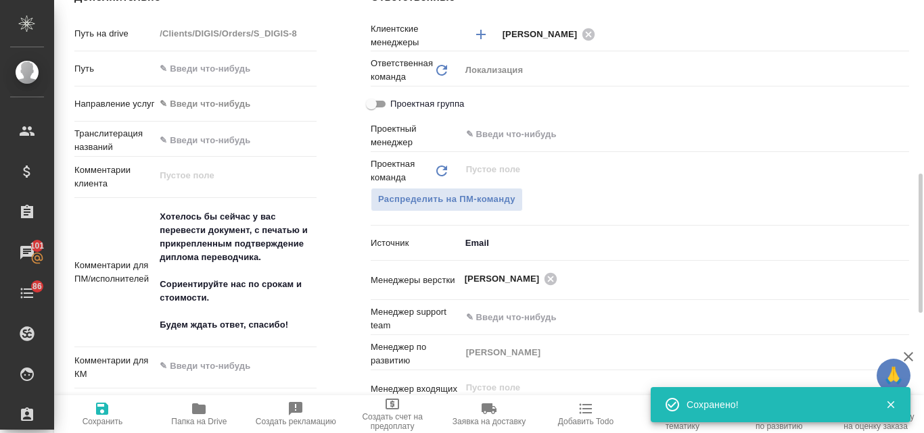
type textarea "x"
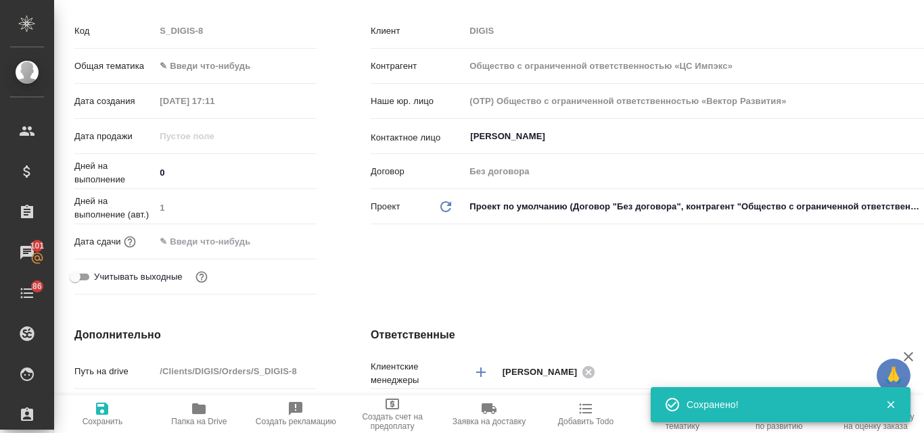
scroll to position [0, 0]
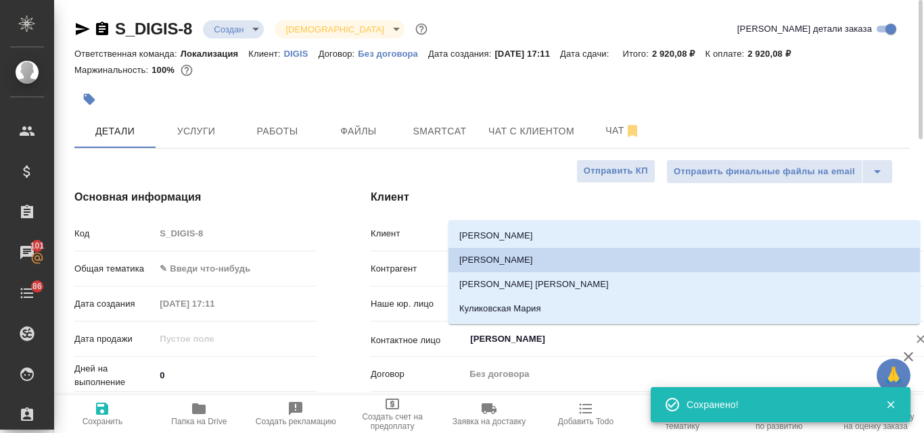
drag, startPoint x: 546, startPoint y: 341, endPoint x: 469, endPoint y: 331, distance: 77.7
click at [469, 331] on input "Куликова Алена" at bounding box center [678, 339] width 418 height 16
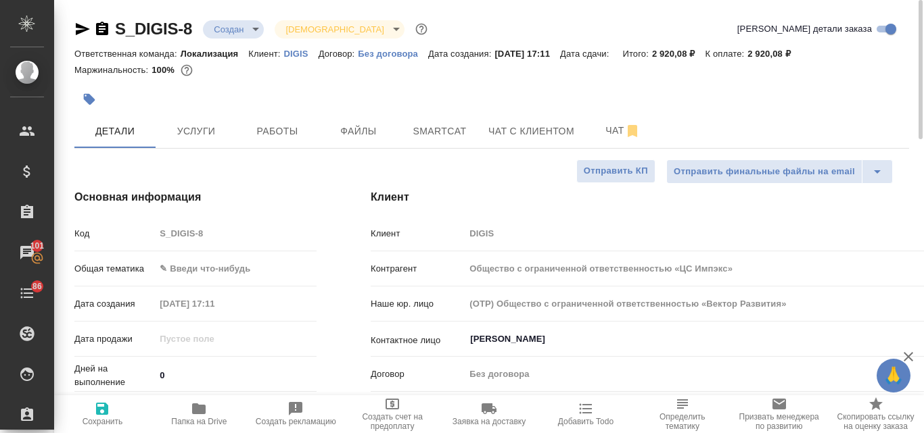
type input "Общество с ограниченной ответственностью «ЦС Импэкс»"
type textarea "x"
type input "Общество с ограниченной ответственностью «ЦС Импэкс»"
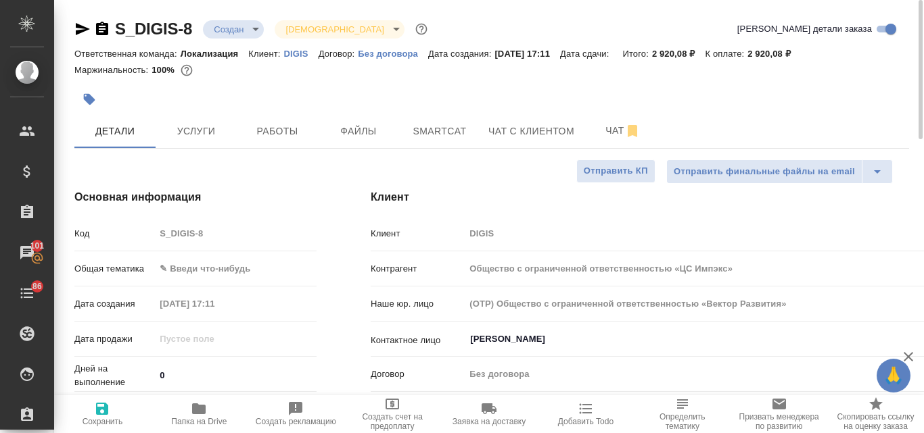
type textarea "x"
type input "Общество с ограниченной ответственностью «ЦС Импэкс»"
type textarea "x"
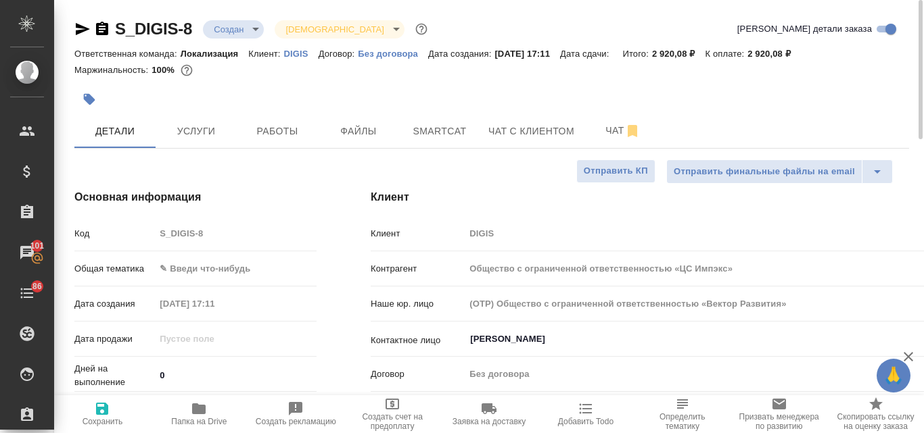
type textarea "x"
type input "Общество с ограниченной ответственностью «ЦС Импэкс»"
type textarea "x"
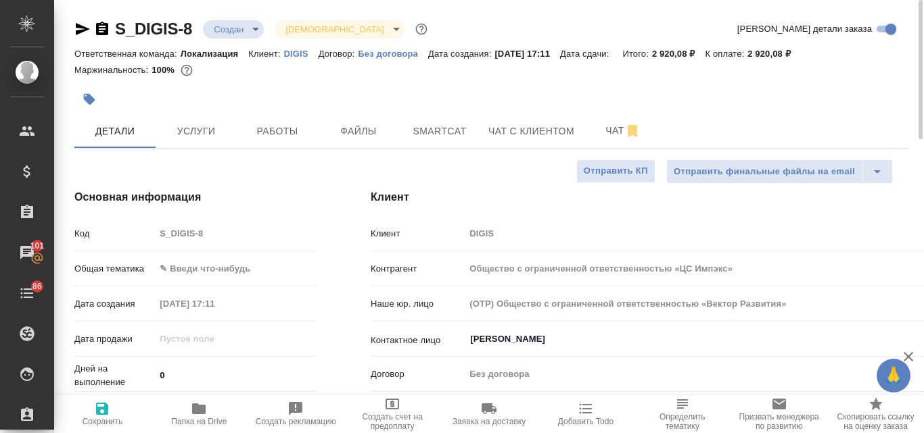
type textarea "x"
type input "Общество с ограниченной ответственностью «ЦС Импэкс»"
type textarea "x"
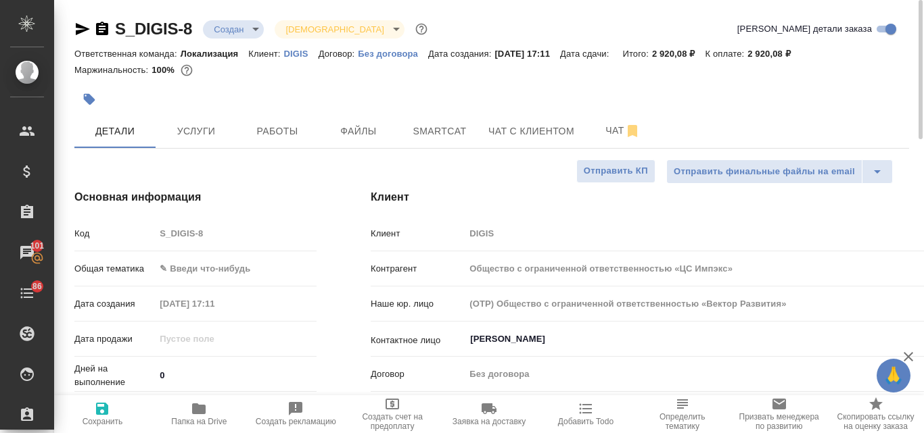
type input "Общество с ограниченной ответственностью «ЦС Импэкс»"
type textarea "x"
type input "Общество с ограниченной ответственностью «ЦС Импэкс»"
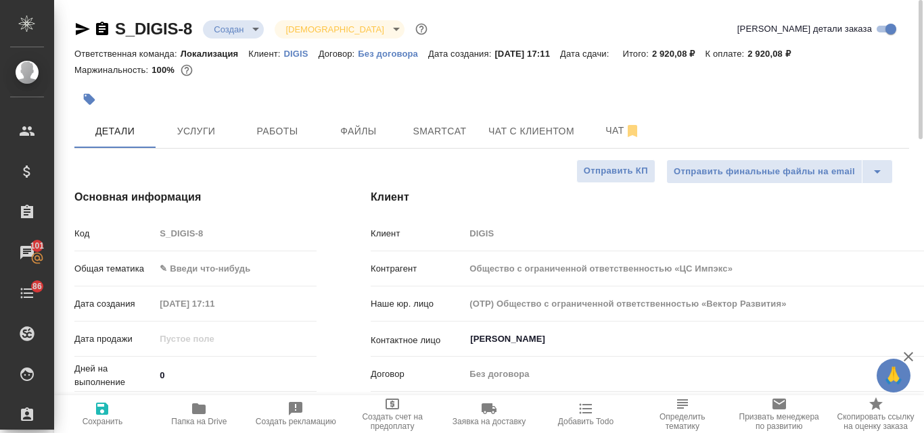
type textarea "x"
type input "Общество с ограниченной ответственностью «ЦС Импэкс»"
type textarea "x"
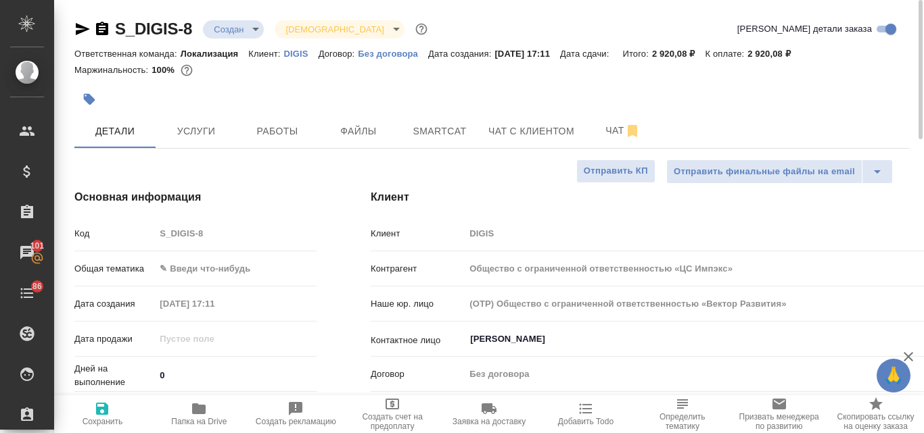
type textarea "x"
type input "Общество с ограниченной ответственностью «ЦС Импэкс»"
type textarea "x"
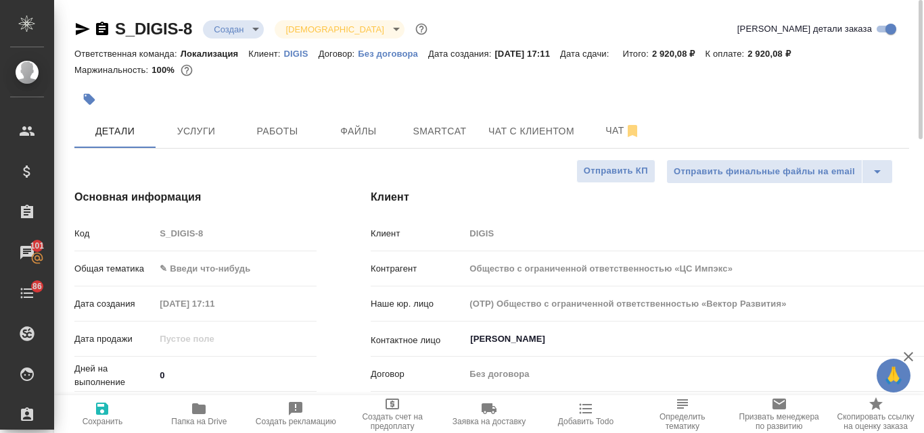
type textarea "x"
type input "Общество с ограниченной ответственностью «ЦС Импэкс»"
type textarea "x"
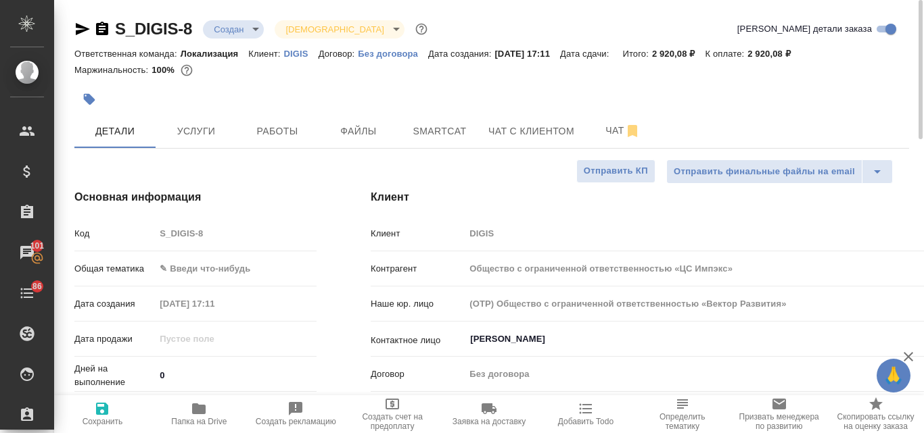
type input "Общество с ограниченной ответственностью «ЦС Импэкс»"
type textarea "x"
type input "Общество с ограниченной ответственностью «ЦС Импэкс»"
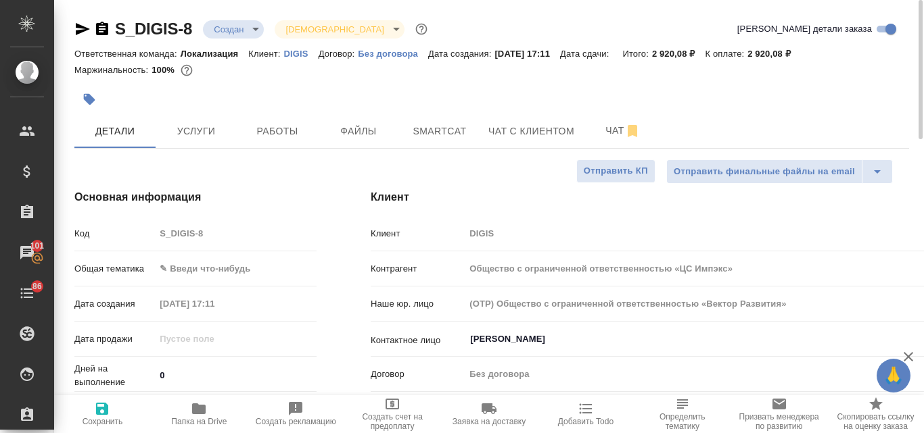
type textarea "x"
type input "Общество с ограниченной ответственностью «ЦС Импэкс»"
type textarea "x"
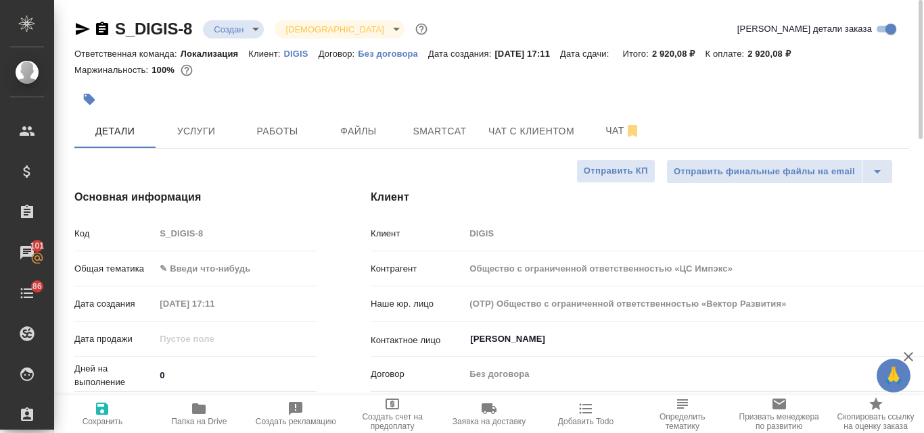
type textarea "x"
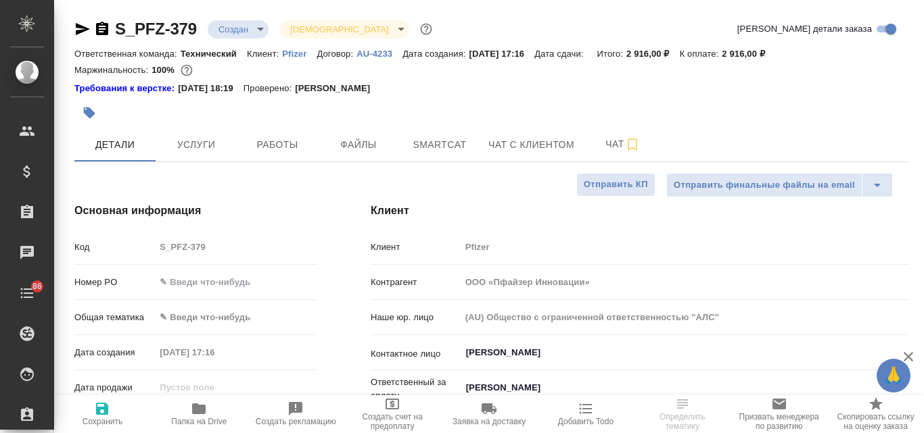
select select "RU"
type input "[PERSON_NAME]"
type input "[PERSON_NAME]pereverzeva"
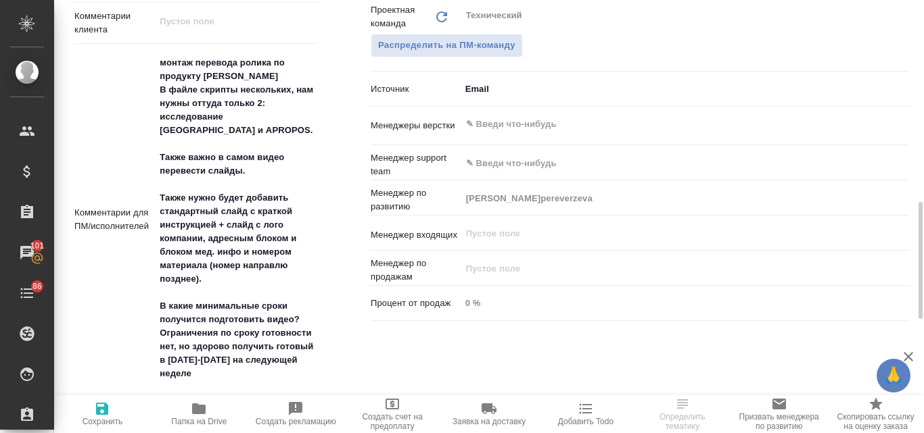
scroll to position [609, 0]
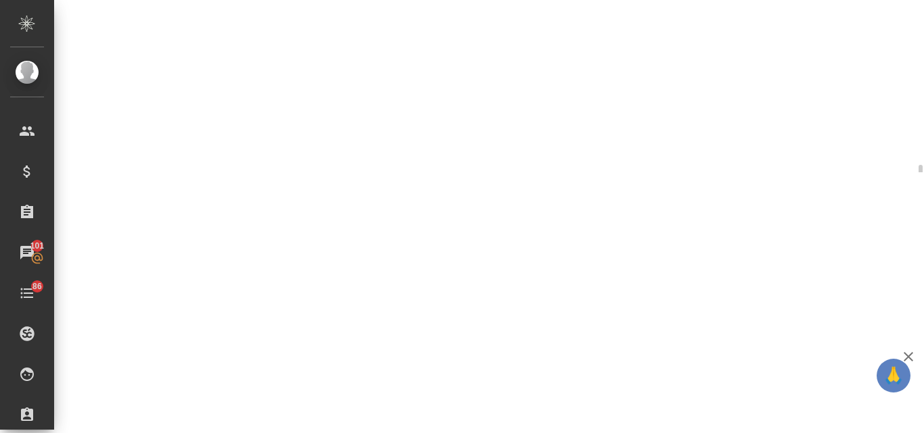
select select "RU"
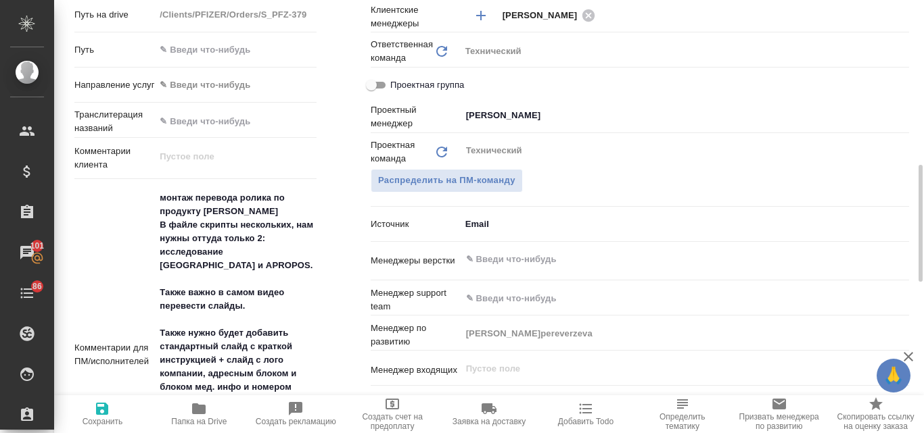
type textarea "x"
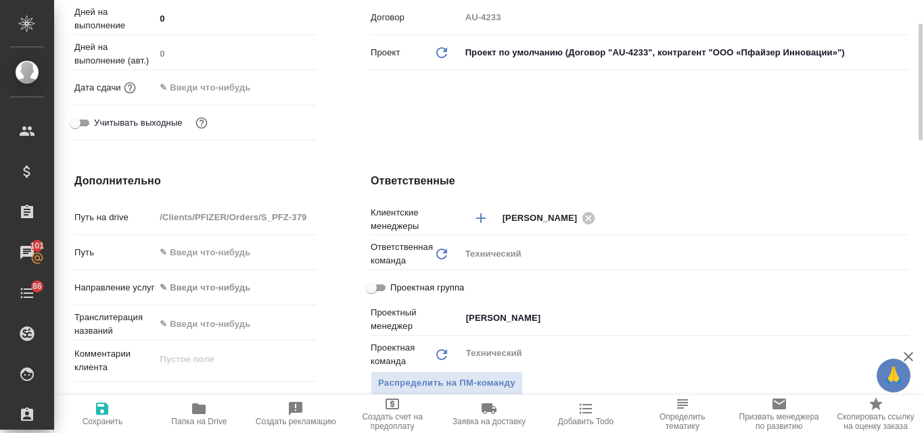
scroll to position [135, 0]
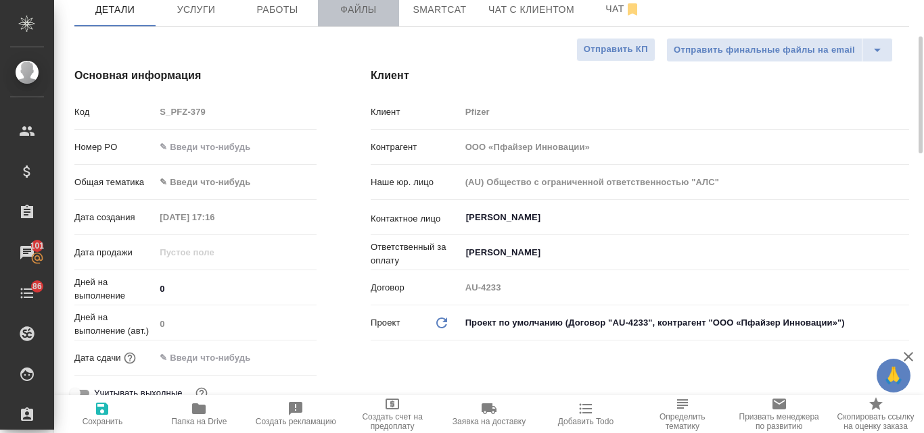
click at [354, 13] on span "Файлы" at bounding box center [358, 9] width 65 height 17
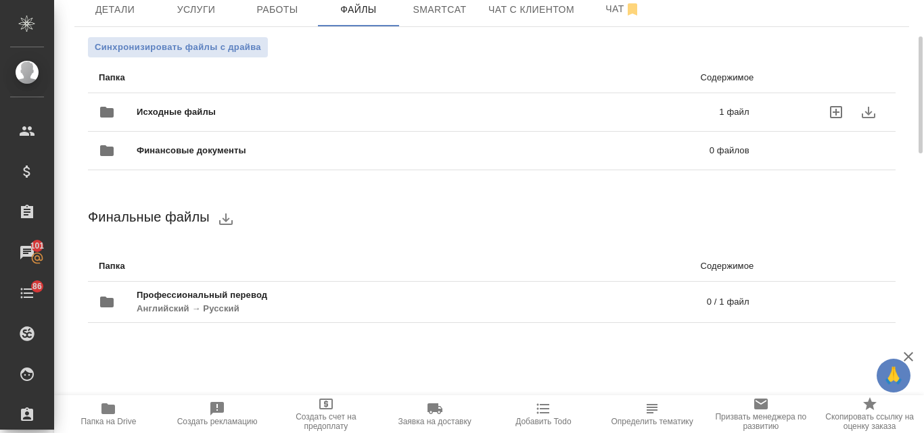
click at [264, 116] on span "Исходные файлы" at bounding box center [302, 112] width 331 height 14
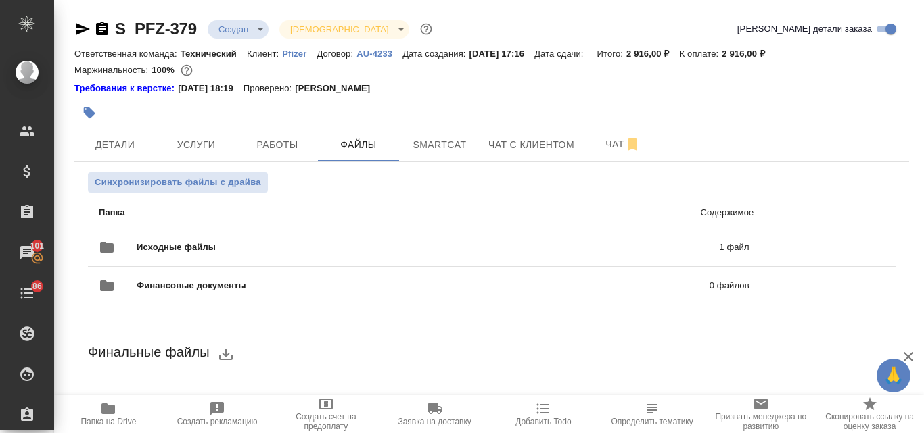
click at [108, 415] on icon "button" at bounding box center [108, 409] width 16 height 16
click at [130, 147] on span "Детали" at bounding box center [114, 145] width 65 height 17
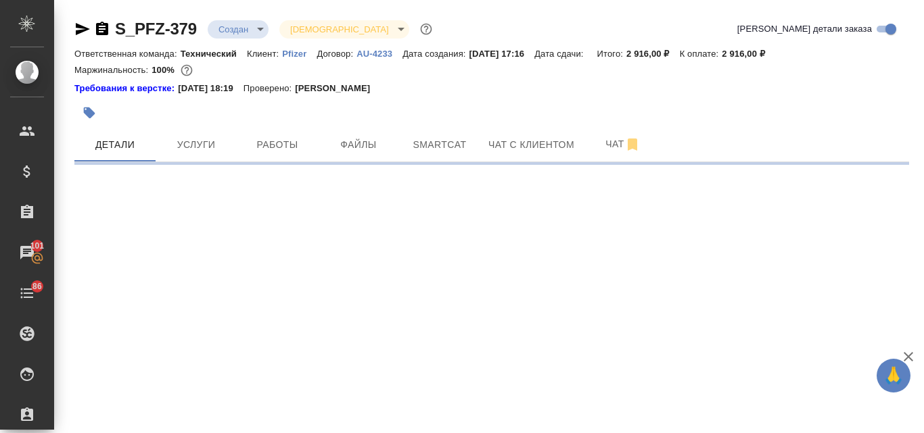
select select "RU"
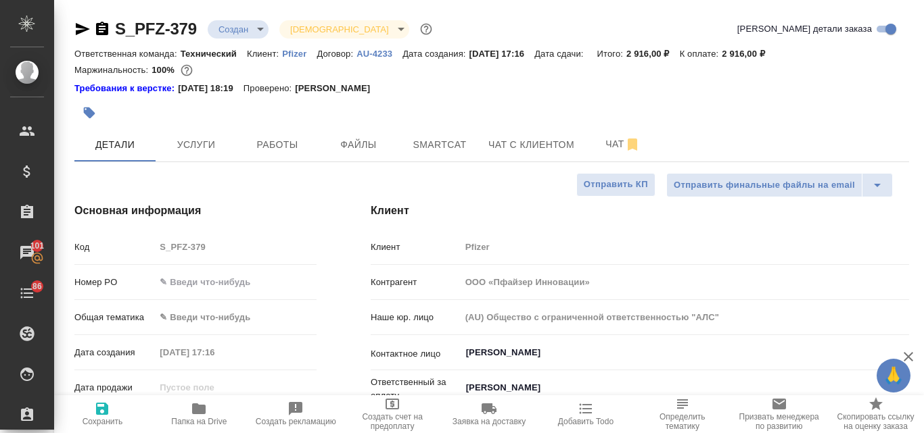
type textarea "x"
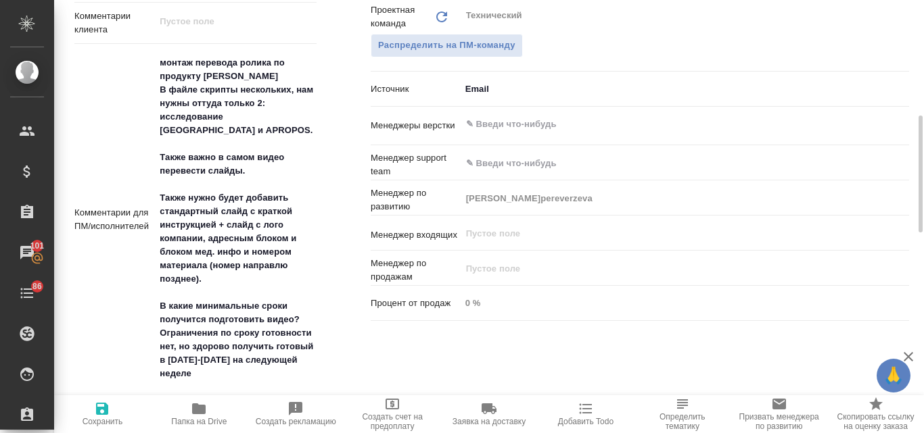
scroll to position [676, 0]
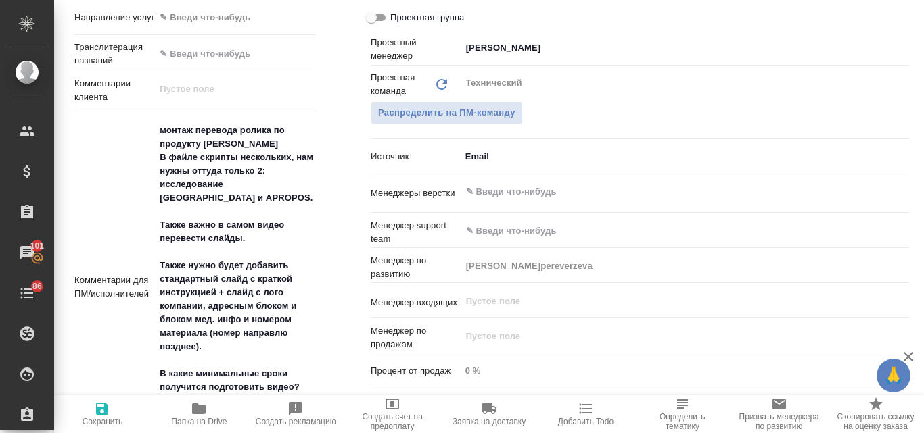
type textarea "x"
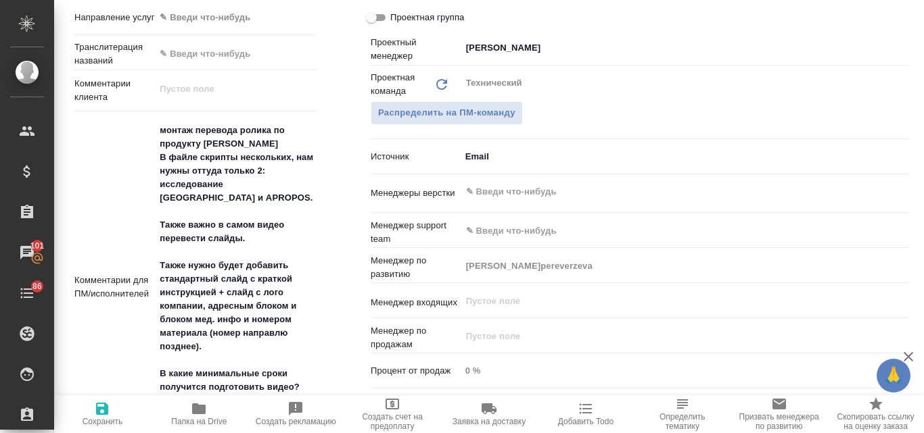
type textarea "x"
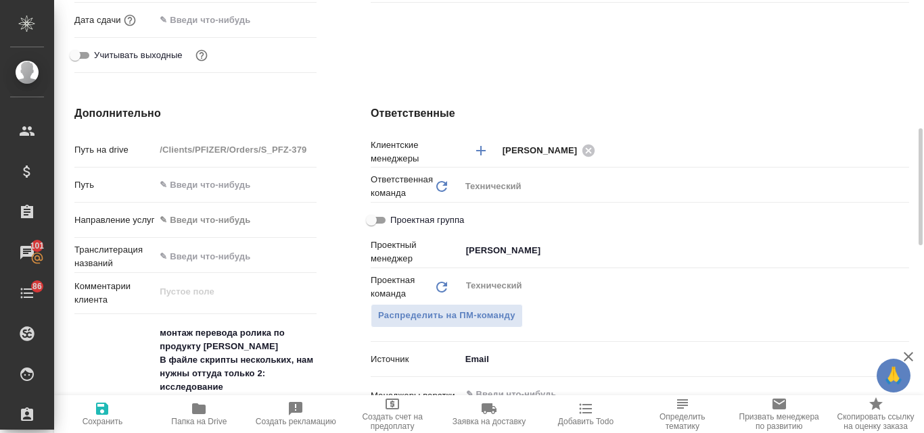
scroll to position [609, 0]
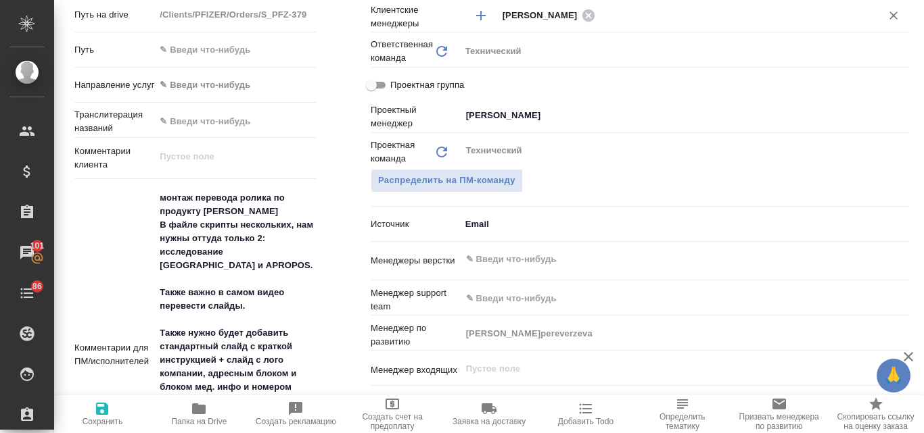
type textarea "x"
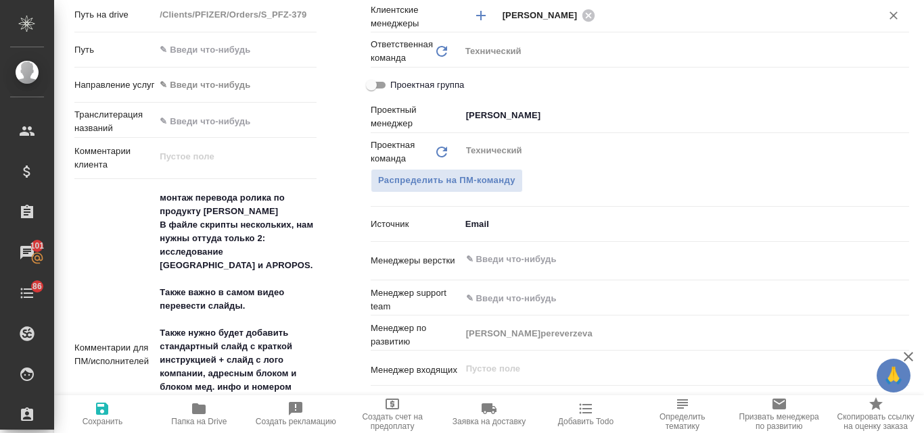
type textarea "x"
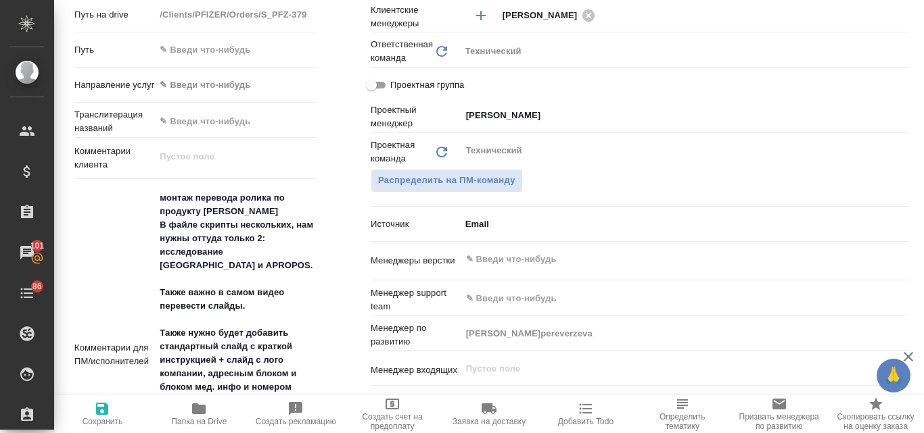
type textarea "x"
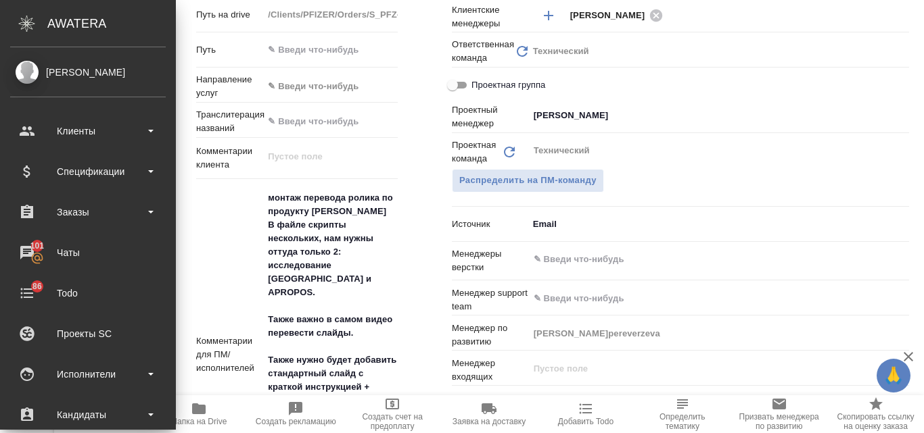
type textarea "x"
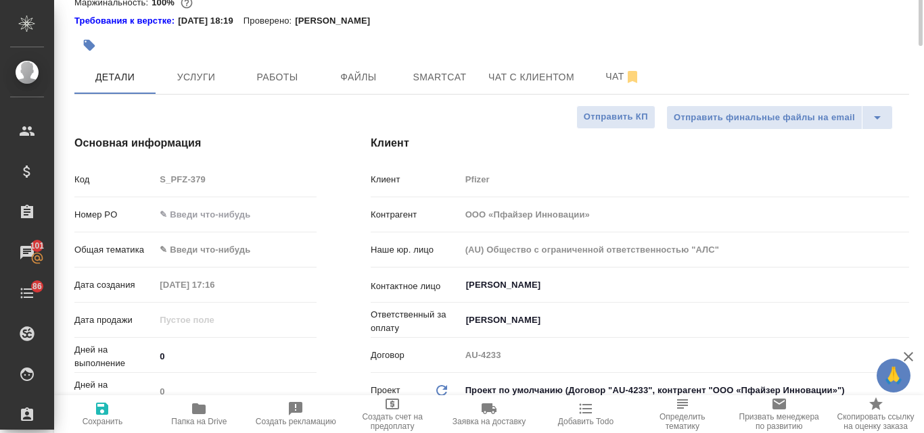
scroll to position [0, 0]
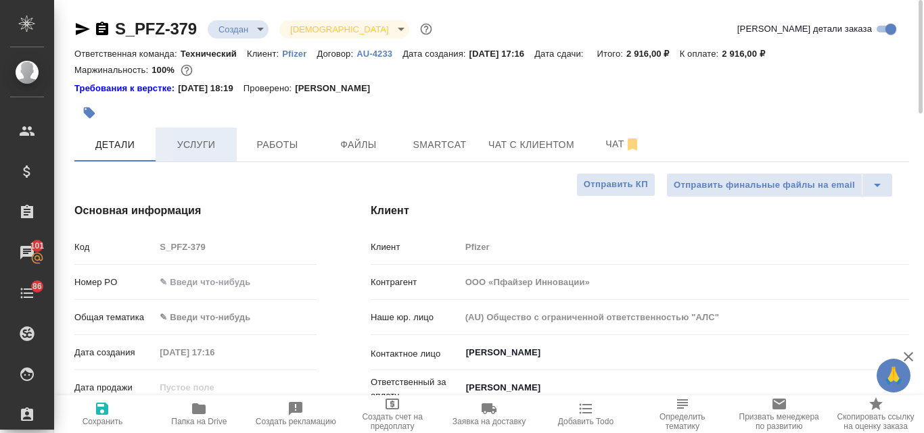
click at [192, 147] on span "Услуги" at bounding box center [196, 145] width 65 height 17
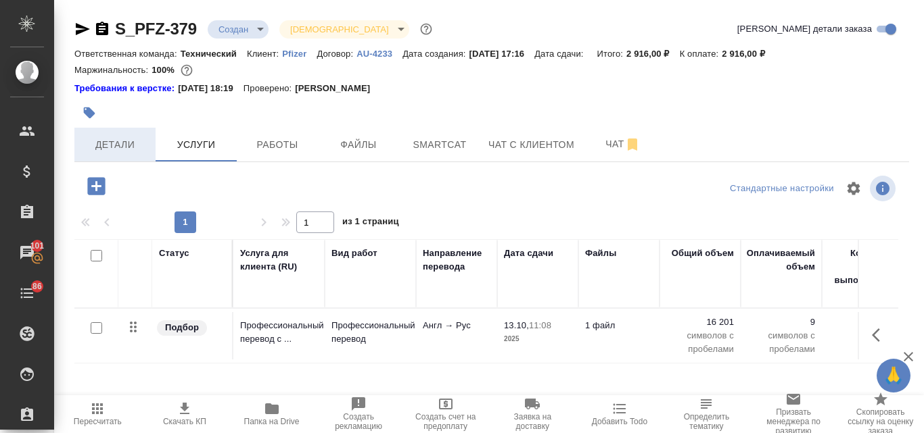
click at [135, 145] on span "Детали" at bounding box center [114, 145] width 65 height 17
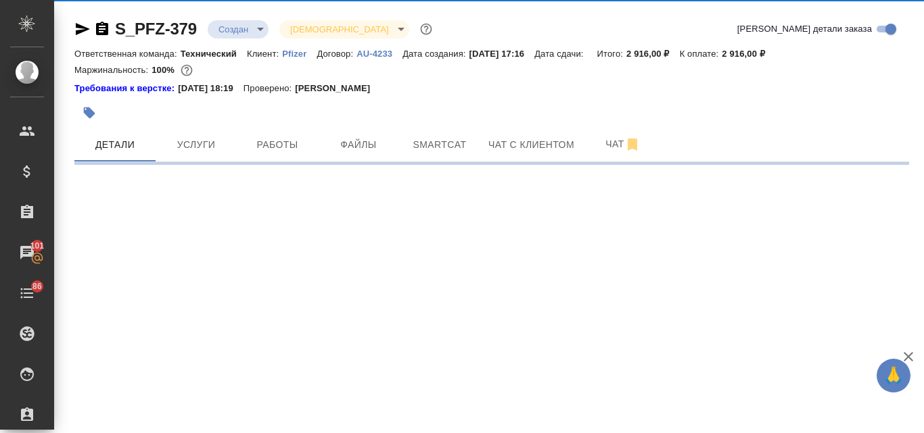
select select "RU"
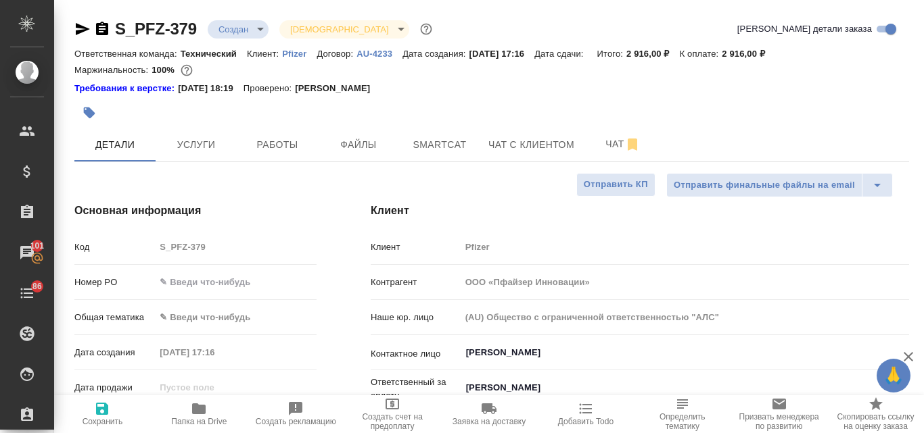
type textarea "x"
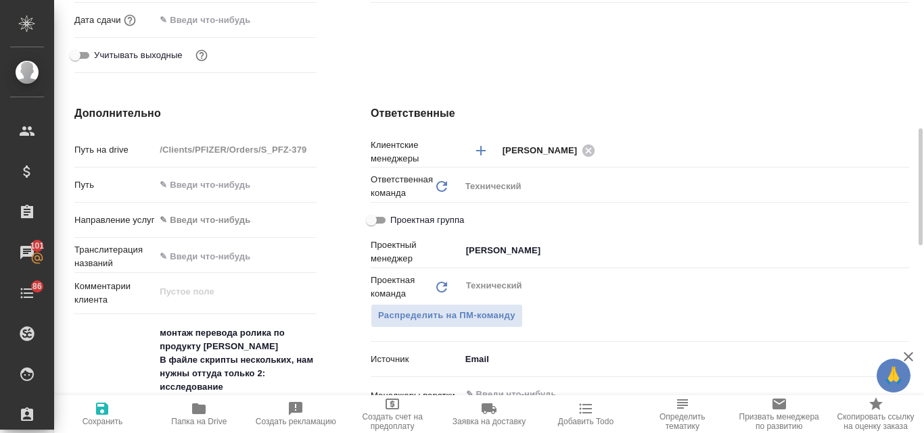
scroll to position [609, 0]
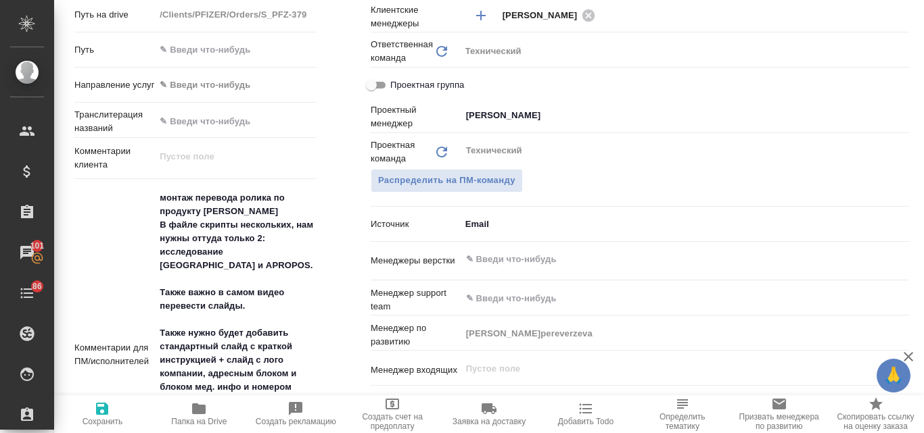
type textarea "x"
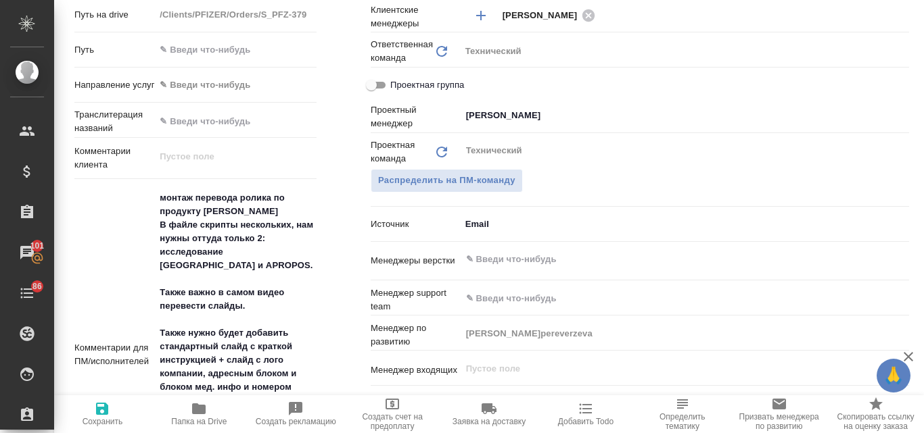
type textarea "x"
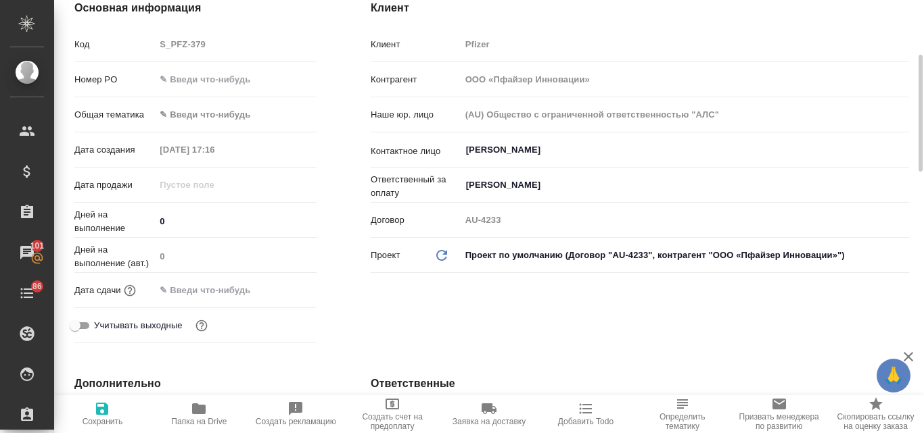
scroll to position [0, 0]
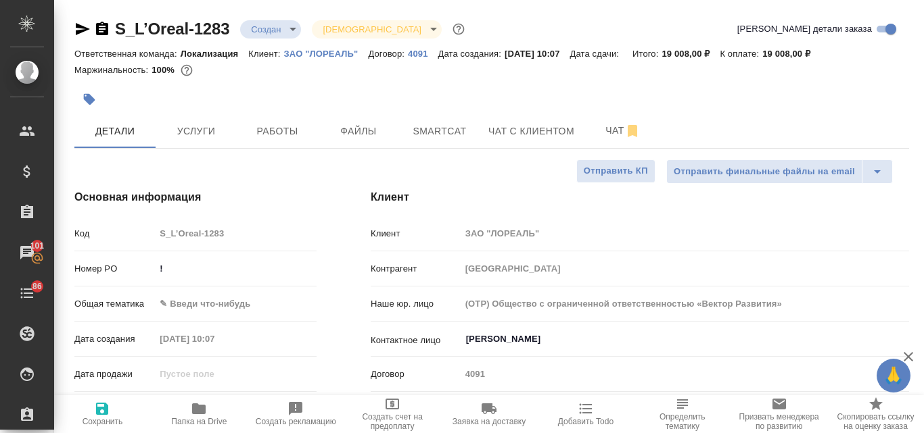
select select "RU"
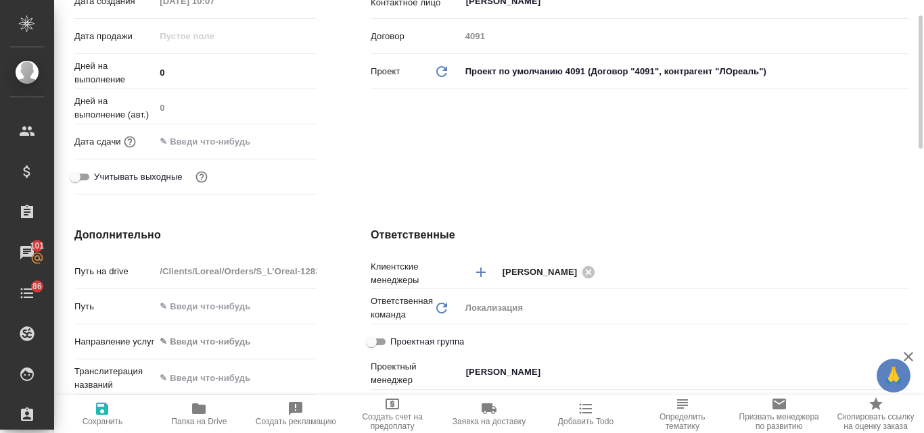
scroll to position [203, 0]
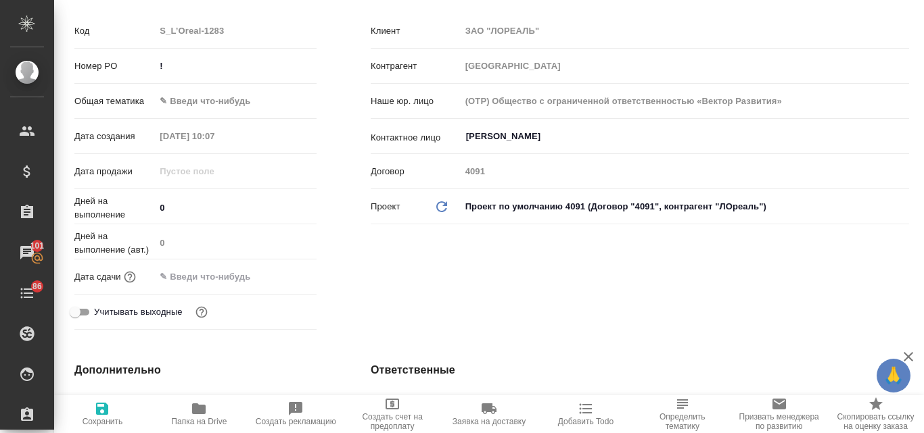
click at [97, 411] on icon "button" at bounding box center [102, 409] width 12 height 12
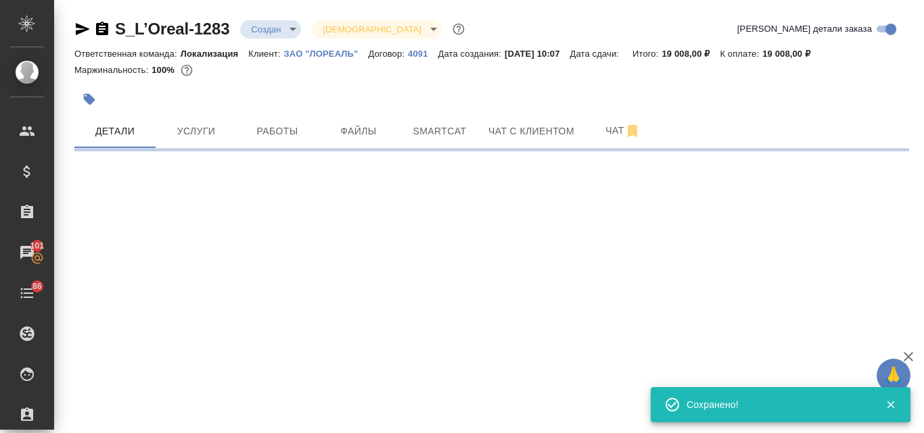
scroll to position [0, 0]
select select "RU"
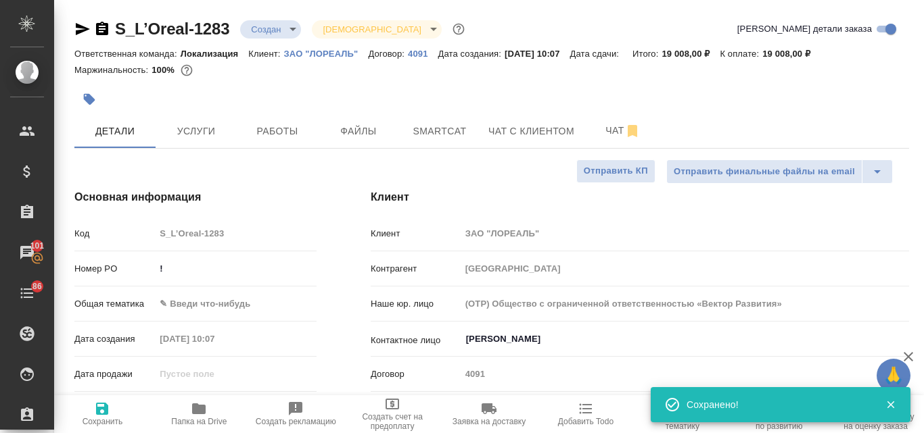
type textarea "x"
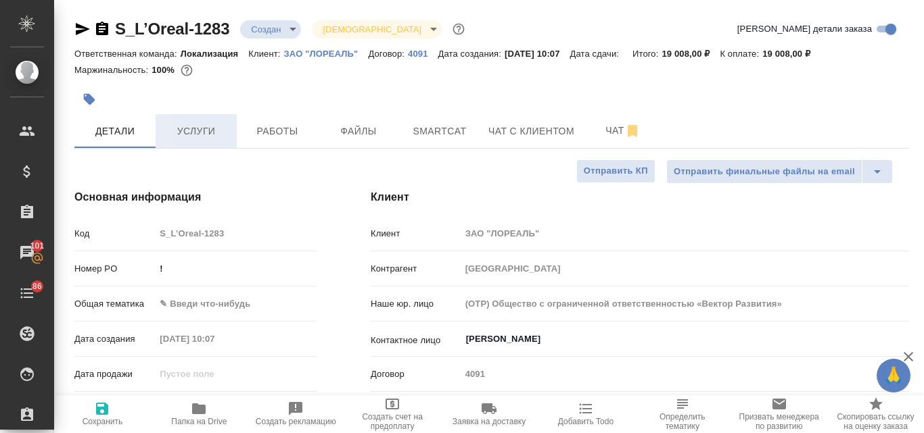
click at [189, 134] on span "Услуги" at bounding box center [196, 131] width 65 height 17
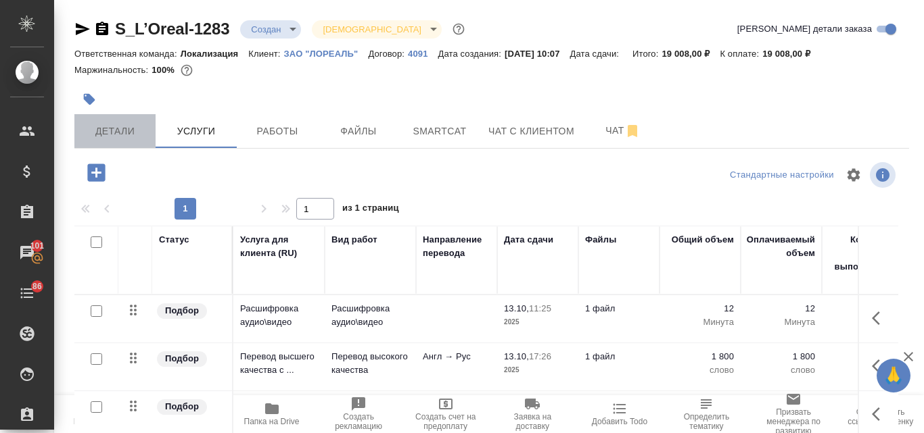
click at [121, 132] on span "Детали" at bounding box center [114, 131] width 65 height 17
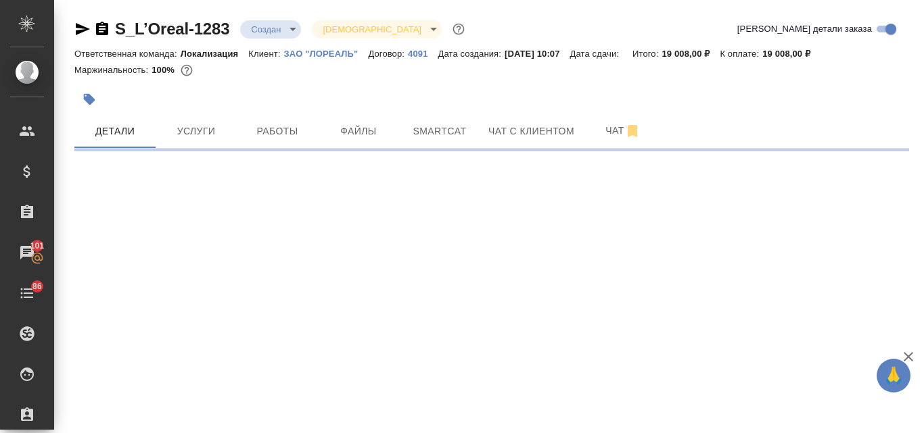
select select "RU"
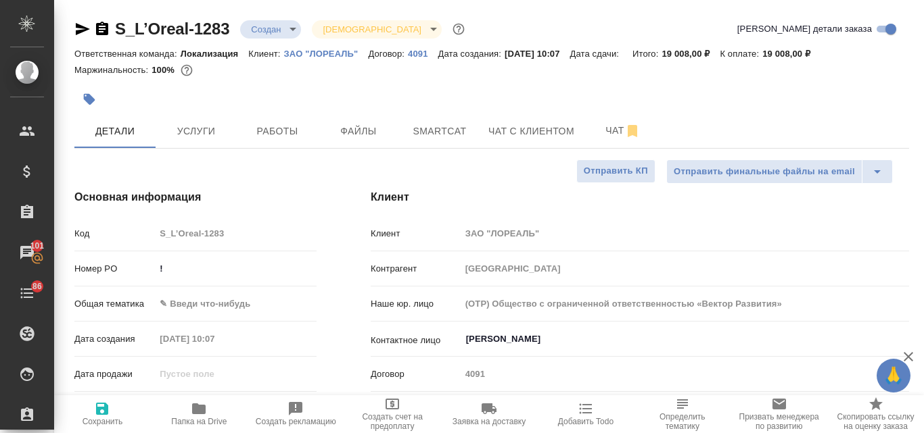
type textarea "x"
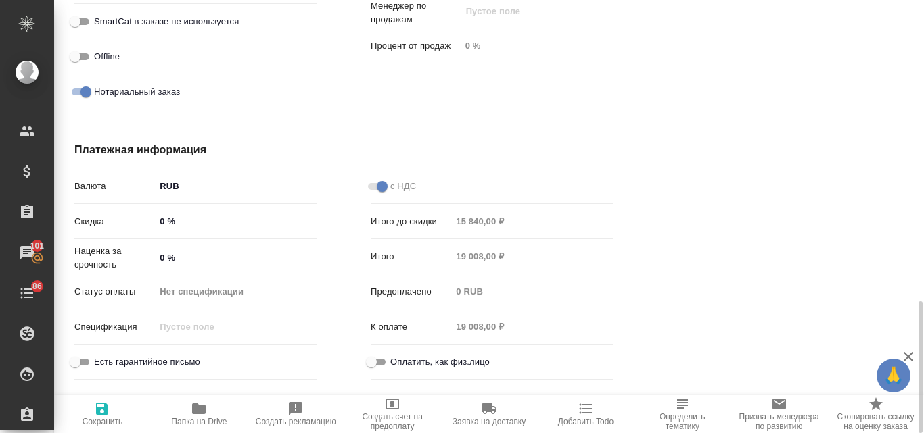
scroll to position [995, 0]
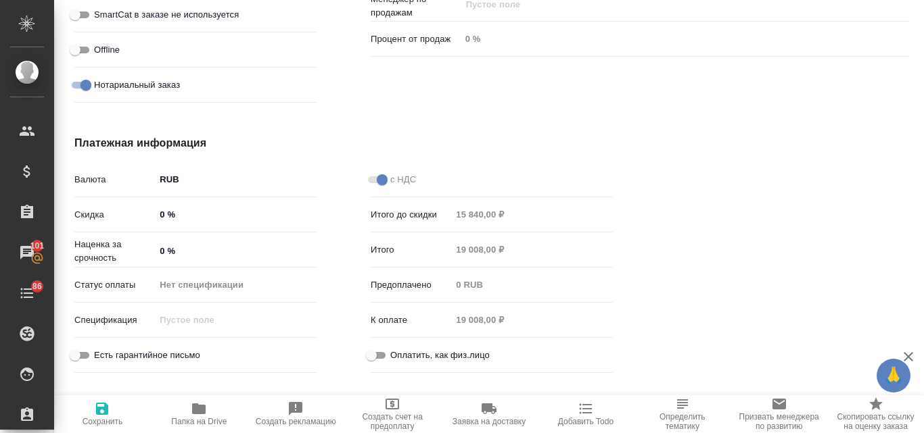
click at [160, 251] on input "0 %" at bounding box center [236, 251] width 162 height 20
type input "10 %"
type textarea "x"
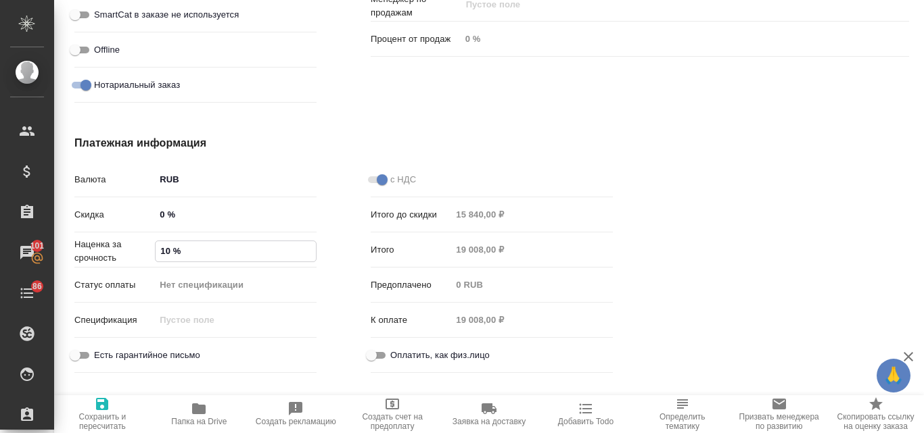
type input "100 %"
type textarea "x"
type input "100 %"
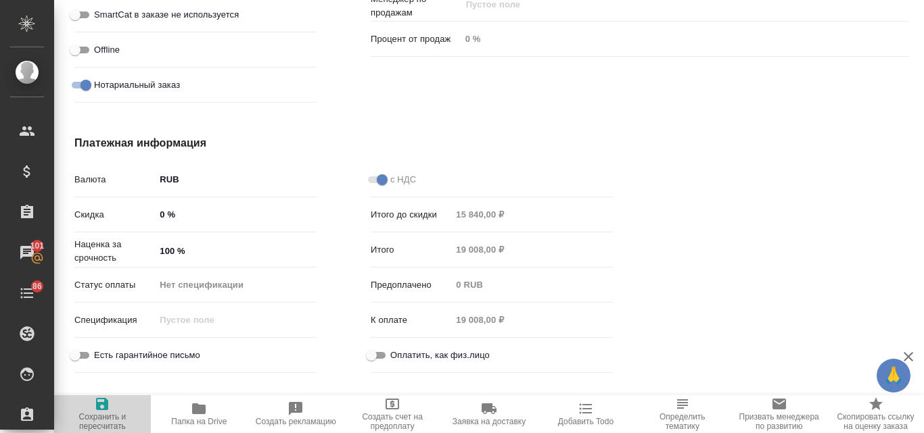
click at [102, 411] on icon "button" at bounding box center [102, 404] width 16 height 16
type textarea "x"
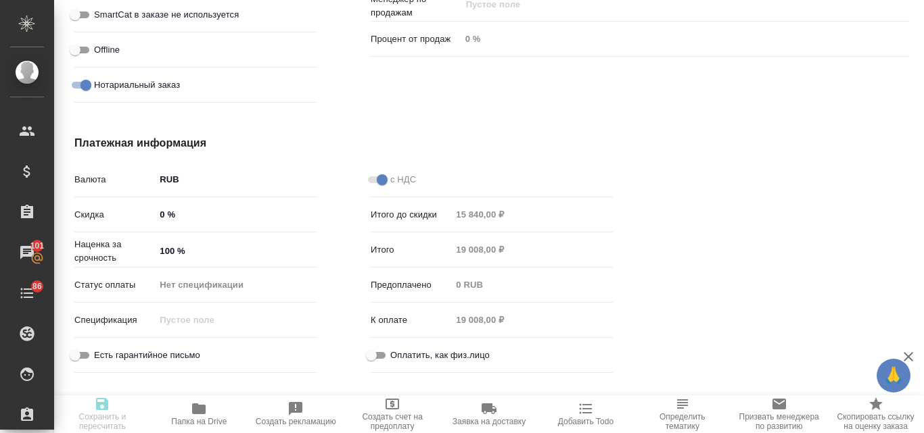
type textarea "x"
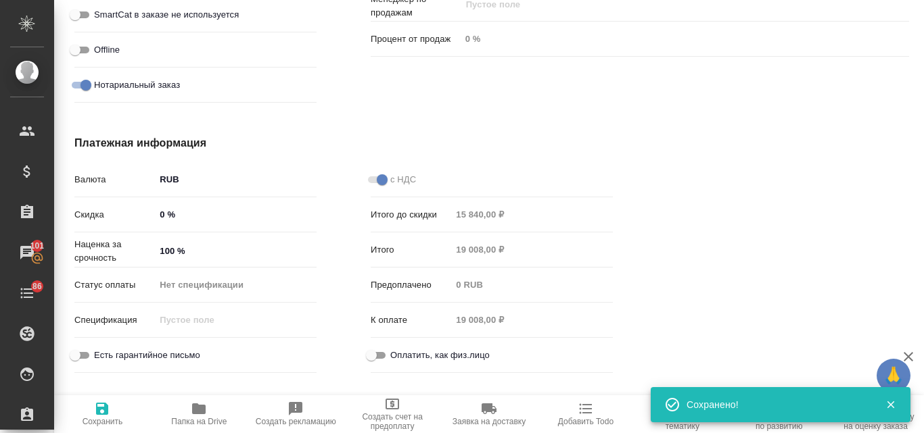
type textarea "x"
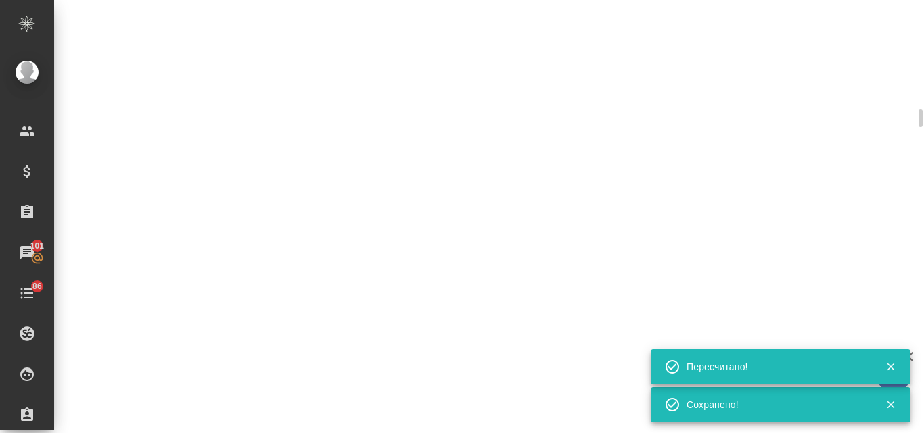
select select "RU"
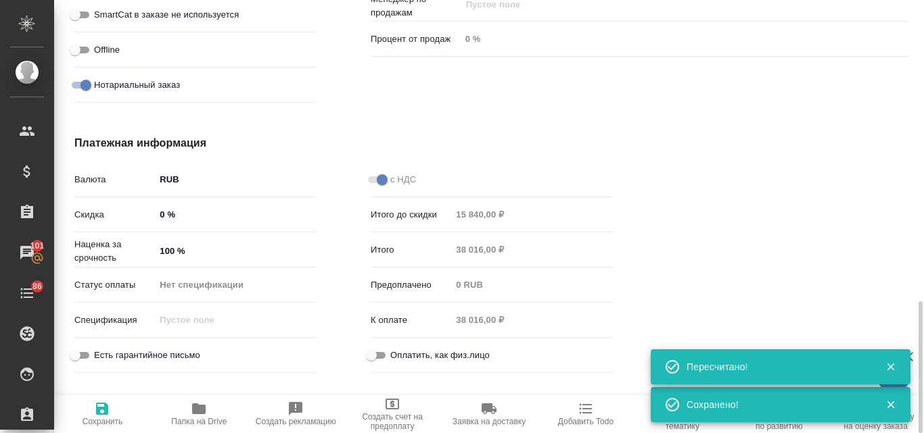
type textarea "x"
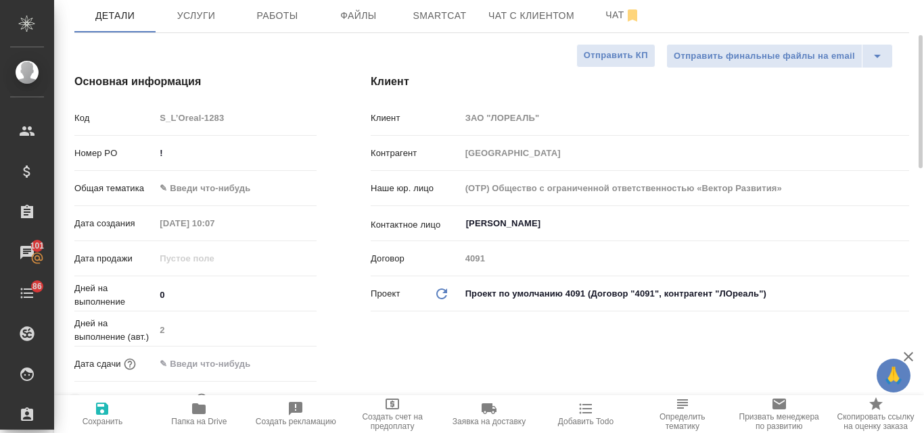
scroll to position [0, 0]
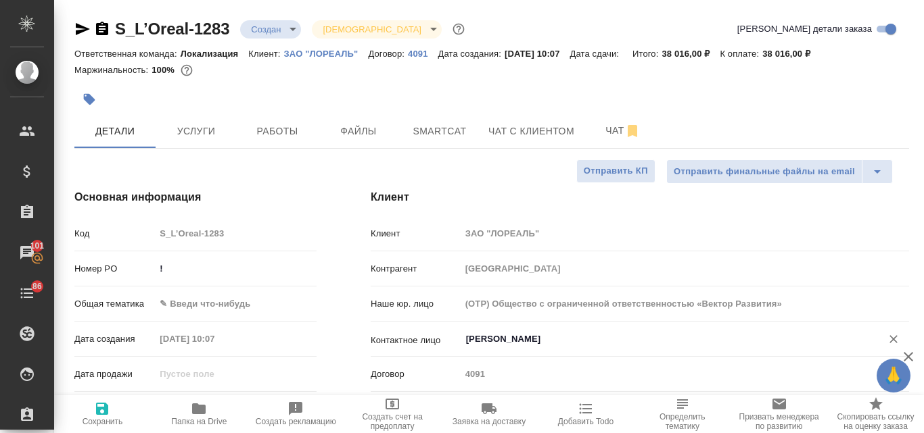
click at [548, 340] on input "Никулшин Александр" at bounding box center [661, 339] width 395 height 16
type textarea "x"
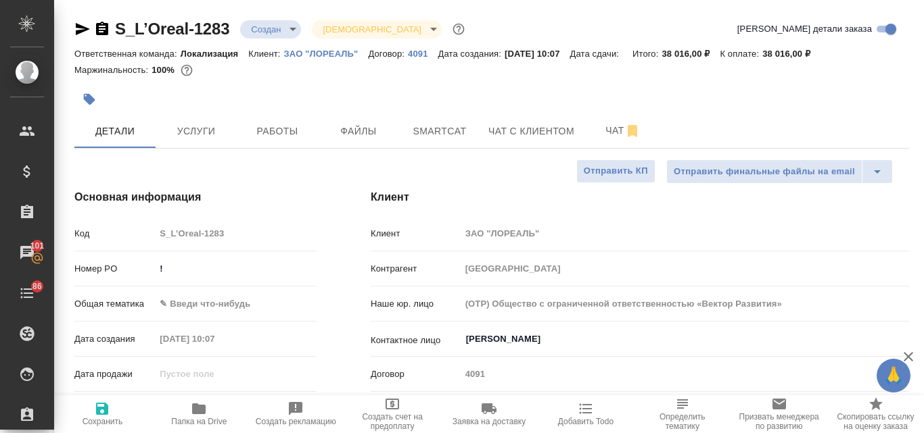
type textarea "x"
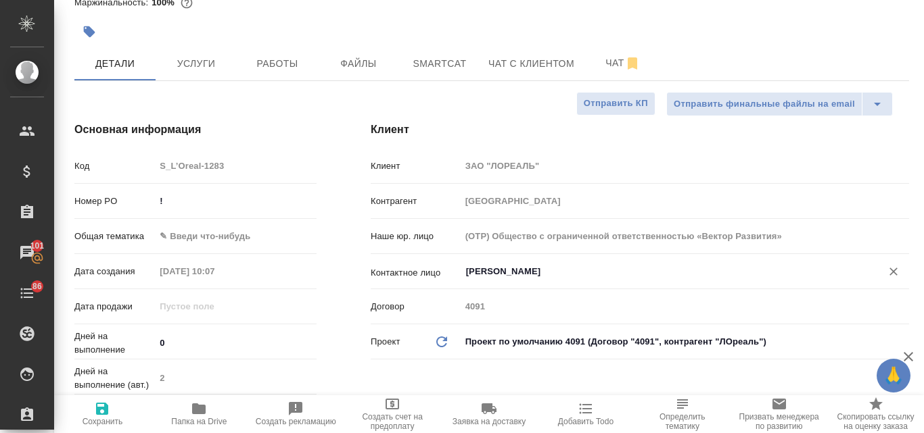
click at [535, 271] on input "Никулшин Александр" at bounding box center [661, 272] width 395 height 16
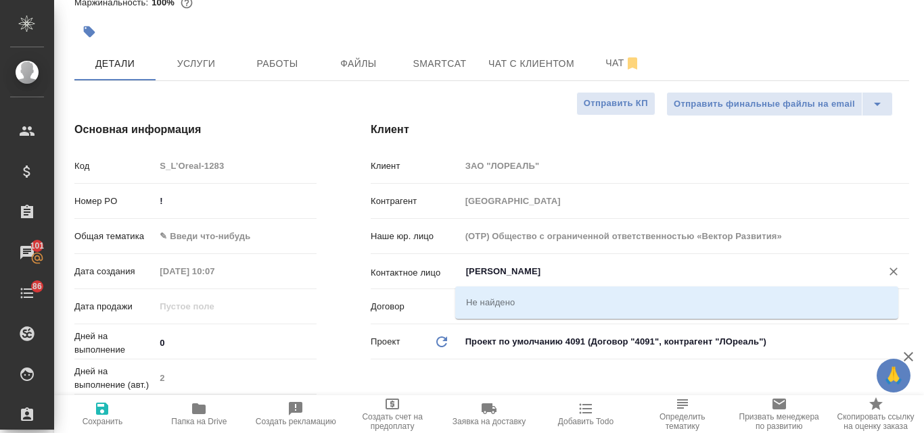
type input "Никулшин Алекирисандр"
click at [886, 275] on icon "Очистить" at bounding box center [893, 272] width 14 height 14
type textarea "x"
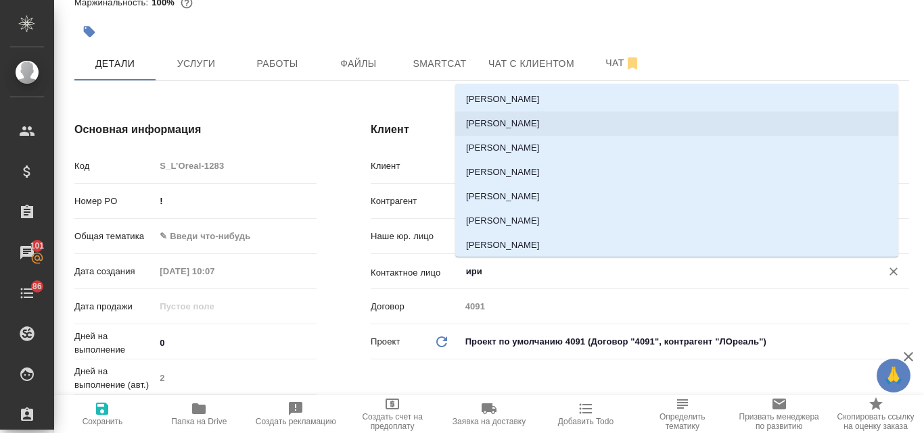
type input "ири"
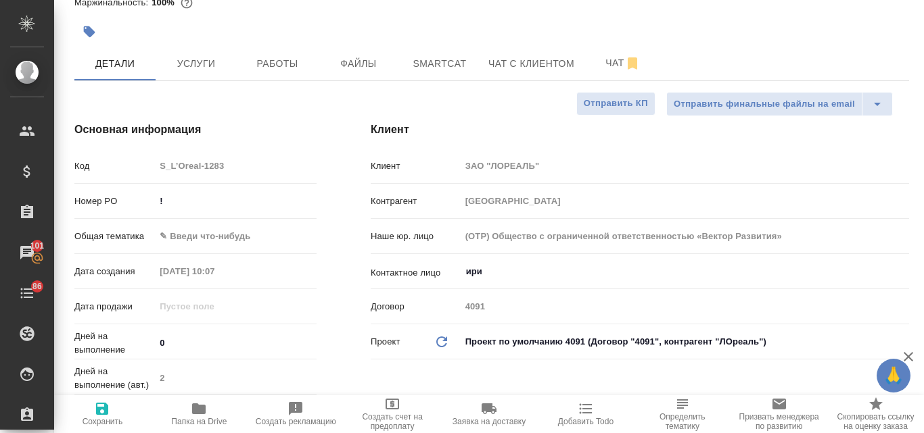
type textarea "x"
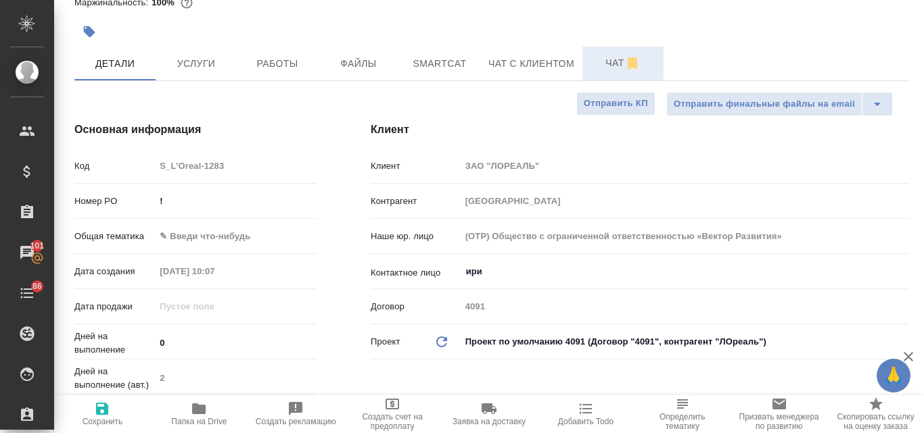
type textarea "x"
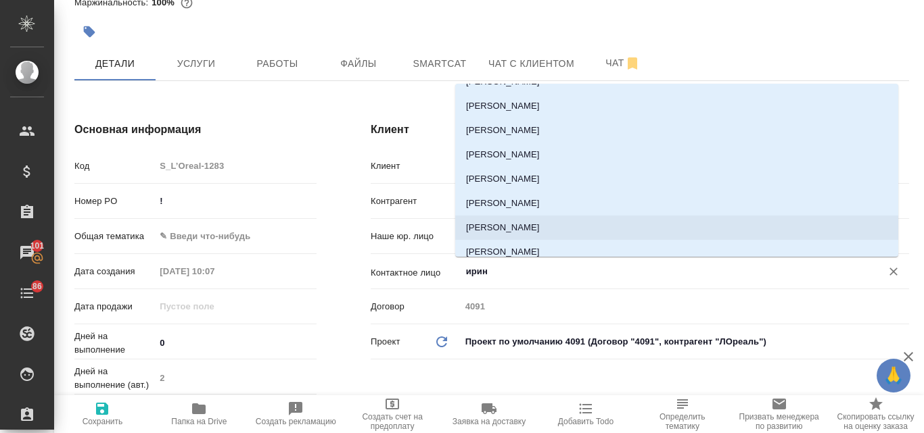
scroll to position [0, 0]
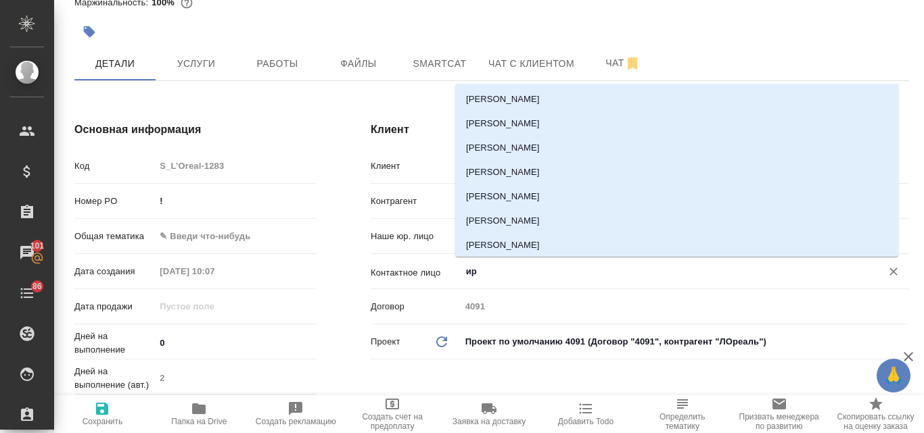
type input "и"
type textarea "x"
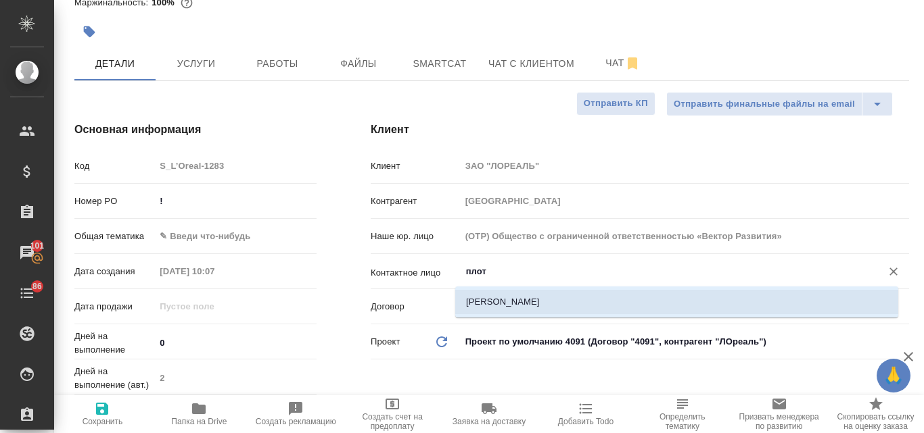
click at [483, 301] on li "[PERSON_NAME]" at bounding box center [676, 302] width 443 height 24
type input "[PERSON_NAME]"
type textarea "x"
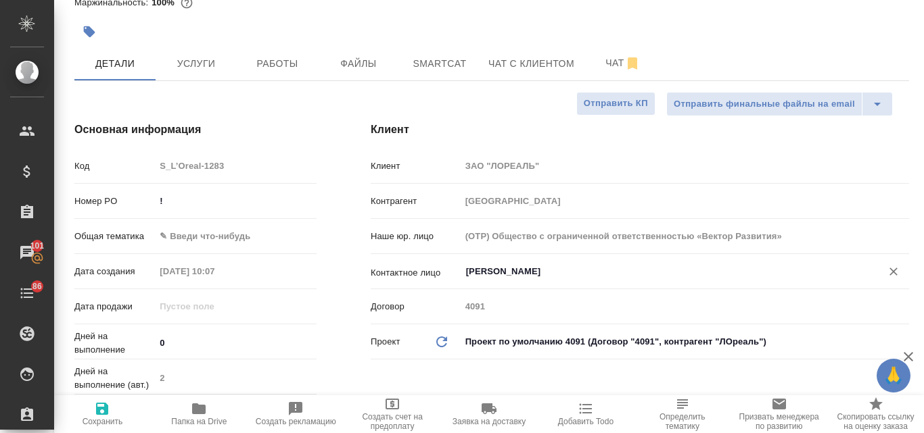
type input "[PERSON_NAME]"
click at [110, 414] on icon "button" at bounding box center [102, 409] width 16 height 16
type textarea "x"
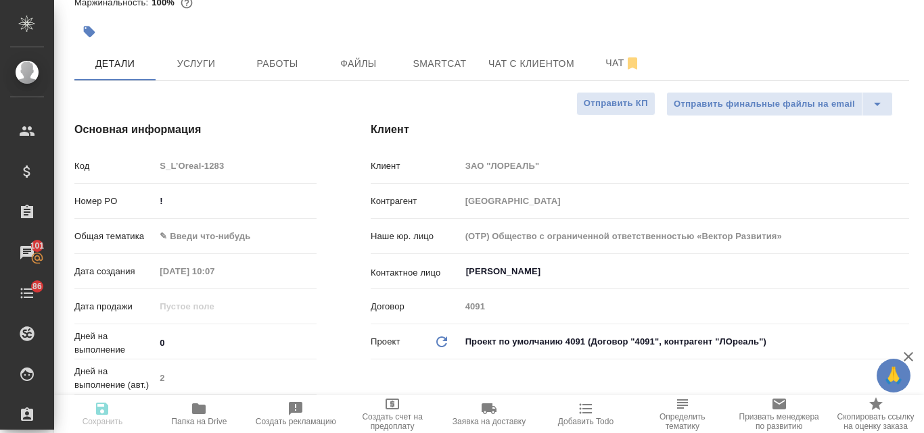
type textarea "x"
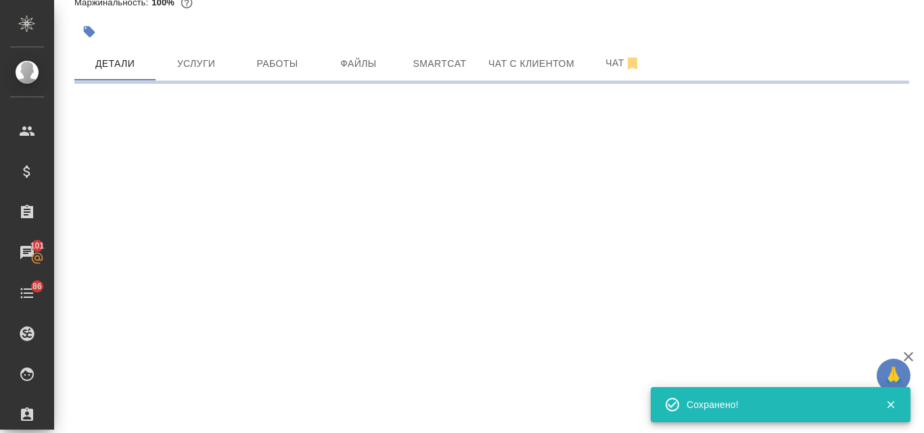
select select "RU"
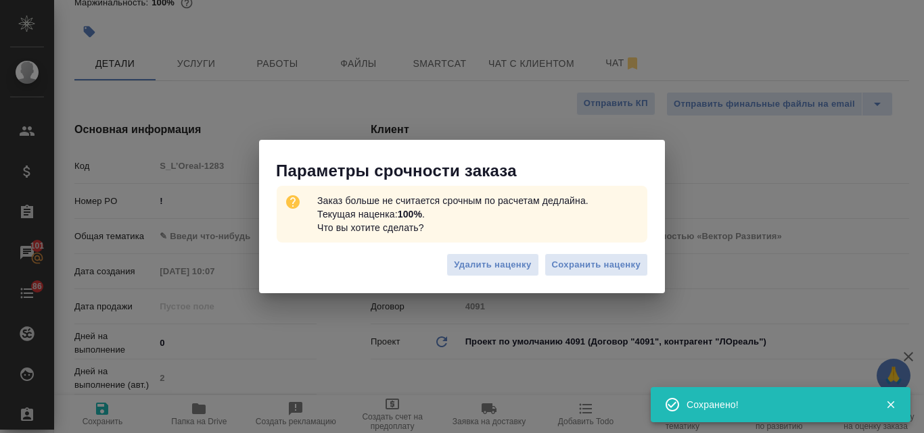
type textarea "x"
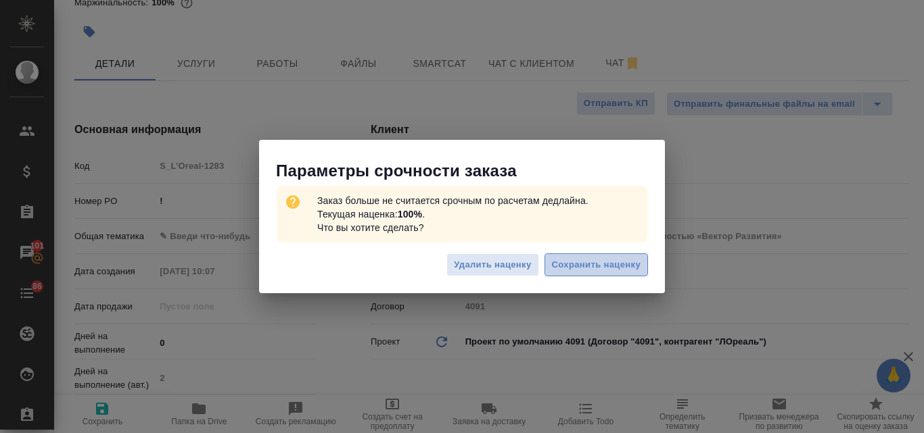
click at [557, 260] on span "Сохранить наценку" at bounding box center [596, 266] width 89 height 16
type textarea "x"
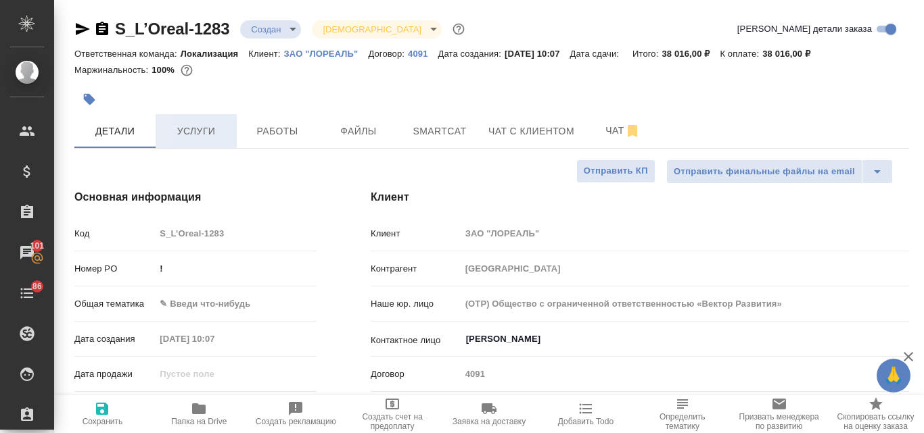
click at [211, 133] on span "Услуги" at bounding box center [196, 131] width 65 height 17
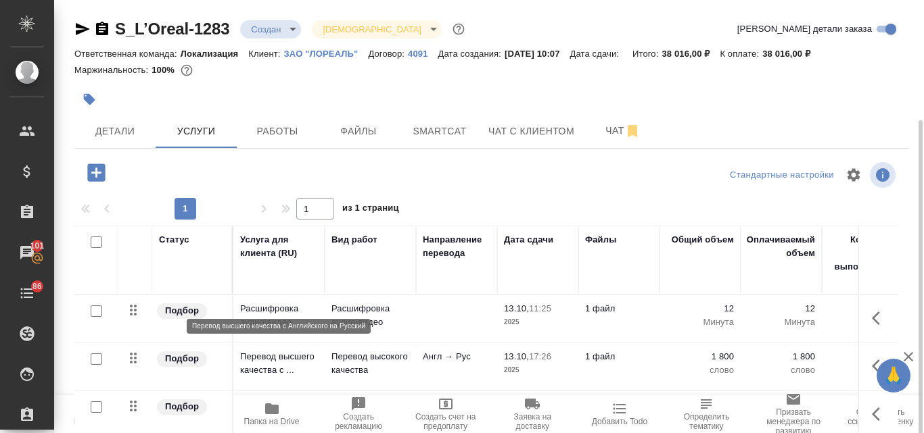
scroll to position [118, 0]
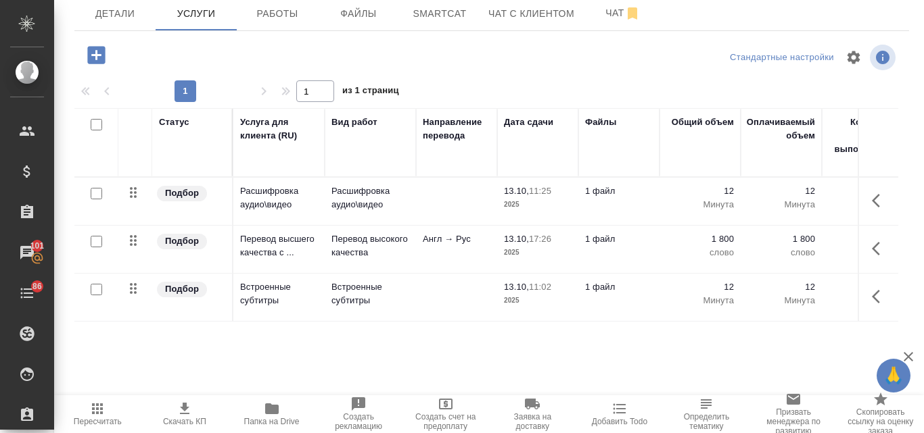
click at [187, 412] on icon "button" at bounding box center [184, 409] width 16 height 16
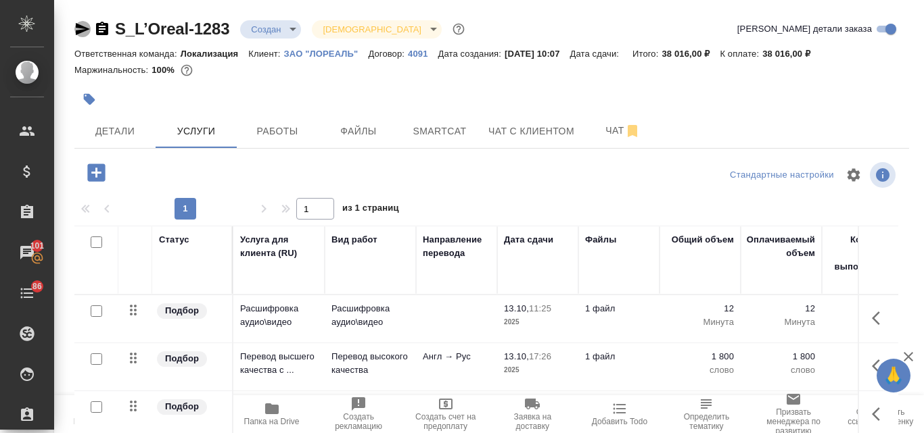
click at [82, 28] on icon "button" at bounding box center [83, 29] width 14 height 12
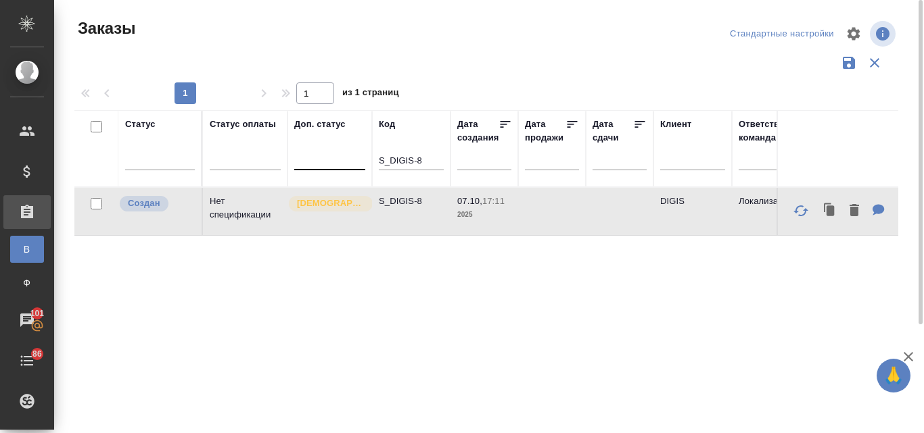
drag, startPoint x: 362, startPoint y: 161, endPoint x: 328, endPoint y: 160, distance: 34.5
click at [329, 160] on tr "Статус Статус оплаты Доп. статус Код S_DIGIS-8 Дата создания Дата продажи Дата …" at bounding box center [895, 148] width 1642 height 77
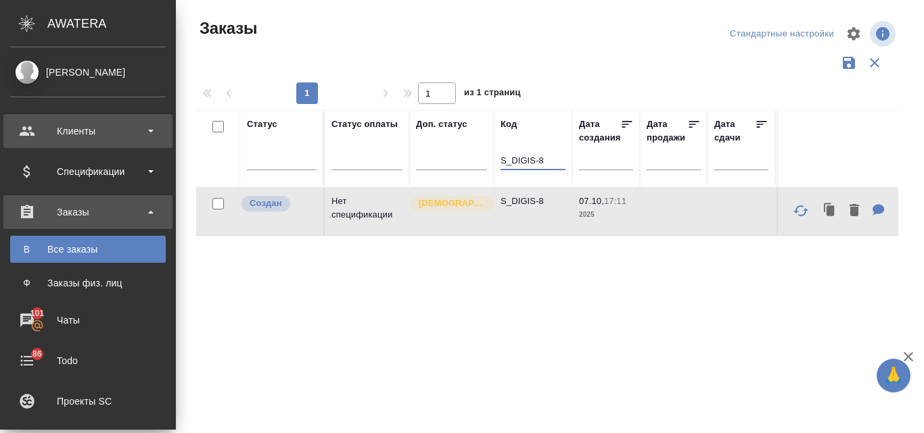
click at [63, 137] on div "Клиенты" at bounding box center [88, 131] width 156 height 20
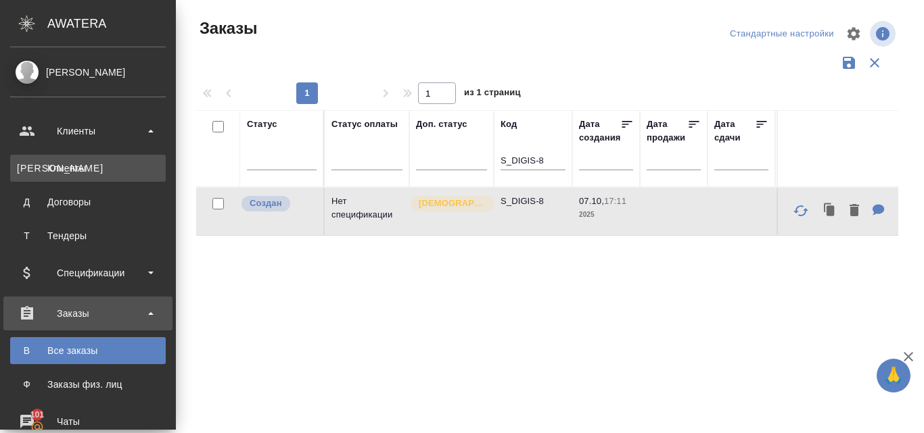
click at [80, 166] on div "Клиенты" at bounding box center [88, 169] width 142 height 14
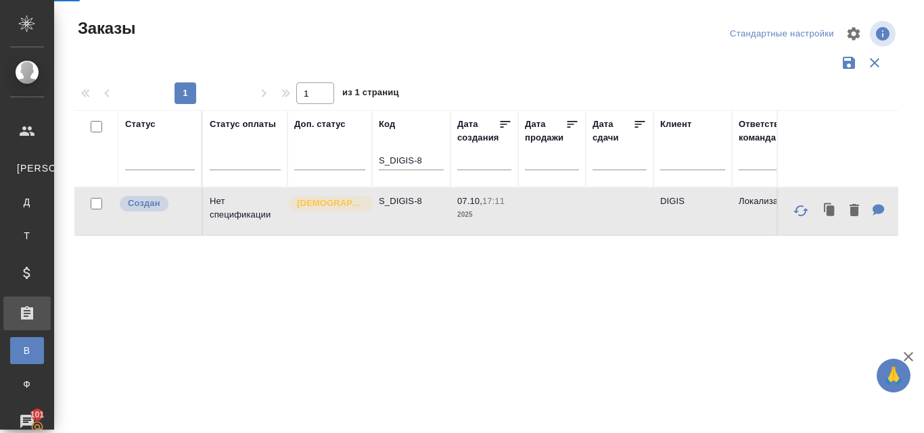
select select "RU"
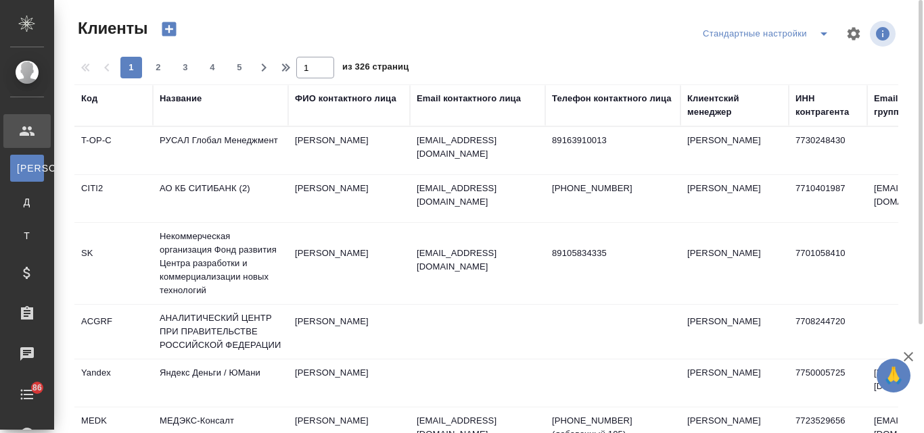
click at [173, 101] on div "Название" at bounding box center [181, 99] width 42 height 14
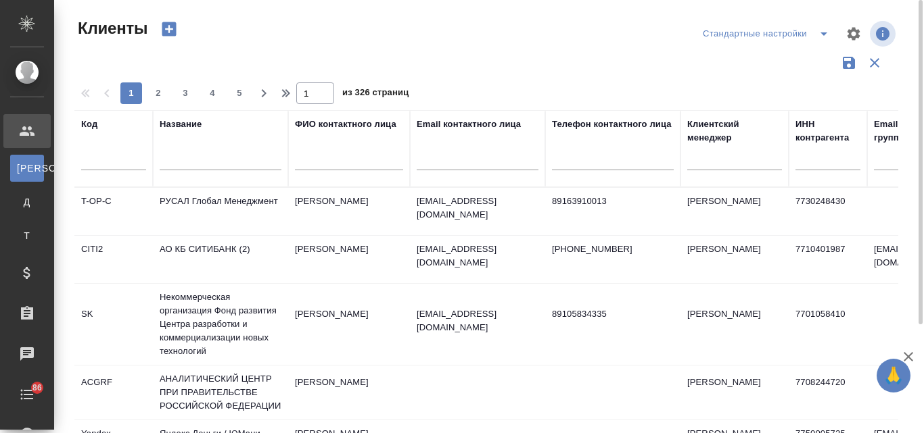
click at [178, 163] on input "text" at bounding box center [221, 161] width 122 height 17
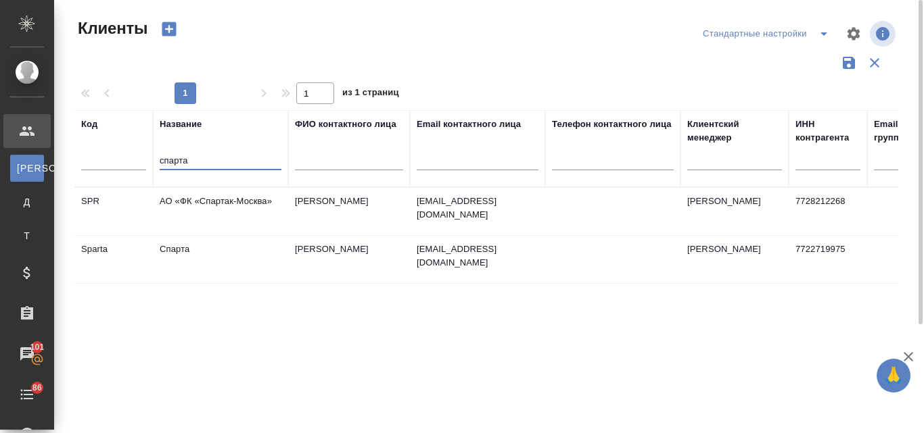
type input "спарта"
click at [189, 247] on td "Спарта" at bounding box center [220, 259] width 135 height 47
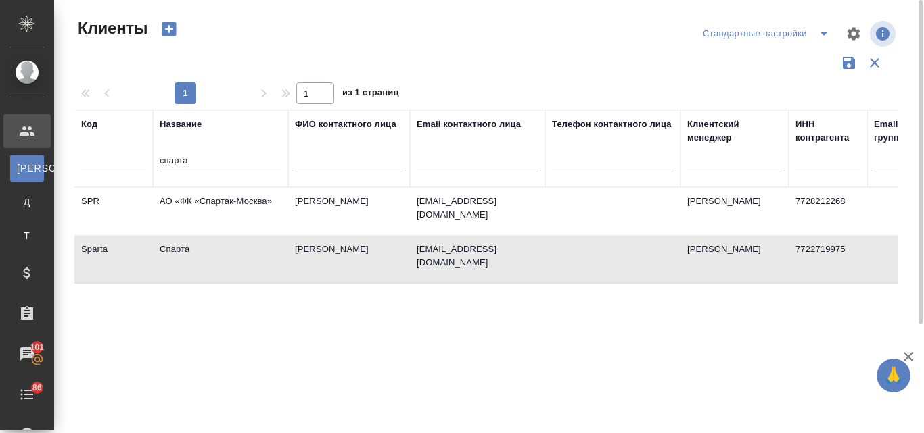
click at [189, 247] on td "Спарта" at bounding box center [220, 259] width 135 height 47
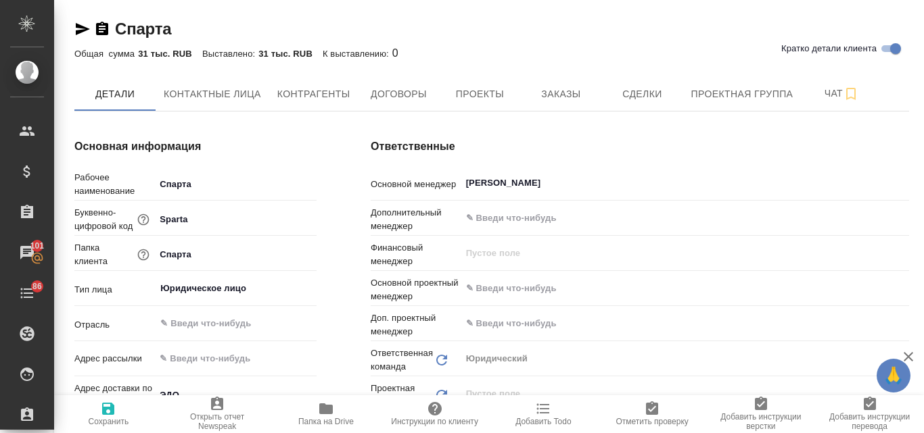
type textarea "x"
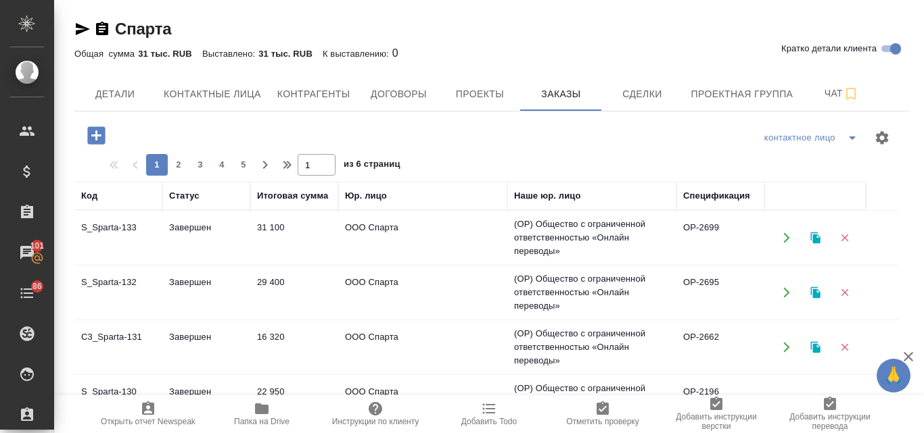
click at [603, 227] on td "(OP) Общество с ограниченной ответственностью «Онлайн переводы»" at bounding box center [591, 238] width 169 height 54
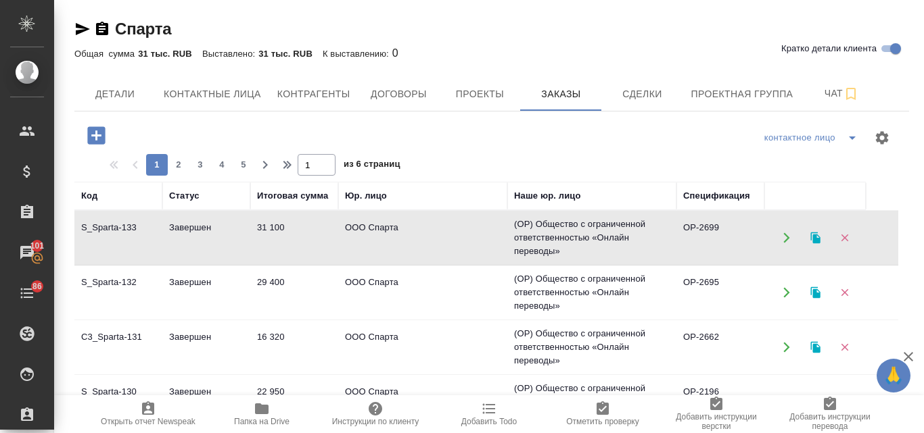
click at [603, 227] on td "(OP) Общество с ограниченной ответственностью «Онлайн переводы»" at bounding box center [591, 238] width 169 height 54
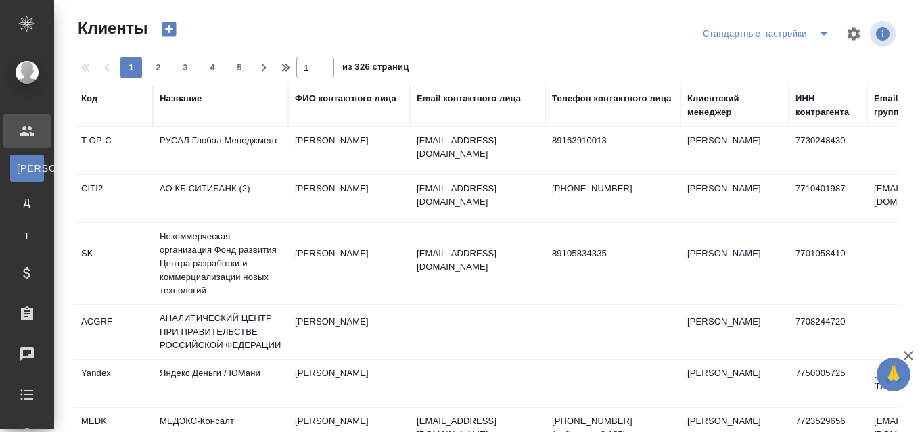
select select "RU"
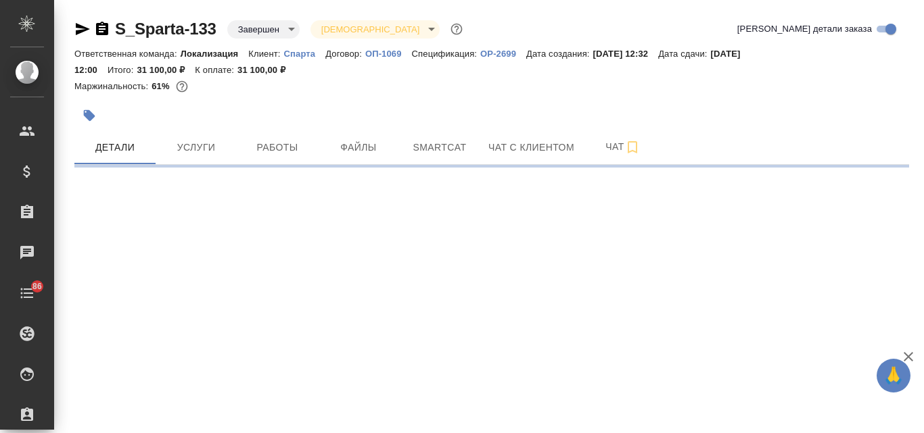
select select "RU"
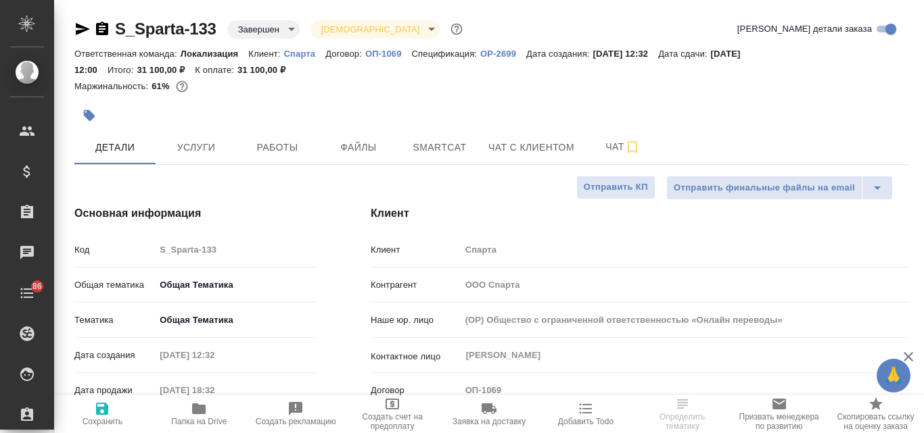
type textarea "x"
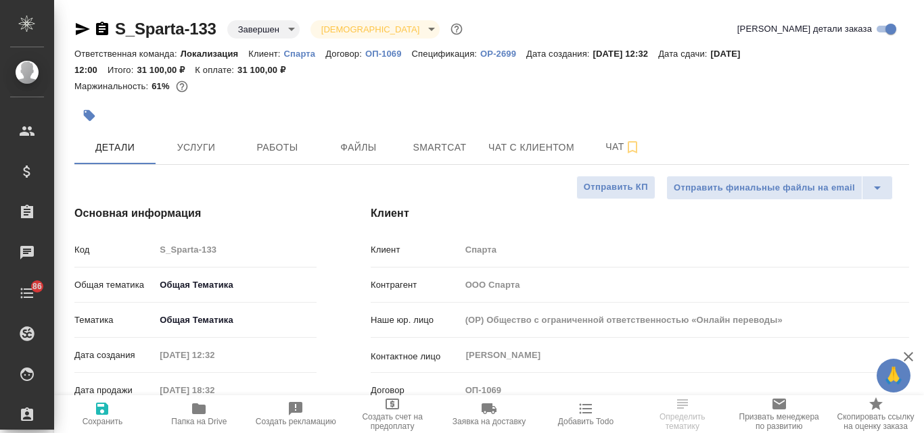
type textarea "x"
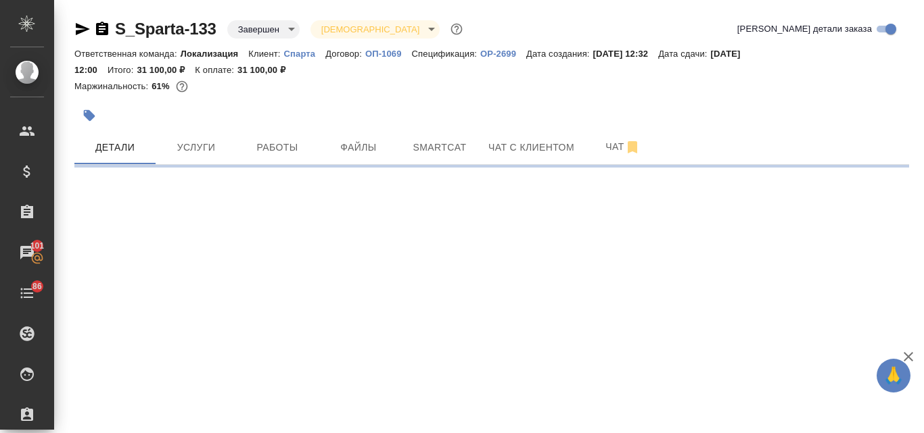
select select "RU"
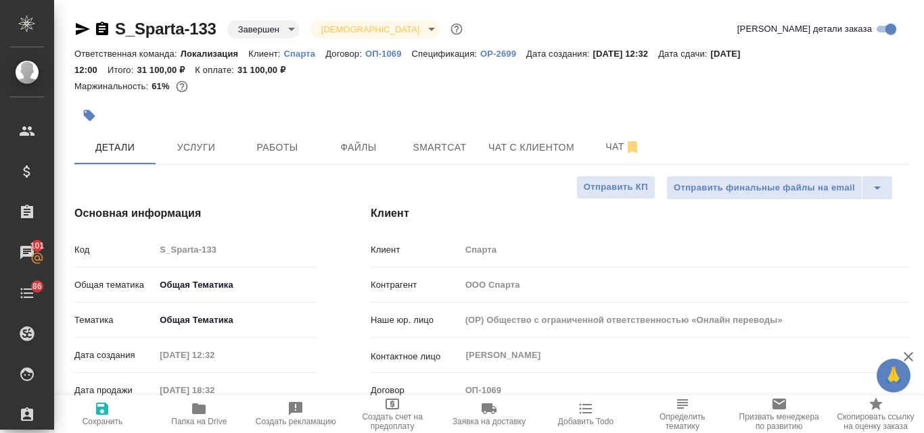
type textarea "x"
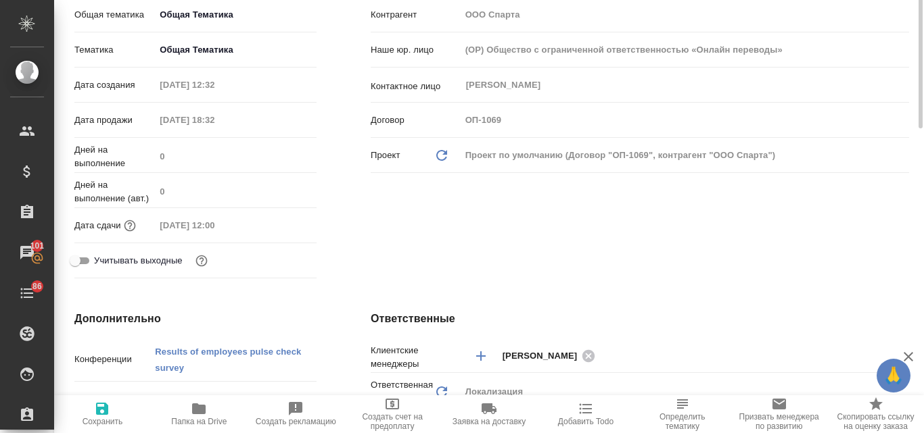
scroll to position [135, 0]
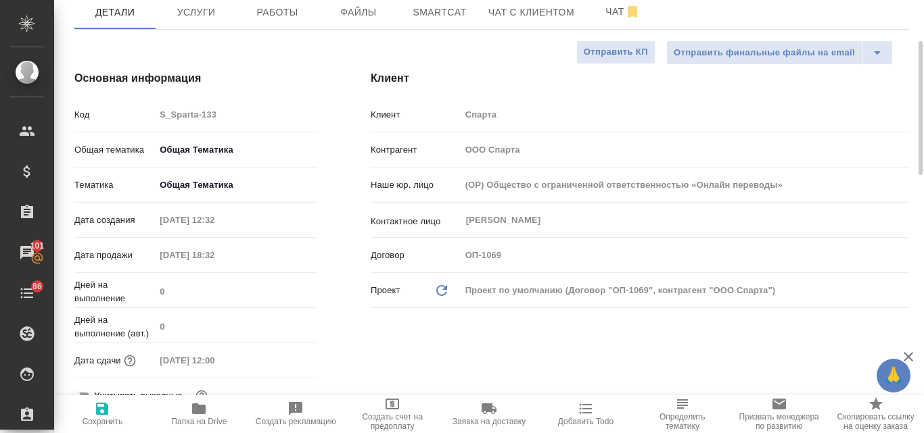
click at [197, 412] on icon "button" at bounding box center [199, 409] width 14 height 11
type textarea "x"
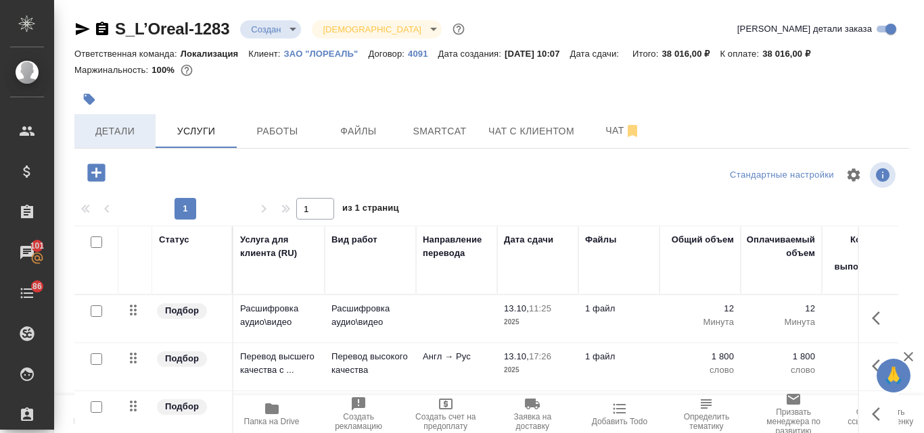
click at [101, 120] on button "Детали" at bounding box center [114, 131] width 81 height 34
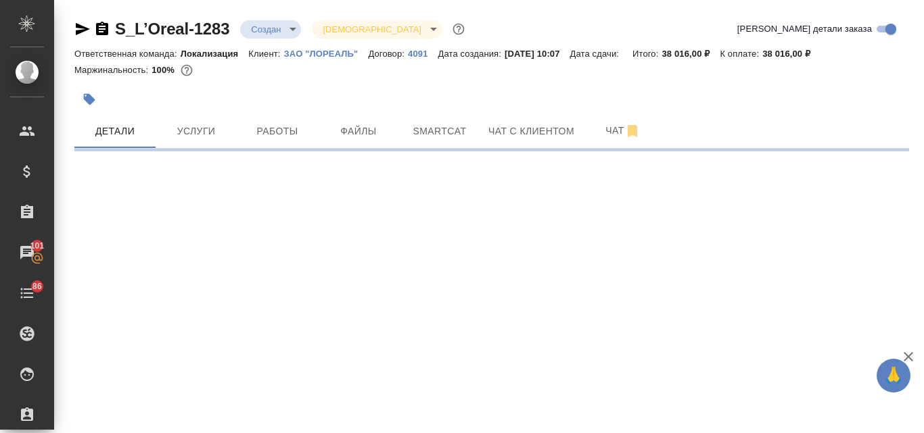
select select "RU"
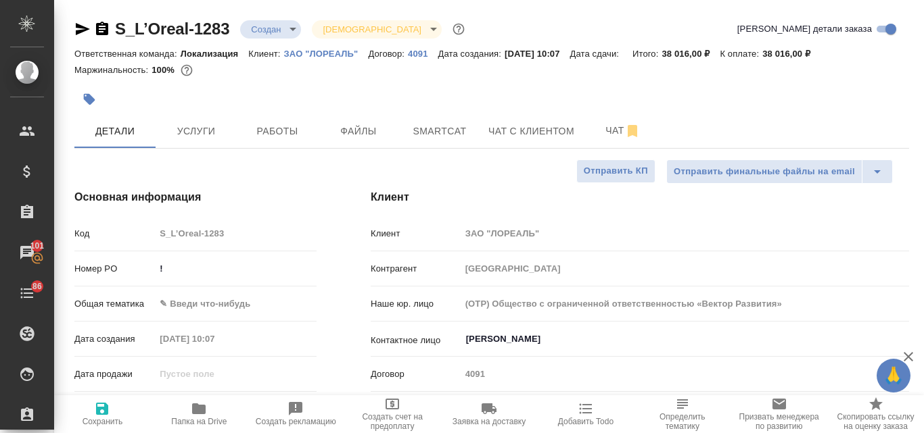
type textarea "x"
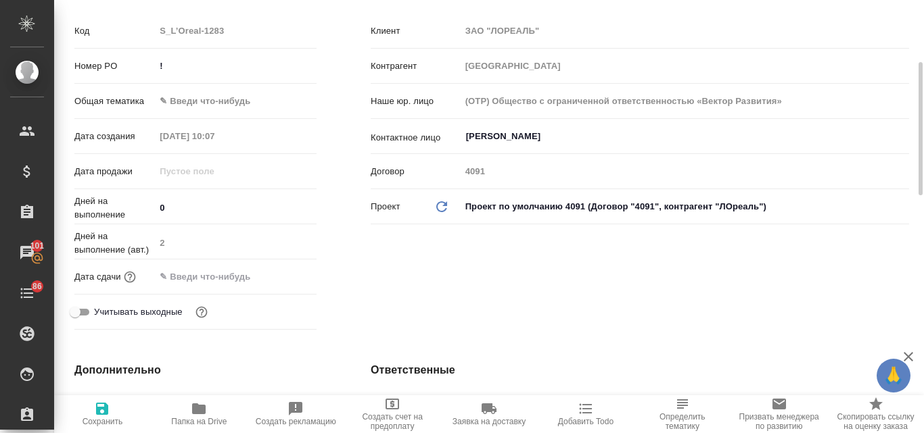
type input "[PERSON_NAME]"
click at [209, 282] on input "text" at bounding box center [215, 277] width 118 height 20
click at [277, 274] on icon "button" at bounding box center [277, 276] width 16 height 16
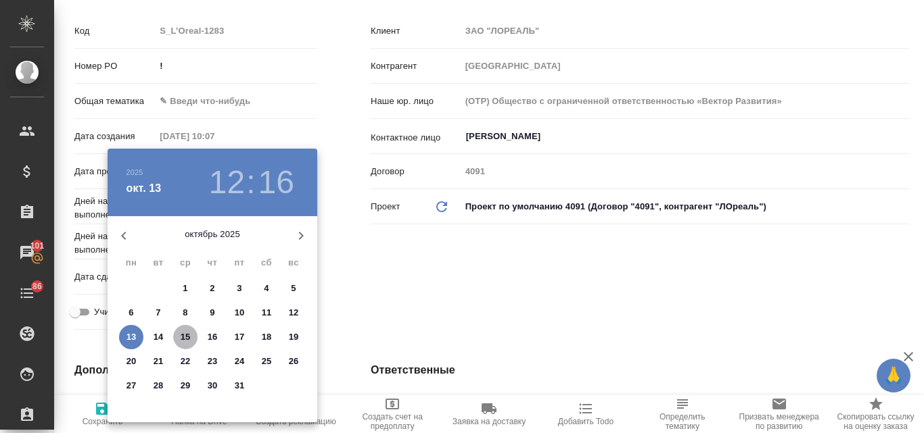
click at [187, 332] on p "15" at bounding box center [186, 338] width 10 height 14
type input "15.10.2025 12:16"
type textarea "x"
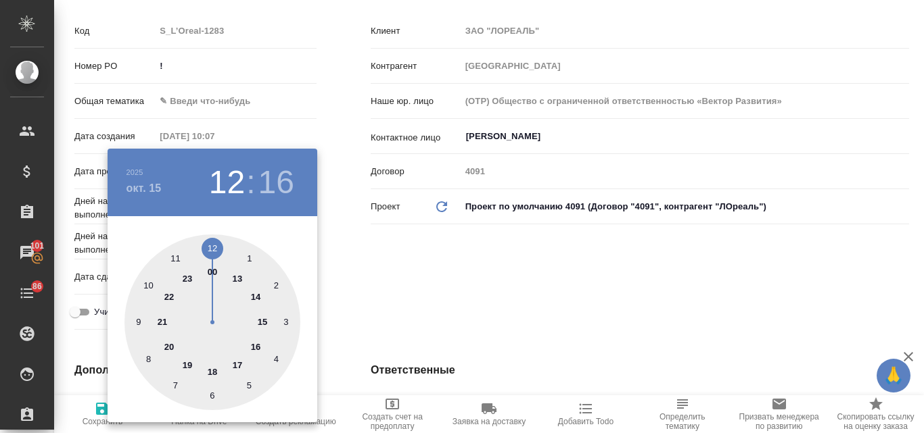
drag, startPoint x: 238, startPoint y: 366, endPoint x: 239, endPoint y: 359, distance: 6.8
click at [237, 366] on div at bounding box center [212, 323] width 176 height 176
type input "15.10.2025 17:16"
type textarea "x"
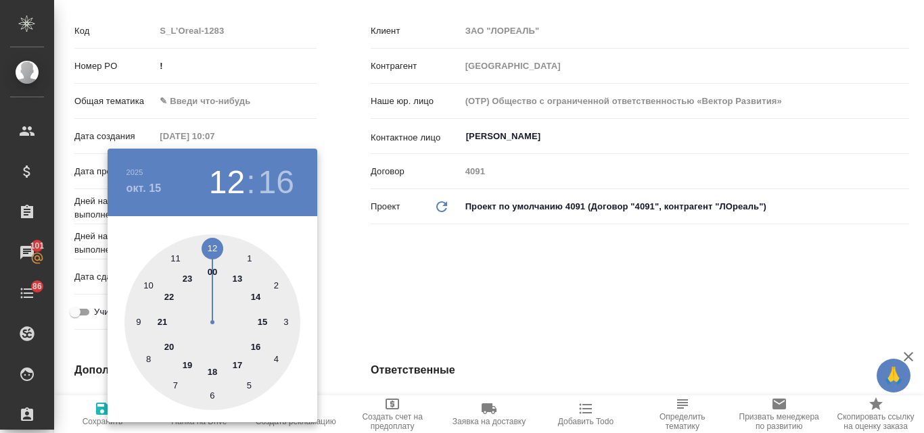
type textarea "x"
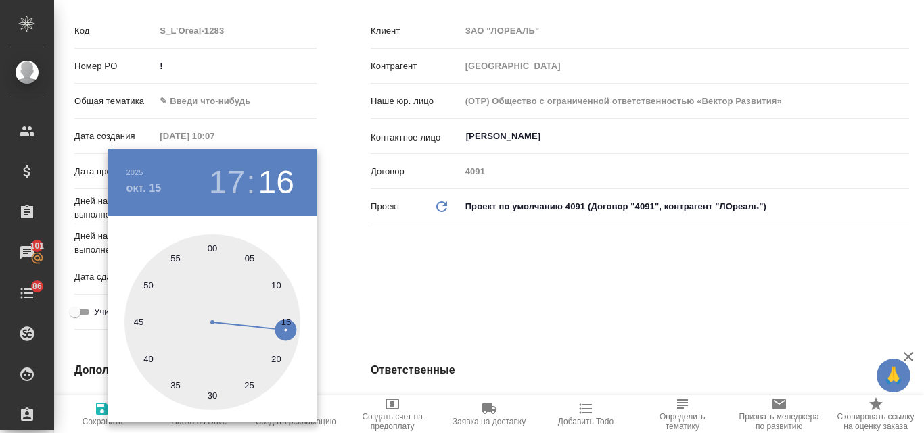
click at [212, 247] on div at bounding box center [212, 323] width 176 height 176
type input "15.10.2025 17:00"
type textarea "x"
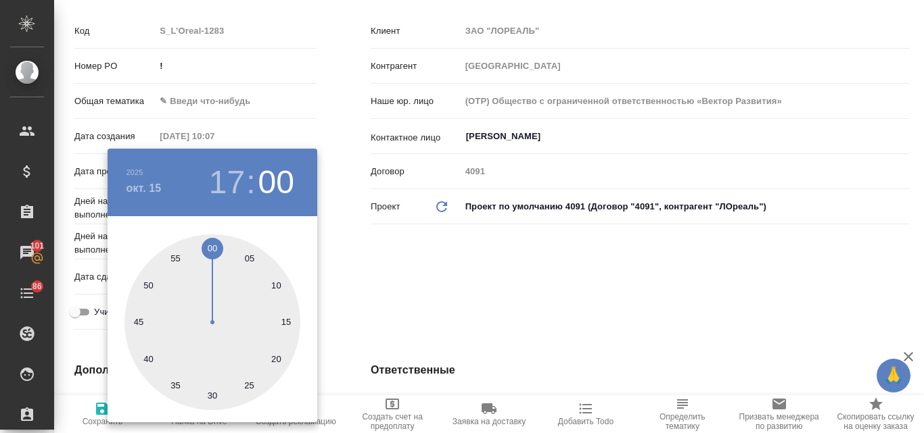
click at [401, 277] on div at bounding box center [462, 216] width 924 height 433
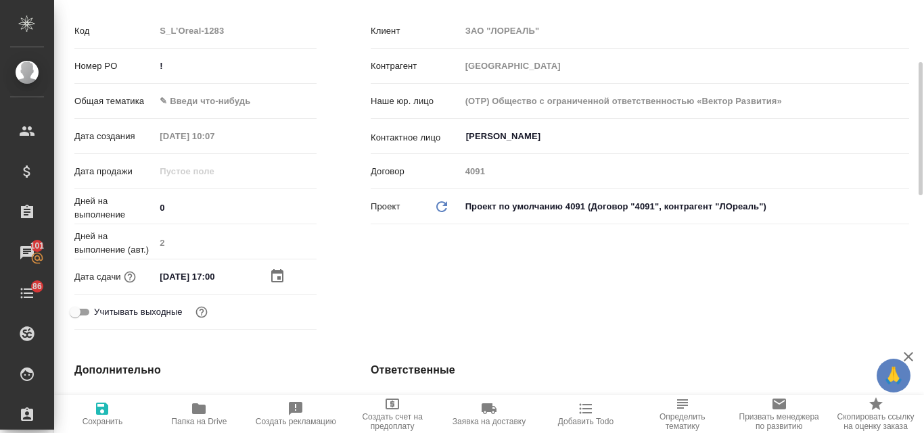
click at [97, 410] on icon "button" at bounding box center [102, 409] width 12 height 12
type textarea "x"
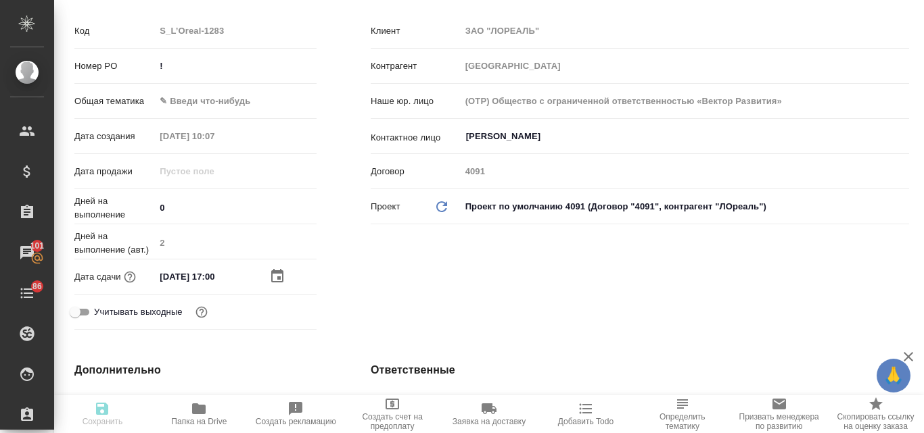
type textarea "x"
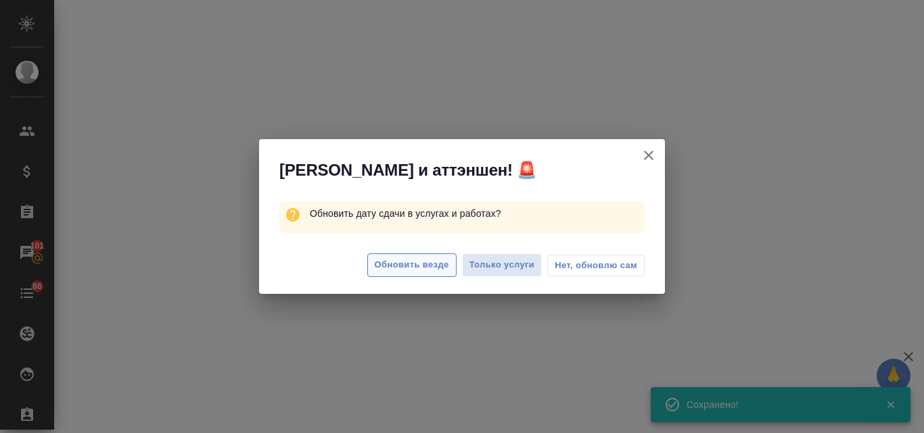
select select "RU"
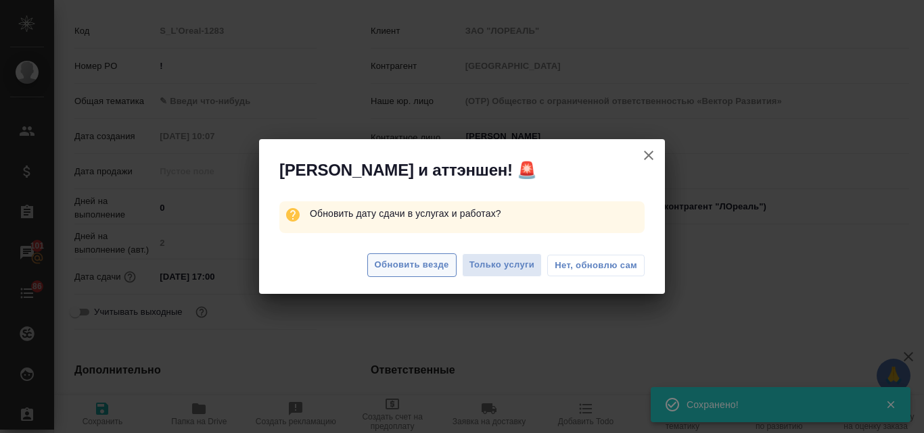
type textarea "x"
click at [430, 260] on span "Обновить везде" at bounding box center [412, 266] width 74 height 16
type textarea "x"
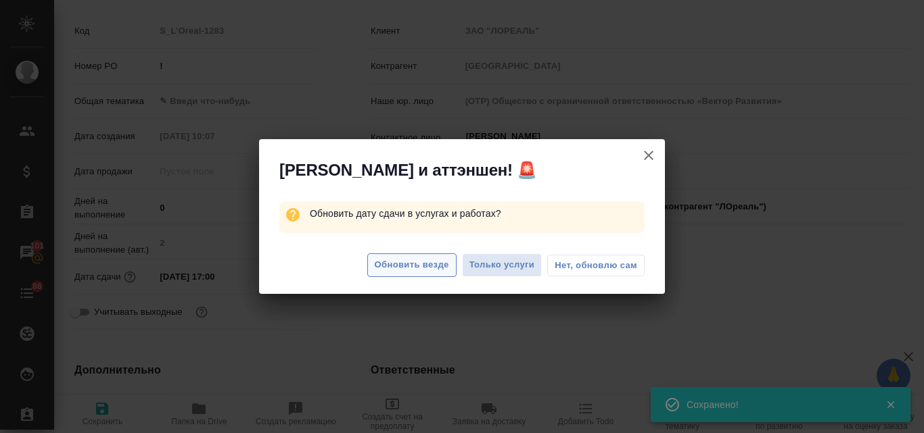
type textarea "x"
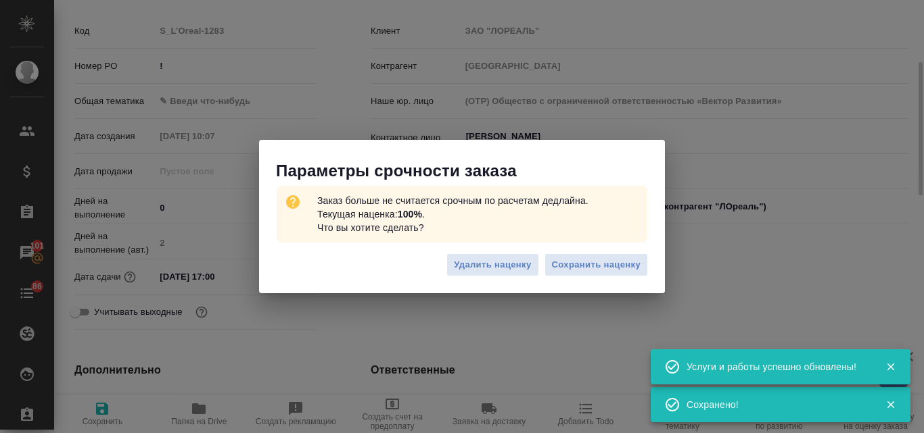
click at [579, 265] on span "Сохранить наценку" at bounding box center [596, 266] width 89 height 16
type textarea "x"
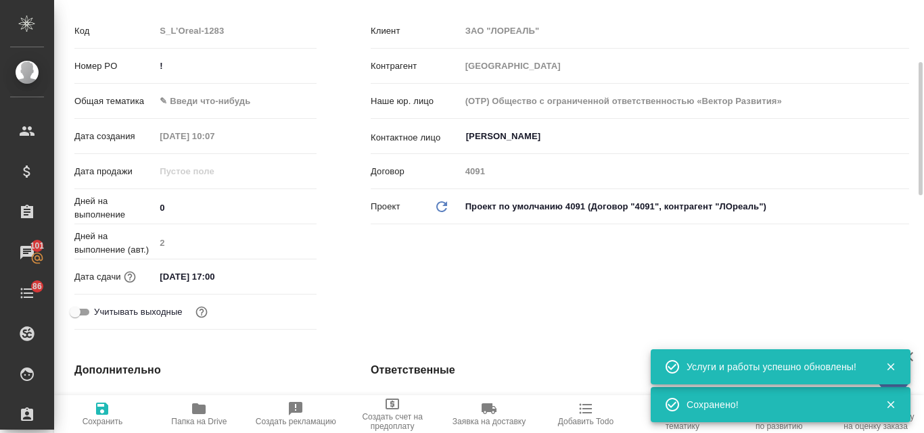
scroll to position [0, 0]
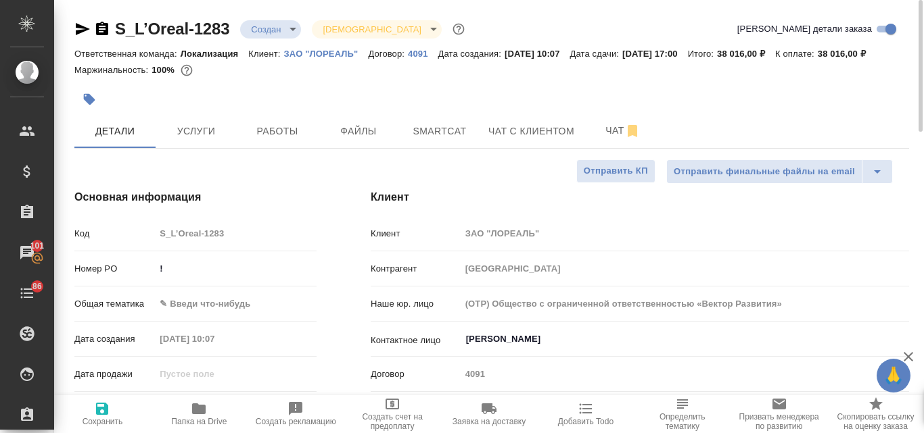
click at [85, 28] on icon "button" at bounding box center [83, 29] width 14 height 12
click at [296, 30] on body "🙏 .cls-1 fill:#fff; AWATERA Valyaeva Anna Клиенты Спецификации Заказы 101 Чаты …" at bounding box center [462, 216] width 924 height 433
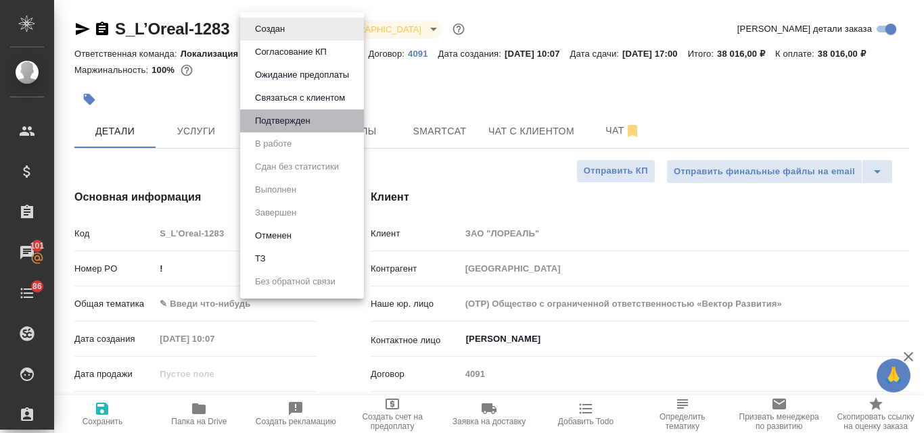
click at [328, 118] on li "Подтвержден" at bounding box center [302, 121] width 124 height 23
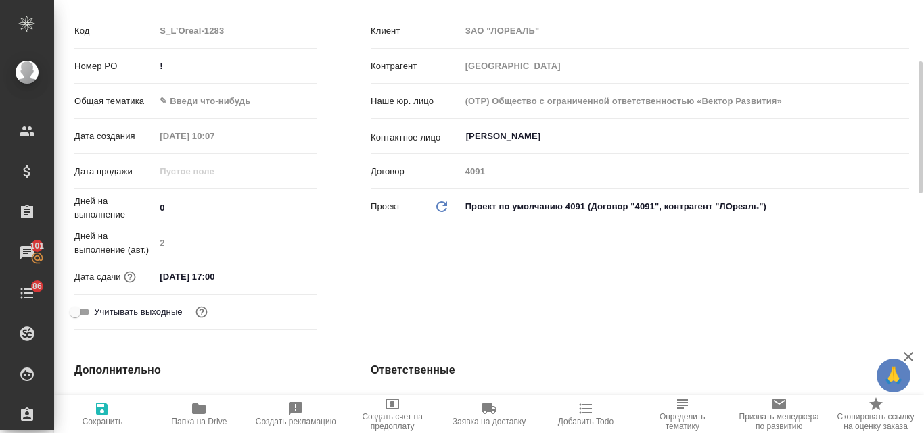
scroll to position [406, 0]
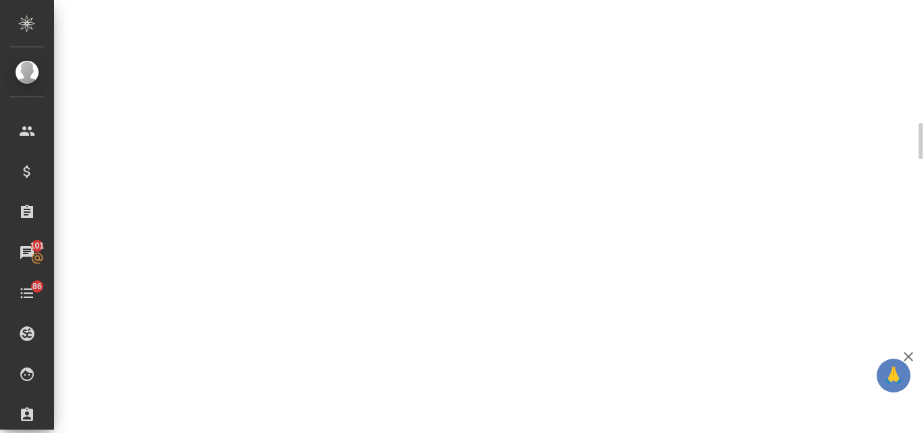
select select "RU"
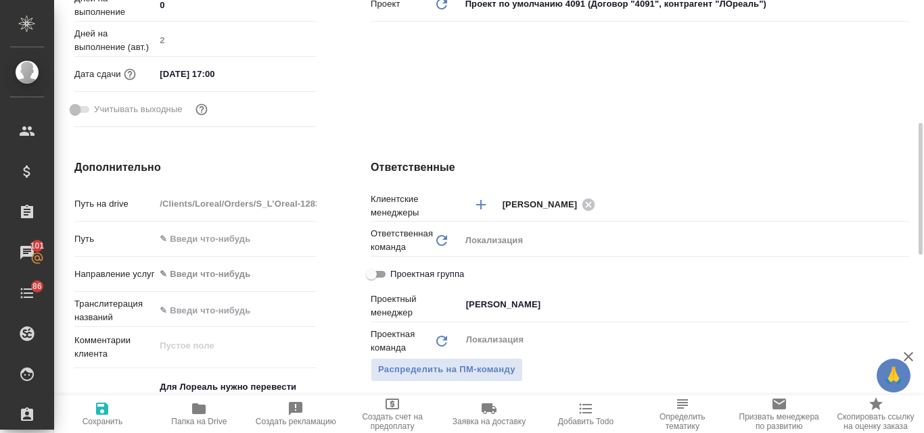
type textarea "x"
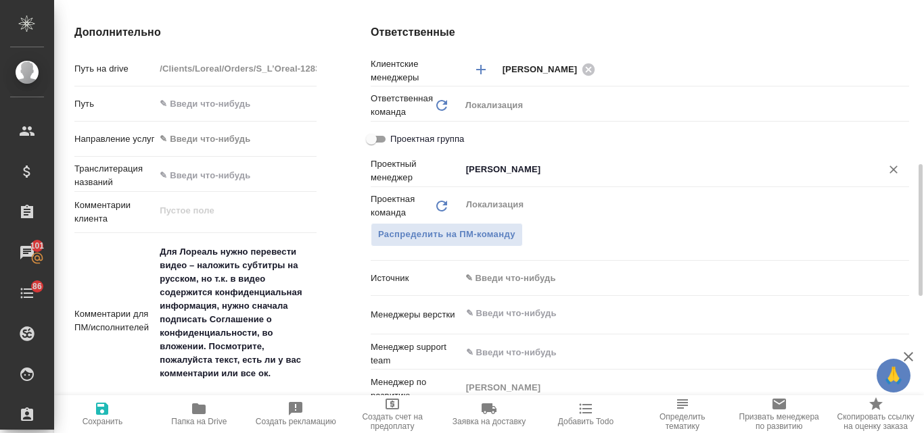
click at [897, 176] on icon "Очистить" at bounding box center [893, 170] width 14 height 14
type textarea "x"
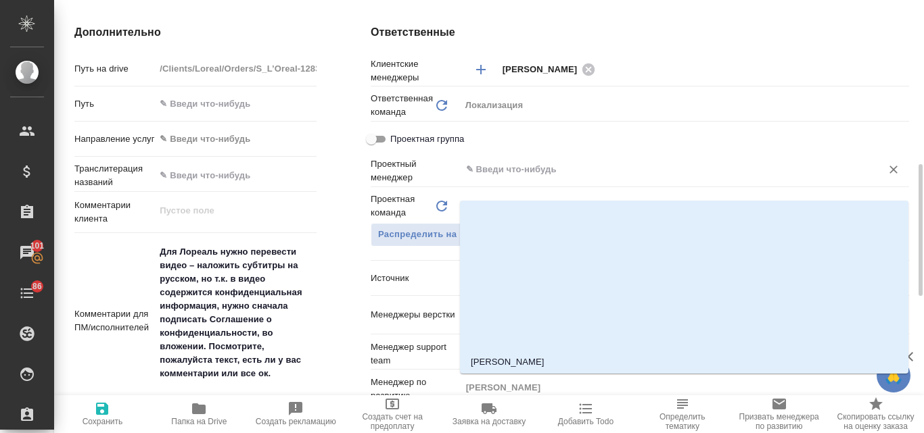
click at [536, 178] on input "text" at bounding box center [661, 170] width 395 height 16
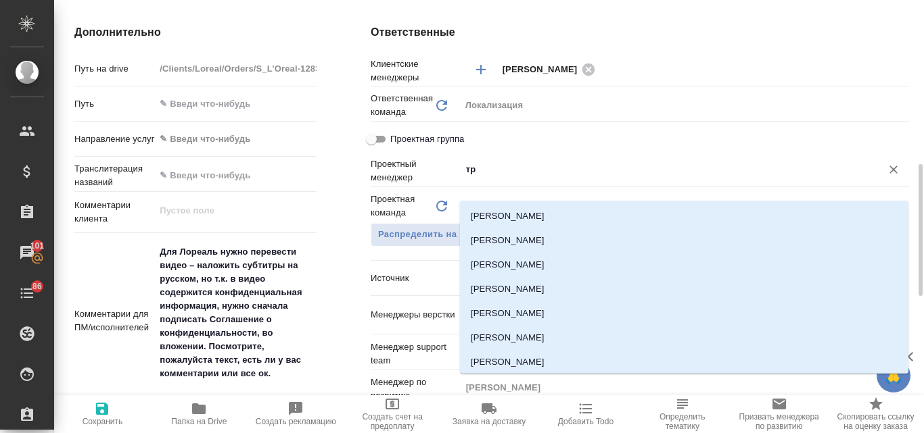
type input "тре"
click at [552, 356] on li "[PERSON_NAME]" at bounding box center [684, 362] width 448 height 24
type textarea "x"
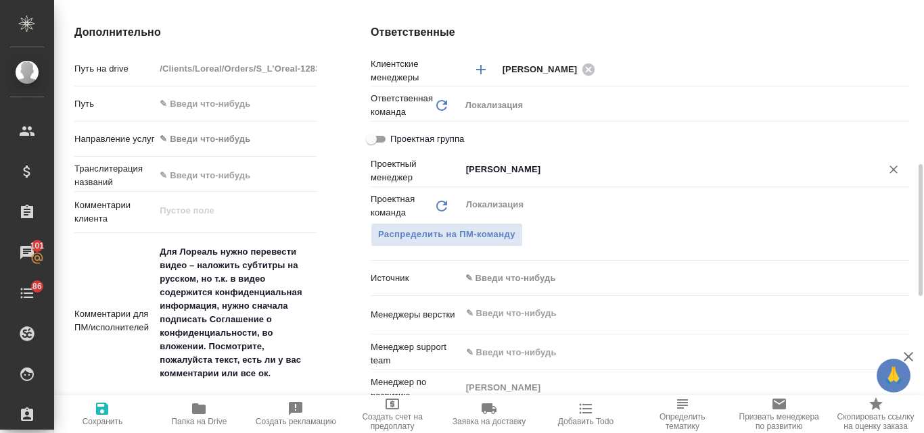
type input "[PERSON_NAME]"
click at [103, 416] on icon "button" at bounding box center [102, 409] width 16 height 16
type textarea "x"
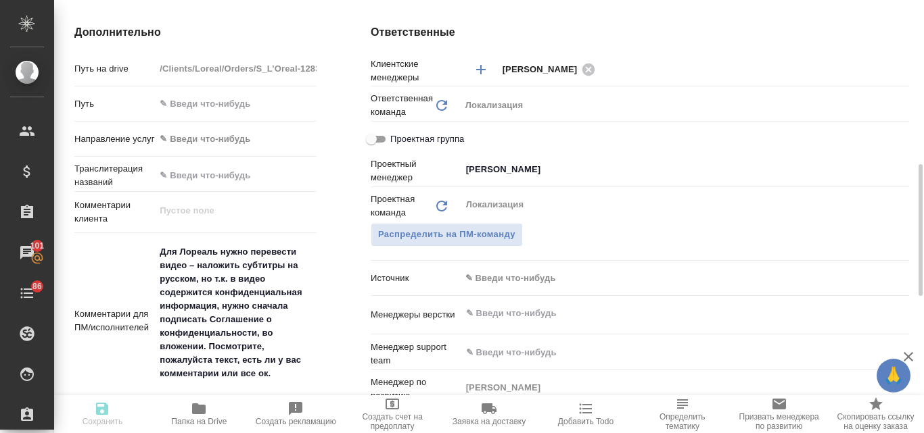
type textarea "x"
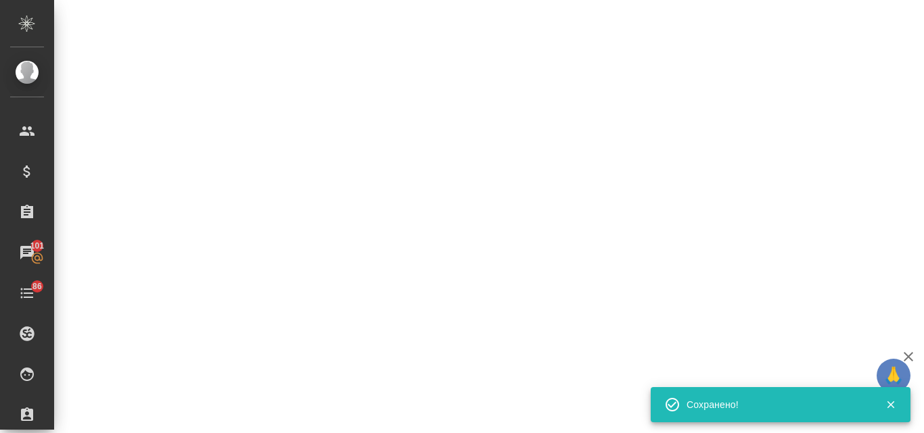
select select "RU"
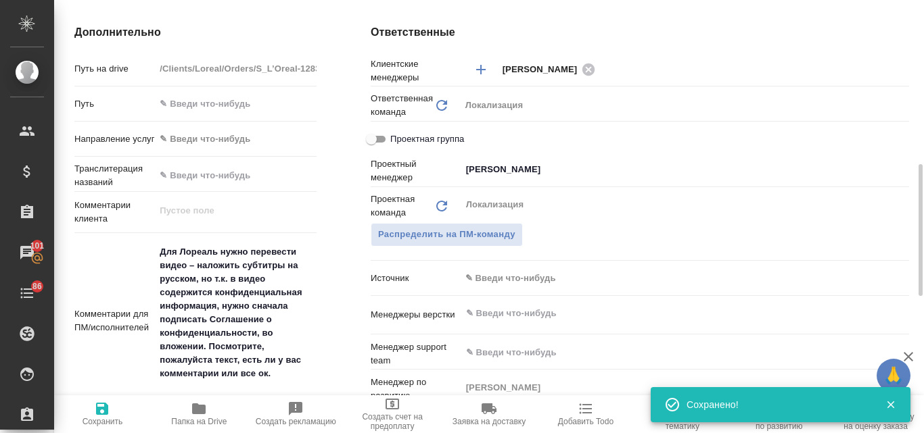
type textarea "x"
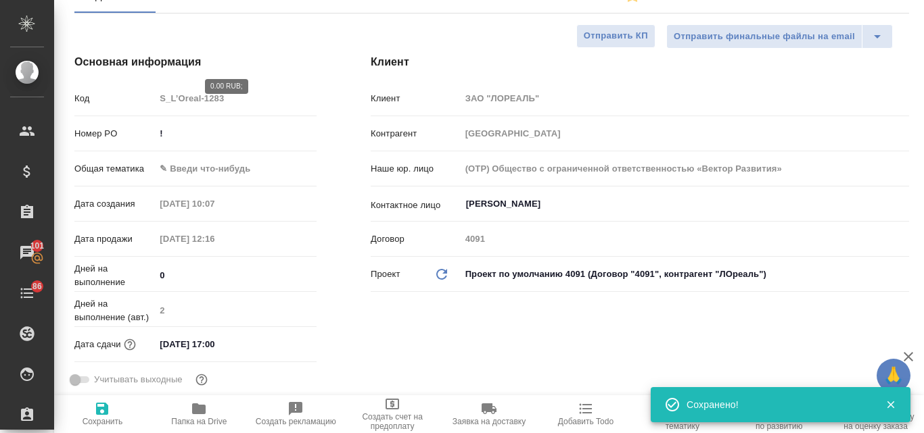
scroll to position [0, 0]
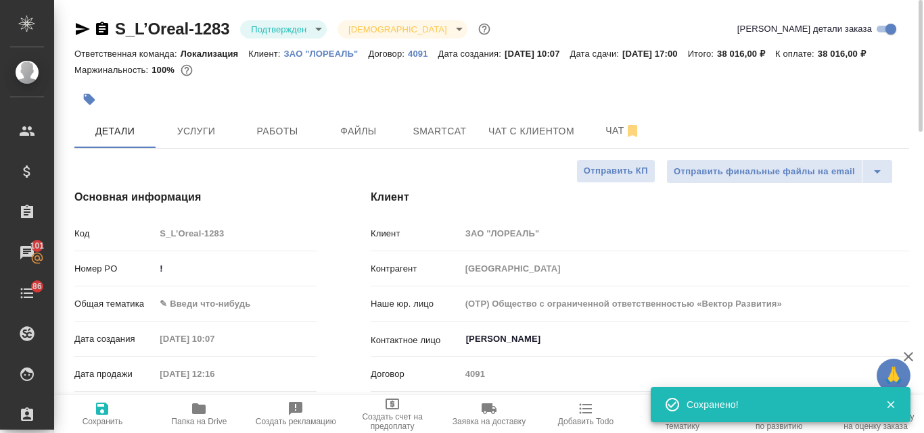
type textarea "x"
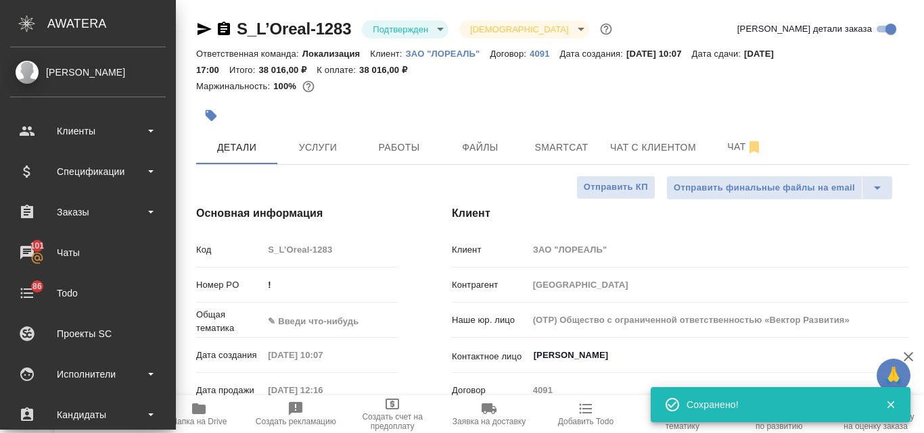
type textarea "x"
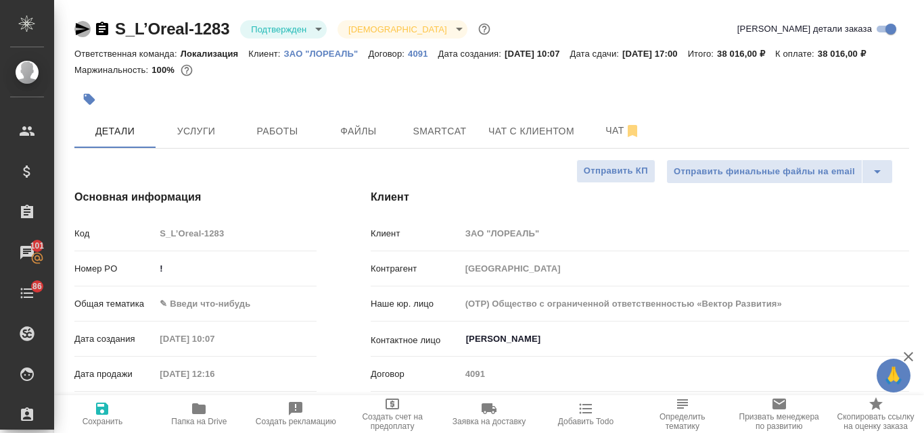
click at [80, 28] on icon "button" at bounding box center [83, 29] width 14 height 12
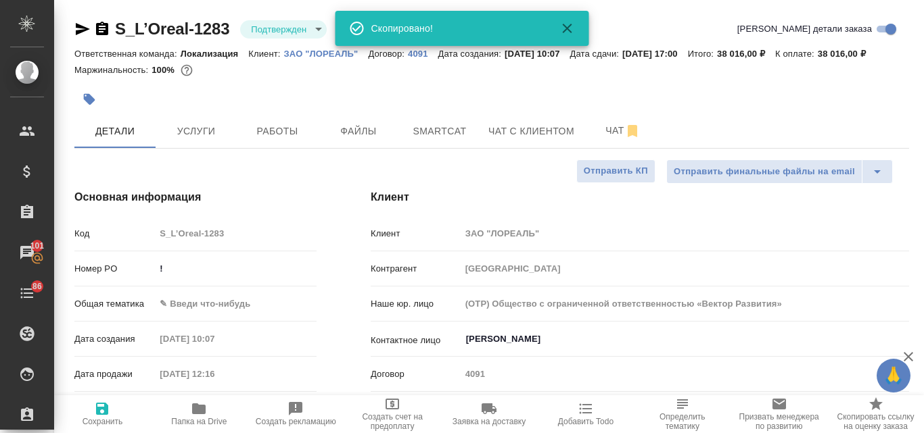
type textarea "x"
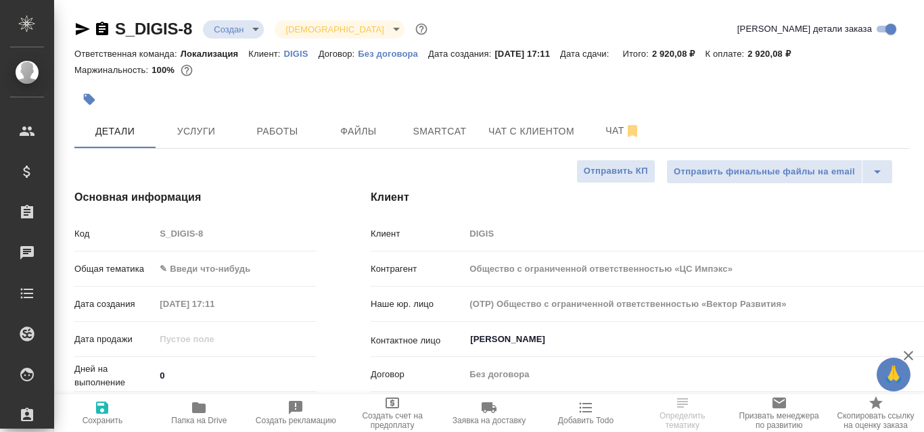
select select "RU"
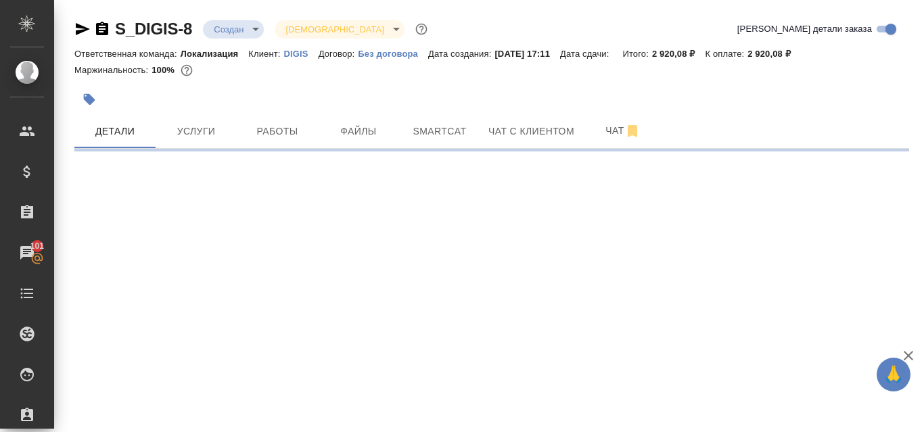
select select "RU"
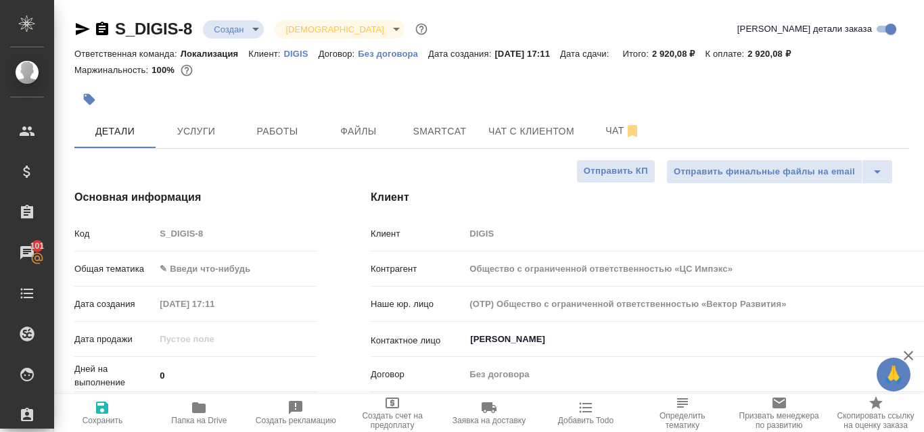
type textarea "x"
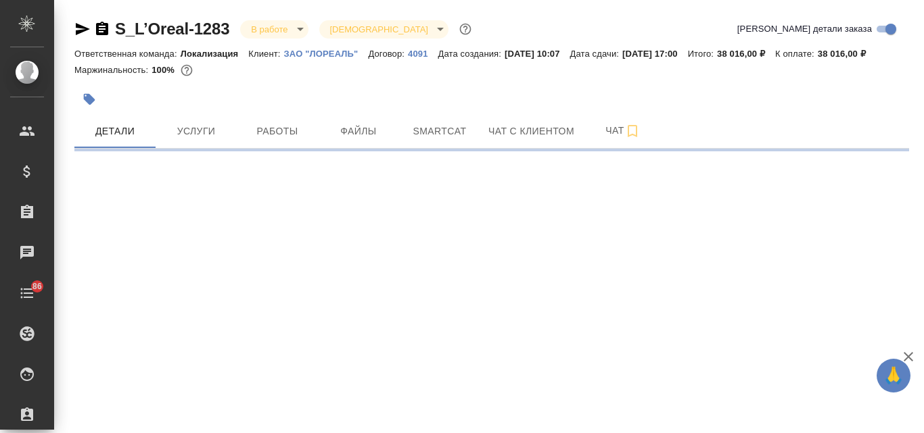
select select "RU"
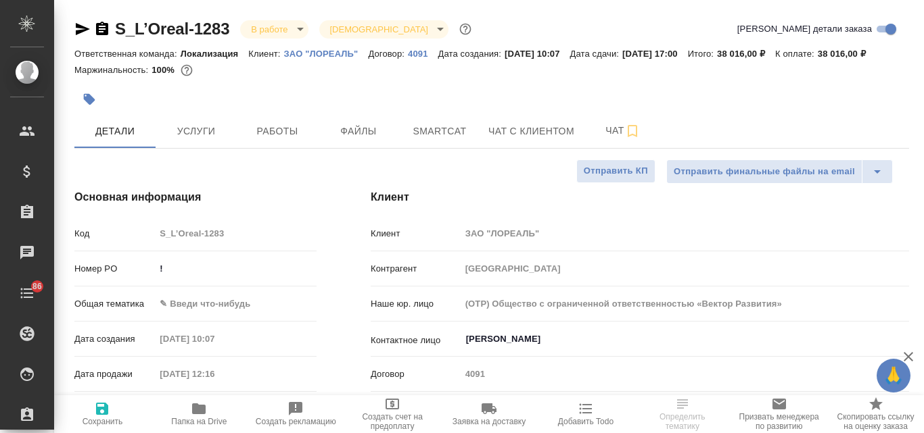
type textarea "x"
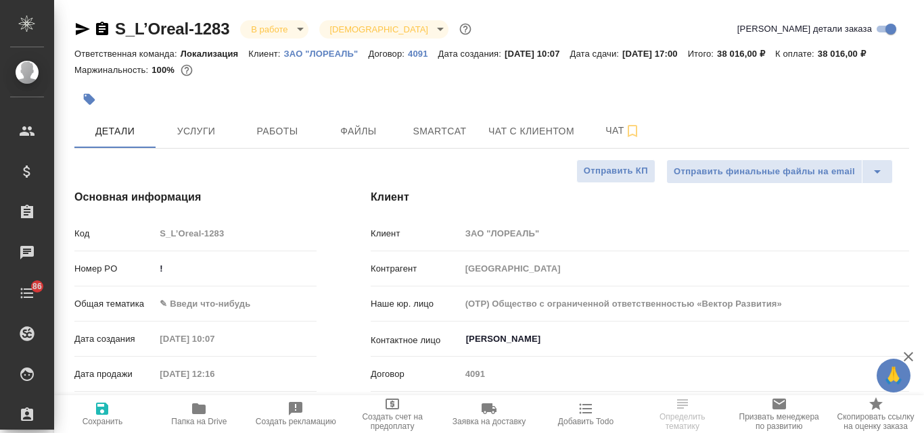
type textarea "x"
click at [200, 319] on body "🙏 .cls-1 fill:#fff; AWATERA Valyaeva [PERSON_NAME] Спецификации Заказы Чаты 86 …" at bounding box center [462, 216] width 924 height 433
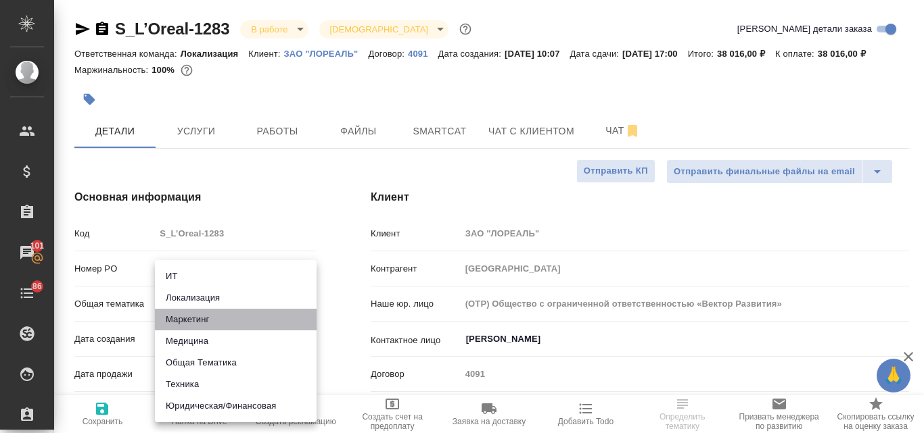
click at [177, 323] on li "Маркетинг" at bounding box center [236, 320] width 162 height 22
type input "marketing"
type textarea "x"
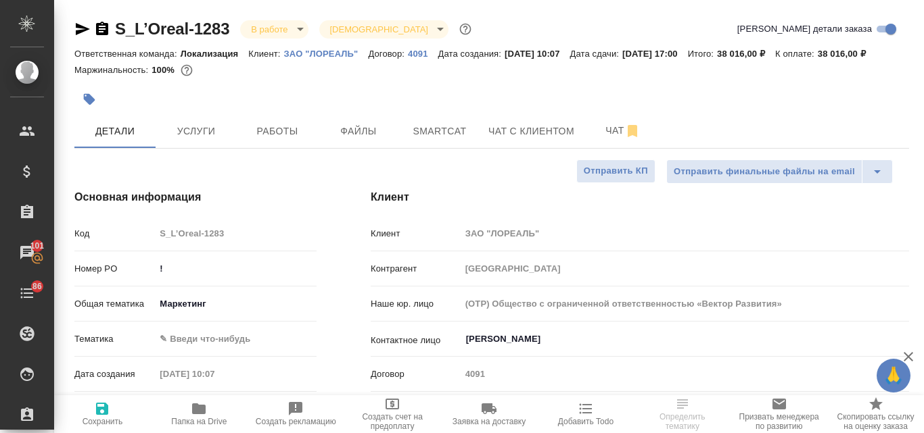
click at [185, 359] on body "🙏 .cls-1 fill:#fff; AWATERA Valyaeva [PERSON_NAME] Спецификации Заказы 101 Чаты…" at bounding box center [462, 216] width 924 height 433
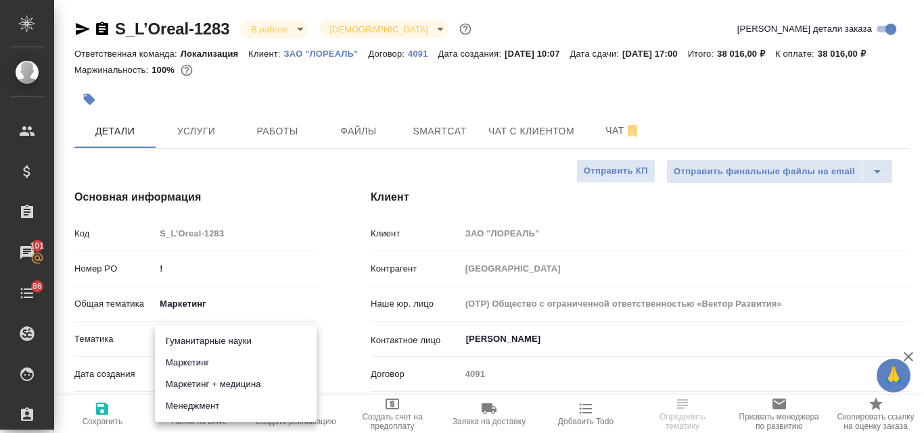
click at [198, 366] on li "Маркетинг" at bounding box center [236, 363] width 162 height 22
type textarea "x"
type input "5a8b8b956a9677013d343d63"
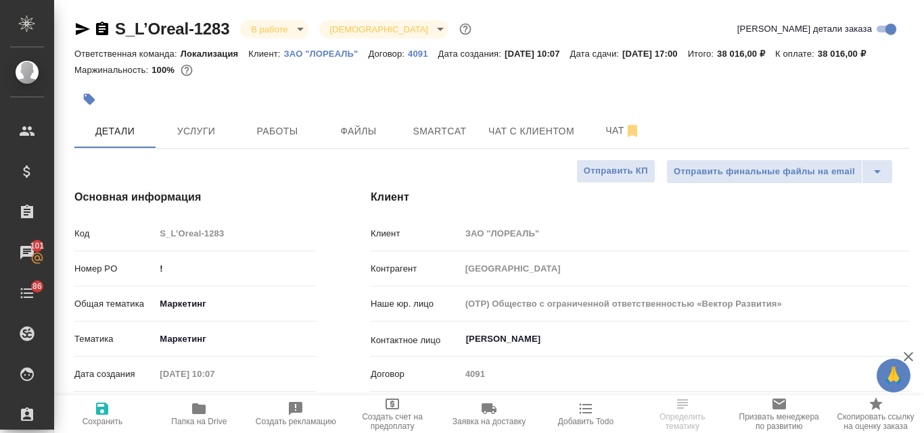
click at [96, 414] on icon "button" at bounding box center [102, 409] width 16 height 16
type textarea "x"
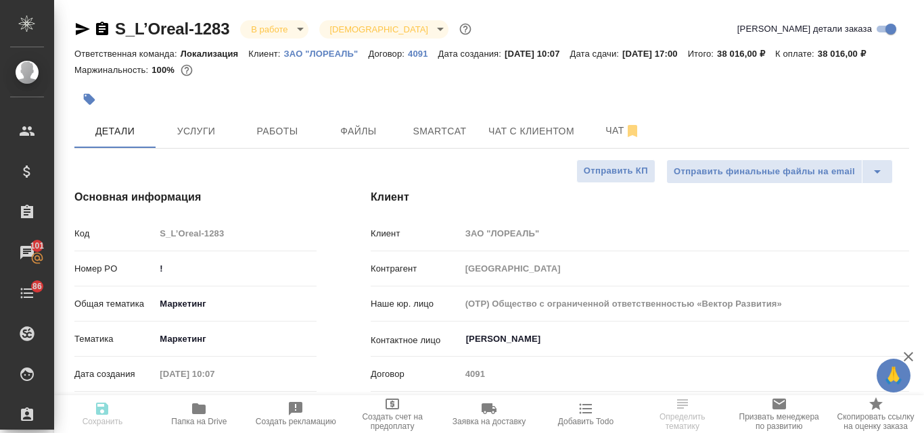
type textarea "x"
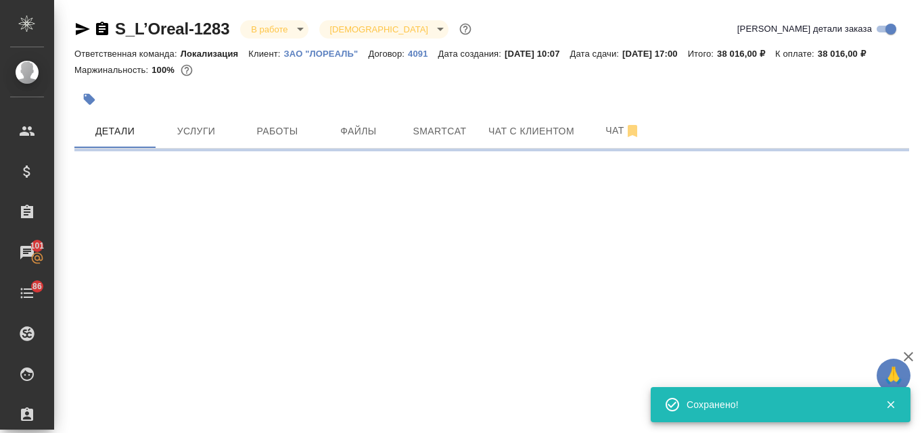
select select "RU"
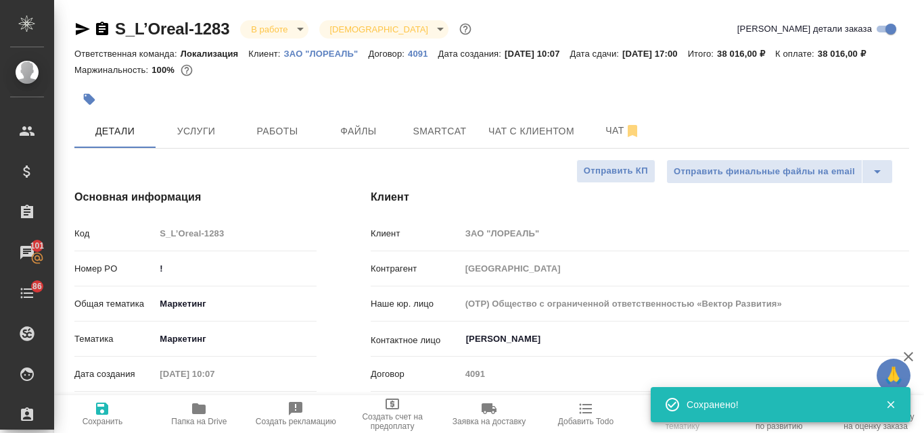
type textarea "x"
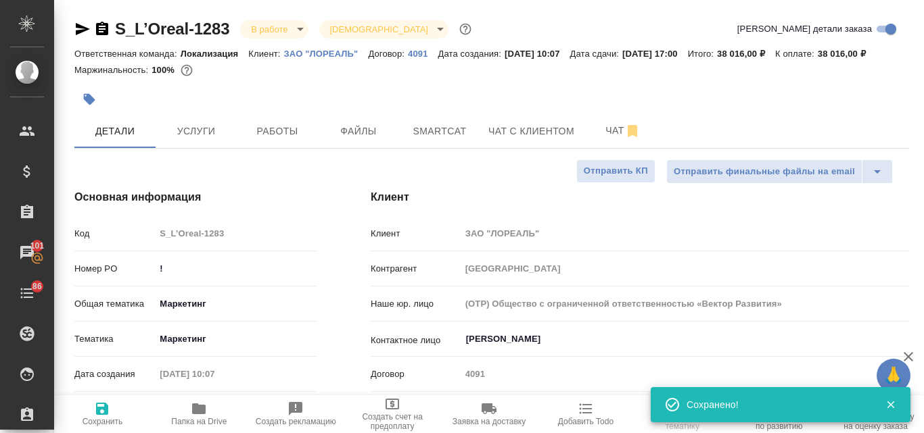
type textarea "x"
select select "RU"
type textarea "x"
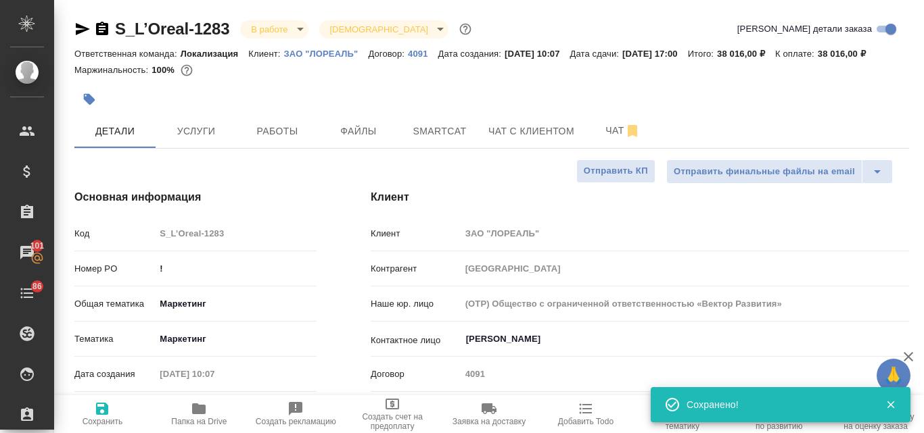
type textarea "x"
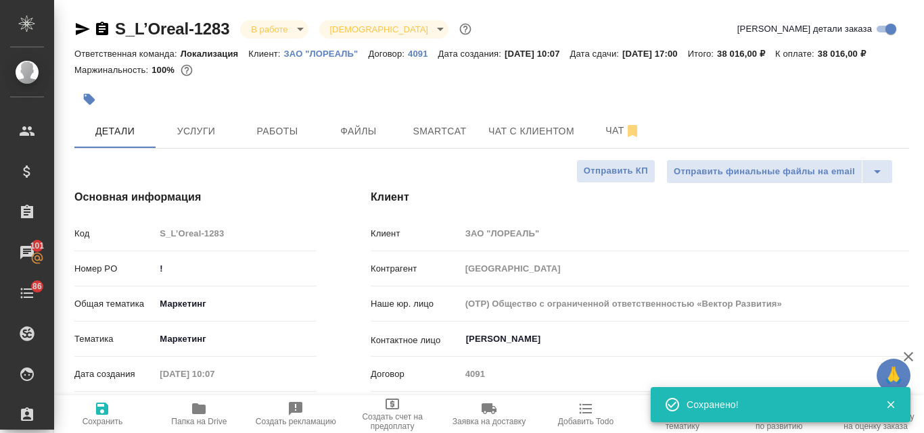
type textarea "x"
